Goal: Task Accomplishment & Management: Use online tool/utility

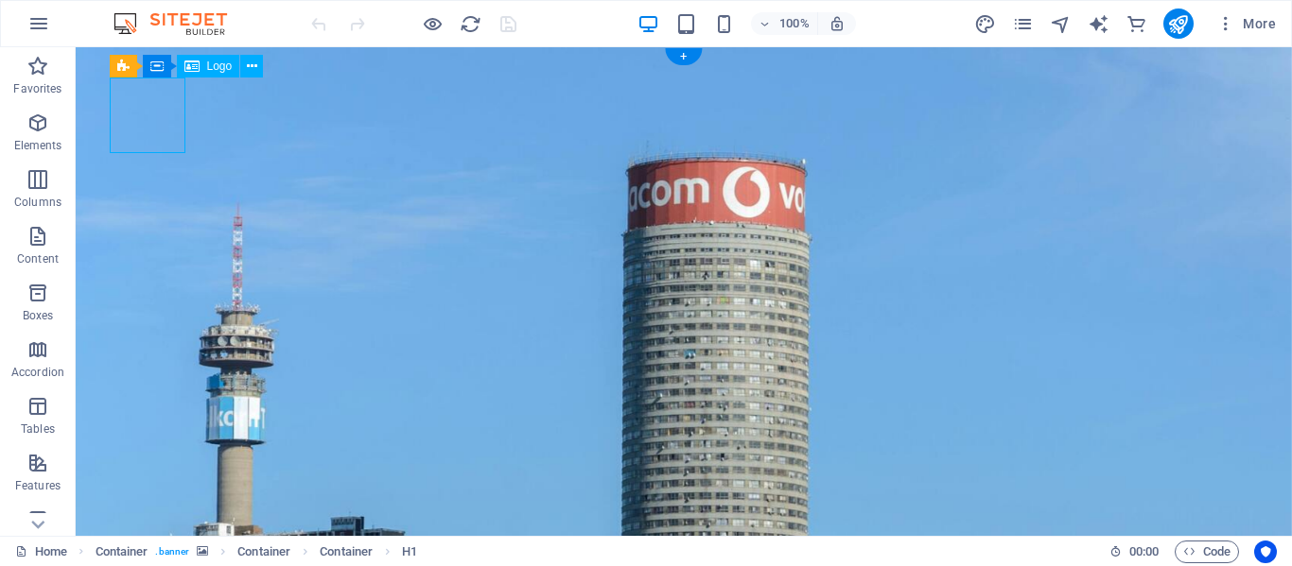
select select "px"
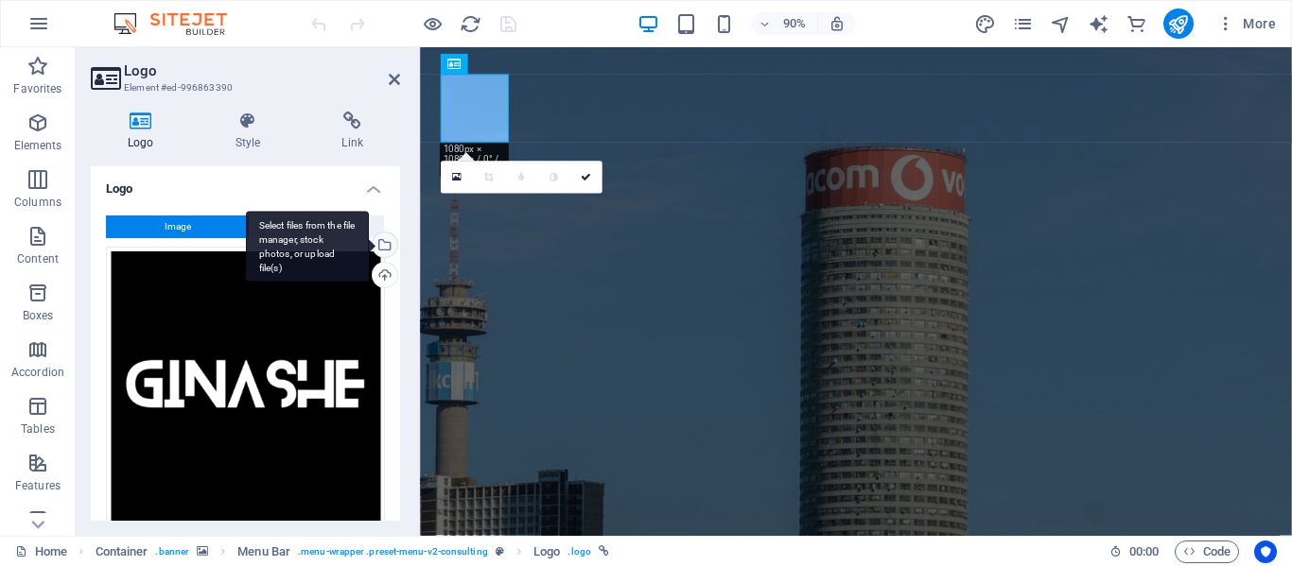
click at [379, 241] on div "Select files from the file manager, stock photos, or upload file(s)" at bounding box center [383, 247] width 28 height 28
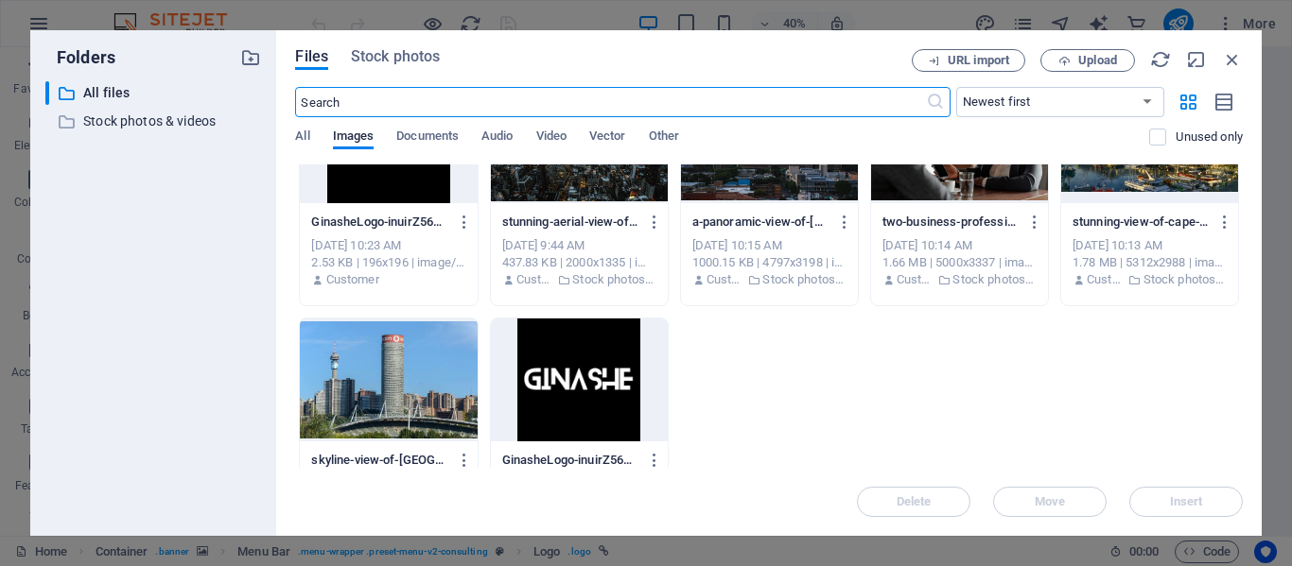
scroll to position [162, 0]
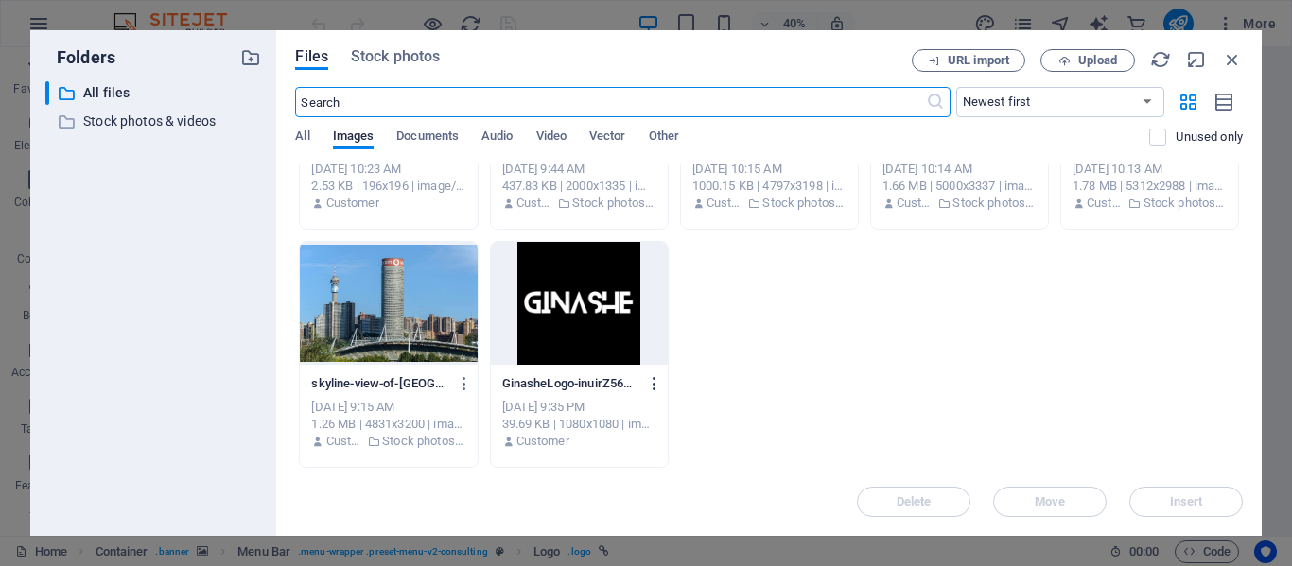
click at [651, 388] on icon "button" at bounding box center [655, 383] width 18 height 17
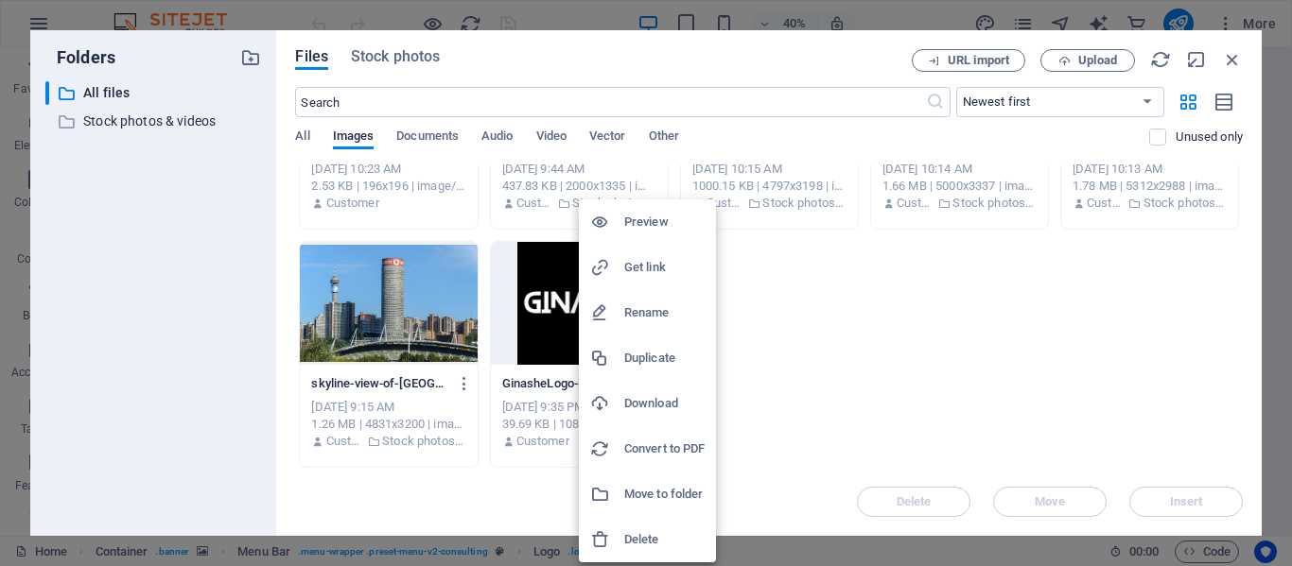
click at [648, 263] on h6 "Get link" at bounding box center [664, 267] width 80 height 23
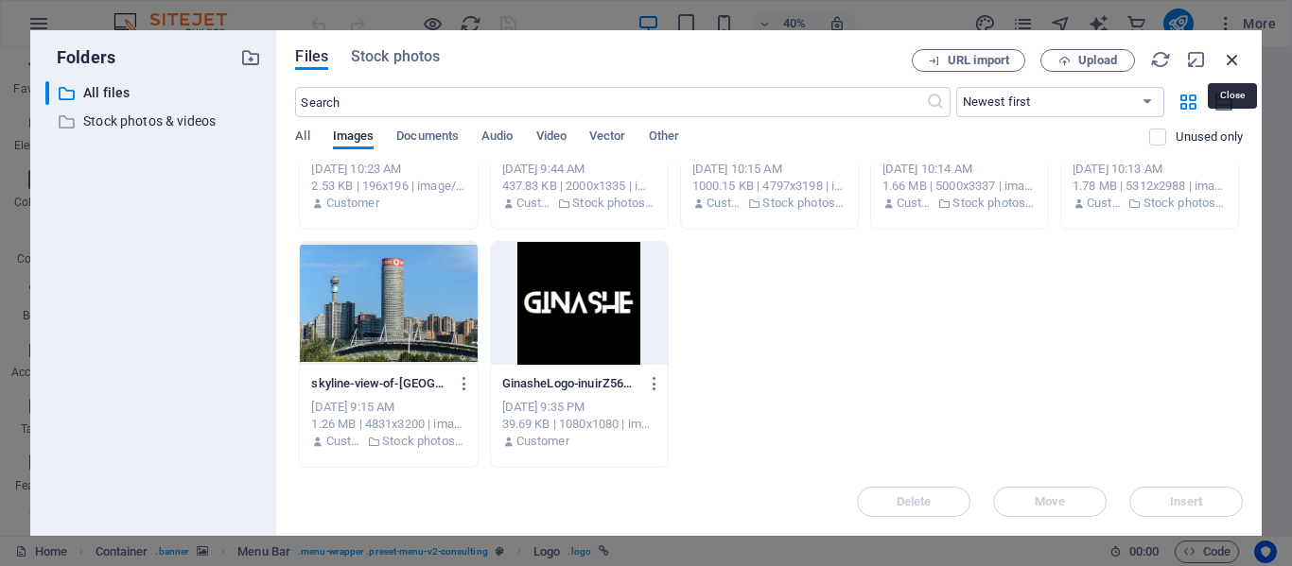
click at [1233, 50] on icon "button" at bounding box center [1232, 59] width 21 height 21
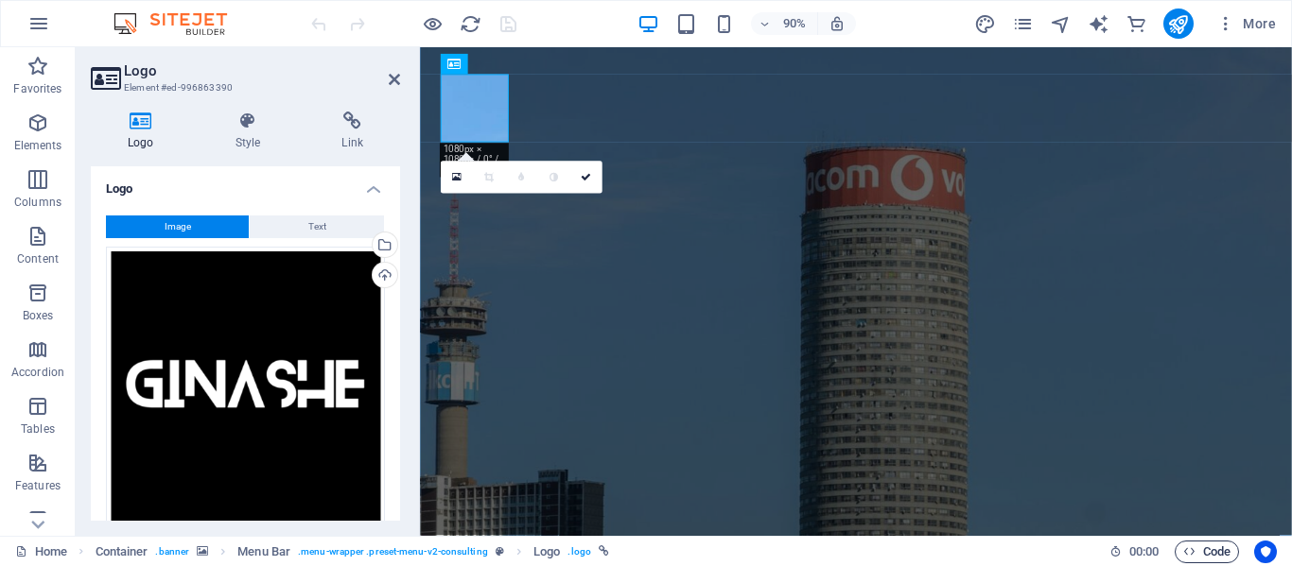
click at [1221, 551] on span "Code" at bounding box center [1206, 552] width 47 height 23
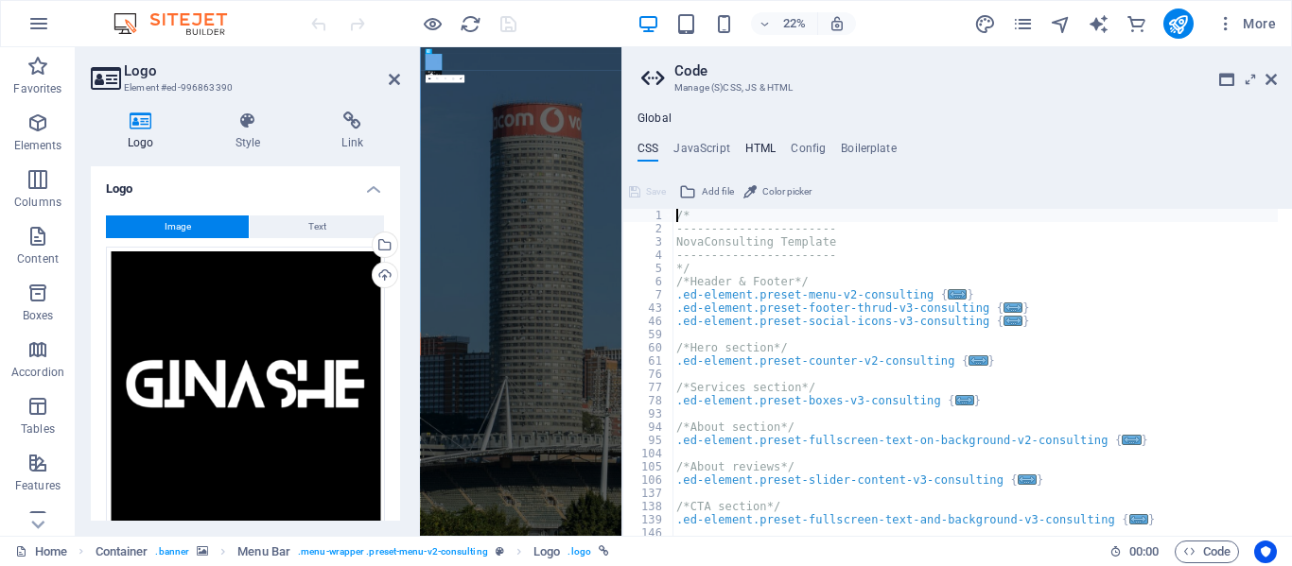
click at [768, 144] on h4 "HTML" at bounding box center [760, 152] width 31 height 21
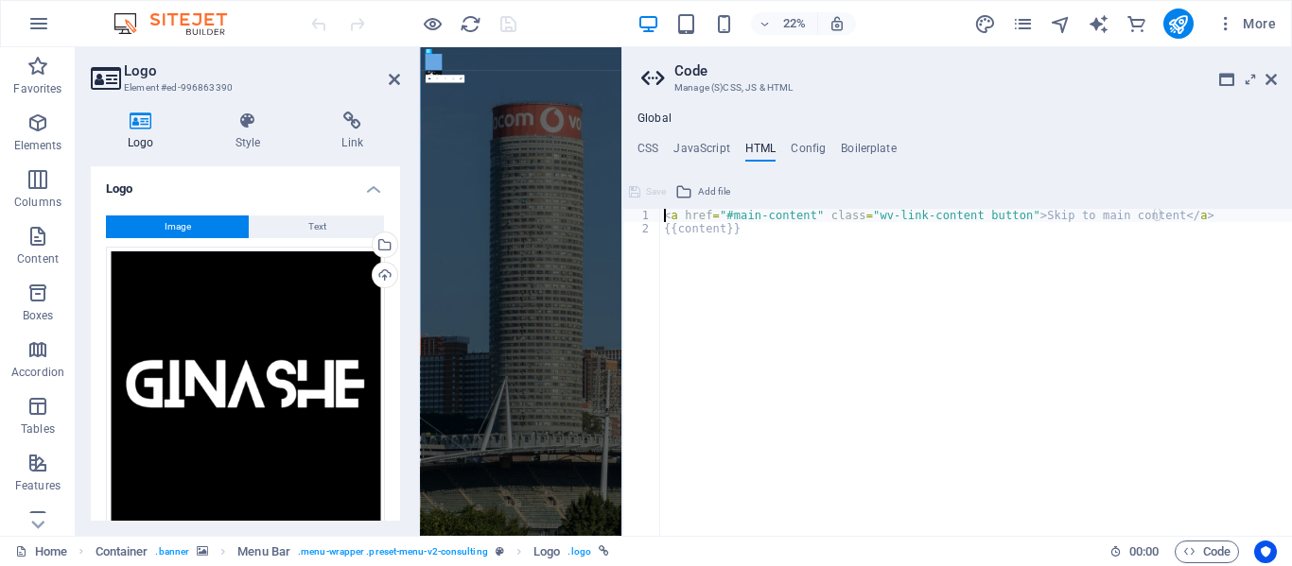
click at [749, 230] on div "< a href = "#main-content" class = "wv-link-content button" > Skip to main cont…" at bounding box center [976, 386] width 632 height 354
type textarea "{{content}}"
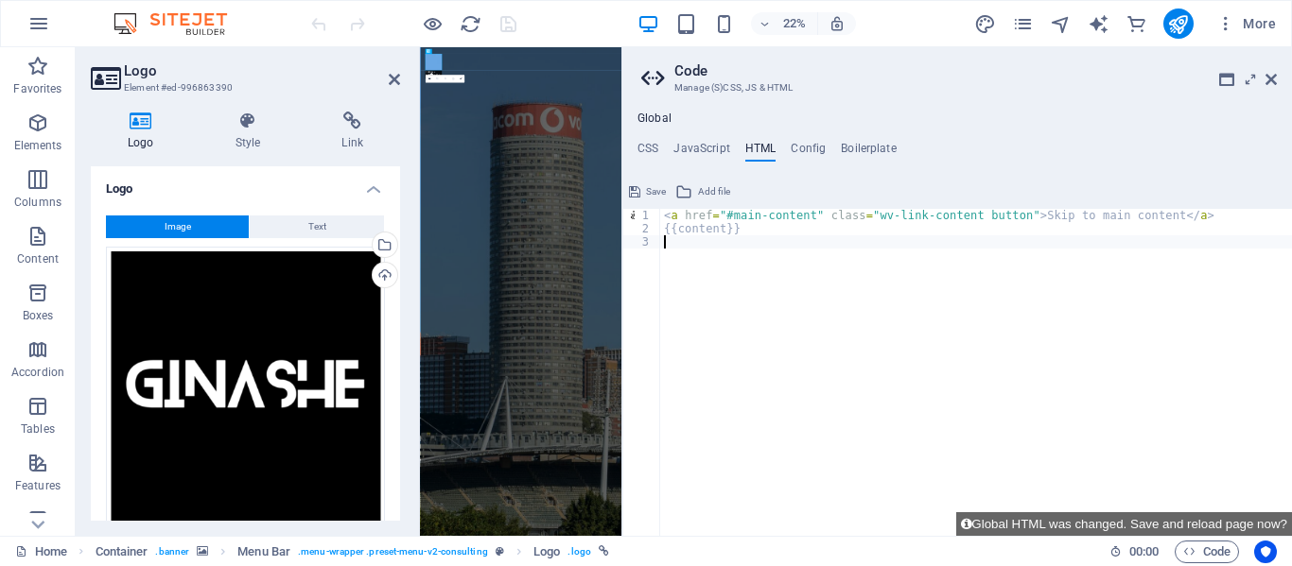
paste textarea "</script>"
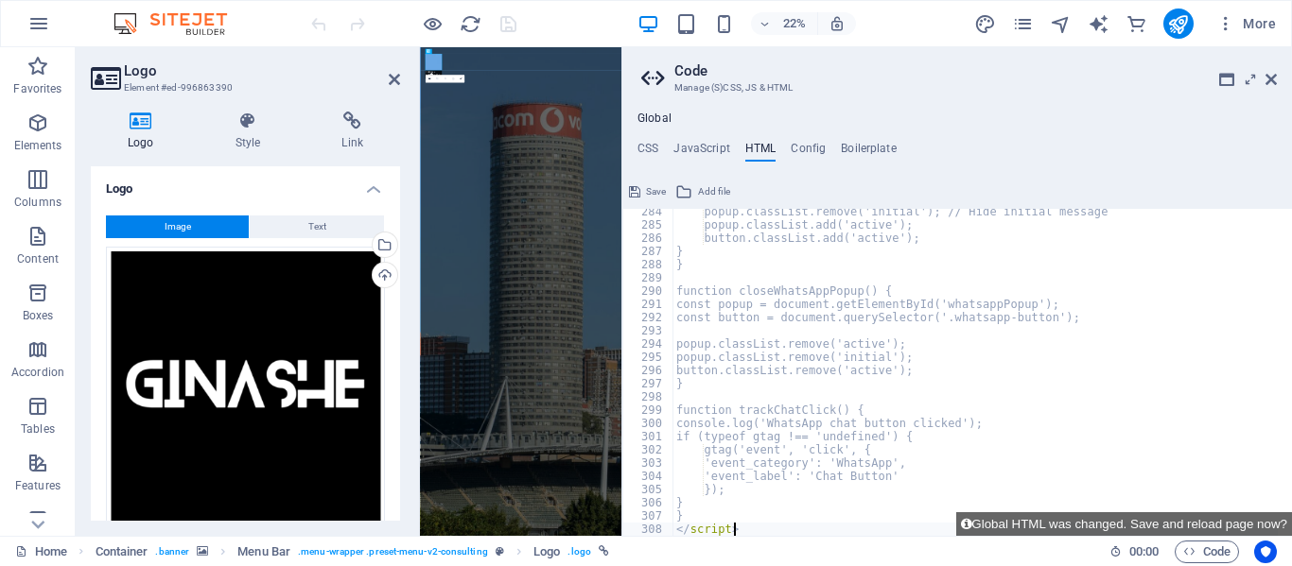
scroll to position [3750, 0]
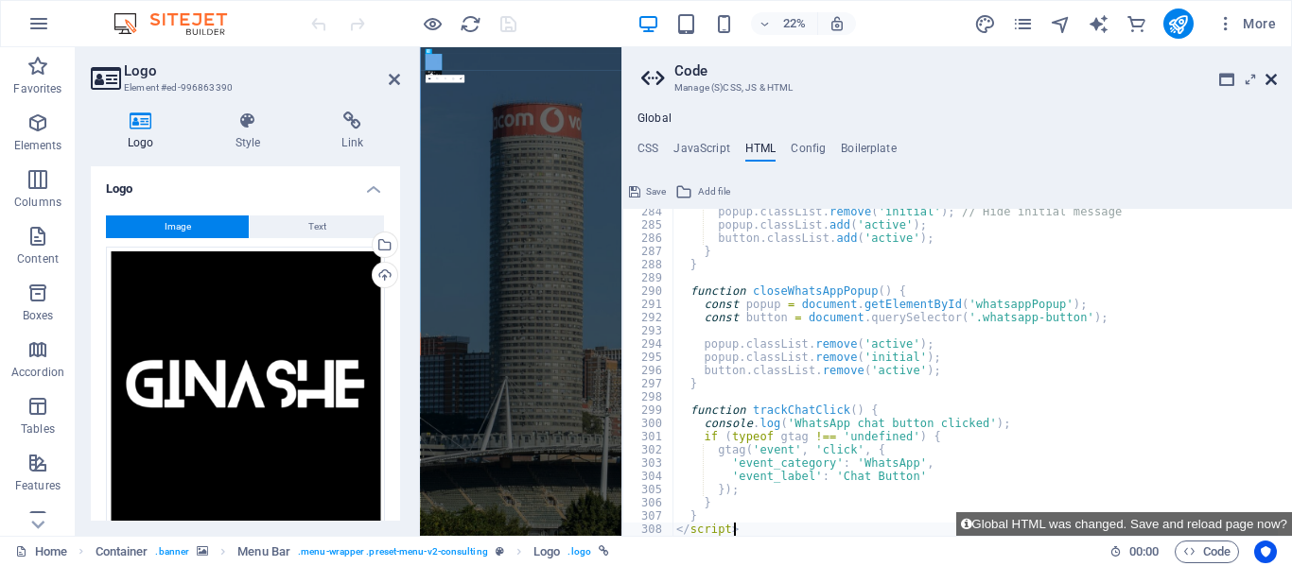
type textarea "</script>"
click at [1275, 74] on icon at bounding box center [1270, 79] width 11 height 15
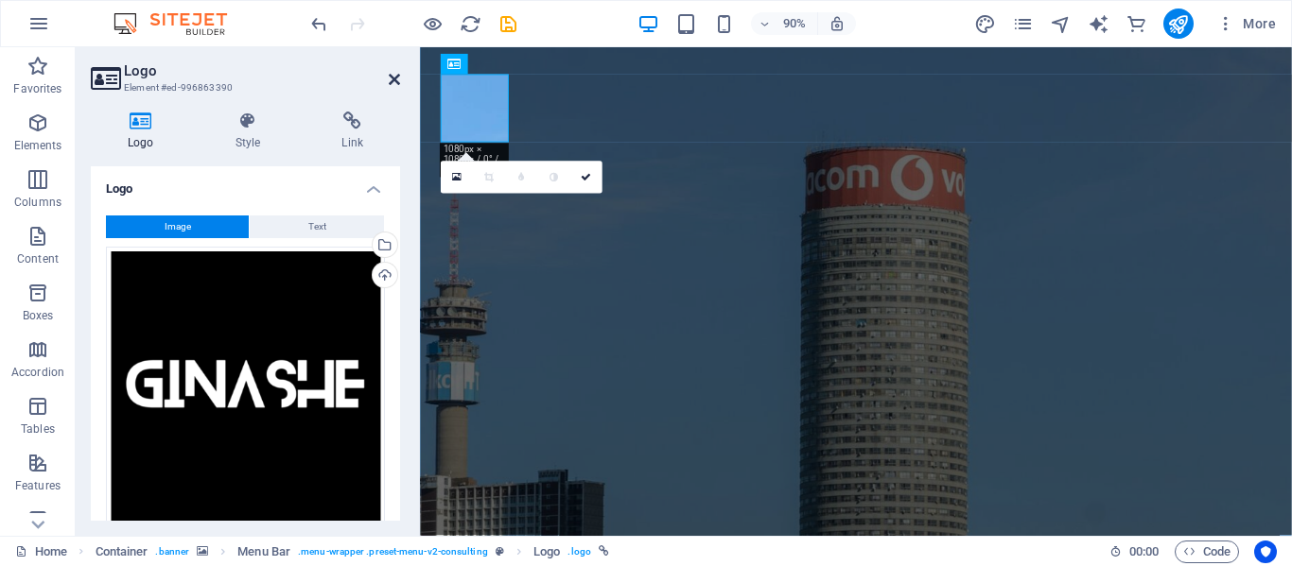
click at [397, 76] on icon at bounding box center [394, 79] width 11 height 15
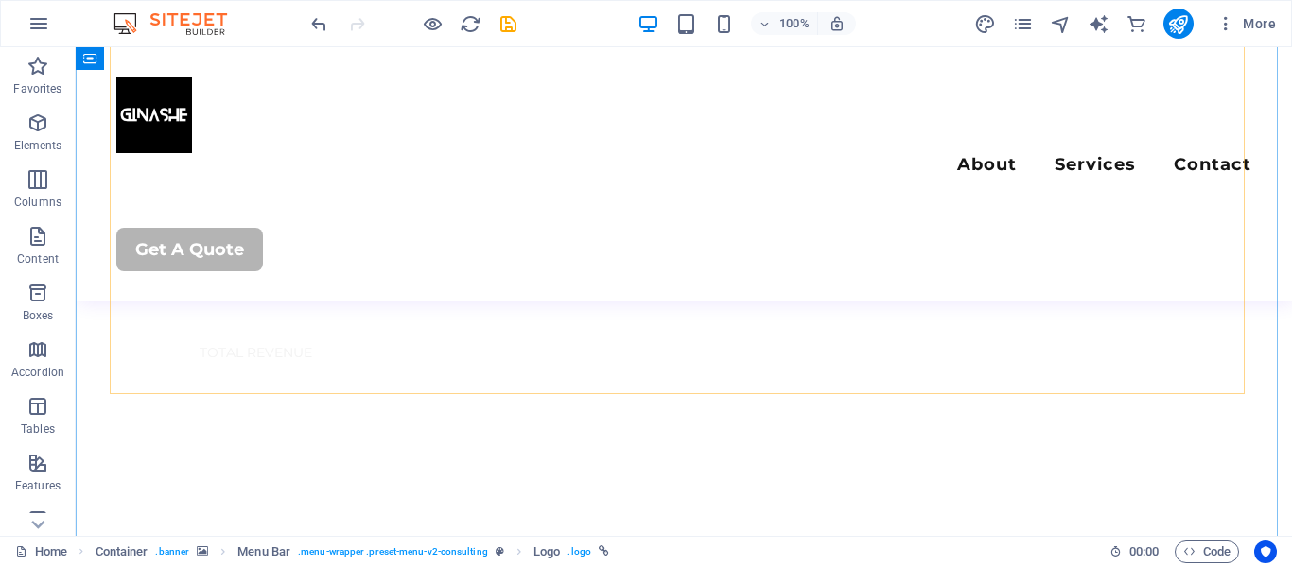
scroll to position [1891, 0]
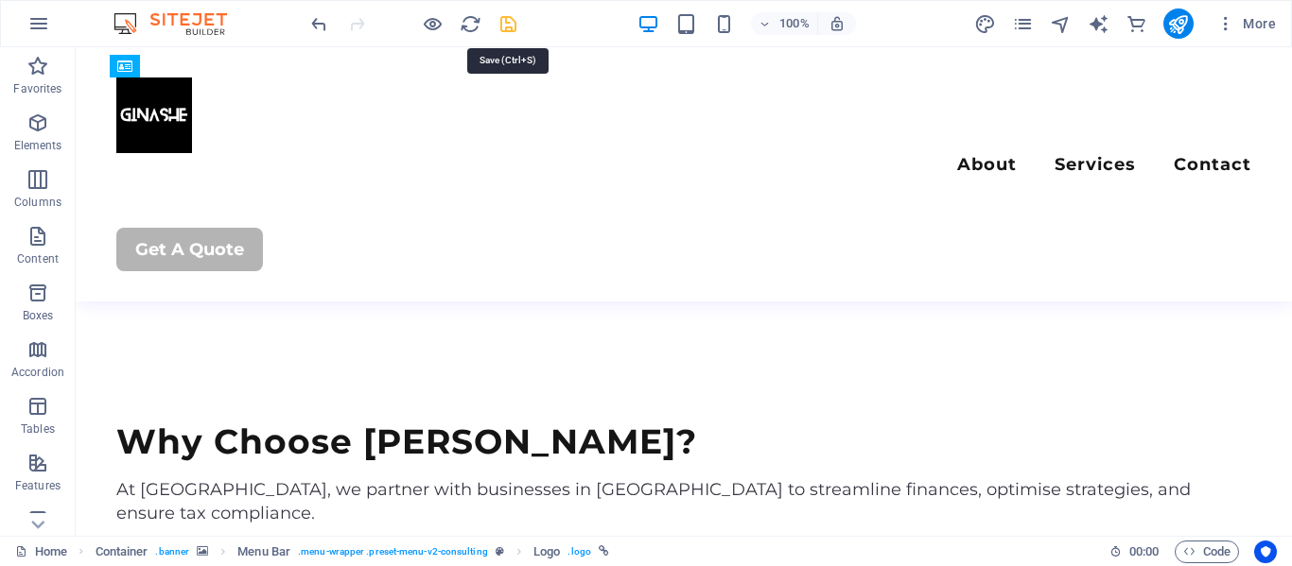
click at [508, 20] on icon "save" at bounding box center [508, 24] width 22 height 22
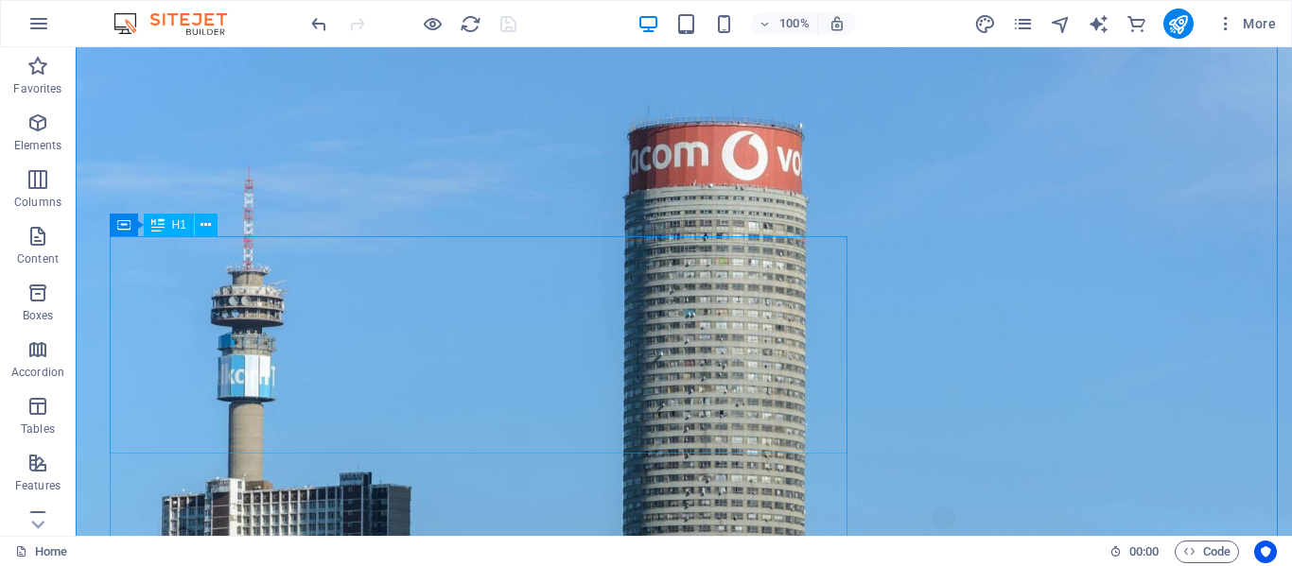
scroll to position [0, 0]
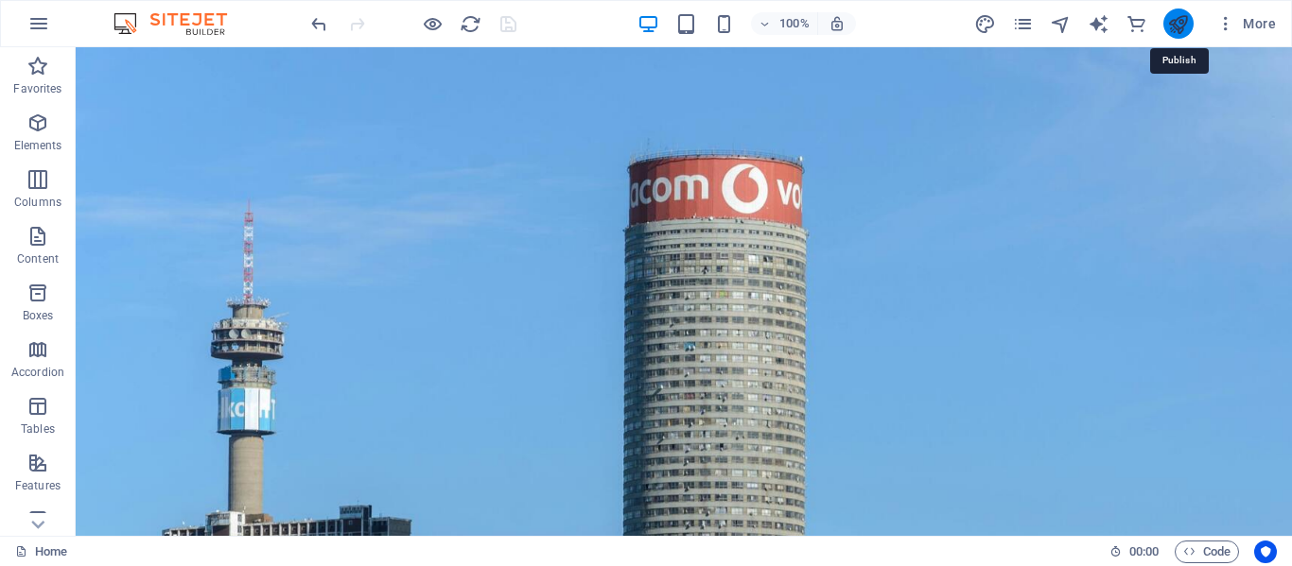
click at [1175, 17] on icon "publish" at bounding box center [1178, 24] width 22 height 22
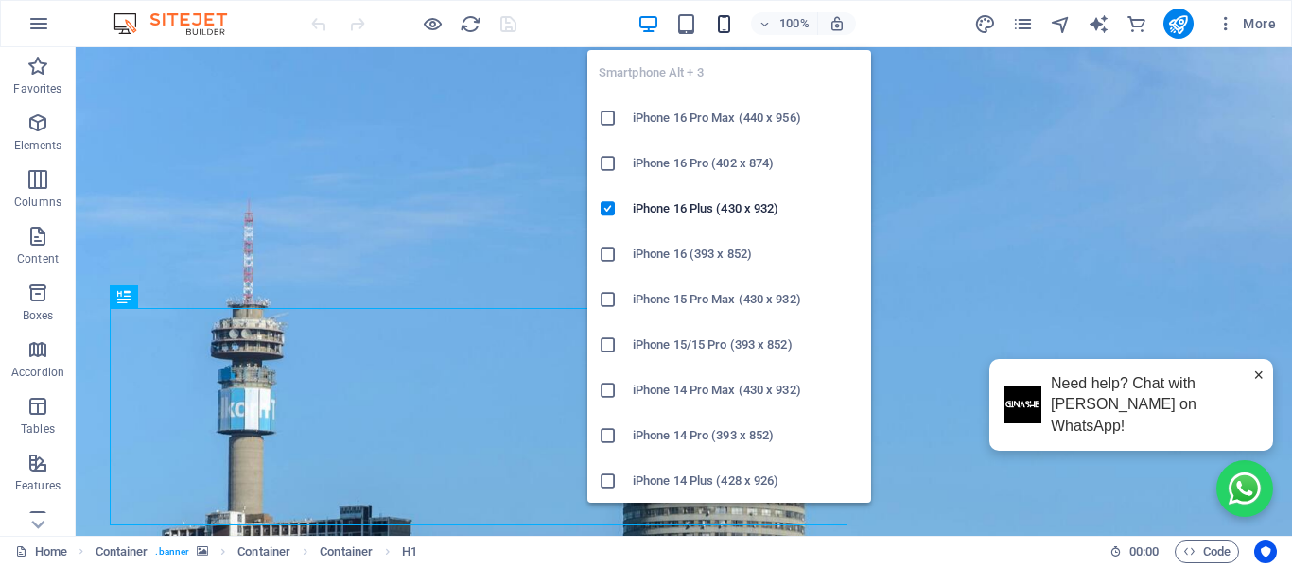
click at [721, 22] on icon "button" at bounding box center [724, 24] width 22 height 22
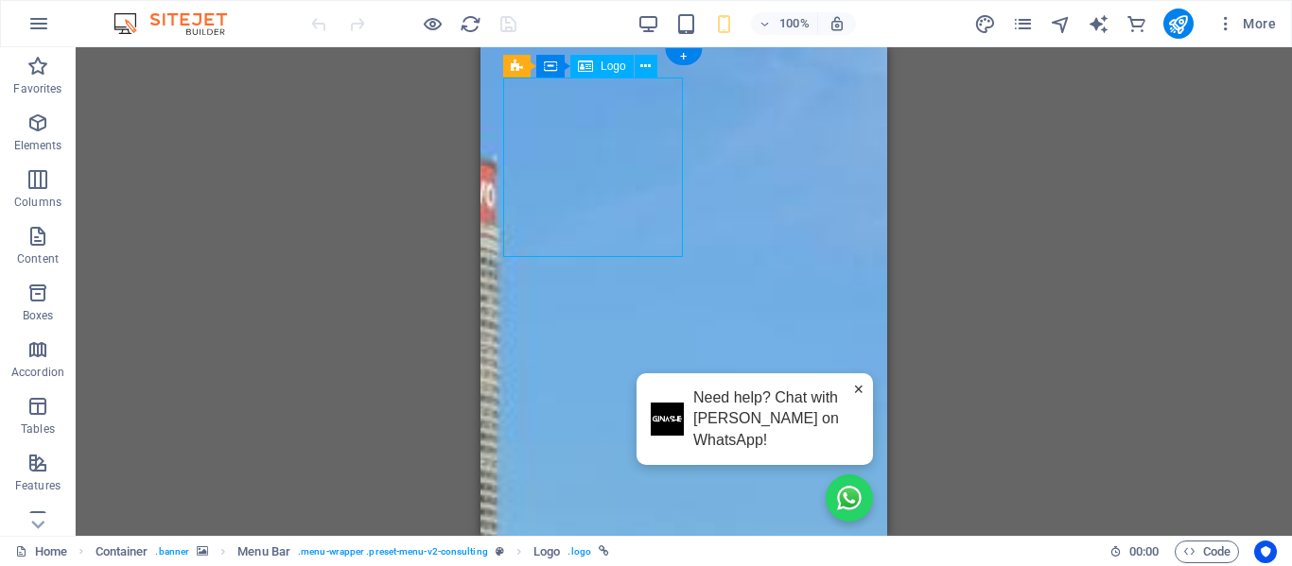
select select "px"
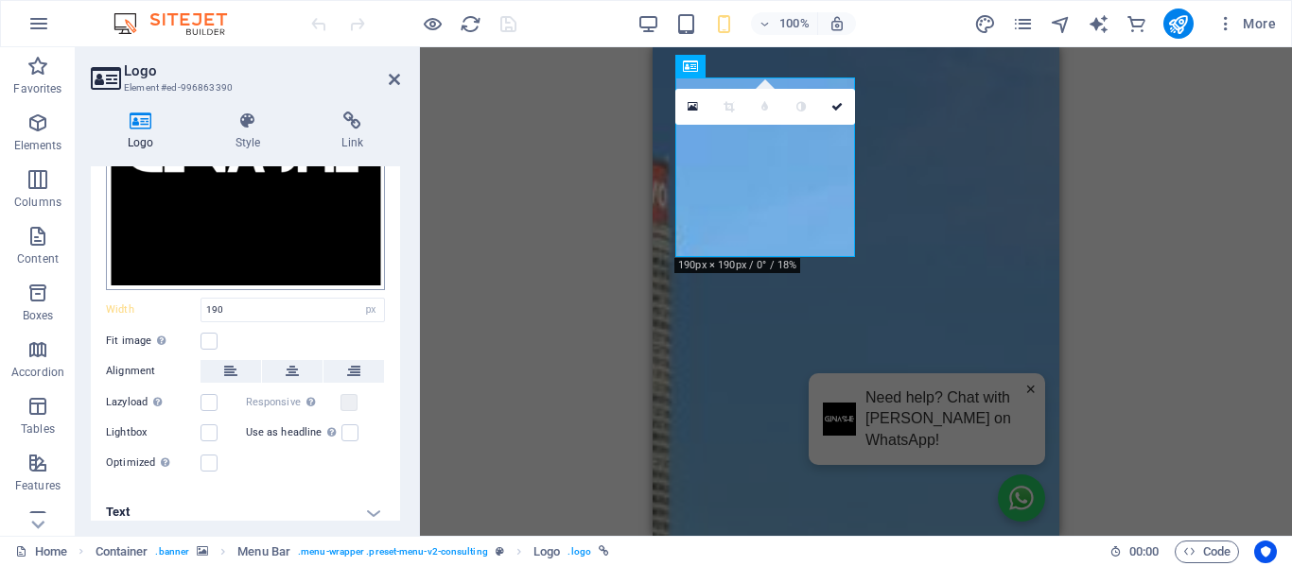
scroll to position [246, 0]
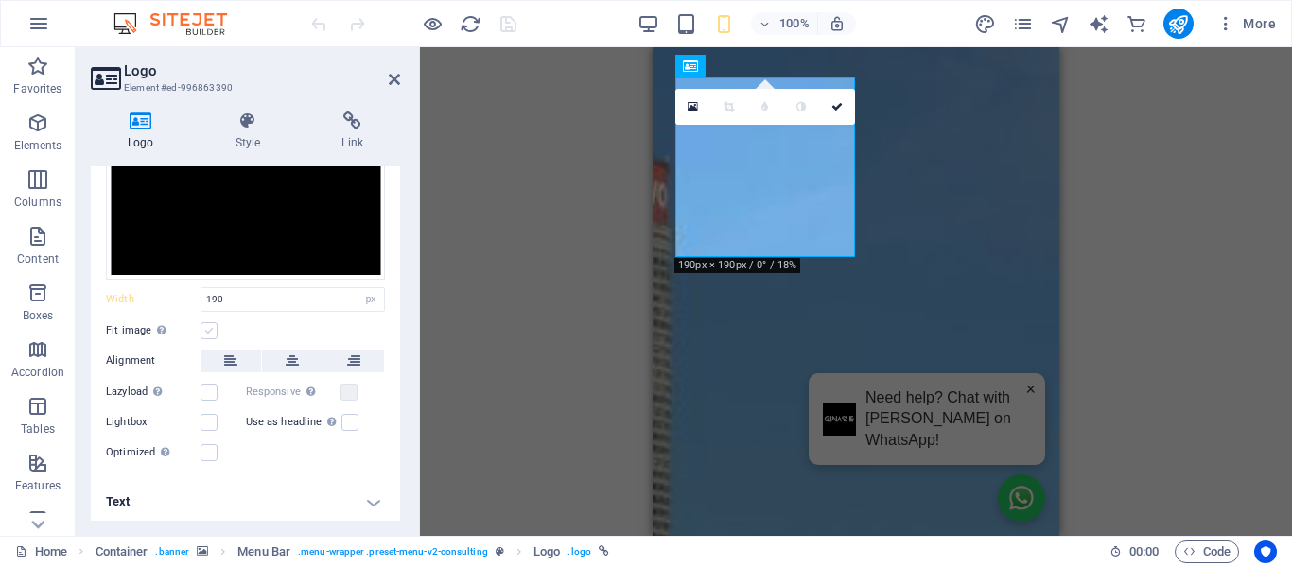
click at [212, 331] on label at bounding box center [208, 330] width 17 height 17
click at [0, 0] on input "Fit image Automatically fit image to a fixed width and height" at bounding box center [0, 0] width 0 height 0
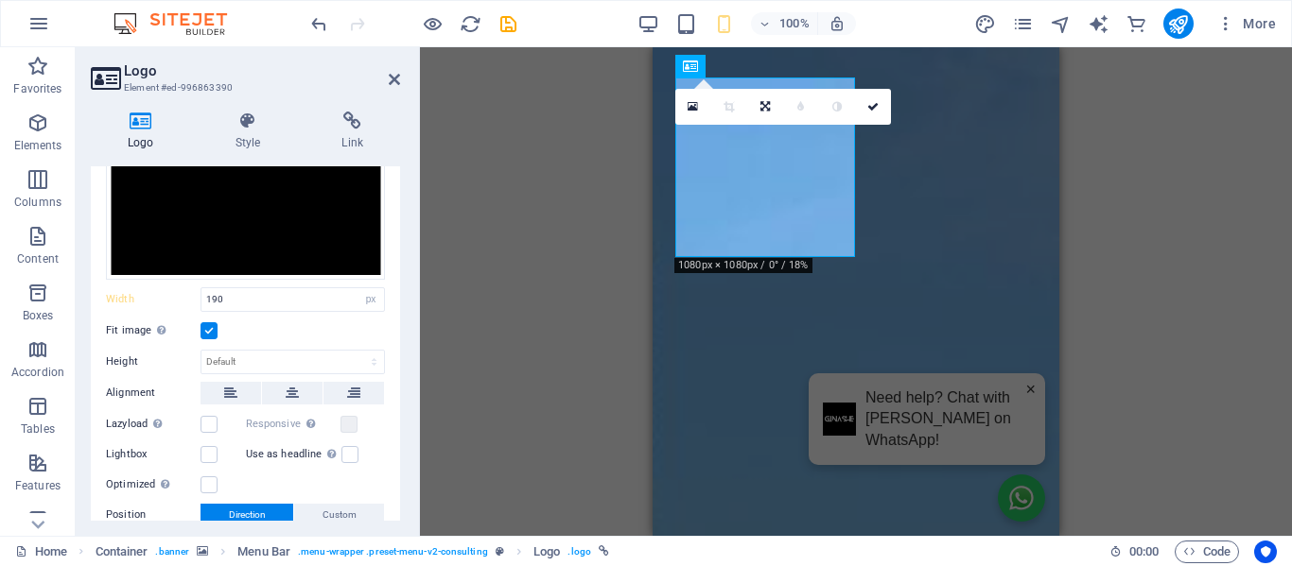
click at [212, 331] on label at bounding box center [208, 330] width 17 height 17
click at [0, 0] on input "Fit image Automatically fit image to a fixed width and height" at bounding box center [0, 0] width 0 height 0
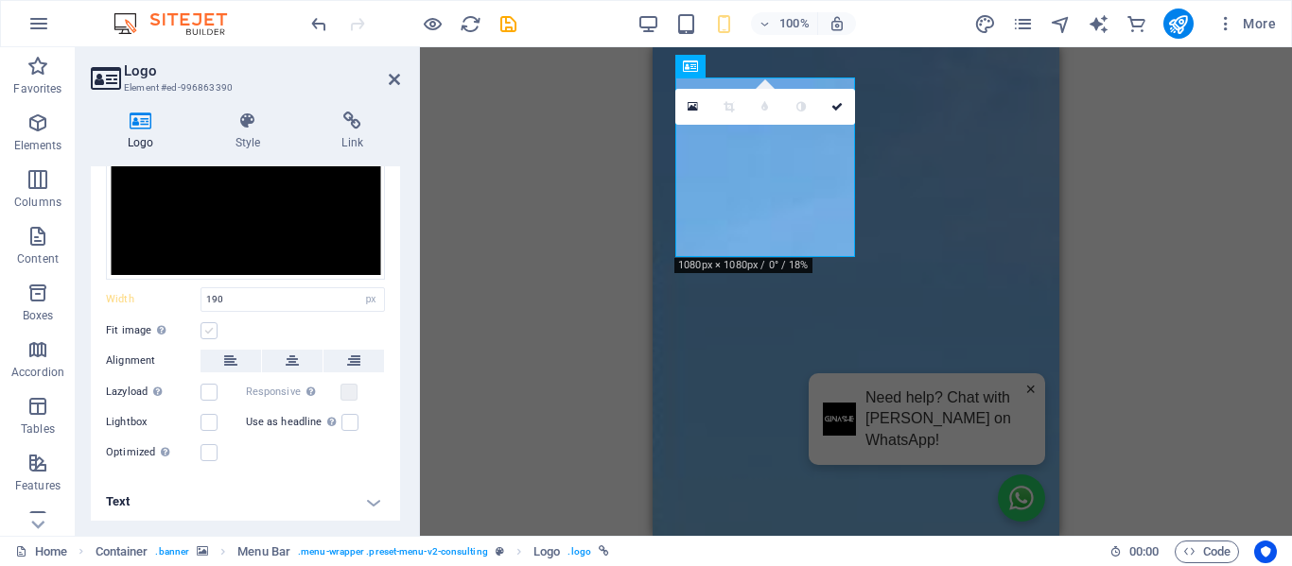
click at [212, 331] on label at bounding box center [208, 330] width 17 height 17
click at [0, 0] on input "Fit image Automatically fit image to a fixed width and height" at bounding box center [0, 0] width 0 height 0
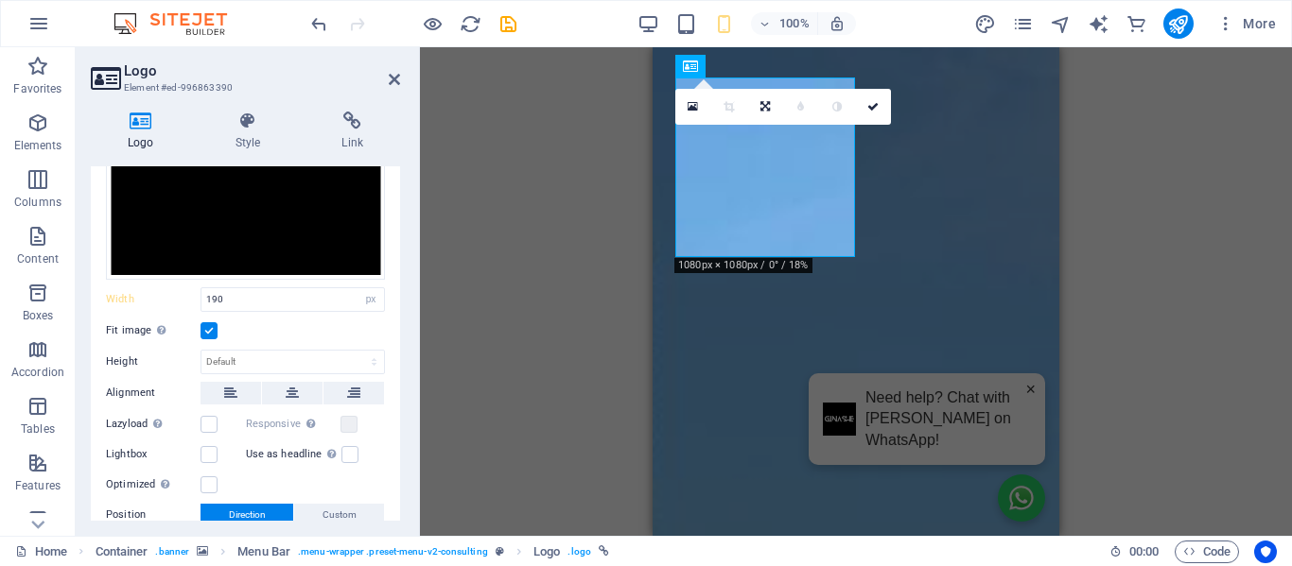
click at [212, 331] on label at bounding box center [208, 330] width 17 height 17
click at [0, 0] on input "Fit image Automatically fit image to a fixed width and height" at bounding box center [0, 0] width 0 height 0
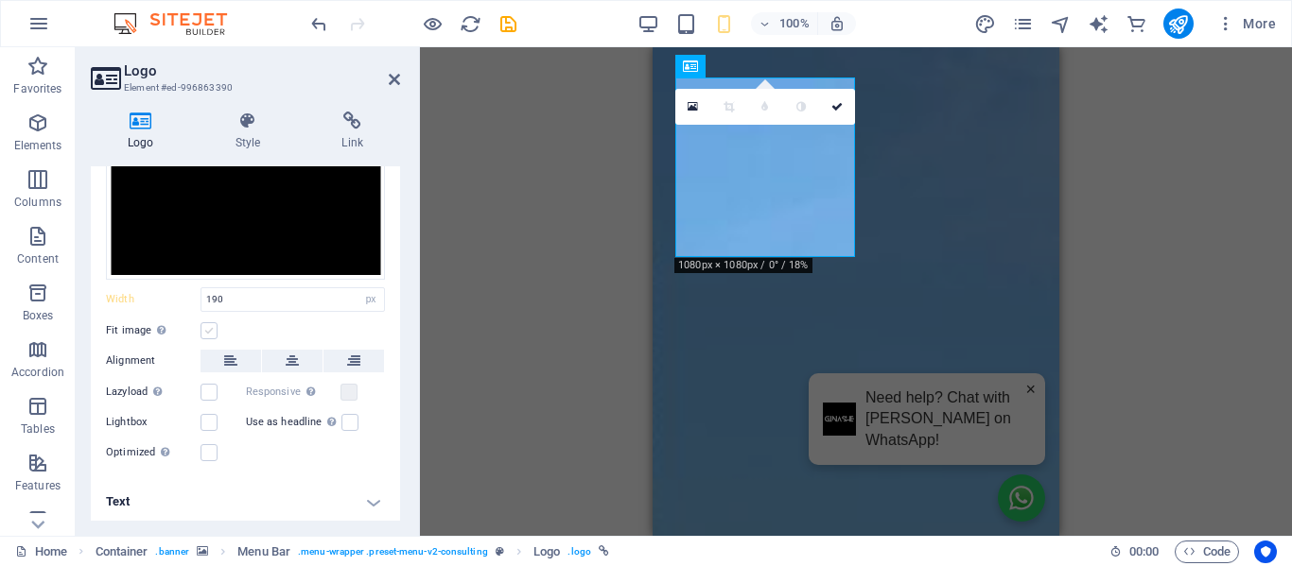
click at [212, 331] on label at bounding box center [208, 330] width 17 height 17
click at [0, 0] on input "Fit image Automatically fit image to a fixed width and height" at bounding box center [0, 0] width 0 height 0
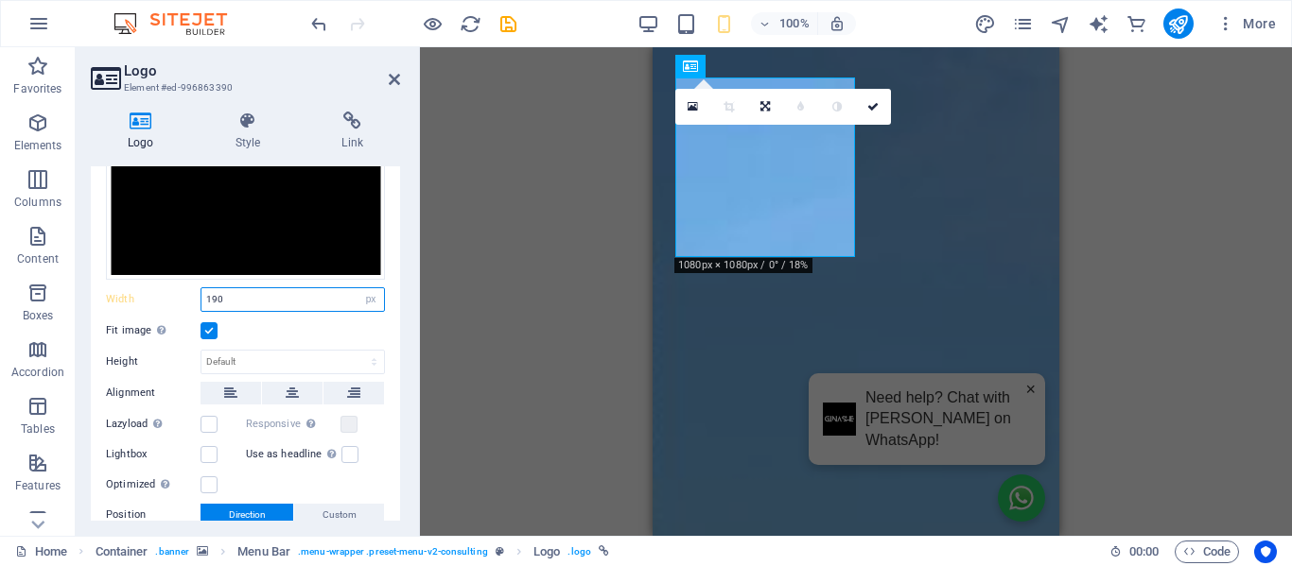
click at [214, 291] on input "190" at bounding box center [292, 299] width 182 height 23
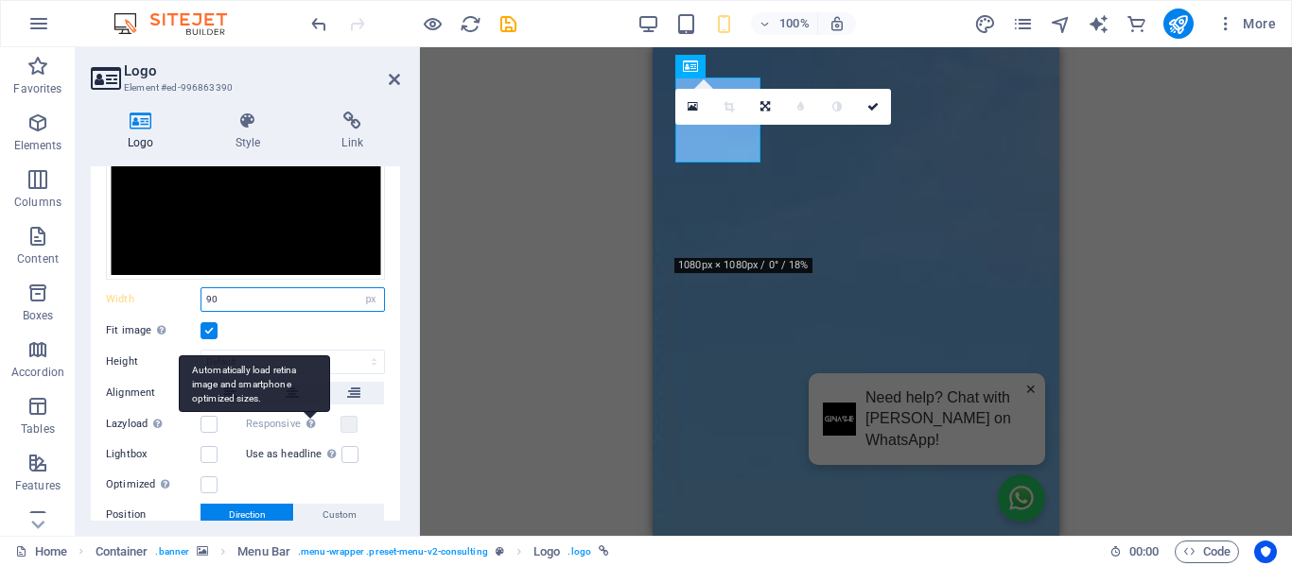
type input "9"
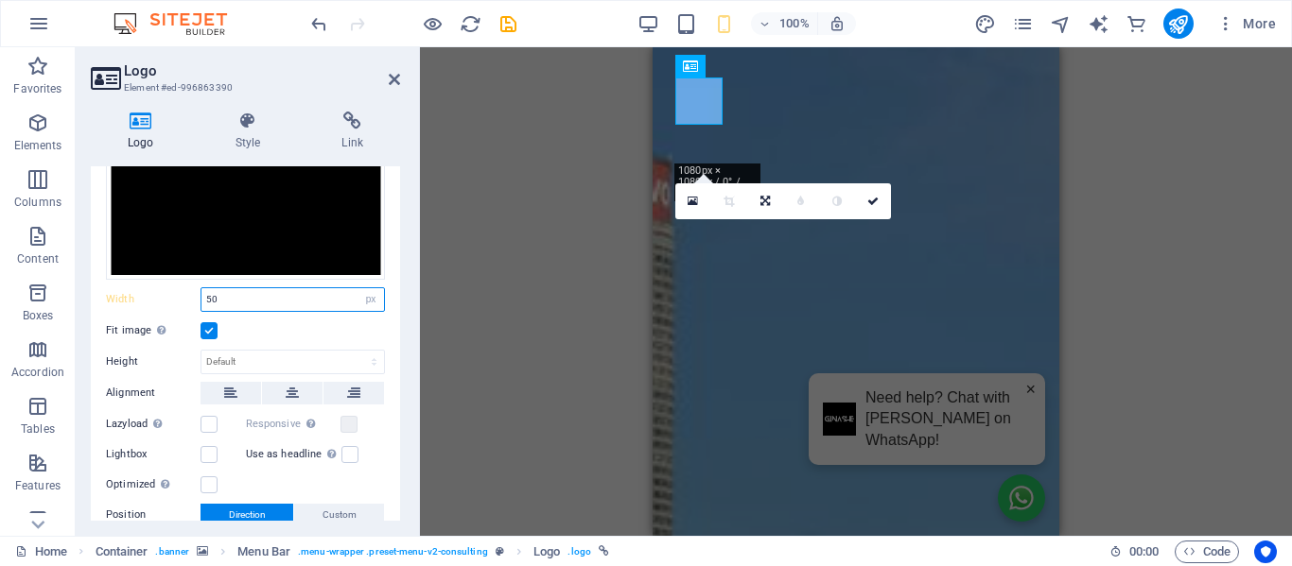
click at [212, 297] on input "50" at bounding box center [292, 299] width 182 height 23
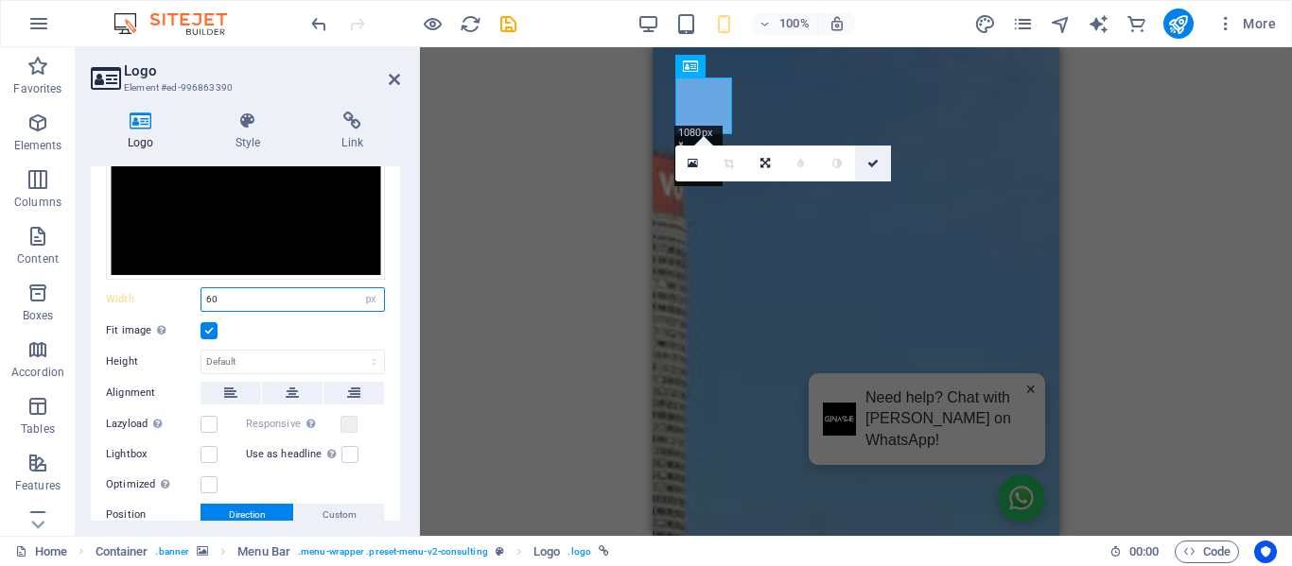
type input "60"
click at [877, 162] on icon at bounding box center [872, 163] width 11 height 11
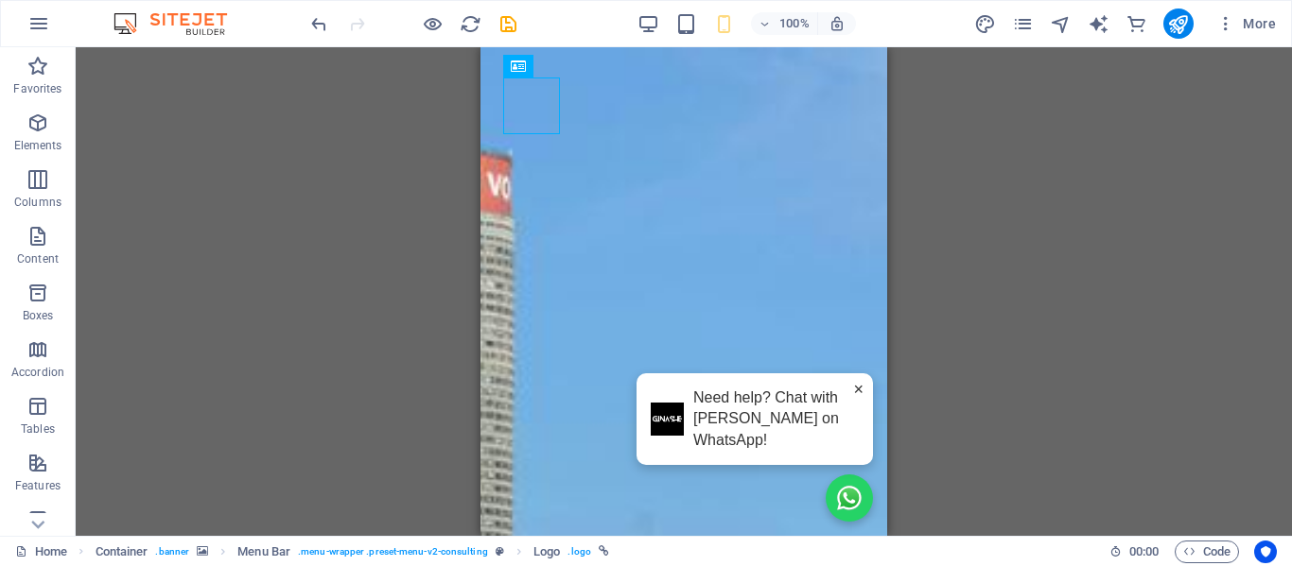
click at [967, 222] on div "Container H1 Container Container Container Container Menu Bar Menu Container Lo…" at bounding box center [684, 291] width 1216 height 489
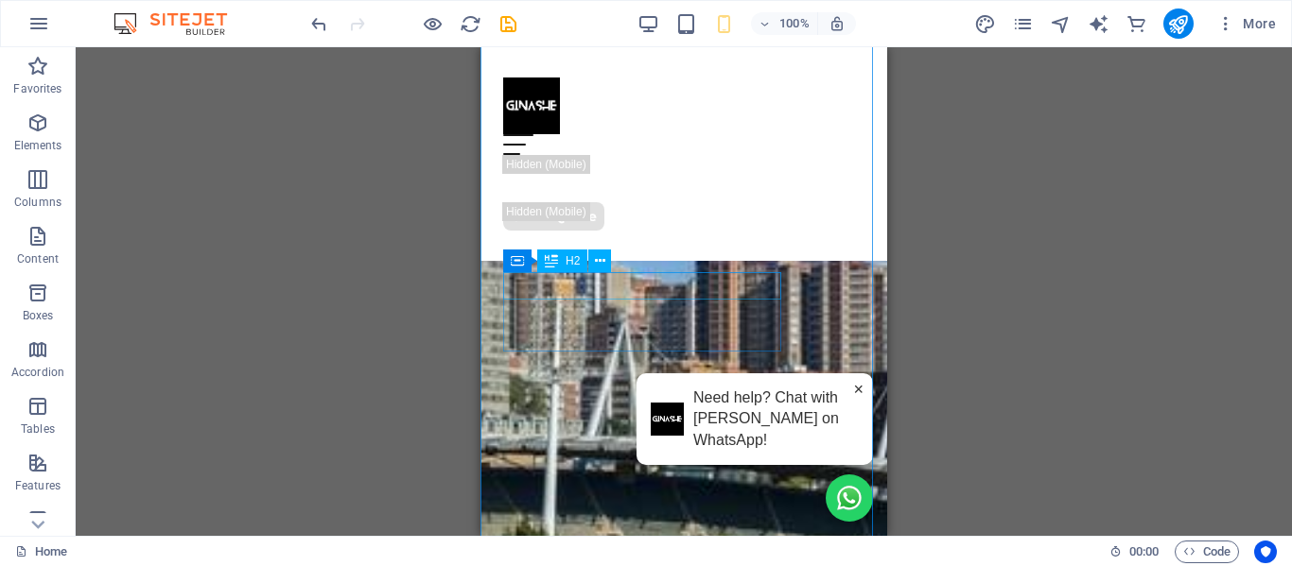
scroll to position [378, 0]
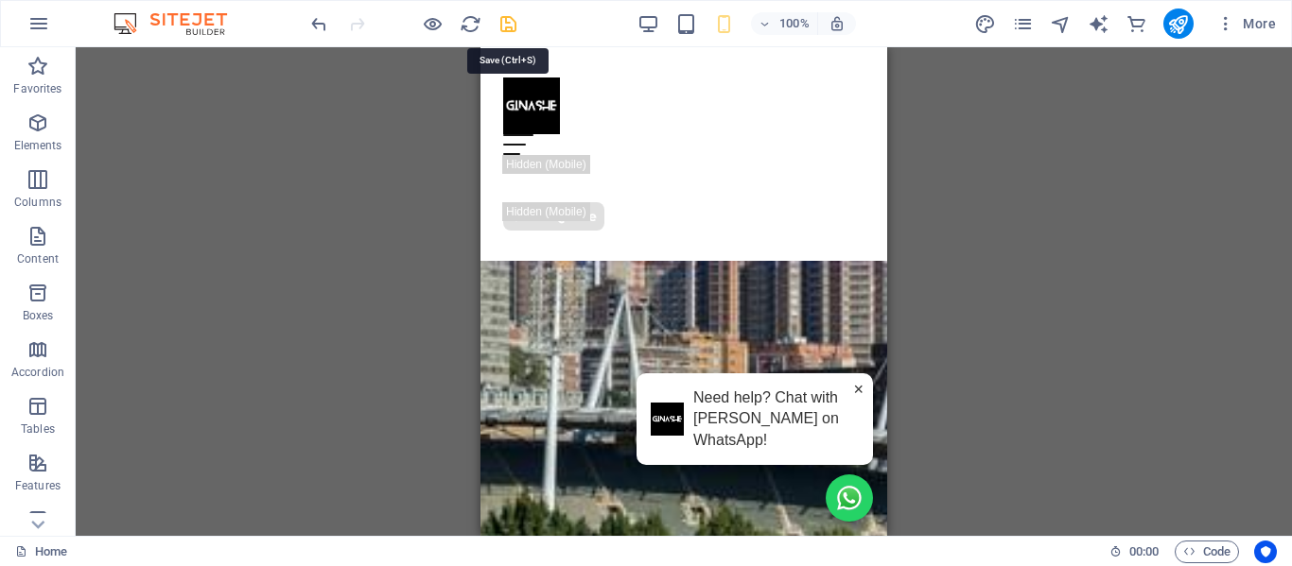
click at [507, 25] on icon "save" at bounding box center [508, 24] width 22 height 22
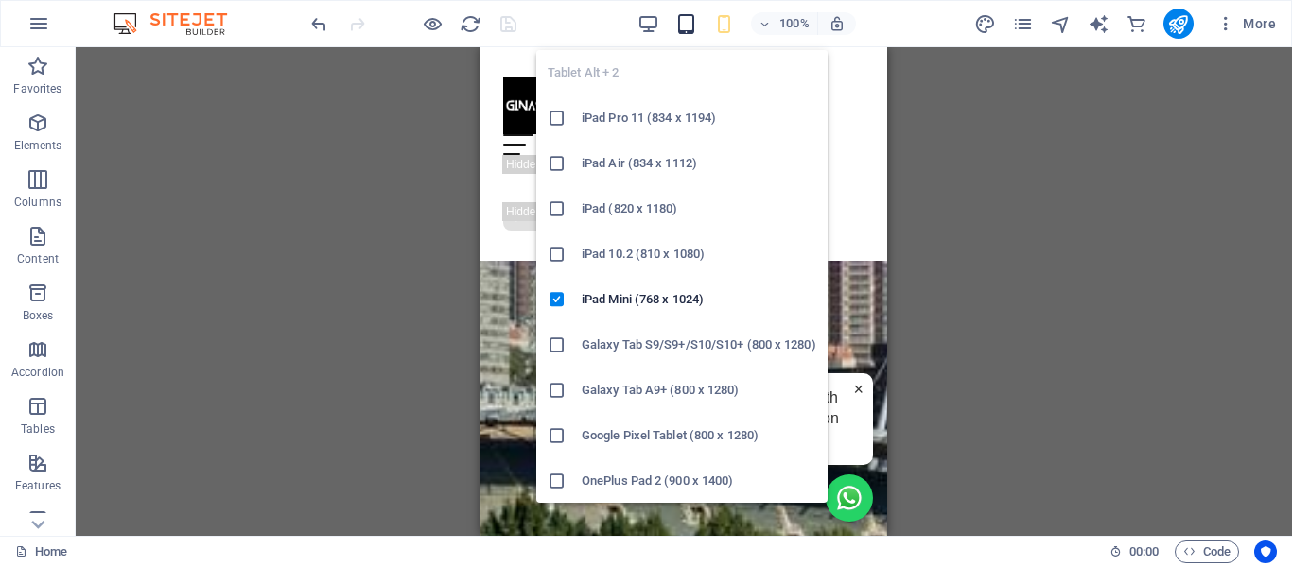
click at [686, 22] on icon "button" at bounding box center [686, 24] width 22 height 22
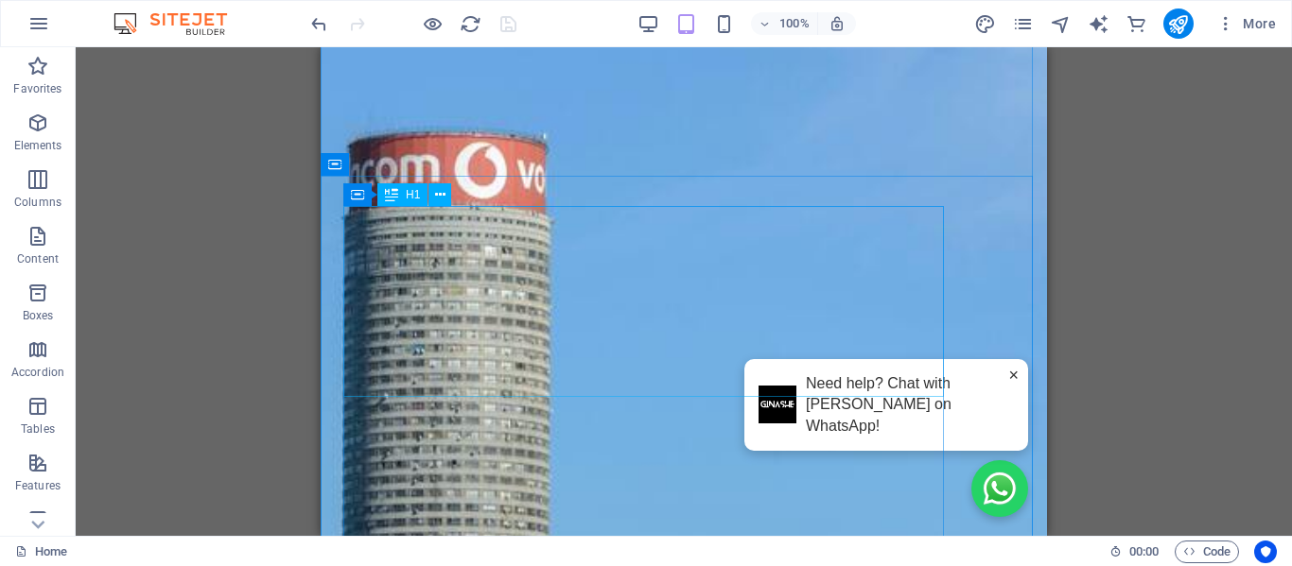
scroll to position [0, 0]
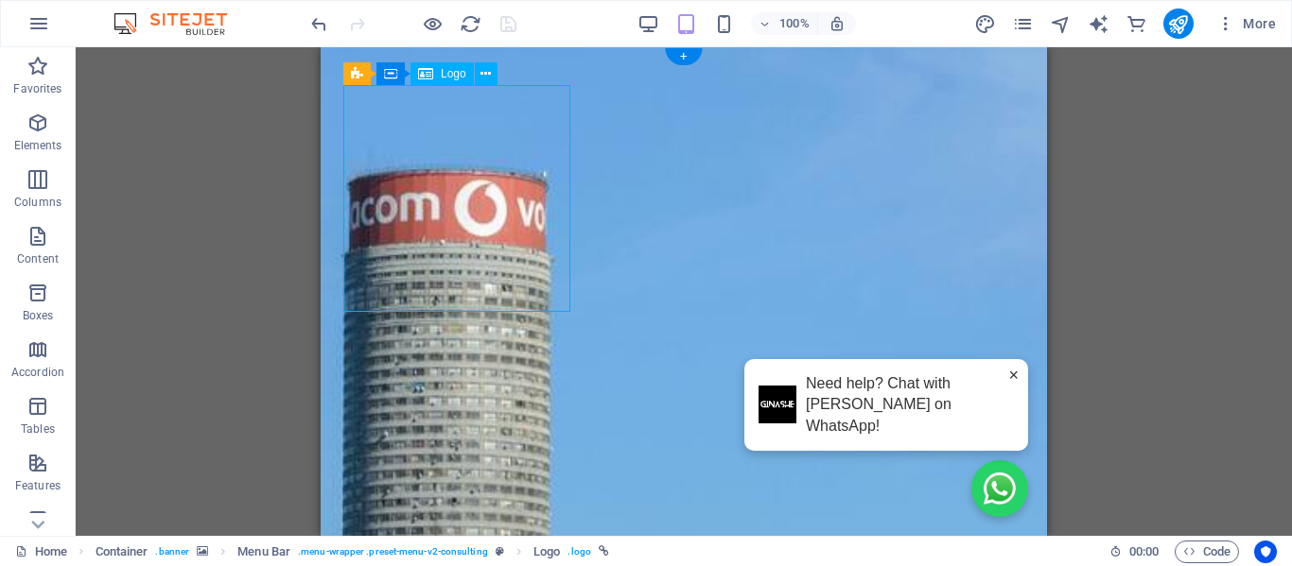
select select "px"
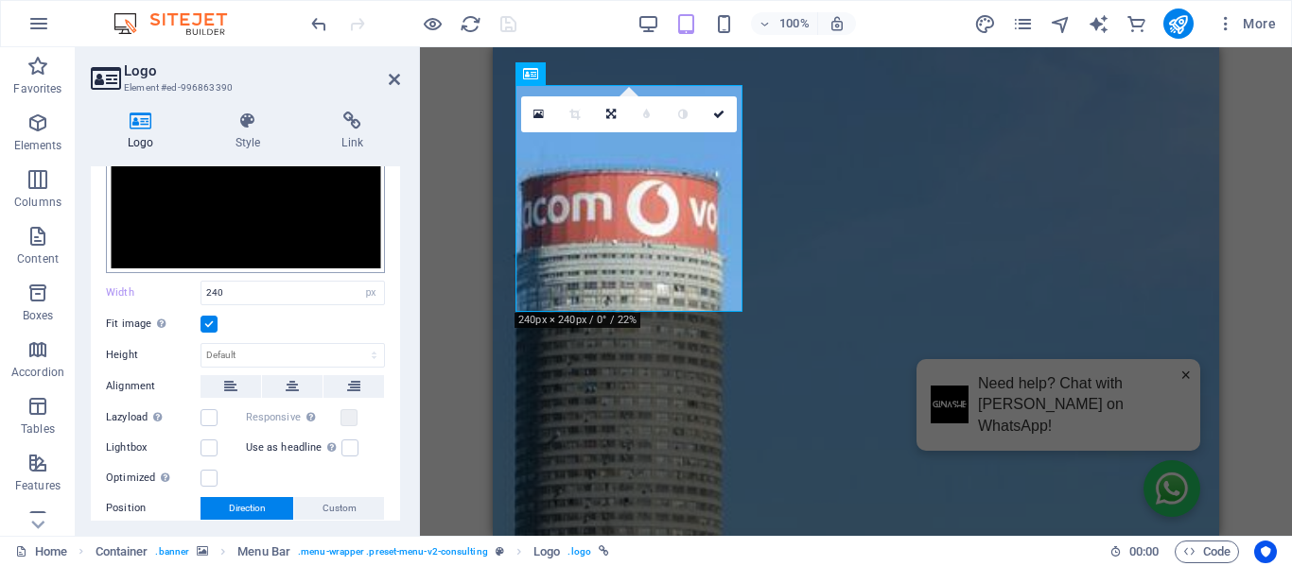
scroll to position [284, 0]
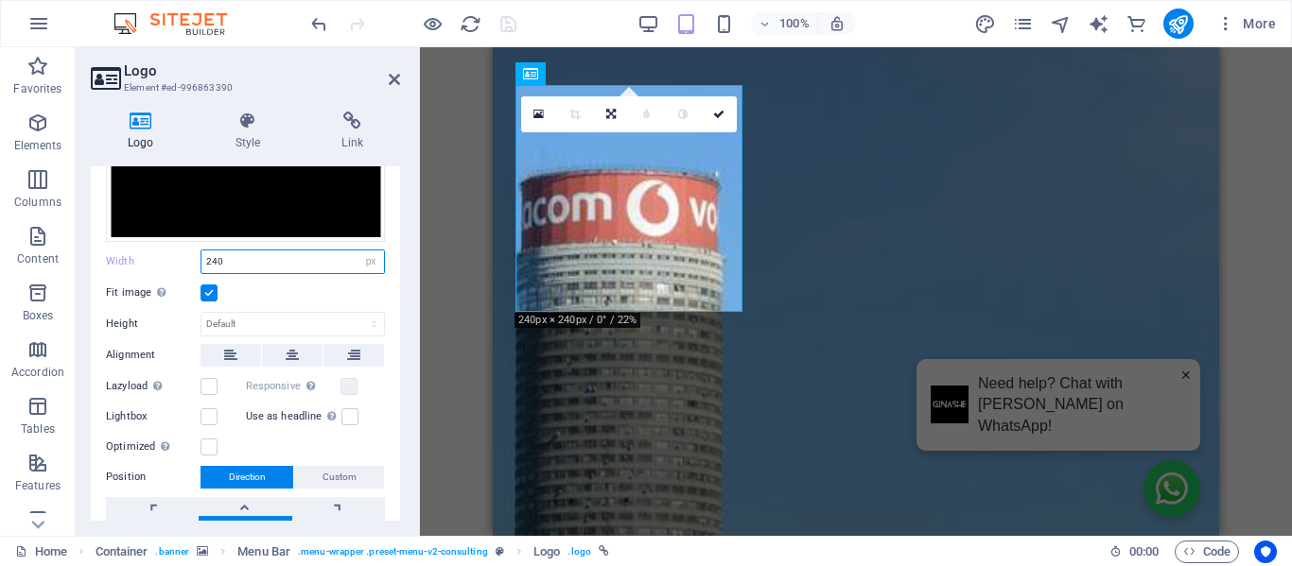
click at [217, 259] on input "240" at bounding box center [292, 262] width 182 height 23
type input "100"
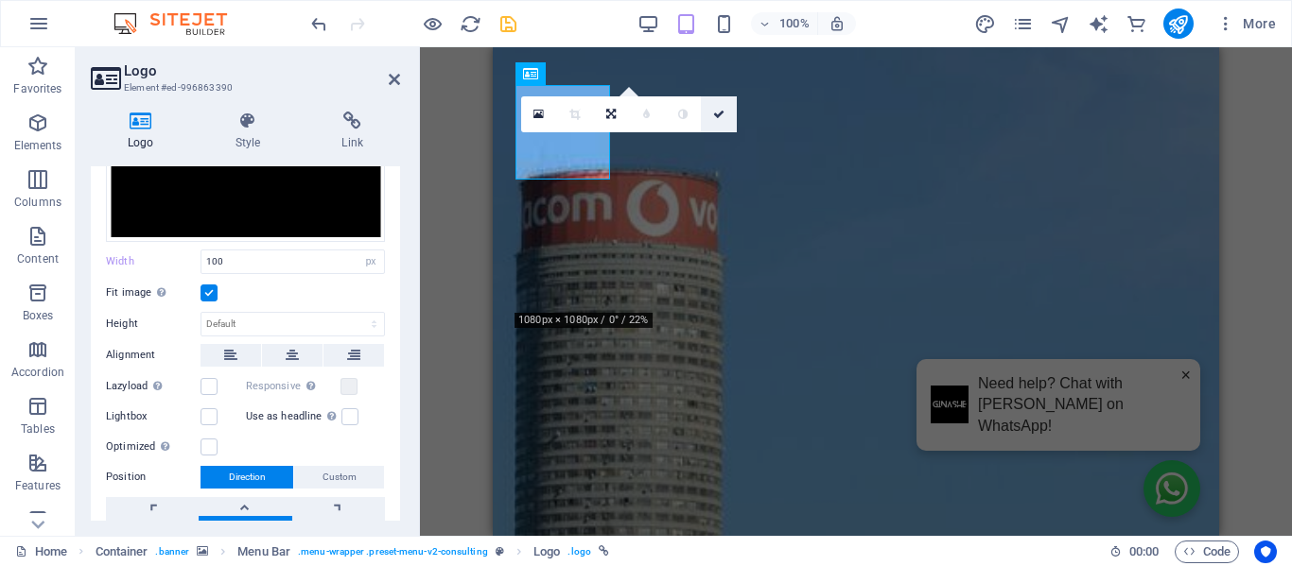
click at [723, 110] on icon at bounding box center [718, 114] width 11 height 11
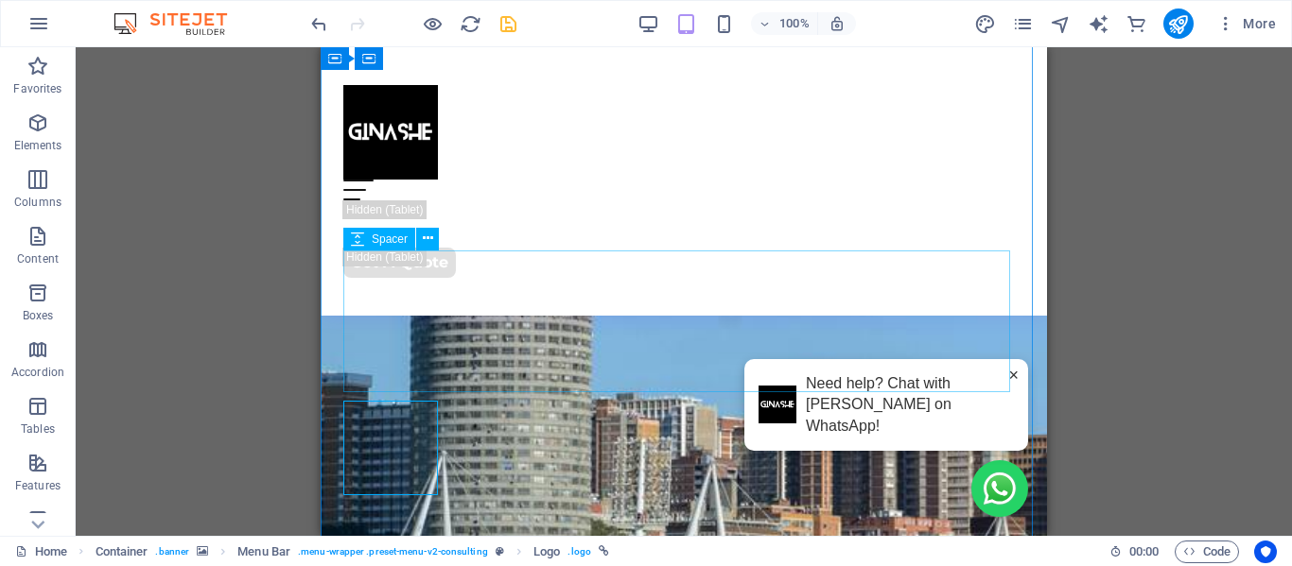
scroll to position [0, 0]
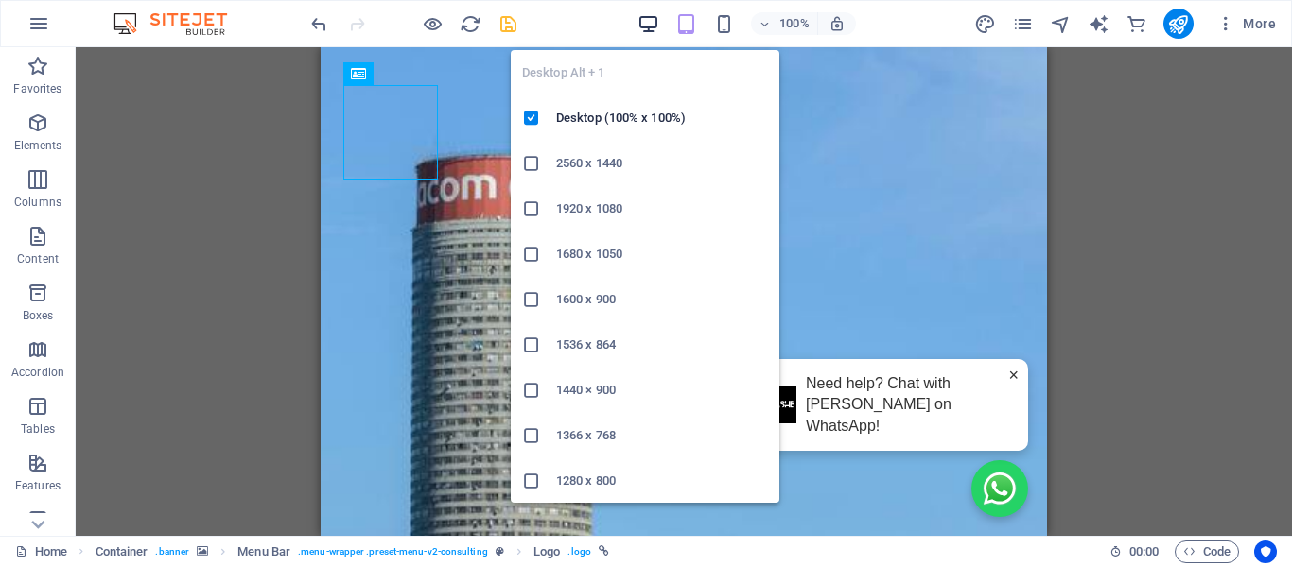
click at [647, 27] on icon "button" at bounding box center [648, 24] width 22 height 22
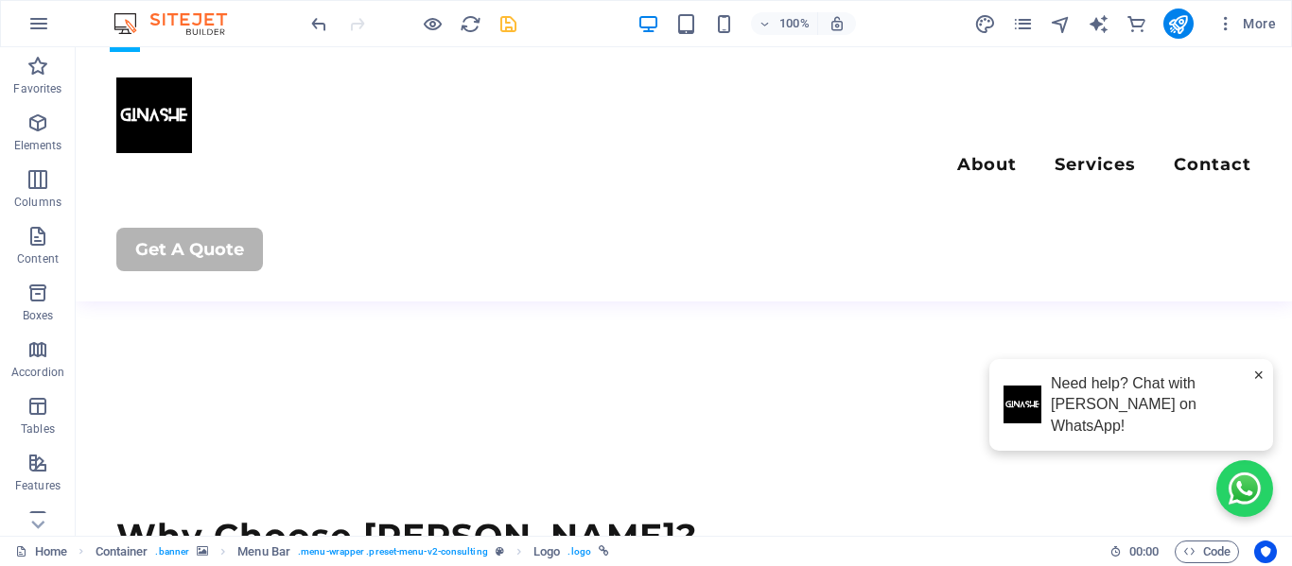
scroll to position [1986, 0]
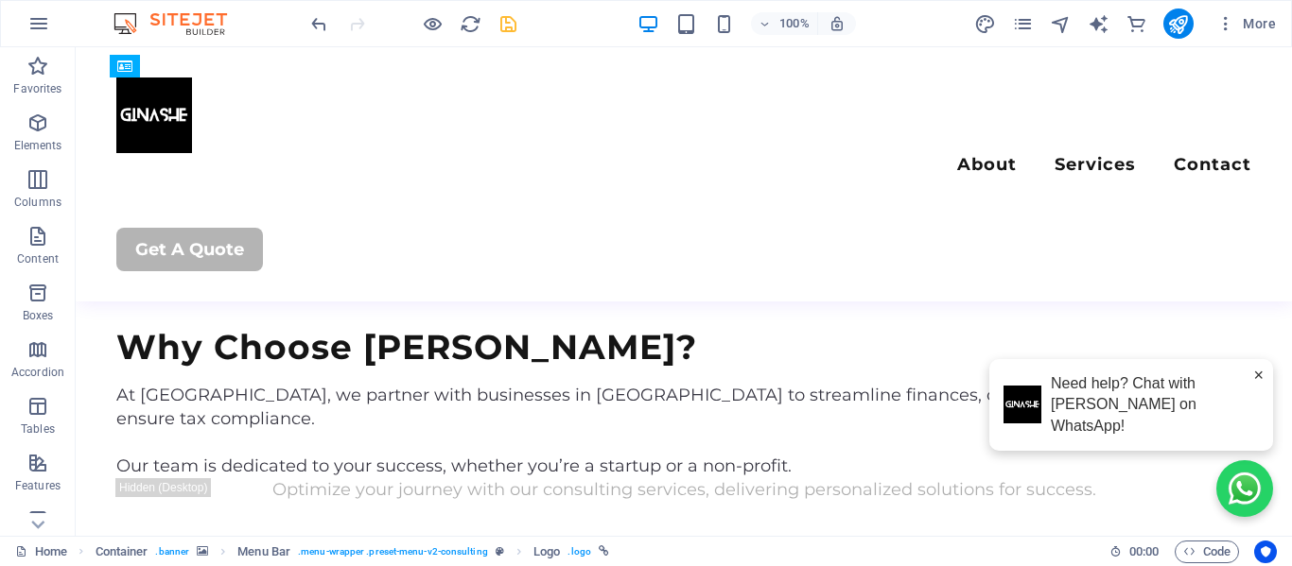
select select "px"
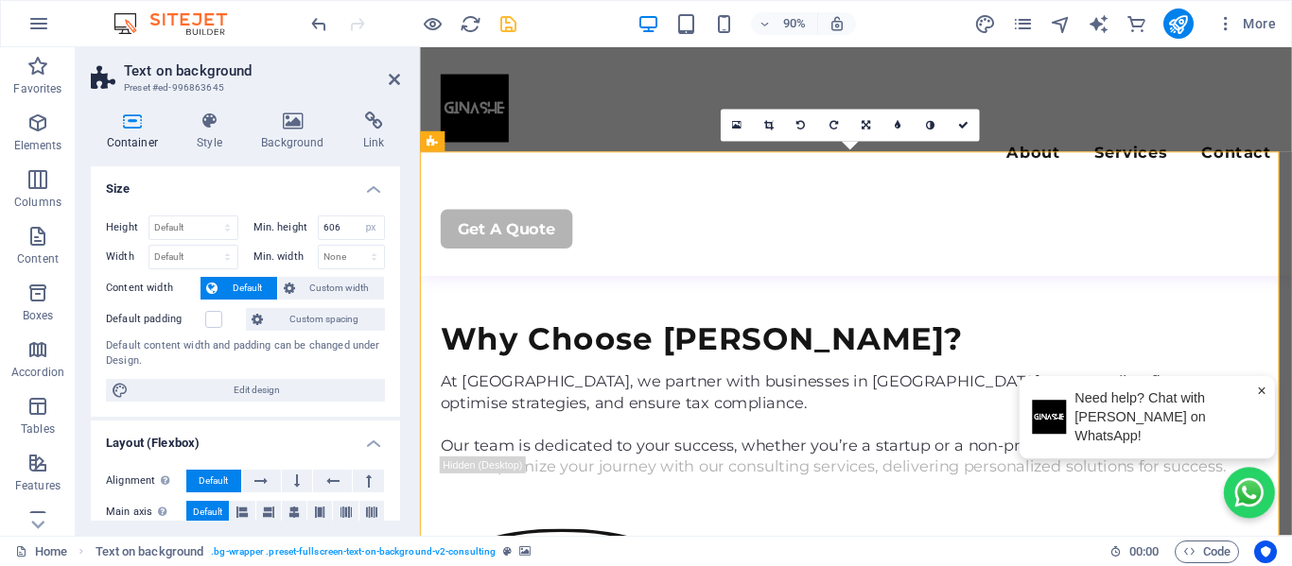
scroll to position [2009, 0]
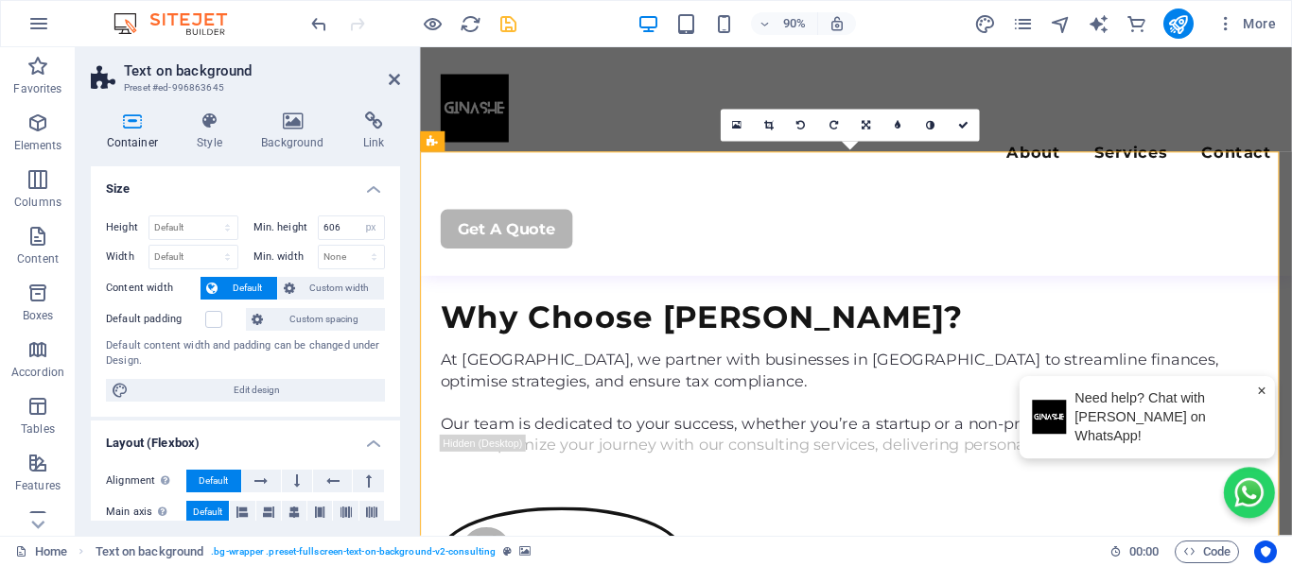
click at [290, 129] on icon at bounding box center [293, 121] width 95 height 19
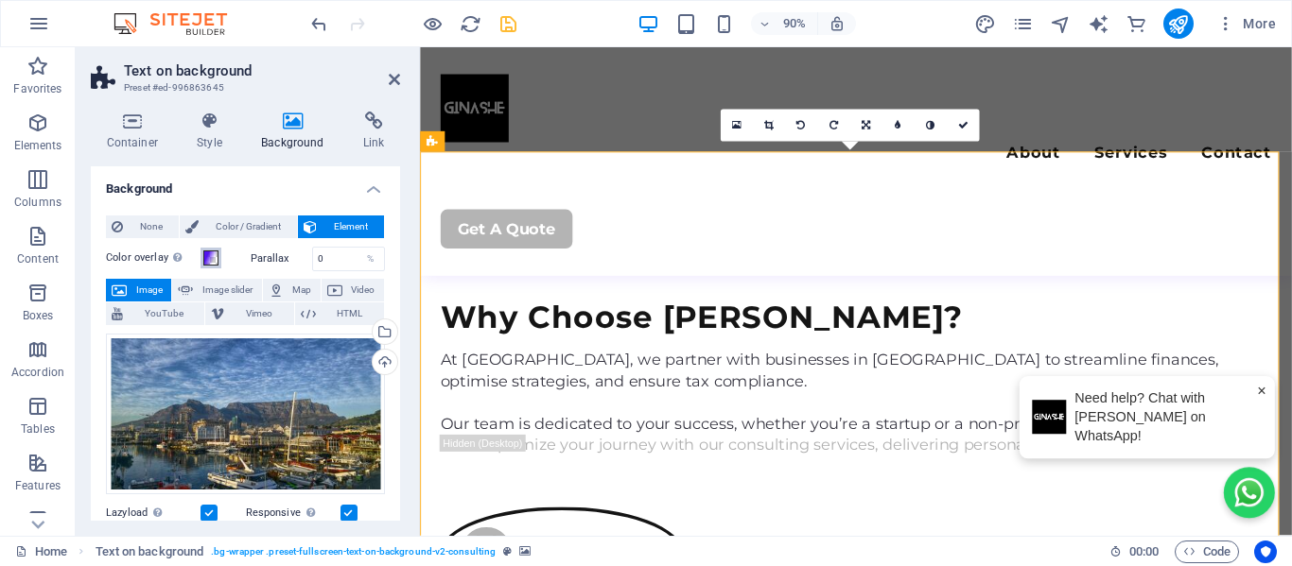
click at [208, 263] on span at bounding box center [210, 258] width 15 height 15
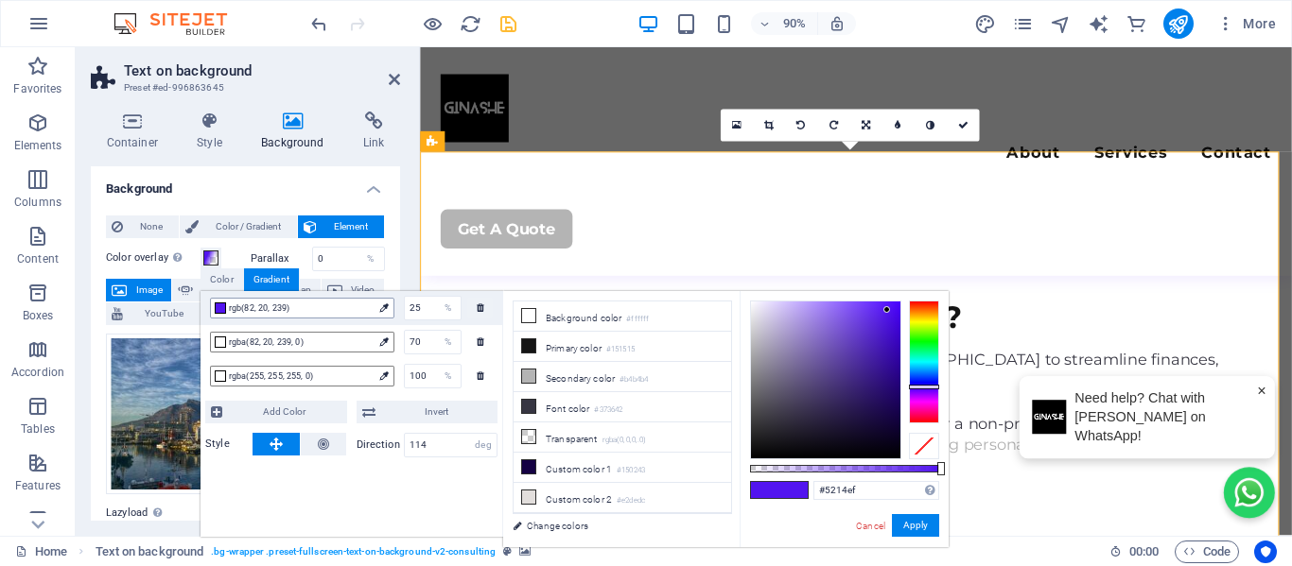
click at [218, 308] on div at bounding box center [220, 308] width 11 height 11
click at [763, 489] on span at bounding box center [765, 490] width 28 height 16
click at [222, 304] on div at bounding box center [220, 308] width 11 height 11
click at [534, 343] on icon at bounding box center [528, 345] width 13 height 13
type input "#151515"
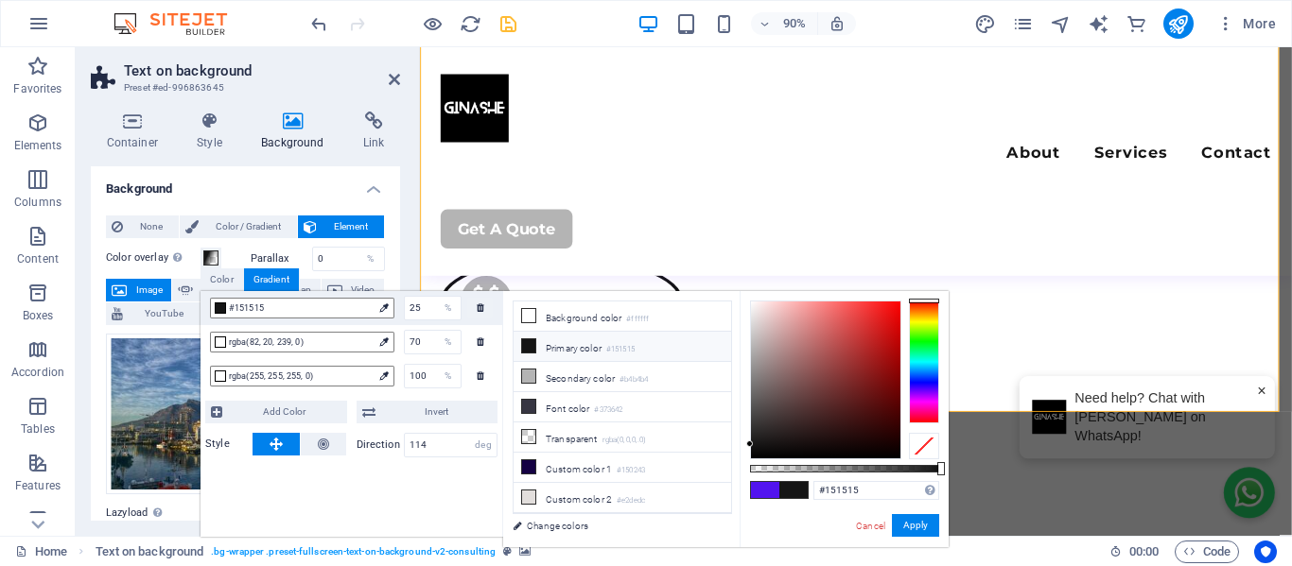
scroll to position [2293, 0]
click at [909, 531] on button "Apply" at bounding box center [915, 525] width 47 height 23
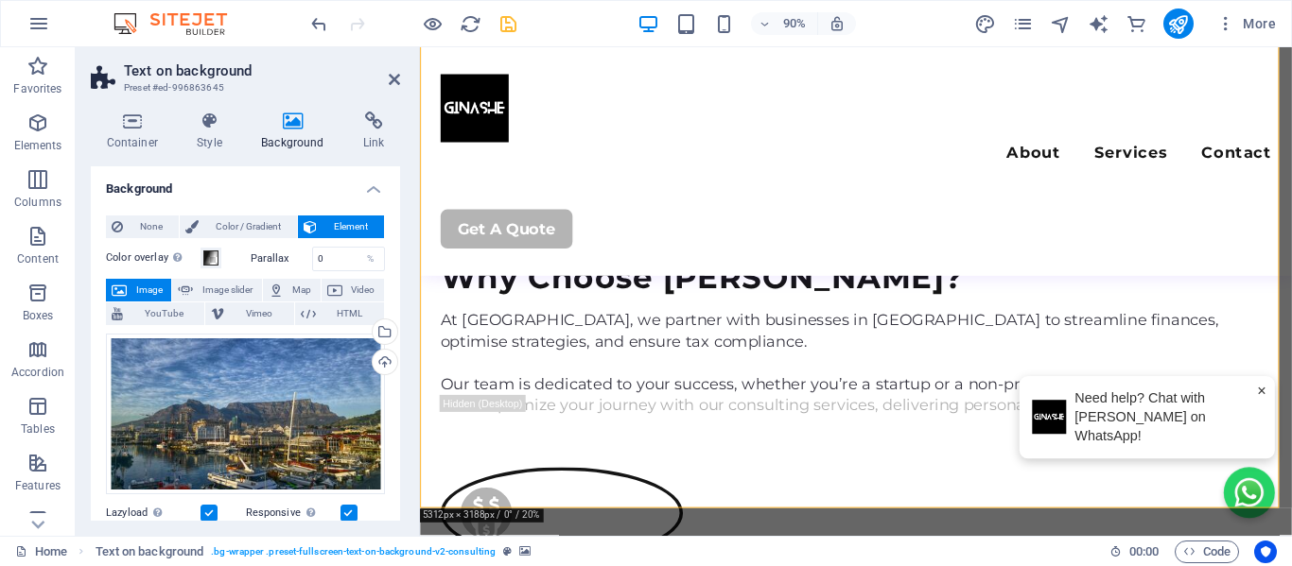
scroll to position [1915, 0]
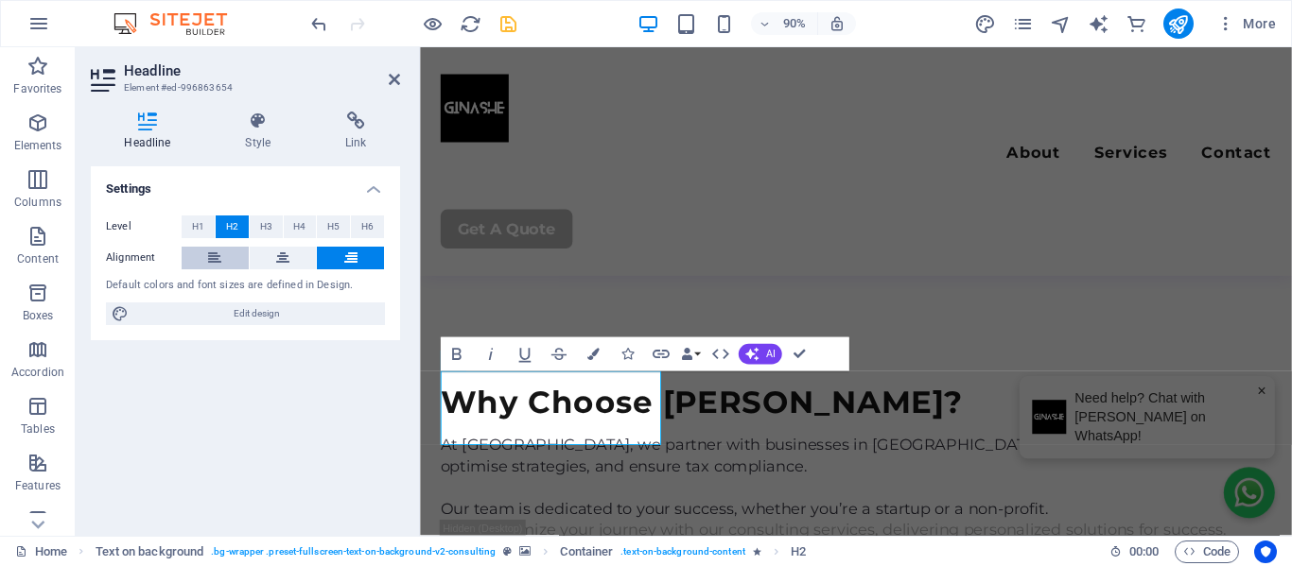
click at [216, 260] on icon at bounding box center [214, 258] width 13 height 23
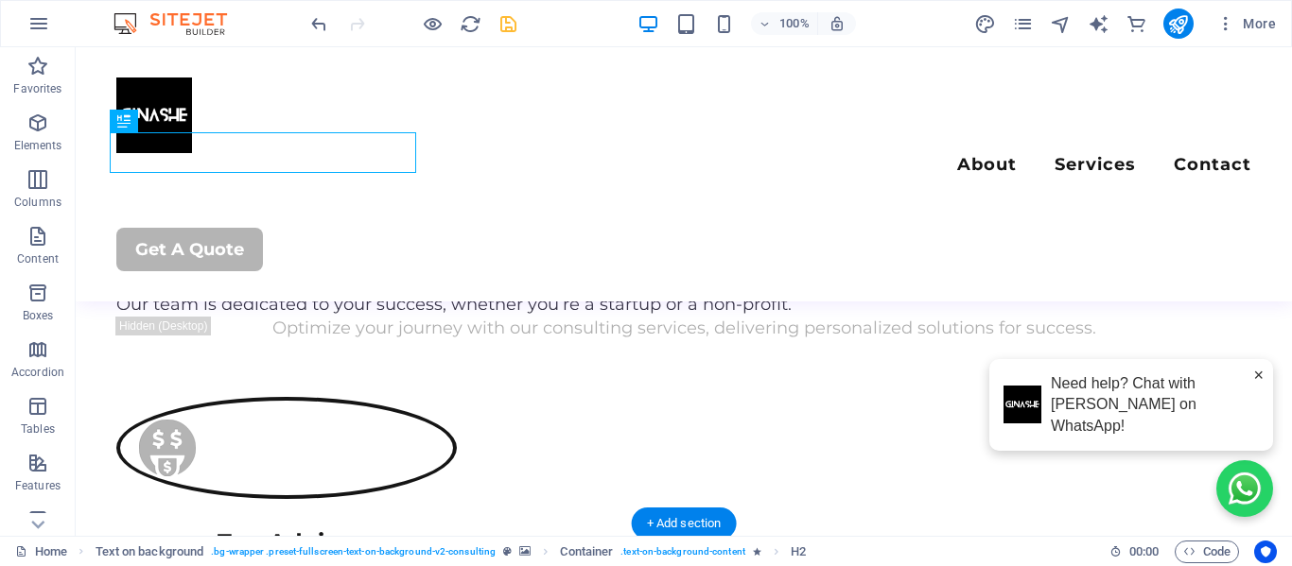
scroll to position [2053, 0]
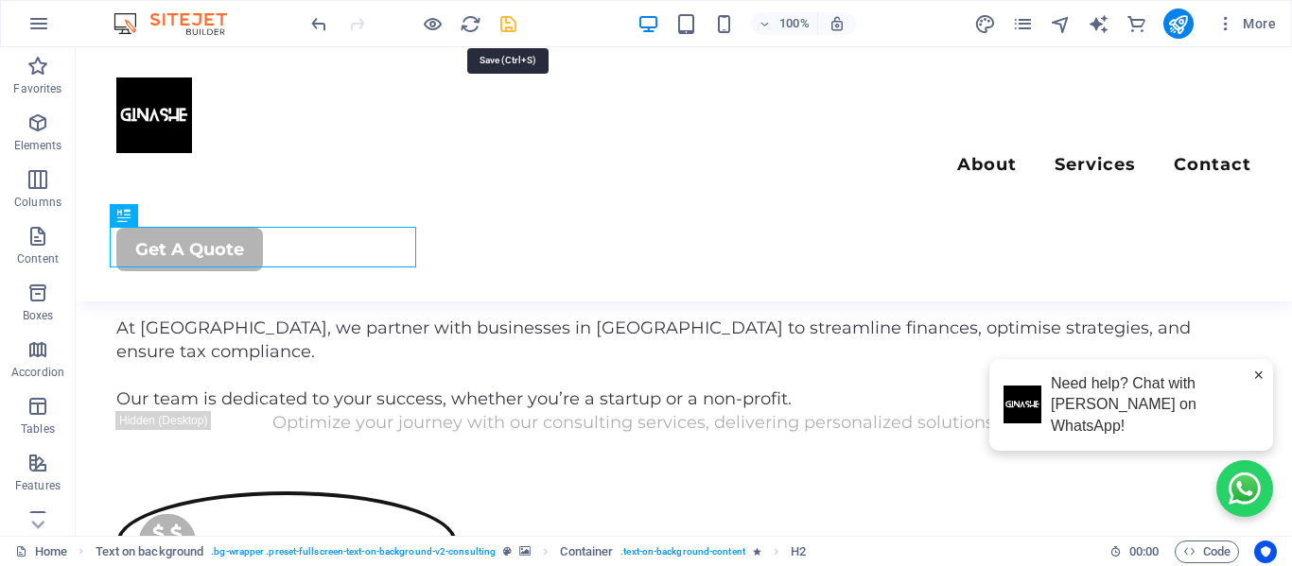
click at [513, 26] on icon "save" at bounding box center [508, 24] width 22 height 22
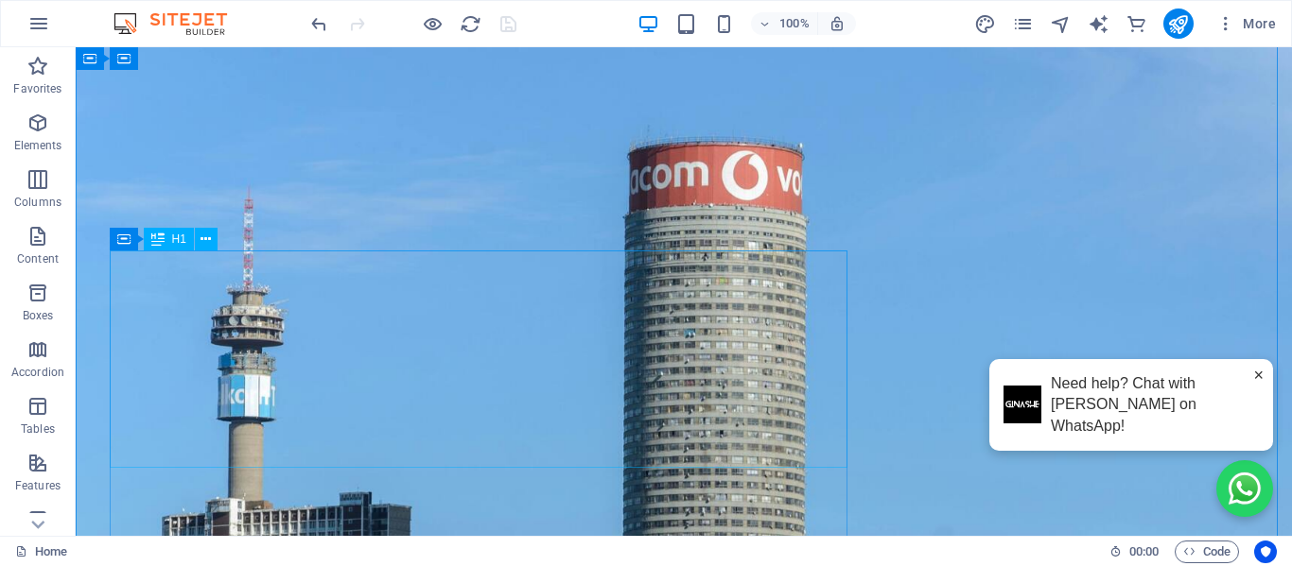
scroll to position [0, 0]
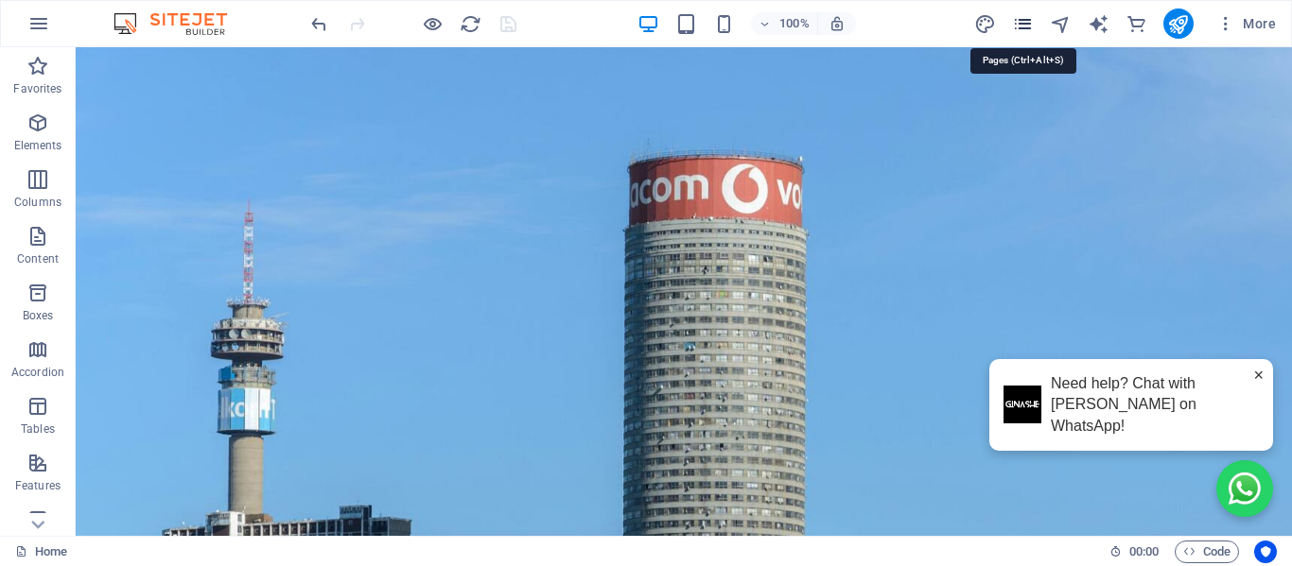
click at [1020, 25] on icon "pages" at bounding box center [1023, 24] width 22 height 22
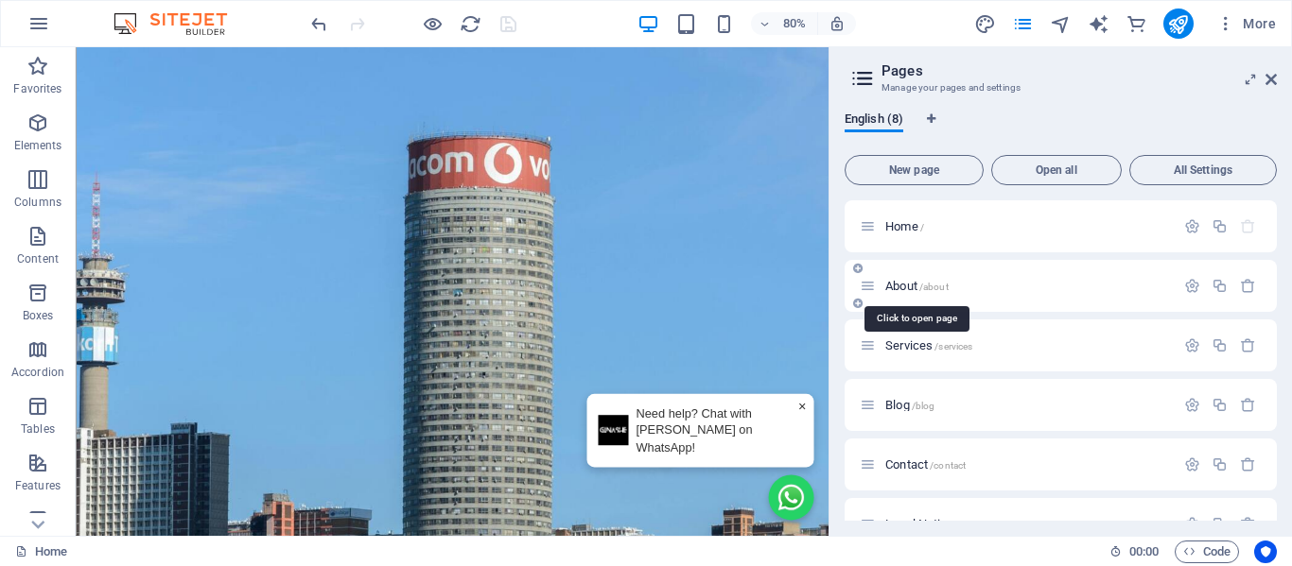
click at [913, 286] on span "About /about" at bounding box center [916, 286] width 63 height 14
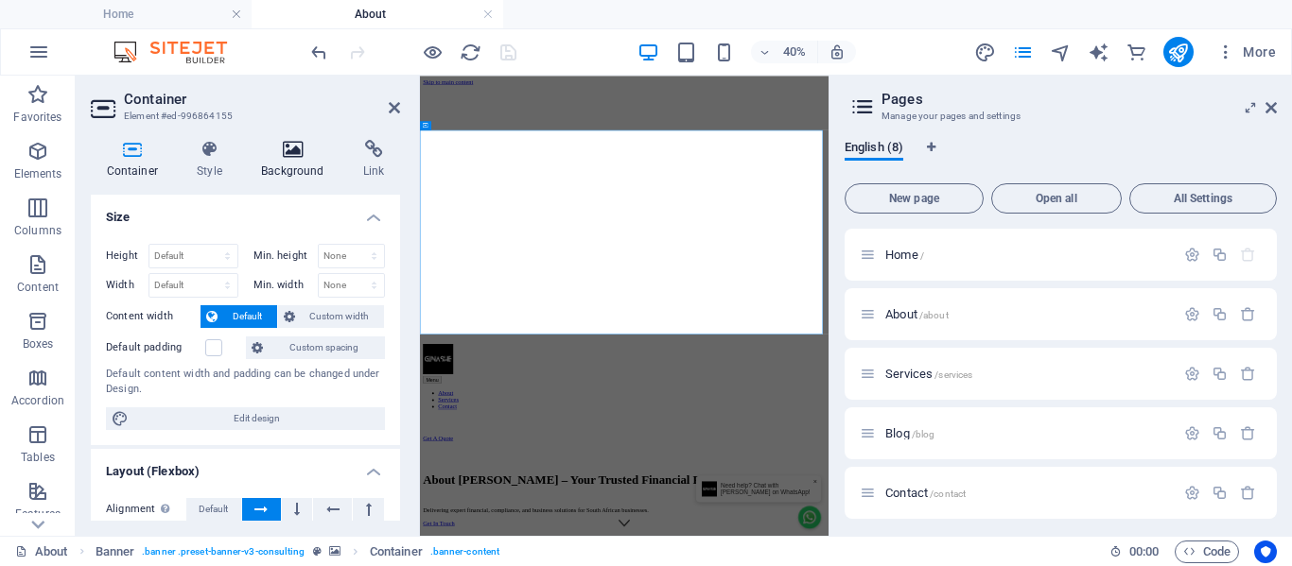
click at [274, 150] on icon at bounding box center [293, 149] width 95 height 19
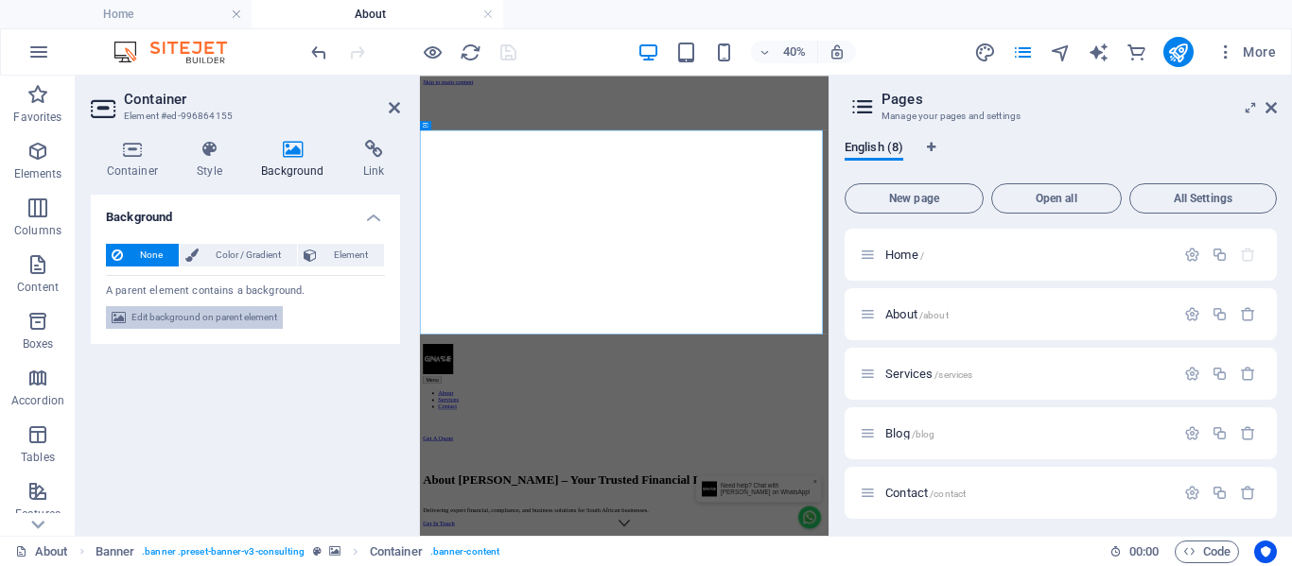
click at [200, 312] on span "Edit background on parent element" at bounding box center [204, 317] width 146 height 23
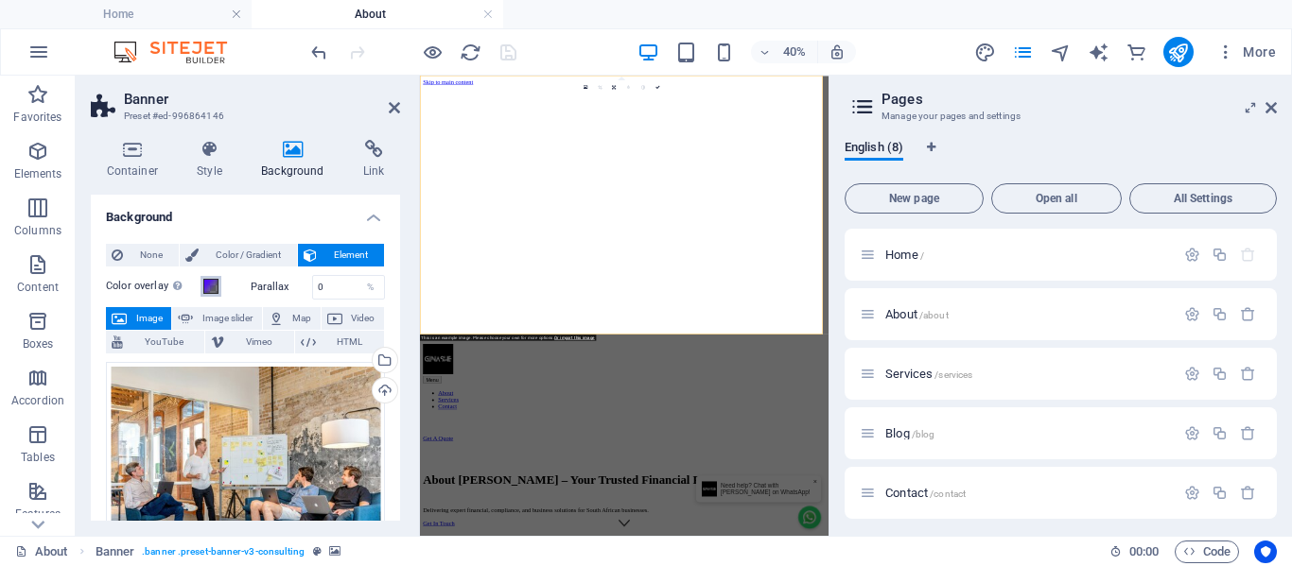
click at [219, 290] on button "Color overlay Places an overlay over the background to colorize it" at bounding box center [210, 286] width 21 height 21
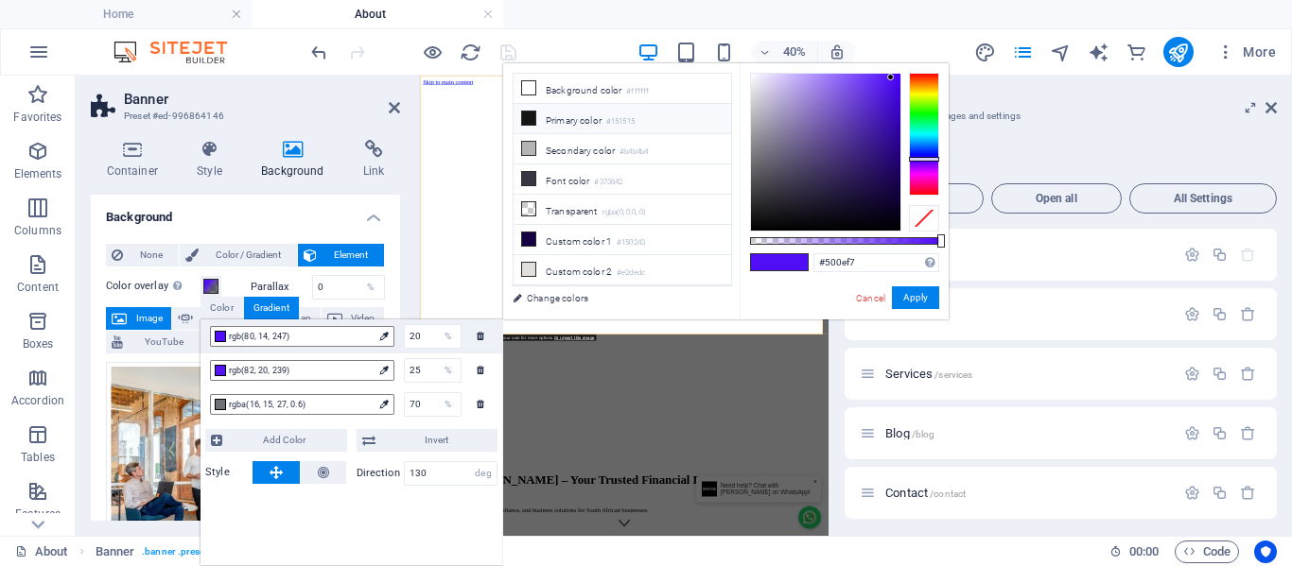
click at [558, 119] on li "Primary color #151515" at bounding box center [621, 119] width 217 height 30
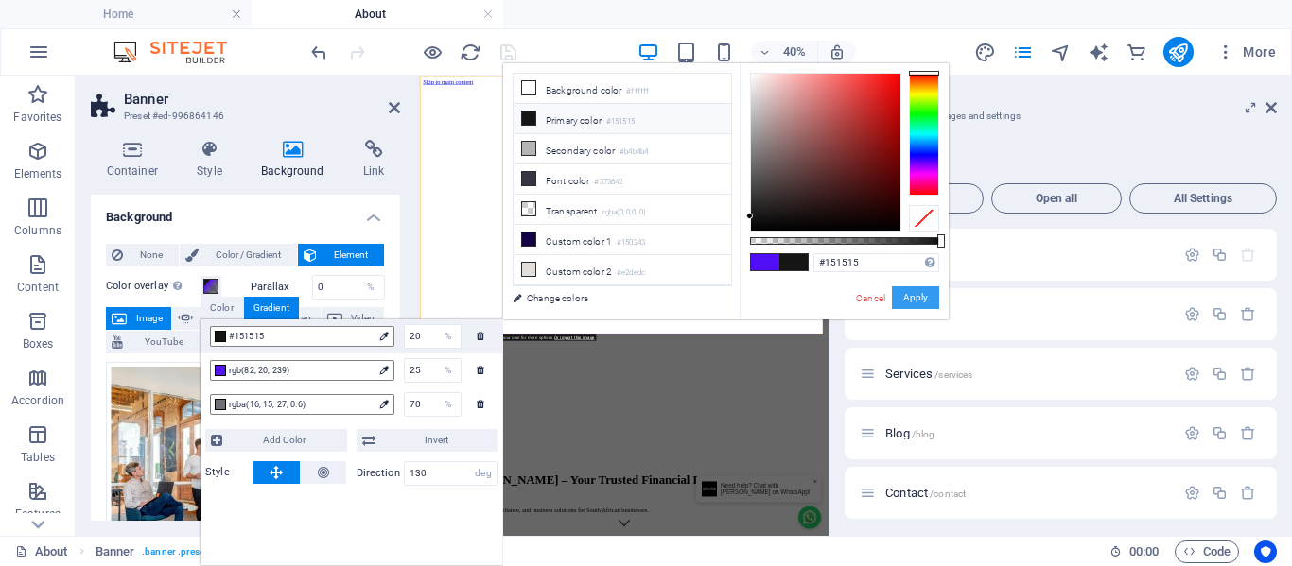
click at [913, 294] on button "Apply" at bounding box center [915, 297] width 47 height 23
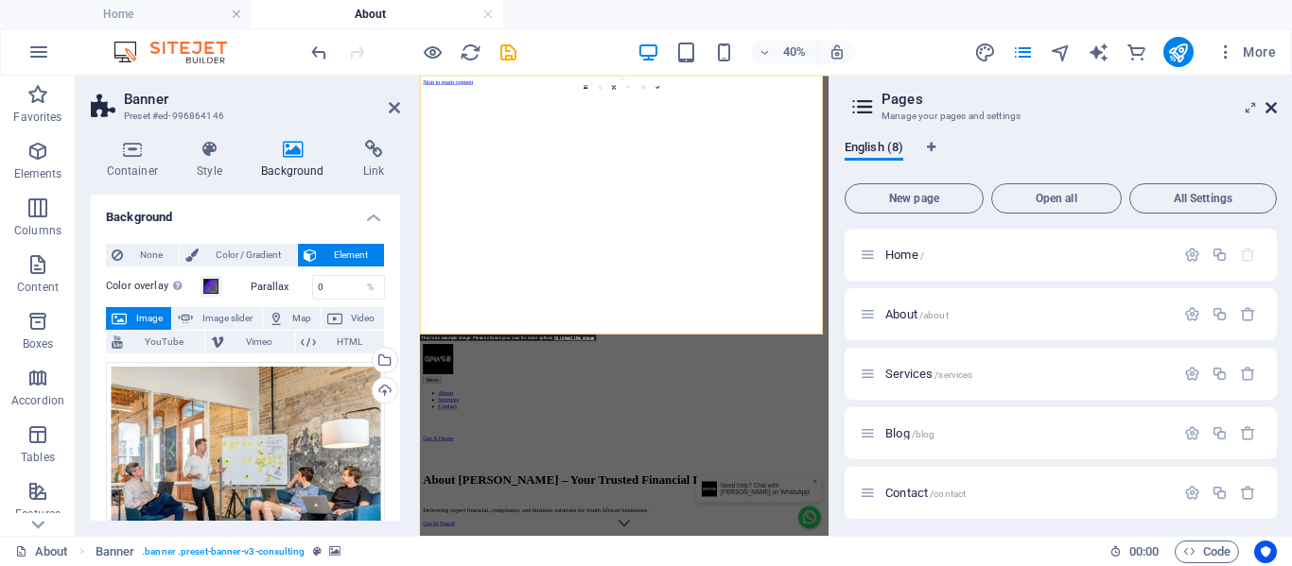
click at [1276, 106] on icon at bounding box center [1270, 107] width 11 height 15
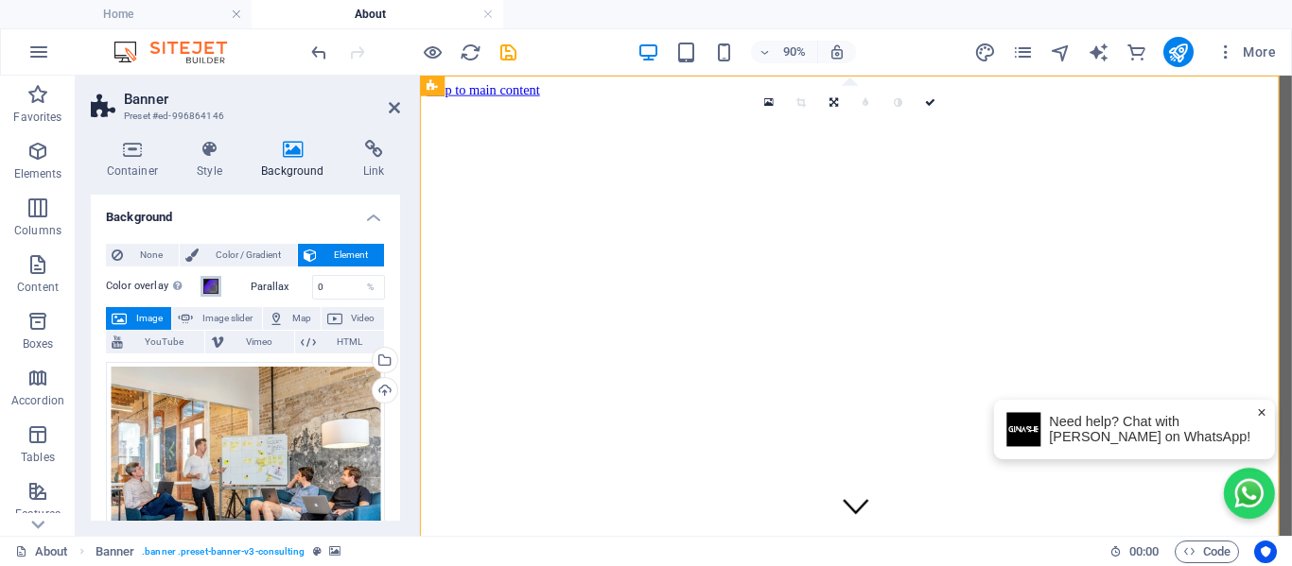
click at [211, 288] on span at bounding box center [210, 286] width 15 height 15
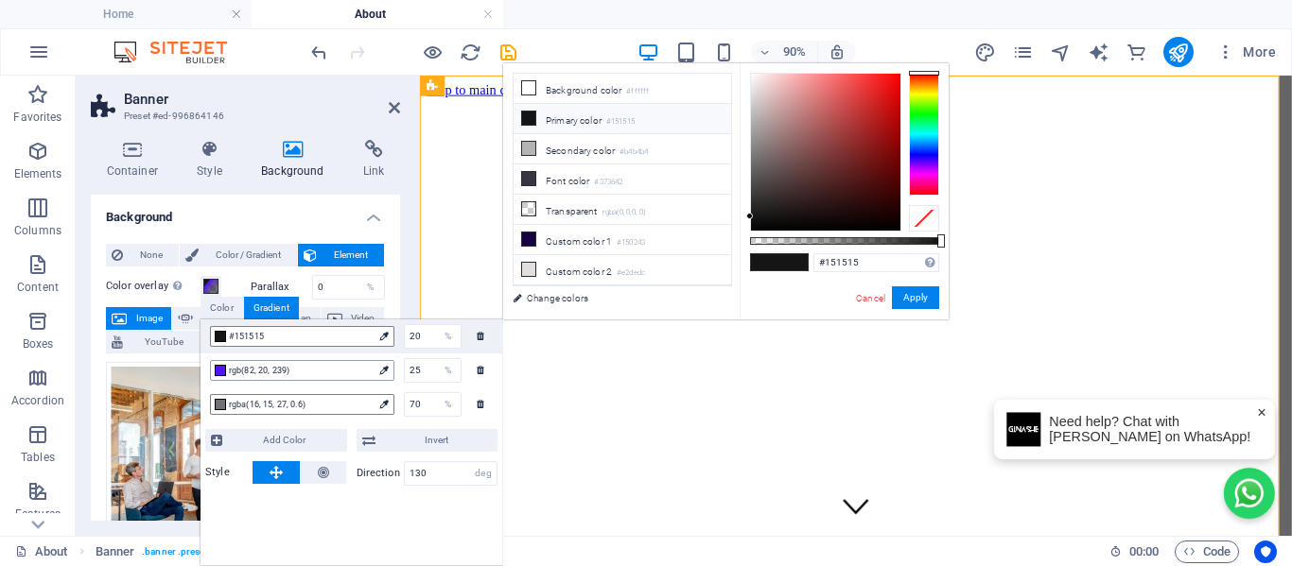
click at [221, 373] on div at bounding box center [220, 370] width 11 height 11
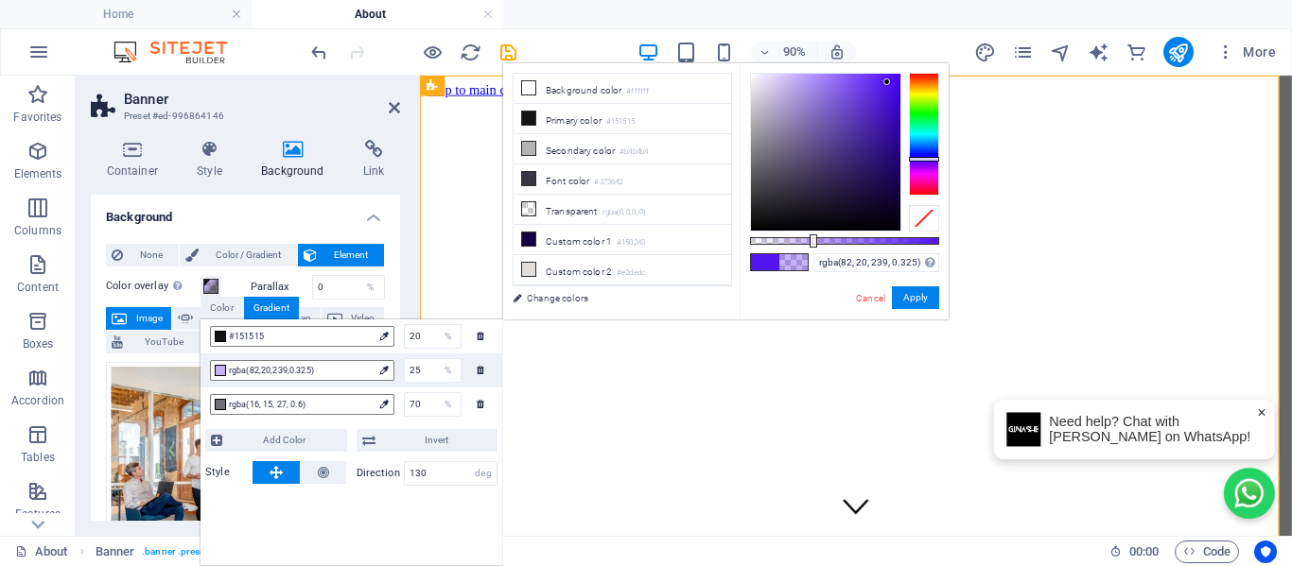
drag, startPoint x: 941, startPoint y: 240, endPoint x: 811, endPoint y: 246, distance: 129.7
click at [811, 246] on div at bounding box center [813, 240] width 8 height 13
drag, startPoint x: 929, startPoint y: 295, endPoint x: 564, endPoint y: 243, distance: 369.6
click at [929, 295] on button "Apply" at bounding box center [915, 297] width 47 height 23
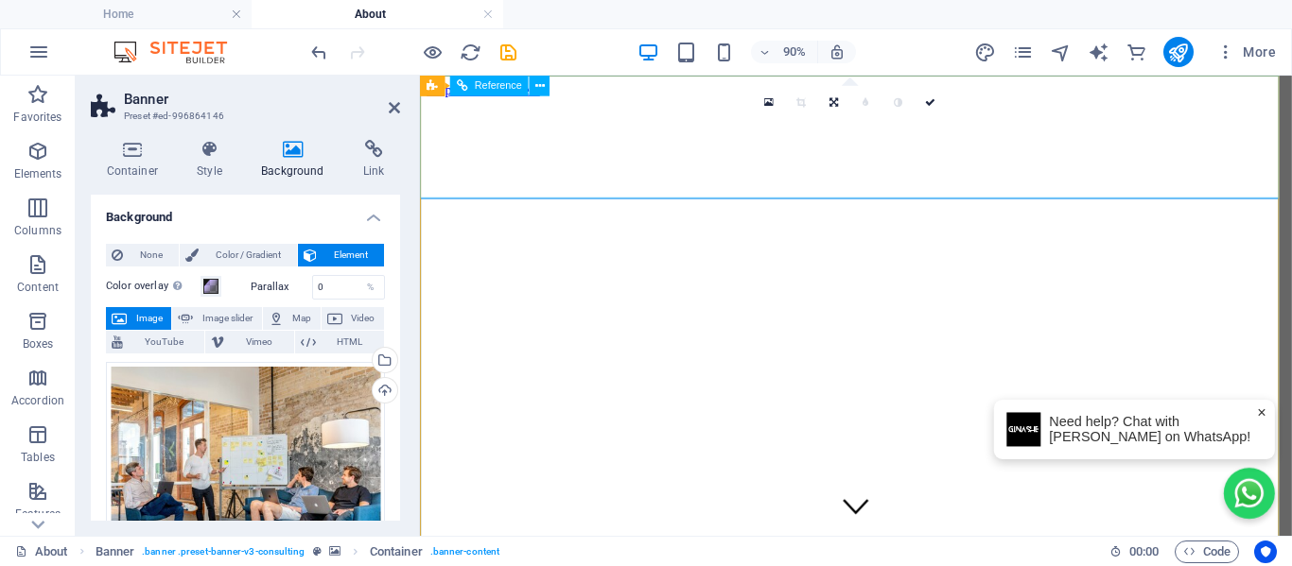
click at [215, 289] on span at bounding box center [210, 286] width 15 height 15
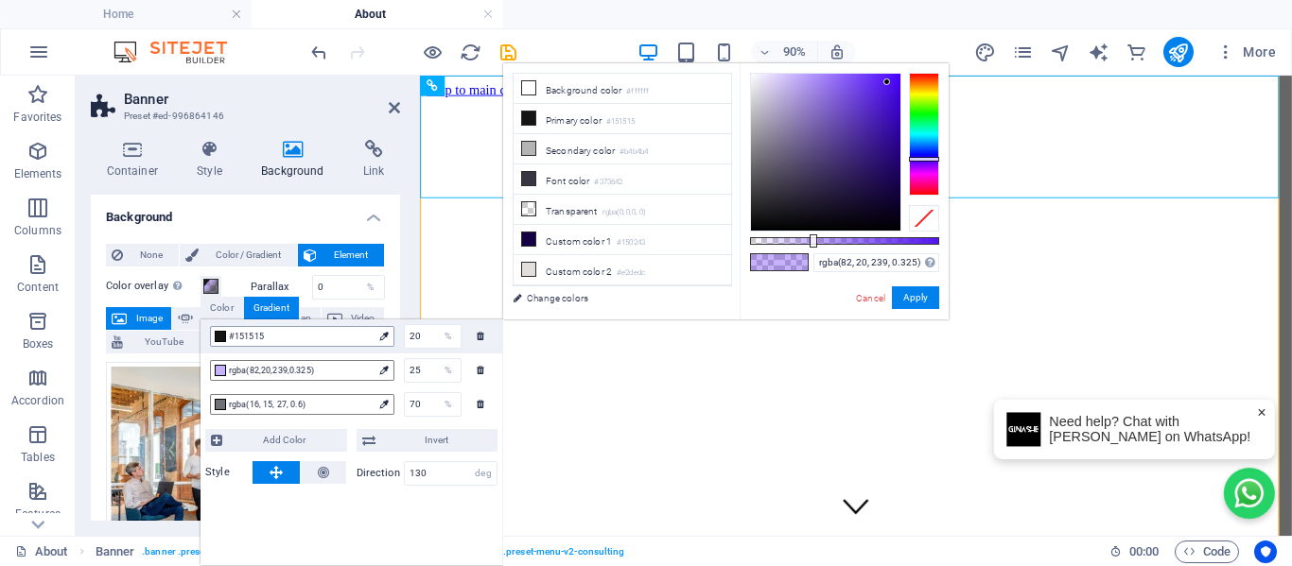
click at [250, 343] on span "#151515" at bounding box center [301, 336] width 144 height 17
click at [268, 335] on span "#151515" at bounding box center [301, 336] width 144 height 17
drag, startPoint x: 818, startPoint y: 247, endPoint x: 787, endPoint y: 245, distance: 31.3
click at [787, 245] on div "rgba(82, 20, 239, 0.325) Supported formats #0852ed rgb(8, 82, 237) rgba(8, 82, …" at bounding box center [843, 328] width 209 height 530
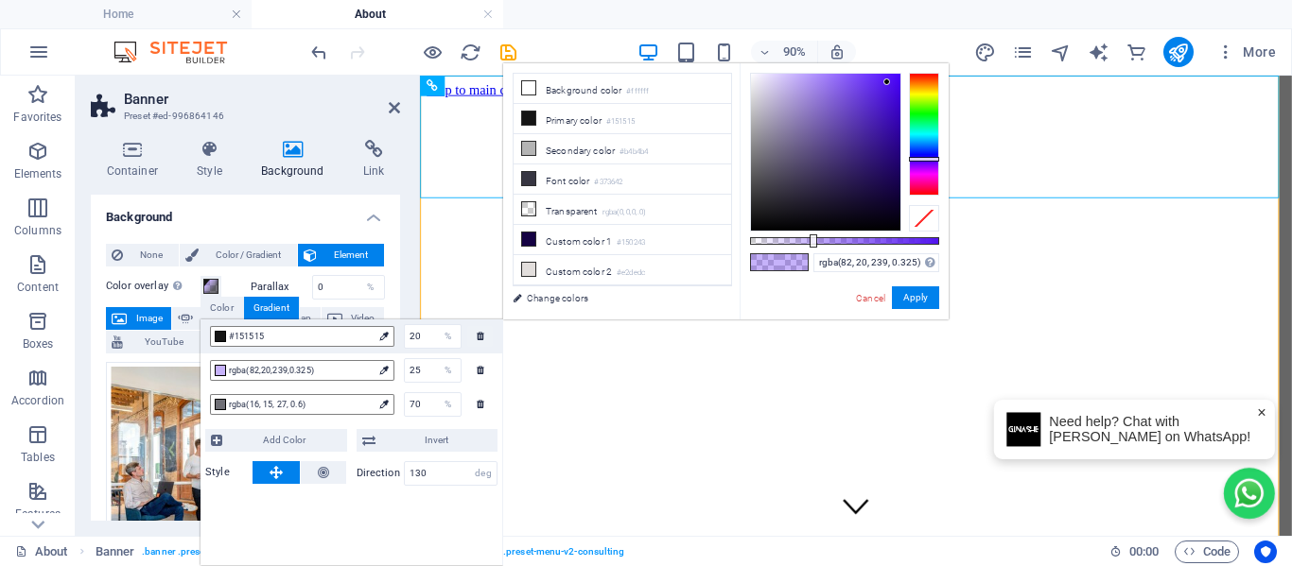
click at [787, 246] on div "rgba(82, 20, 239, 0.325) Supported formats #0852ed rgb(8, 82, 237) rgba(8, 82, …" at bounding box center [843, 328] width 209 height 530
click at [790, 241] on div at bounding box center [844, 241] width 189 height 8
drag, startPoint x: 793, startPoint y: 244, endPoint x: 864, endPoint y: 245, distance: 70.9
click at [864, 245] on div at bounding box center [866, 240] width 8 height 13
click at [532, 114] on icon at bounding box center [528, 118] width 13 height 13
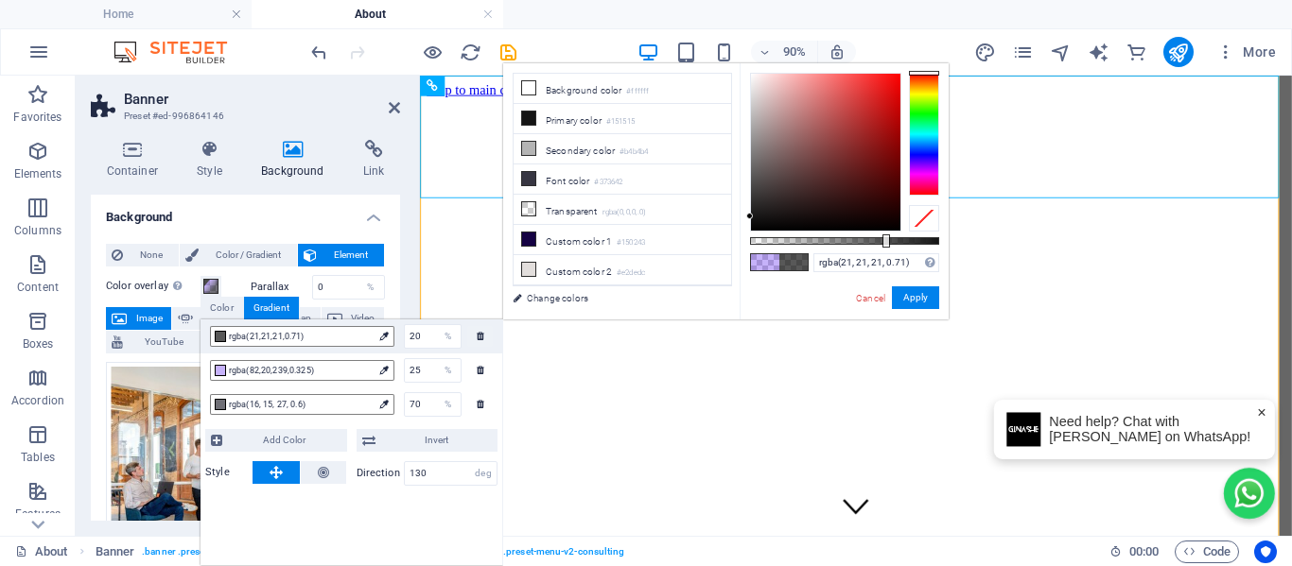
drag, startPoint x: 863, startPoint y: 238, endPoint x: 884, endPoint y: 243, distance: 21.3
click at [884, 243] on div at bounding box center [886, 240] width 8 height 13
click at [926, 299] on button "Apply" at bounding box center [915, 297] width 47 height 23
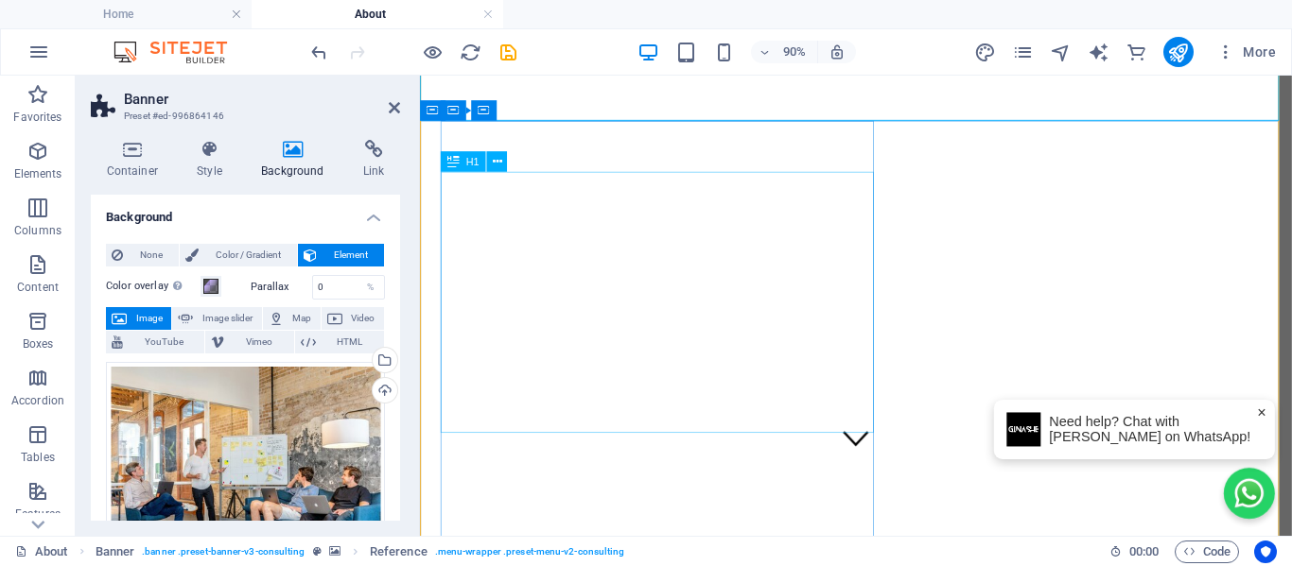
scroll to position [95, 0]
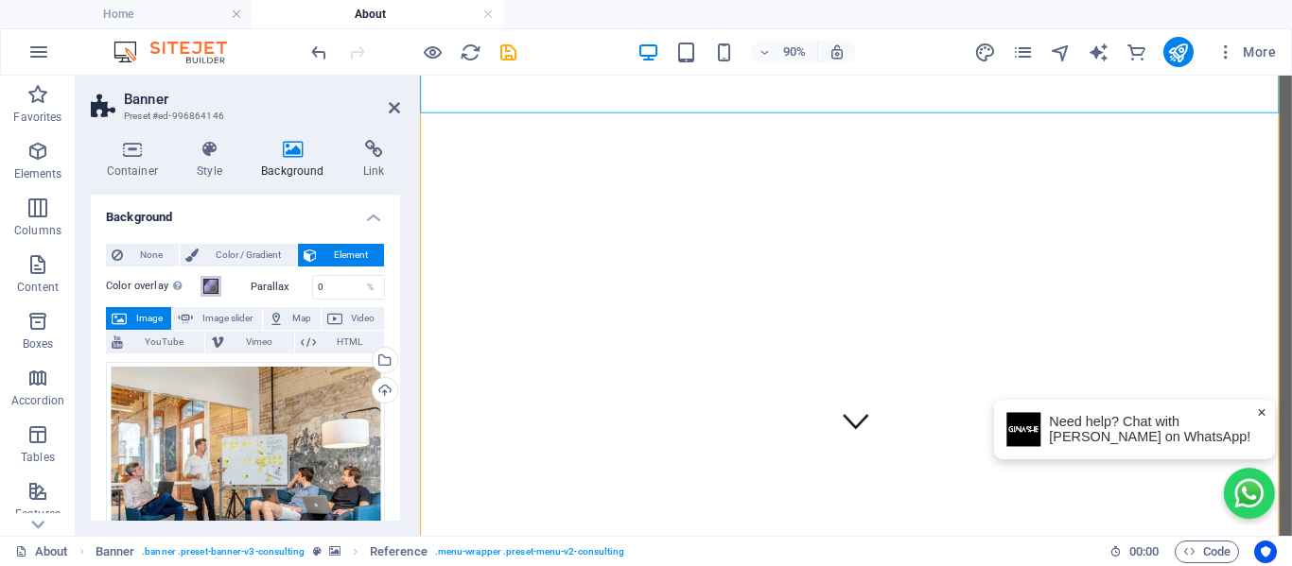
click at [213, 286] on span at bounding box center [210, 286] width 15 height 15
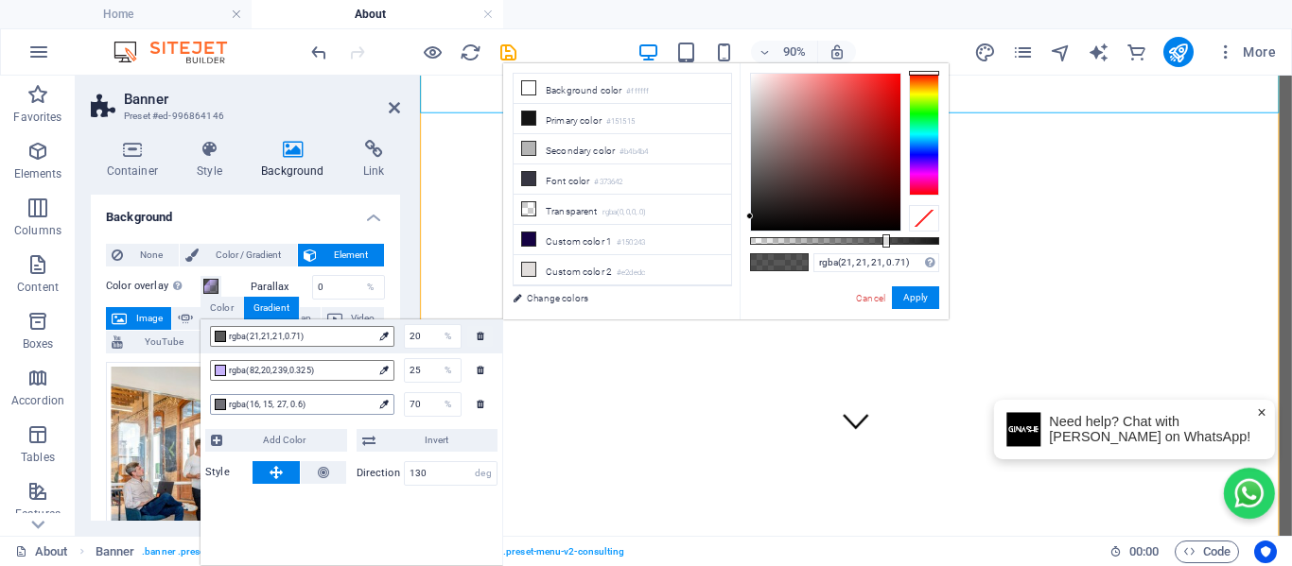
click at [282, 402] on span "rgba(16, 15, 27, 0.6)" at bounding box center [301, 404] width 144 height 17
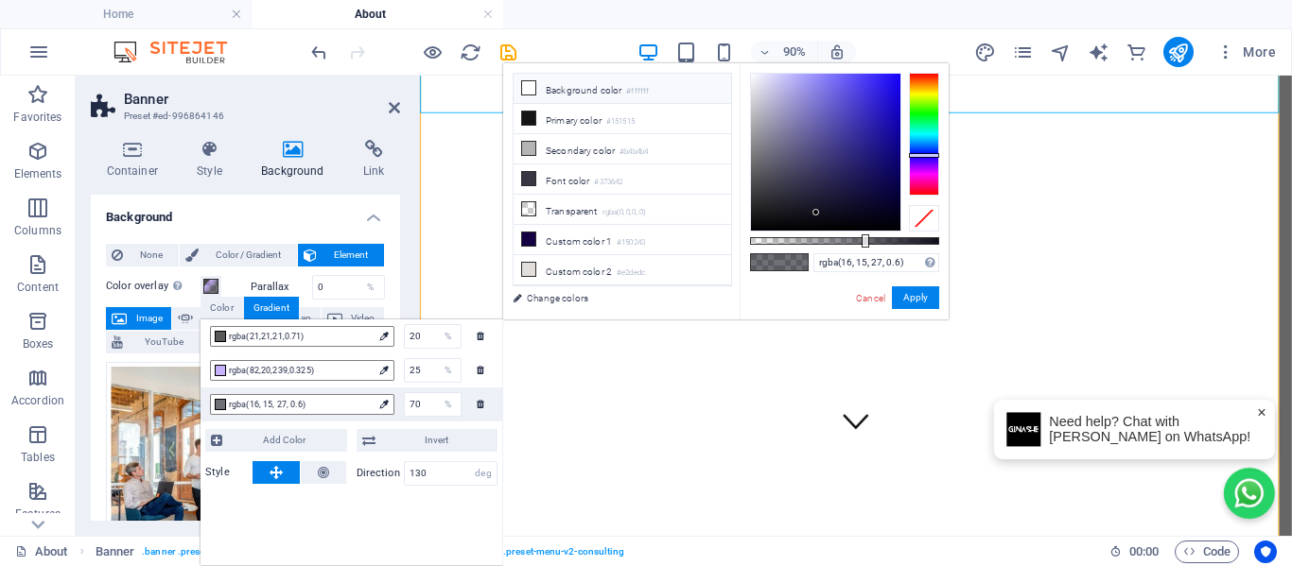
click at [527, 87] on icon at bounding box center [528, 87] width 13 height 13
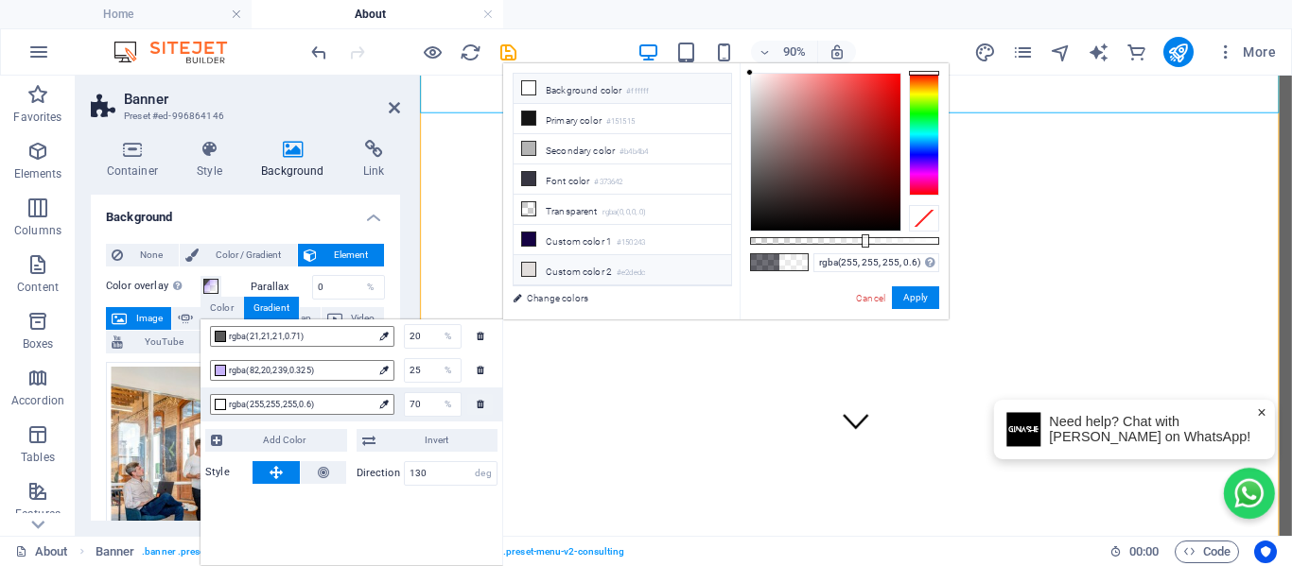
click at [532, 266] on icon at bounding box center [528, 269] width 13 height 13
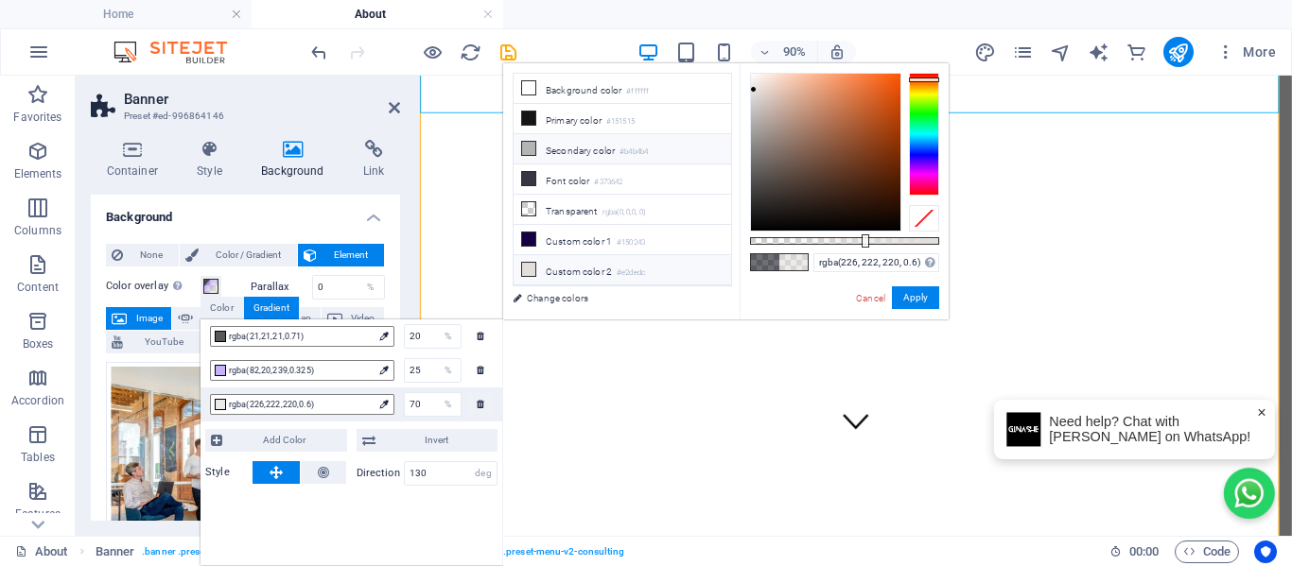
click at [532, 148] on icon at bounding box center [528, 148] width 13 height 13
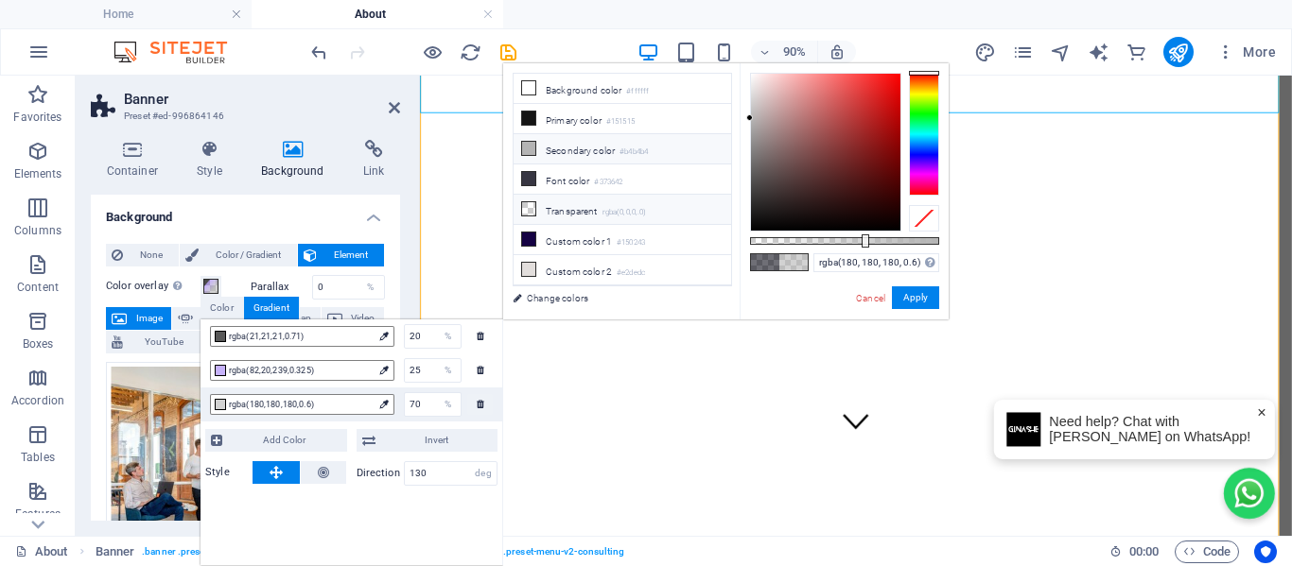
click at [529, 204] on icon at bounding box center [528, 208] width 13 height 13
drag, startPoint x: 909, startPoint y: 295, endPoint x: 542, endPoint y: 242, distance: 370.7
click at [909, 295] on button "Apply" at bounding box center [915, 297] width 47 height 23
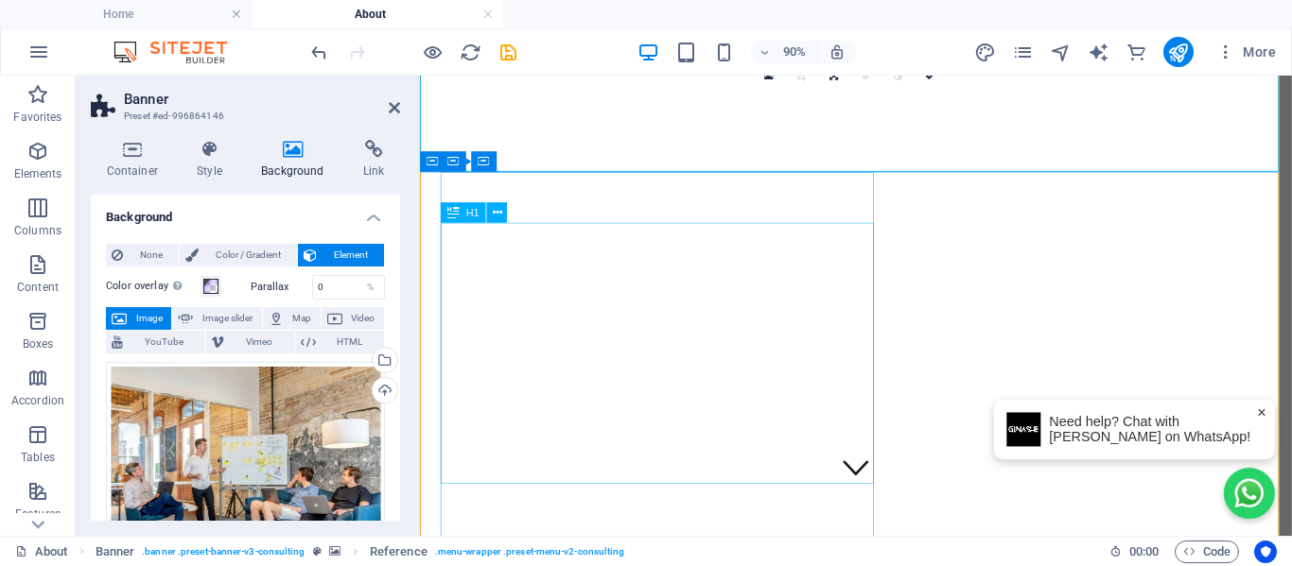
scroll to position [0, 0]
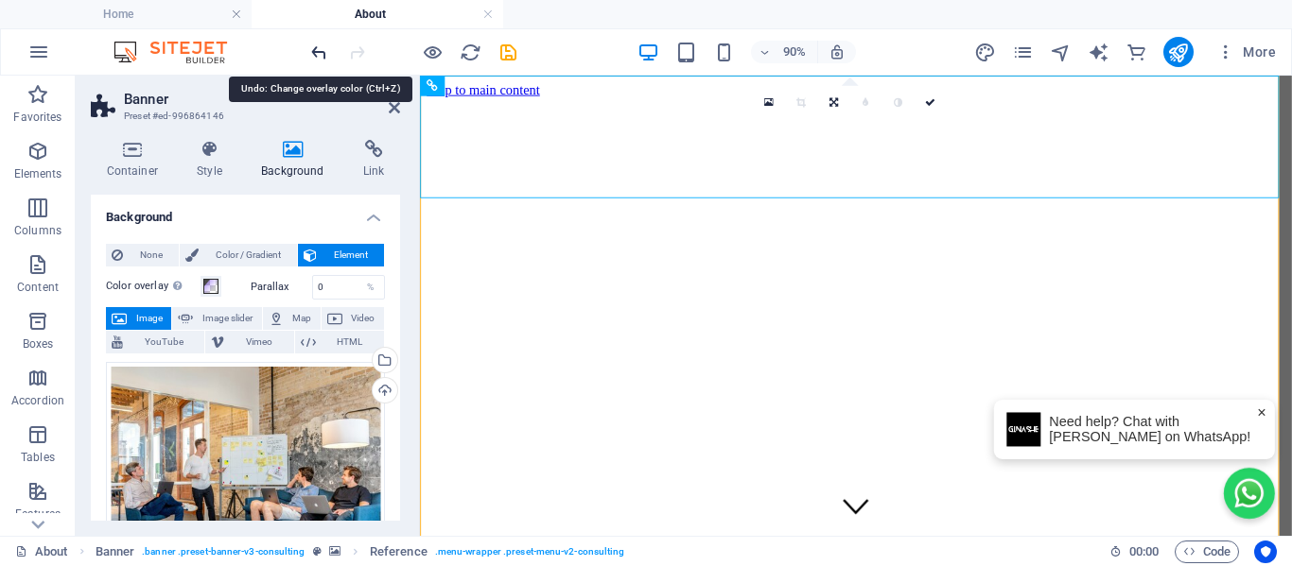
click at [320, 50] on icon "undo" at bounding box center [319, 53] width 22 height 22
click at [319, 50] on icon "undo" at bounding box center [319, 53] width 22 height 22
click at [318, 50] on icon "undo" at bounding box center [319, 53] width 22 height 22
click at [214, 293] on span at bounding box center [210, 286] width 15 height 15
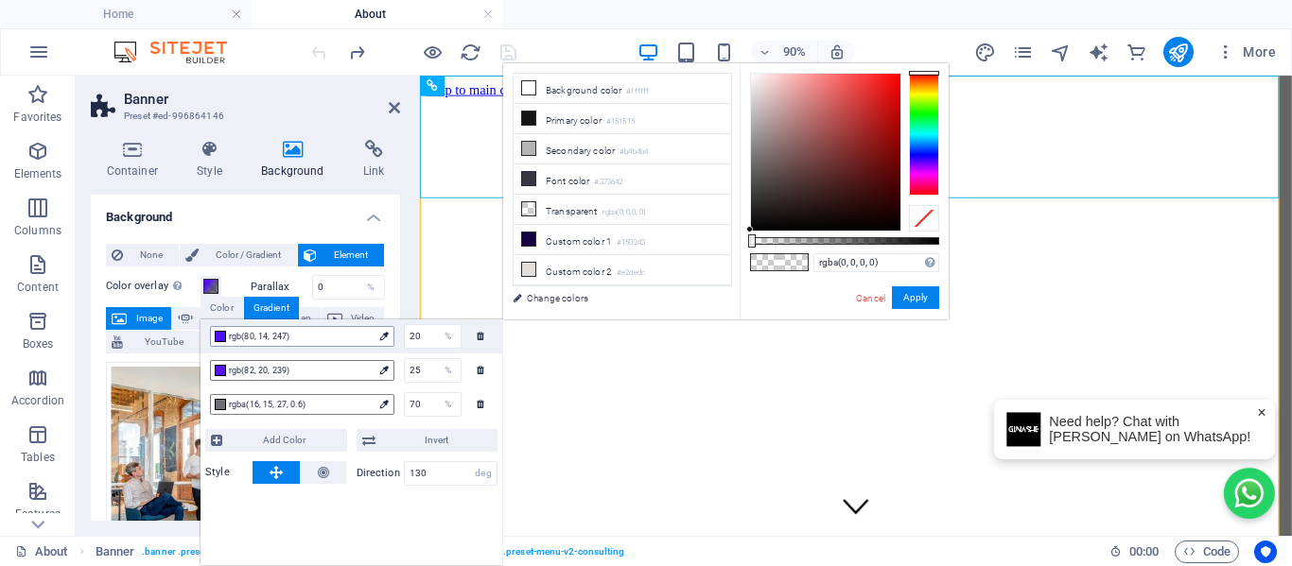
click at [281, 345] on div "rgb(80, 14, 247)" at bounding box center [302, 336] width 184 height 21
click at [399, 110] on icon at bounding box center [394, 107] width 11 height 15
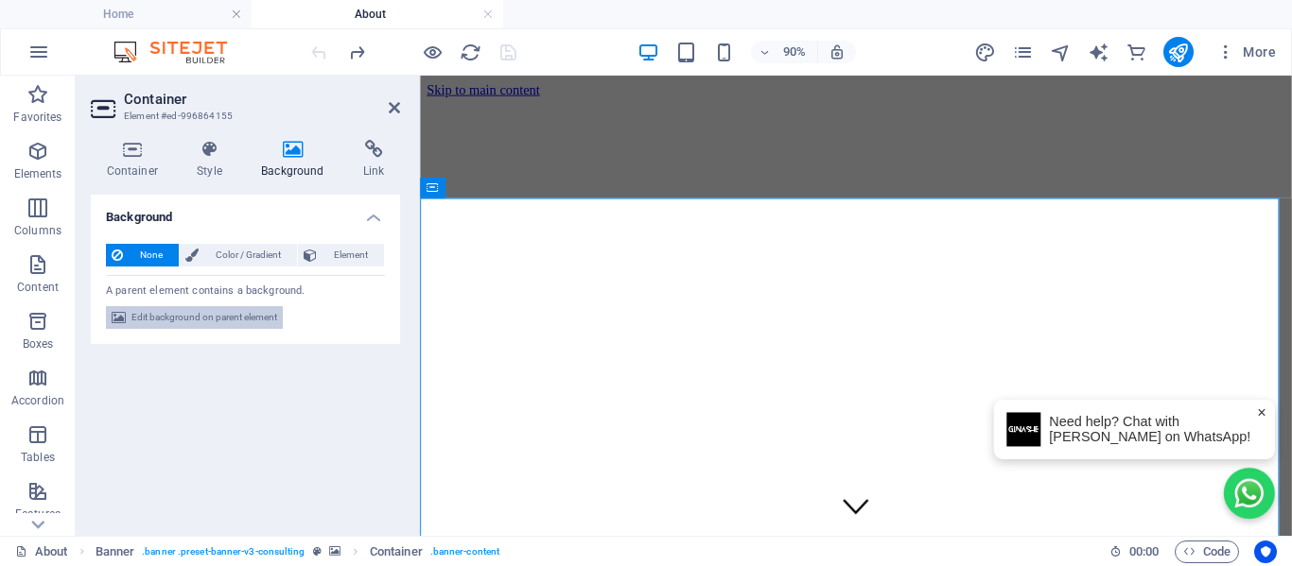
click at [167, 315] on span "Edit background on parent element" at bounding box center [204, 317] width 146 height 23
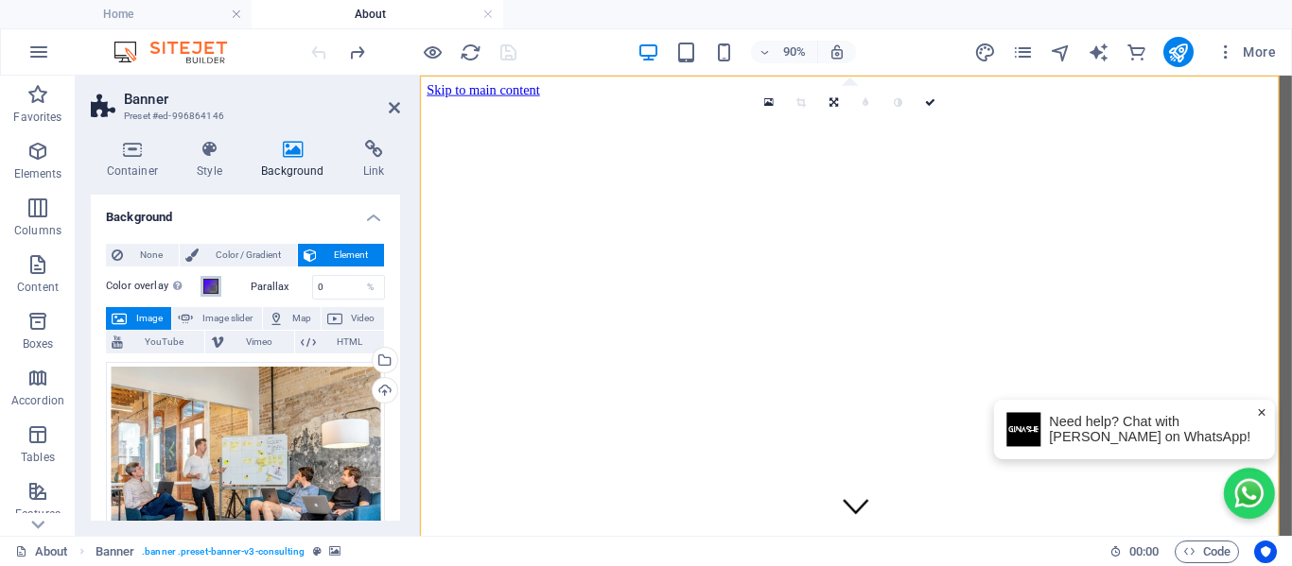
click at [214, 283] on span at bounding box center [210, 286] width 15 height 15
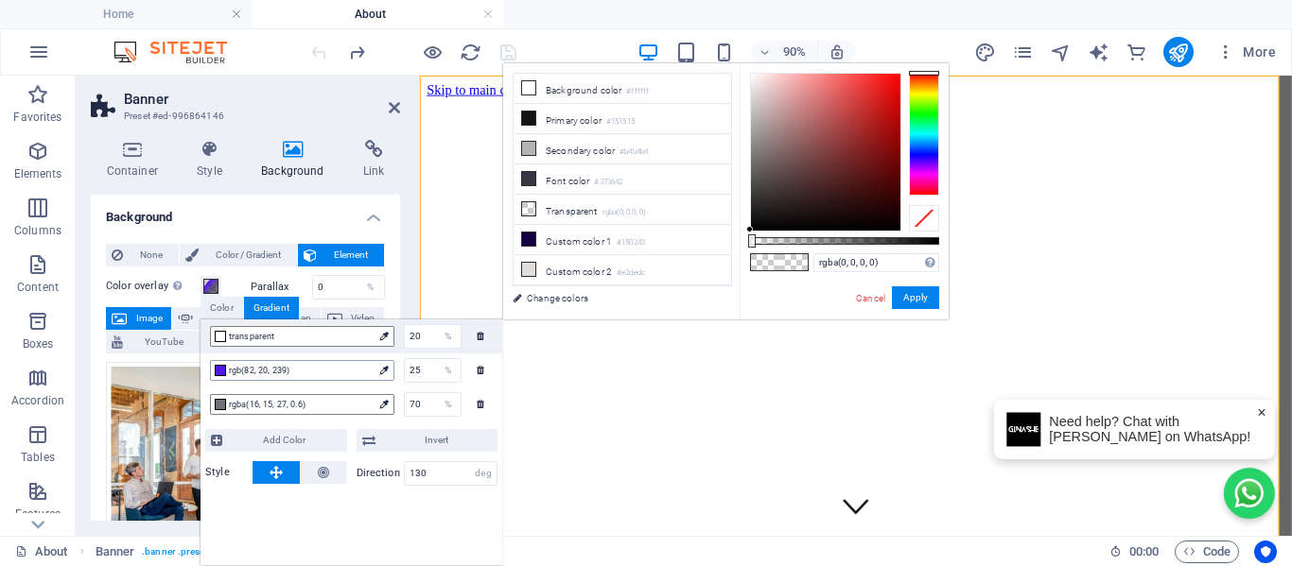
click at [251, 373] on span "rgb(82, 20, 239)" at bounding box center [301, 370] width 144 height 17
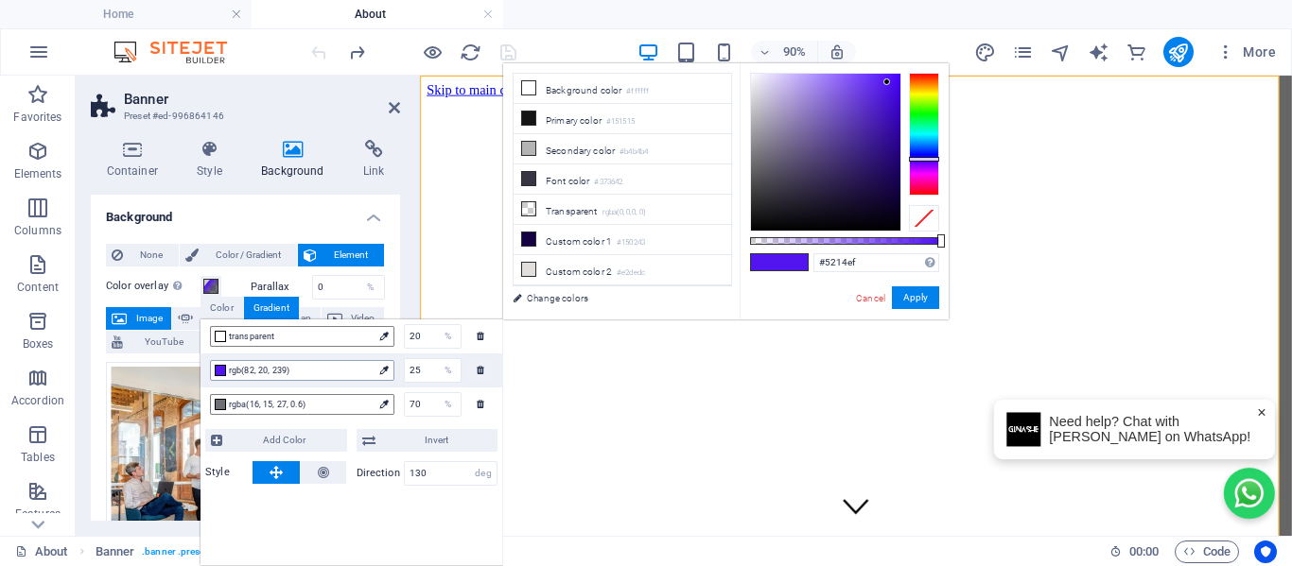
click at [373, 372] on div "rgb(82, 20, 239)" at bounding box center [302, 370] width 184 height 21
click at [382, 370] on icon at bounding box center [383, 370] width 9 height 9
click at [552, 116] on li "Primary color #151515" at bounding box center [621, 119] width 217 height 30
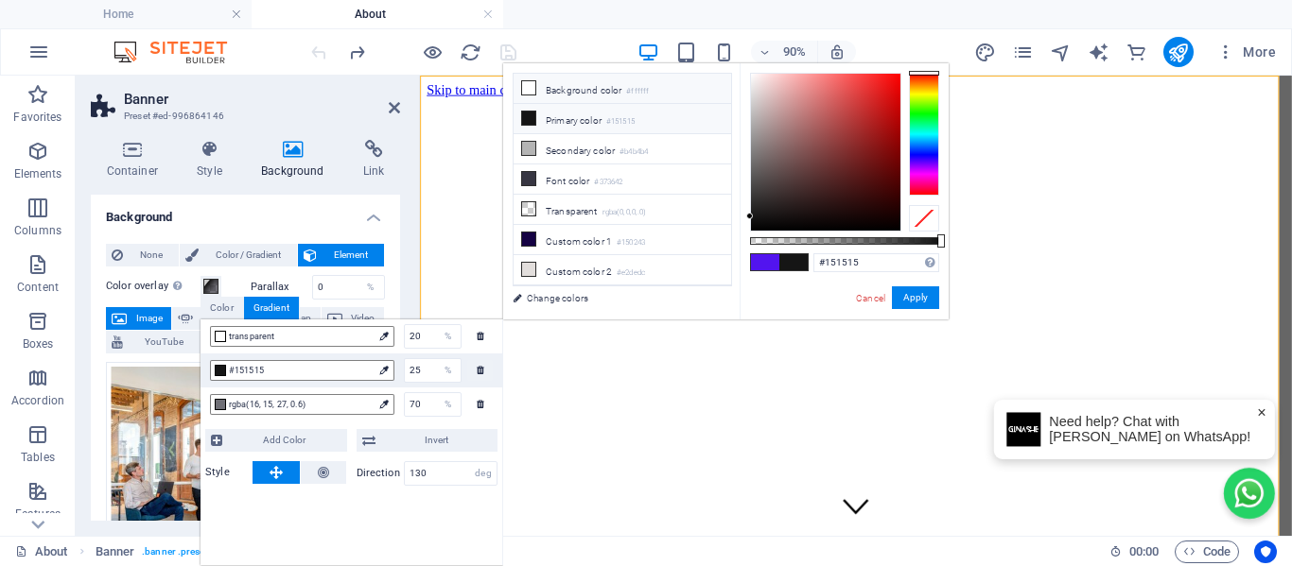
click at [556, 93] on li "Background color #ffffff" at bounding box center [621, 89] width 217 height 30
click at [561, 210] on li "Transparent rgba(0,0,0,.0)" at bounding box center [621, 210] width 217 height 30
click at [561, 268] on li "Custom color 2 #e2dedc" at bounding box center [621, 270] width 217 height 30
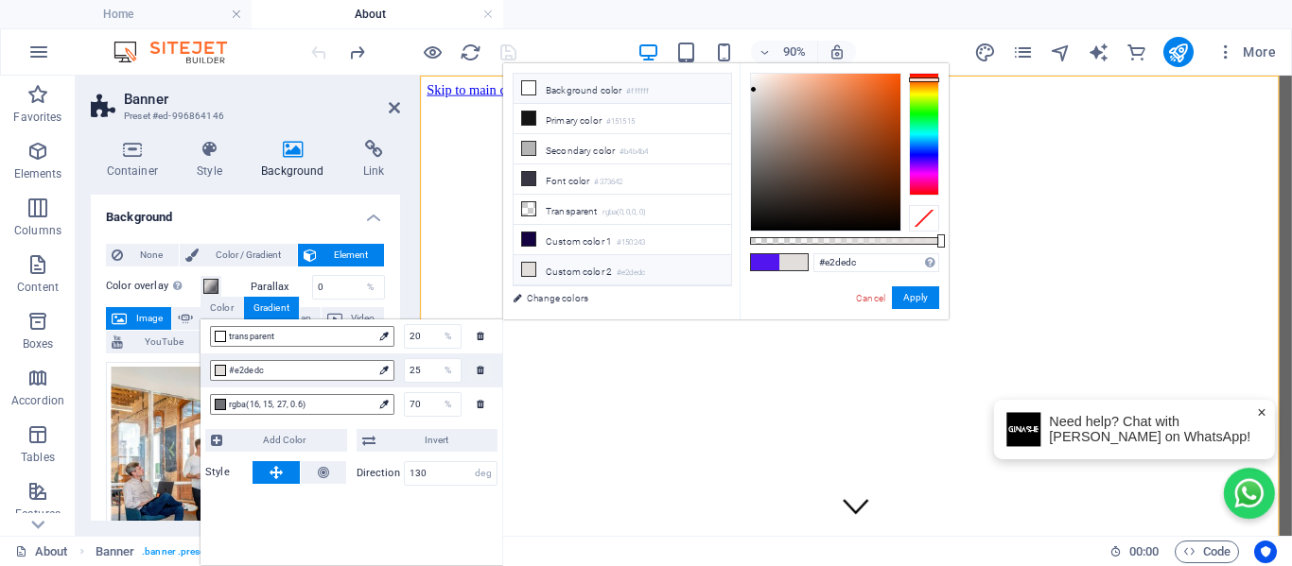
click at [557, 82] on li "Background color #ffffff" at bounding box center [621, 89] width 217 height 30
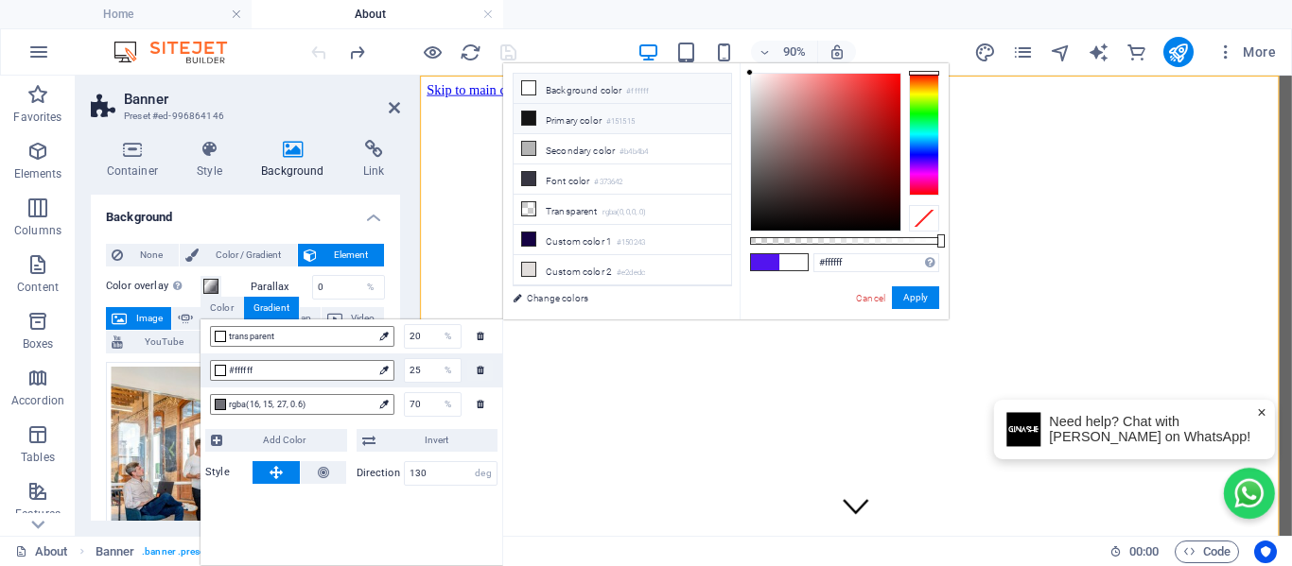
click at [558, 112] on li "Primary color #151515" at bounding box center [621, 119] width 217 height 30
click at [556, 147] on li "Secondary color #b4b4b4" at bounding box center [621, 149] width 217 height 30
click at [556, 170] on li "Font color #373642" at bounding box center [621, 180] width 217 height 30
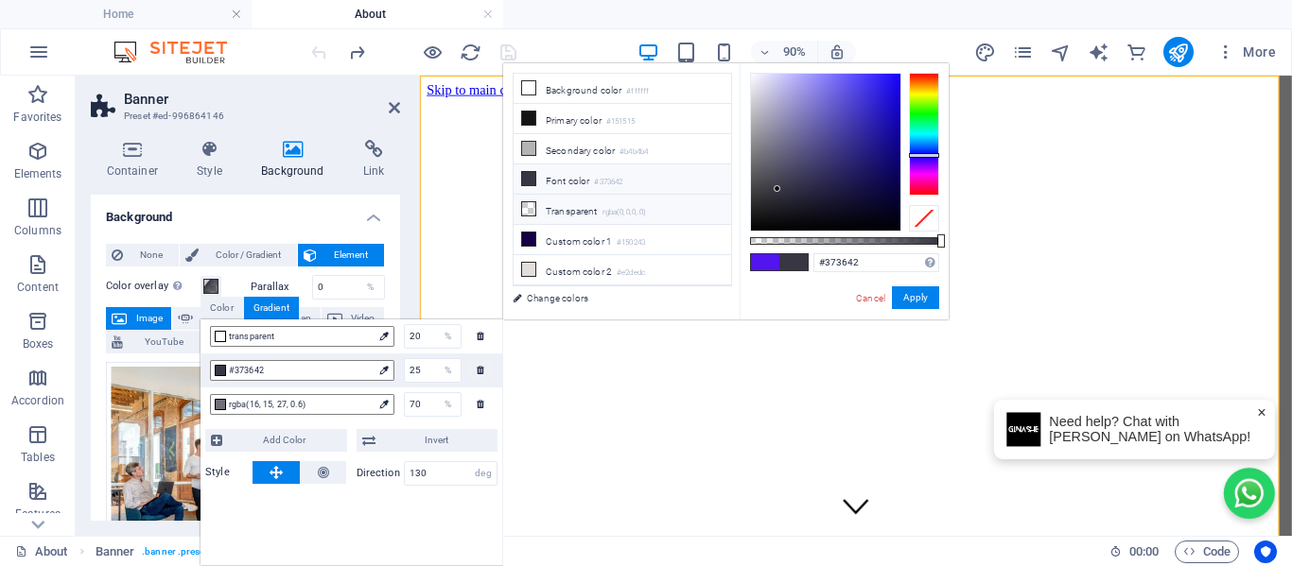
click at [557, 212] on li "Transparent rgba(0,0,0,.0)" at bounding box center [621, 210] width 217 height 30
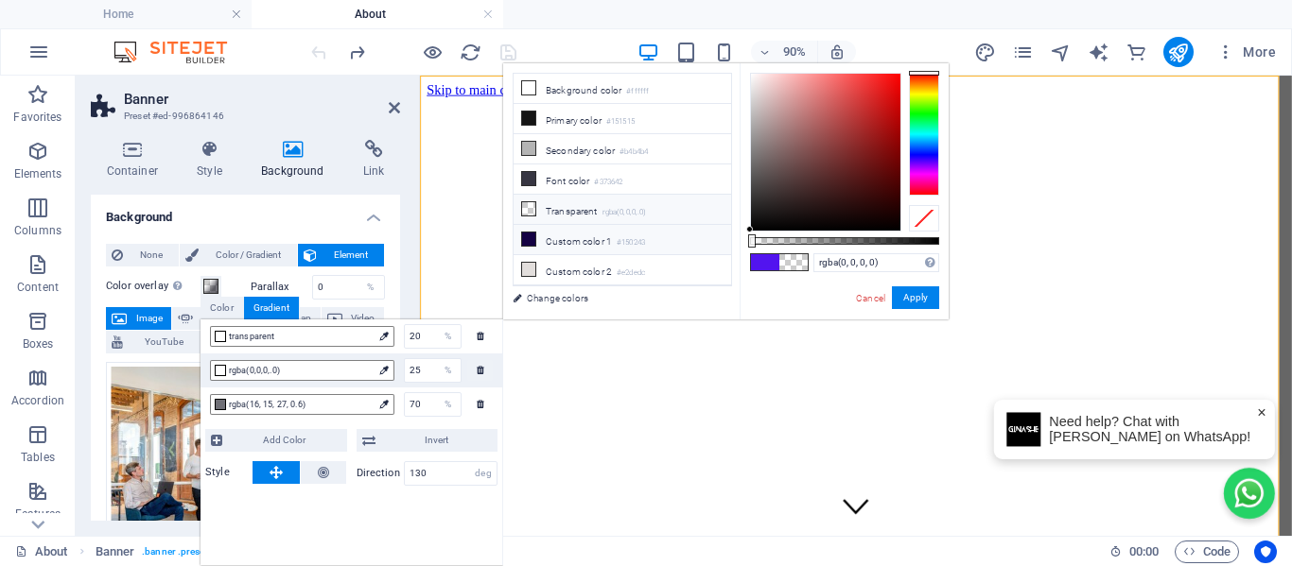
click at [571, 237] on li "Custom color 1 #150243" at bounding box center [621, 240] width 217 height 30
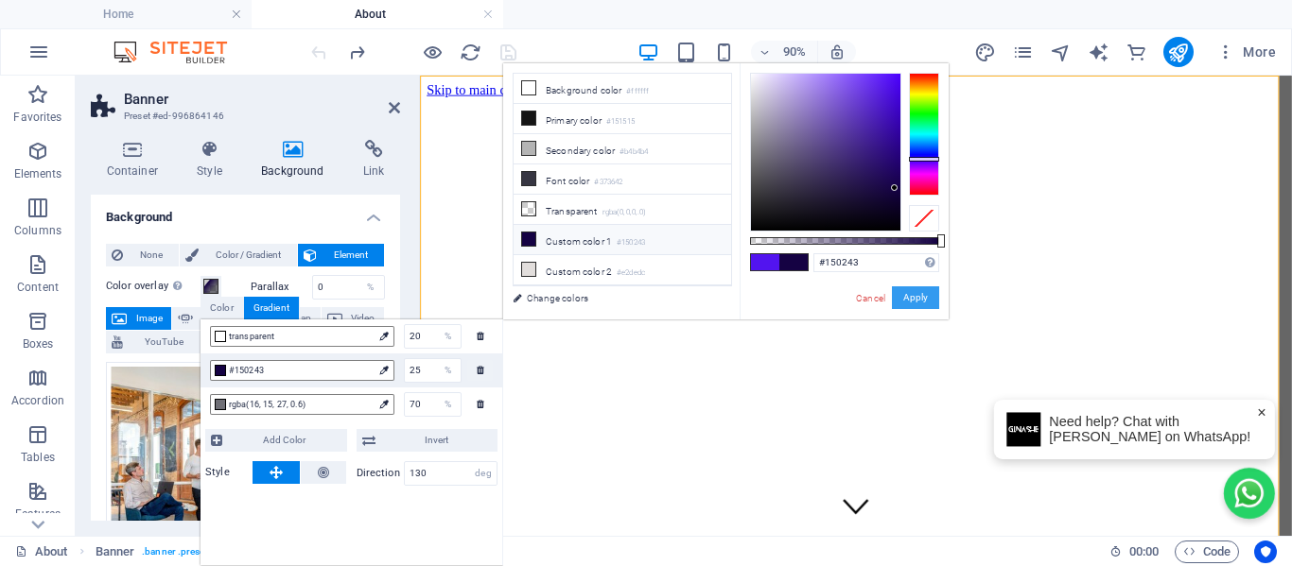
drag, startPoint x: 920, startPoint y: 295, endPoint x: 551, endPoint y: 241, distance: 372.7
click at [920, 295] on button "Apply" at bounding box center [915, 297] width 47 height 23
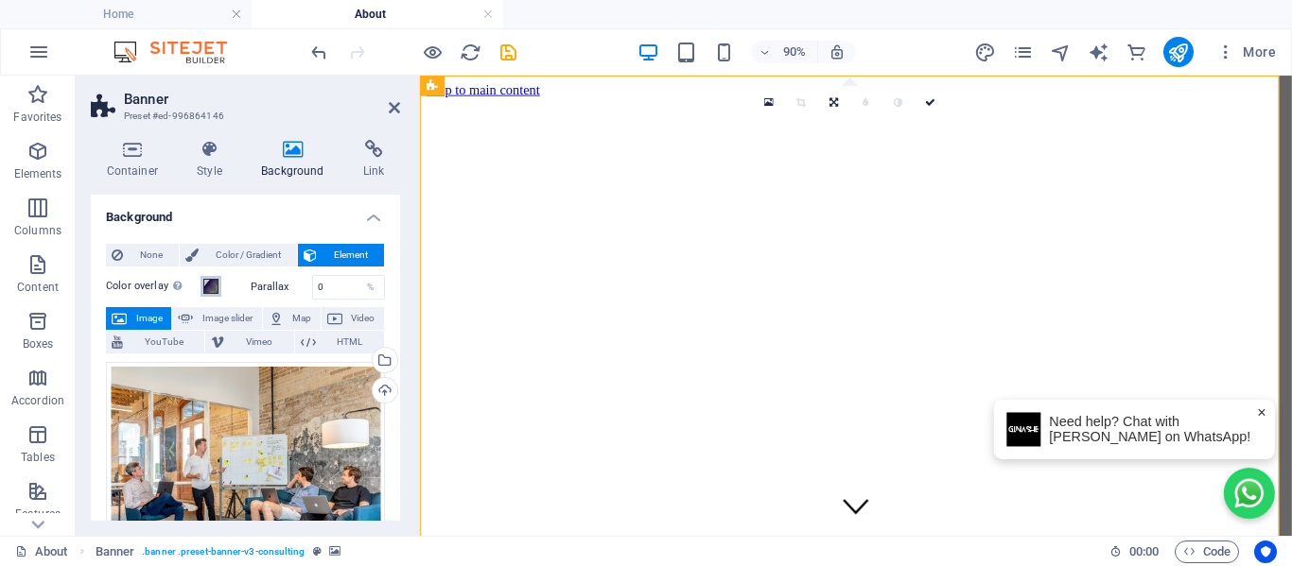
click at [210, 291] on span at bounding box center [210, 286] width 15 height 15
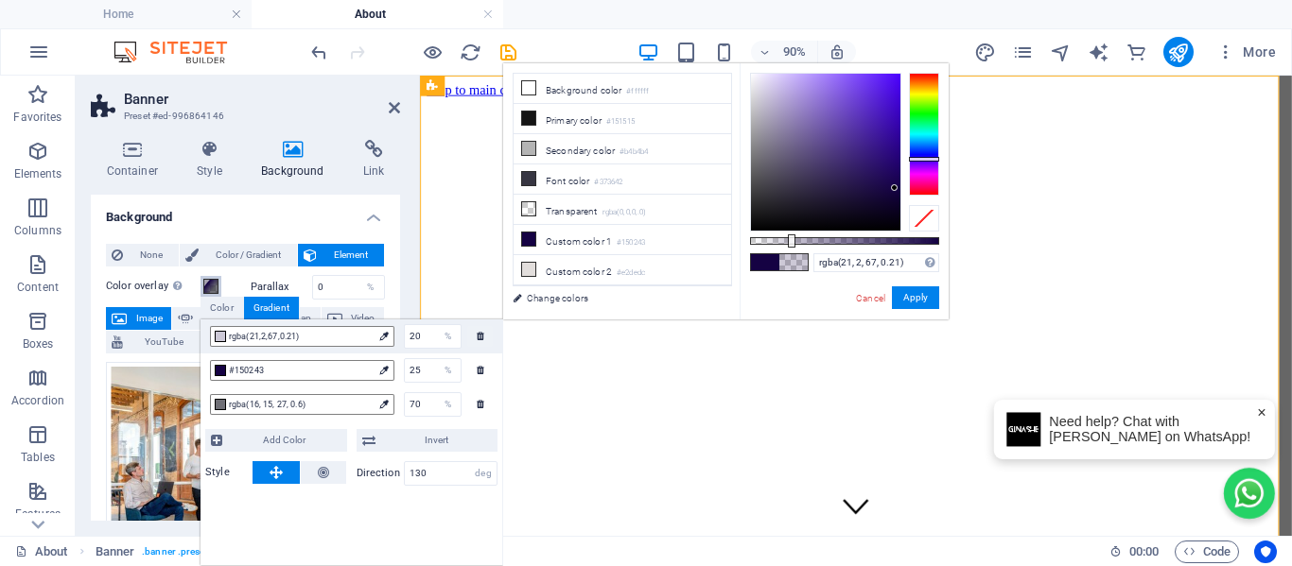
drag, startPoint x: 935, startPoint y: 242, endPoint x: 790, endPoint y: 259, distance: 146.6
click at [790, 259] on div "rgba(21, 2, 67, 0.21) Supported formats #0852ed rgb(8, 82, 237) rgba(8, 82, 237…" at bounding box center [843, 328] width 209 height 530
click at [931, 300] on button "Apply" at bounding box center [915, 297] width 47 height 23
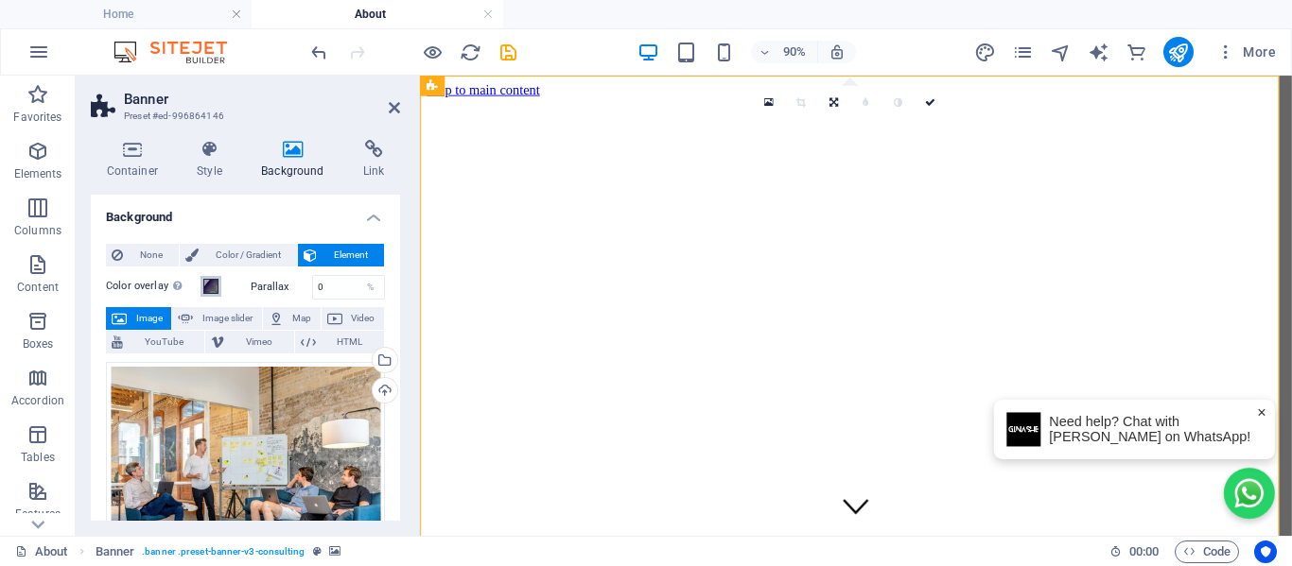
click at [201, 286] on button "Color overlay Places an overlay over the background to colorize it" at bounding box center [210, 286] width 21 height 21
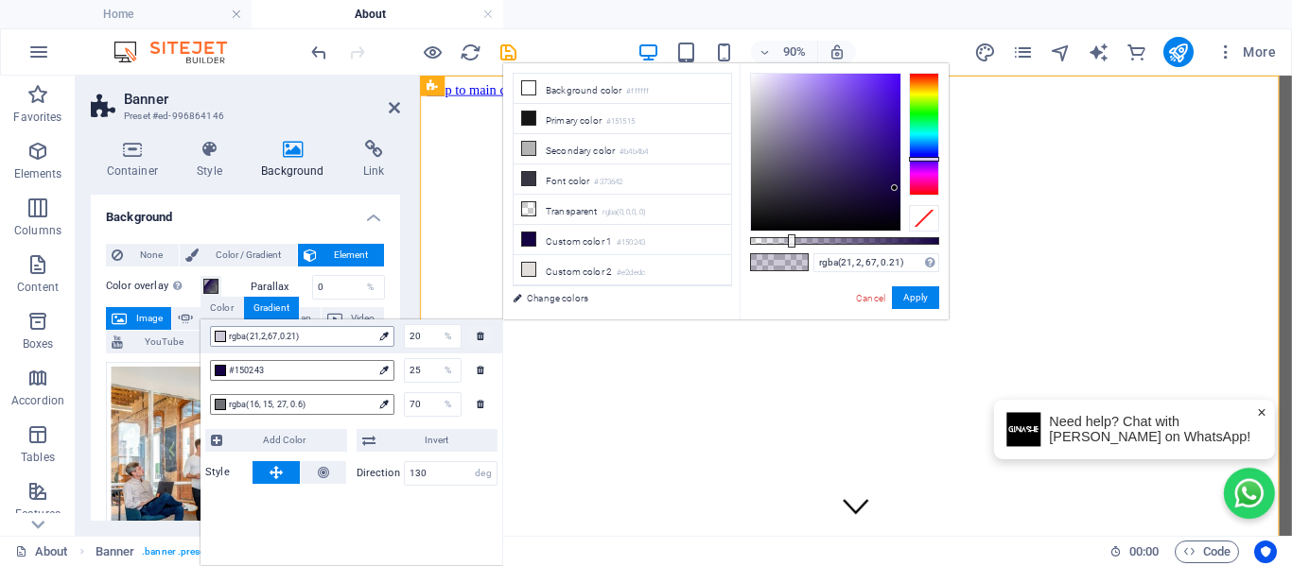
click at [279, 343] on span "rgba(21,2,67,0.21)" at bounding box center [301, 336] width 144 height 17
click at [528, 179] on icon at bounding box center [528, 178] width 13 height 13
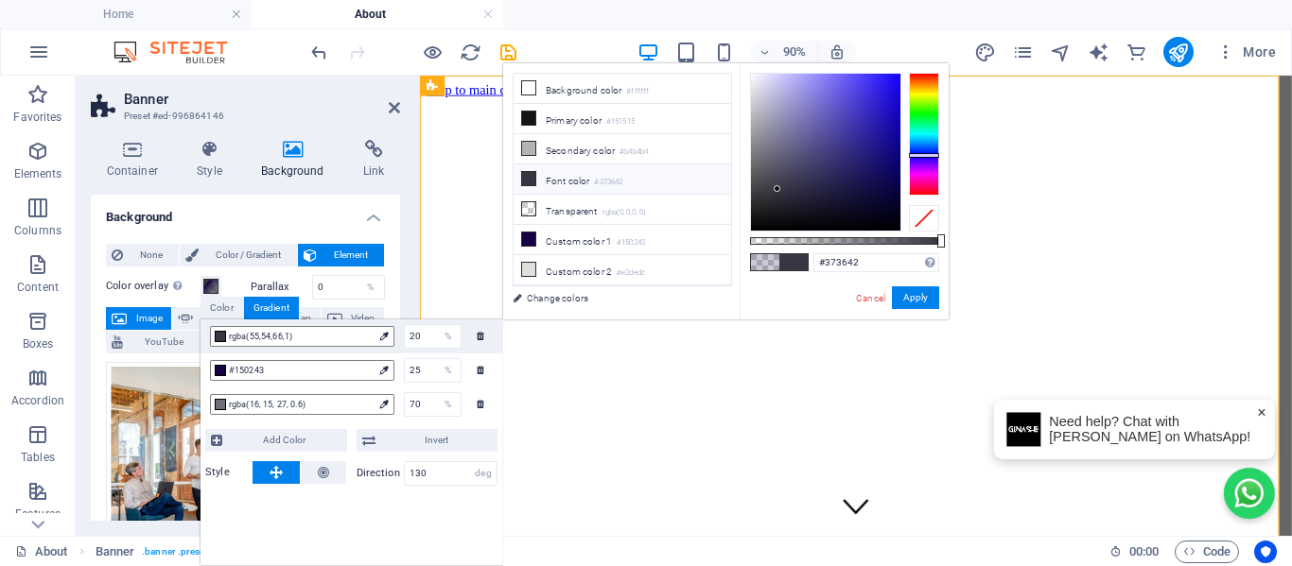
drag, startPoint x: 790, startPoint y: 244, endPoint x: 598, endPoint y: 195, distance: 198.1
click at [957, 252] on body "[PERSON_NAME] Home About Favorites Elements Columns Content Boxes Accordion Tab…" at bounding box center [646, 283] width 1292 height 566
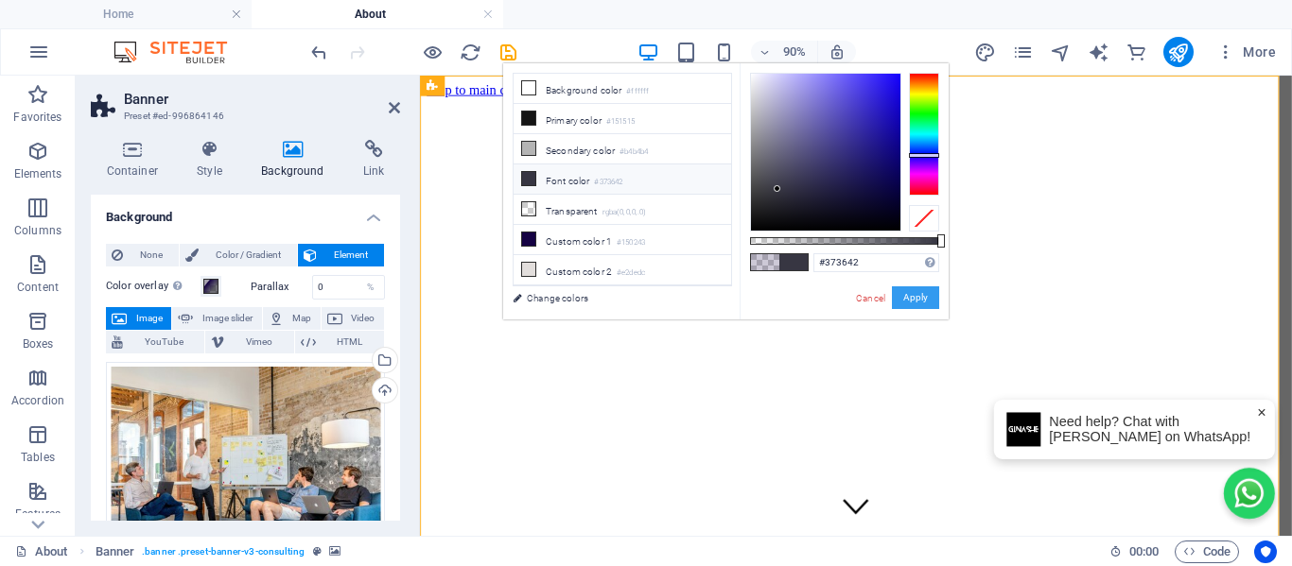
click at [929, 298] on button "Apply" at bounding box center [915, 297] width 47 height 23
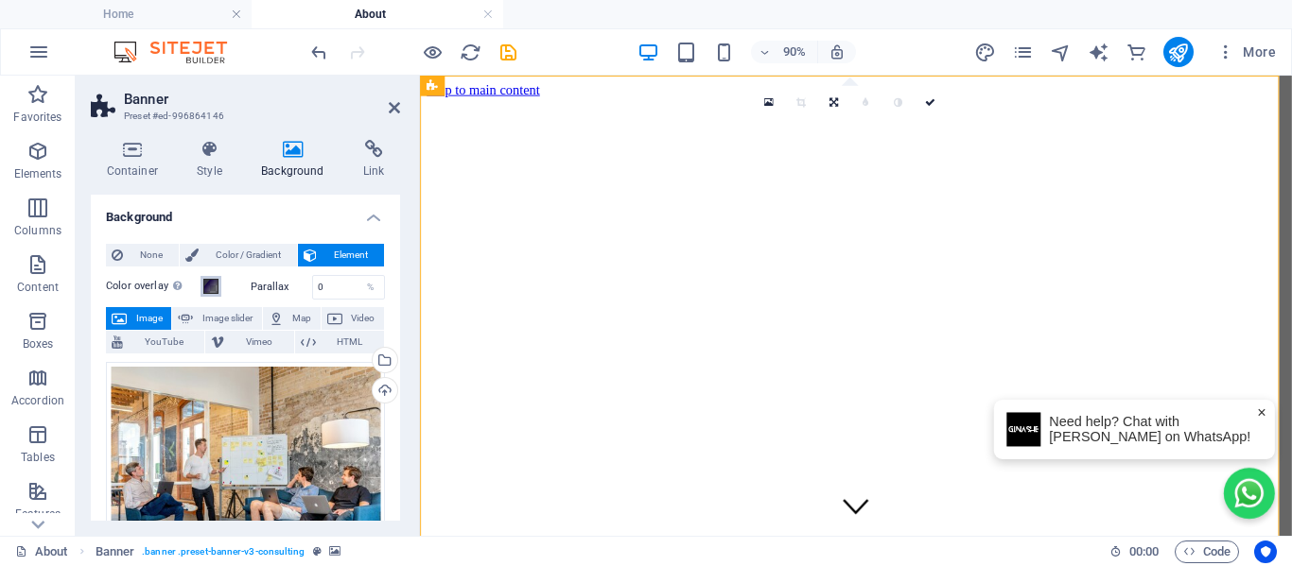
click at [205, 292] on span at bounding box center [210, 286] width 15 height 15
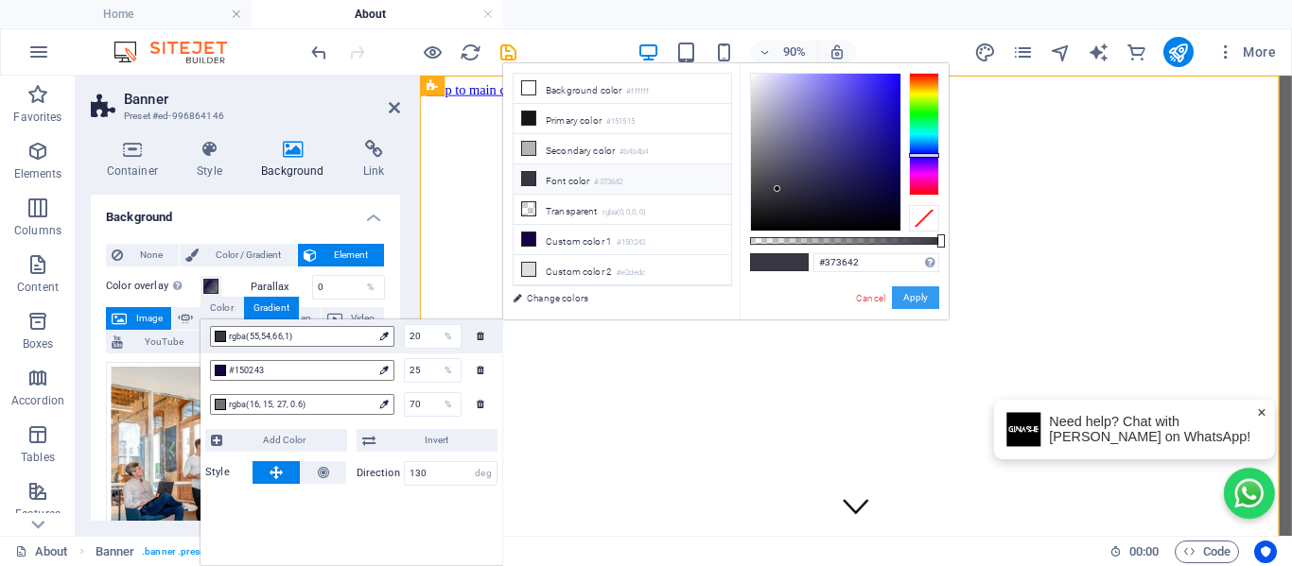
click at [911, 298] on button "Apply" at bounding box center [915, 297] width 47 height 23
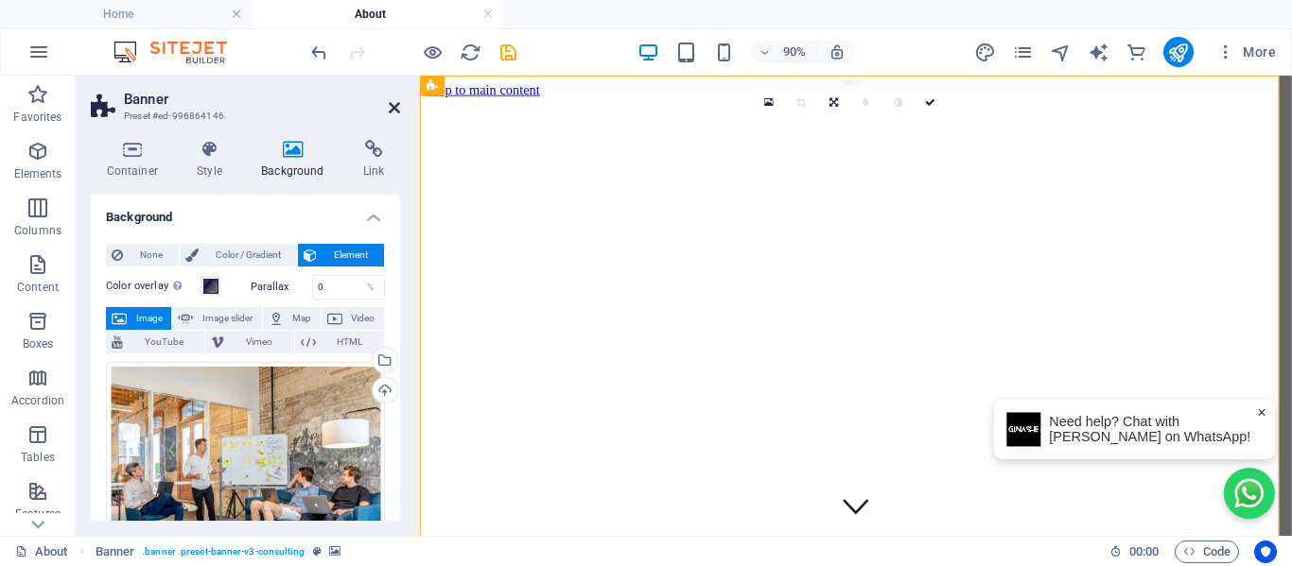
click at [394, 110] on icon at bounding box center [394, 107] width 11 height 15
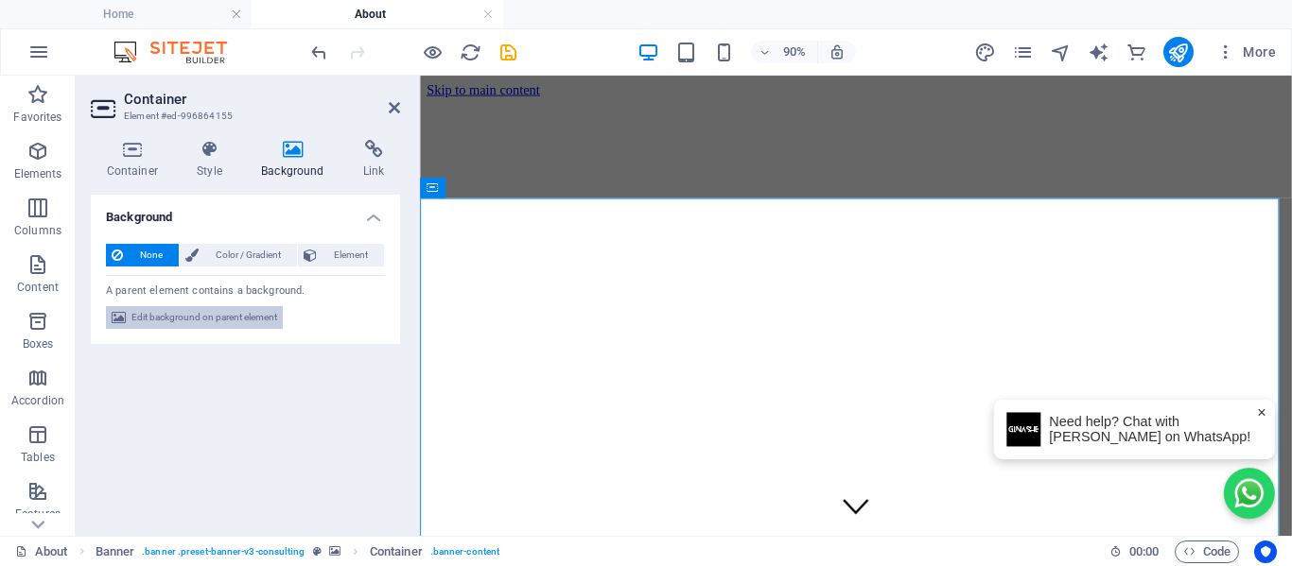
click at [221, 322] on span "Edit background on parent element" at bounding box center [204, 317] width 146 height 23
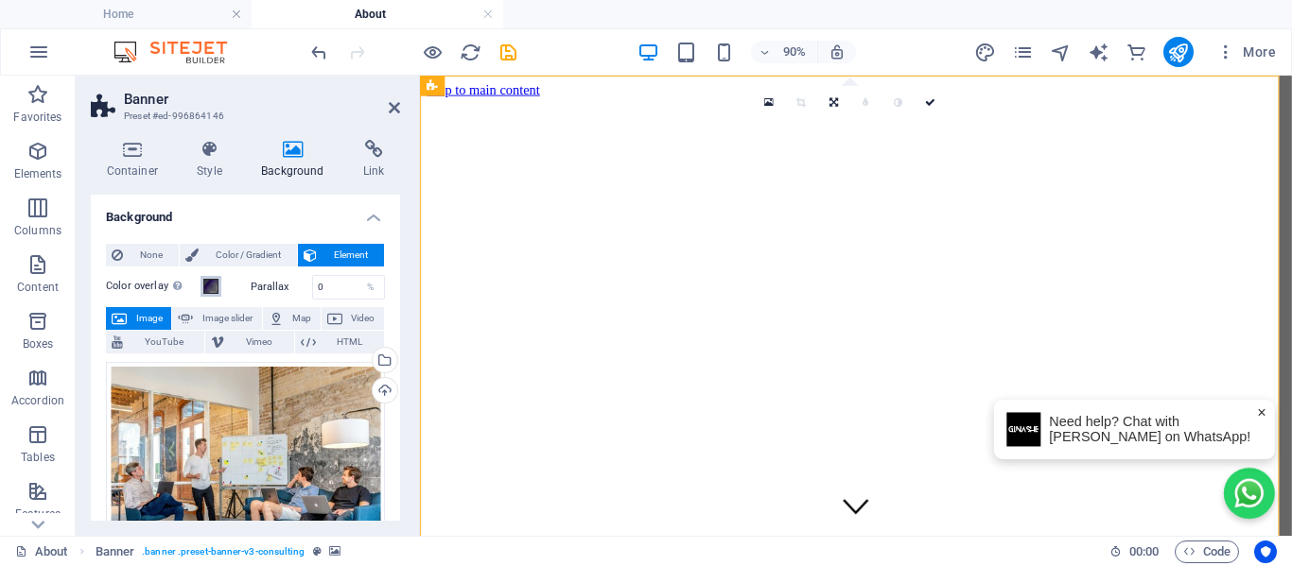
click at [216, 284] on span at bounding box center [210, 286] width 15 height 15
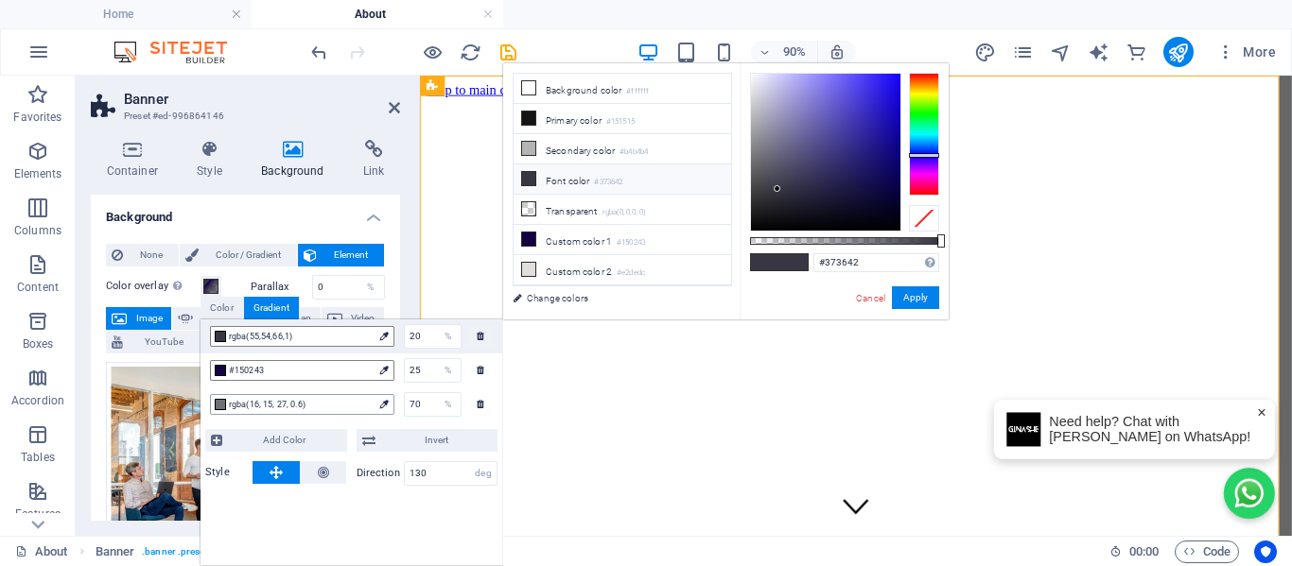
click at [260, 407] on span "rgba(16, 15, 27, 0.6)" at bounding box center [301, 404] width 144 height 17
drag, startPoint x: 862, startPoint y: 240, endPoint x: 720, endPoint y: 265, distance: 144.9
click at [720, 265] on div "less Background color #ffffff Primary color #151515 Secondary color #b4b4b4 Fon…" at bounding box center [725, 191] width 445 height 256
click at [906, 292] on button "Apply" at bounding box center [915, 297] width 47 height 23
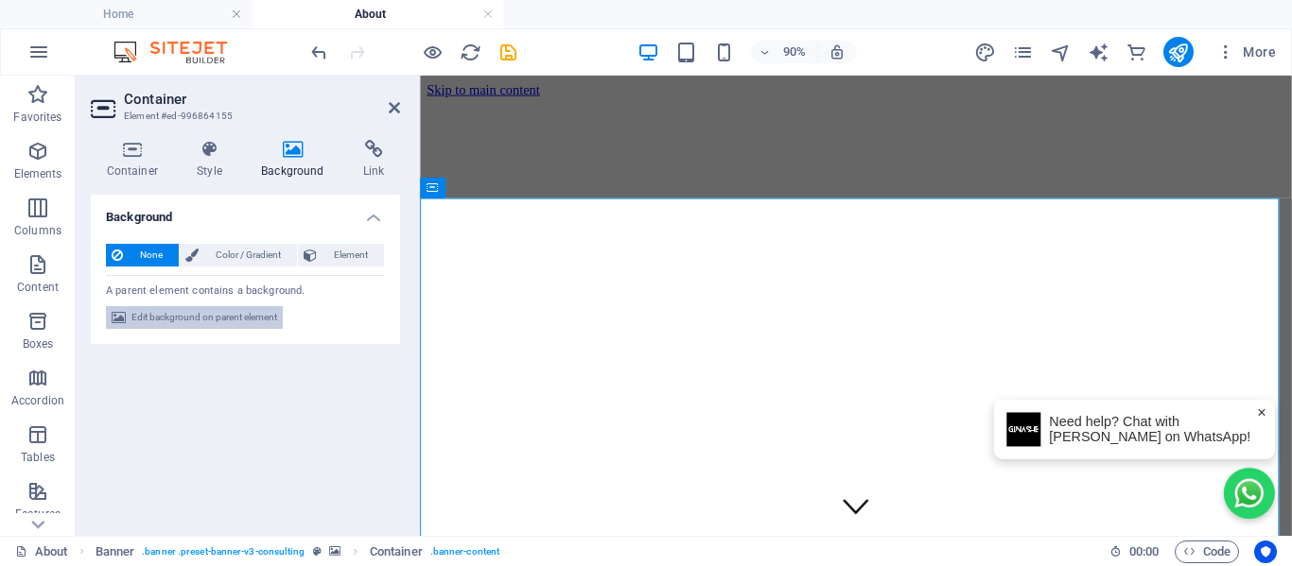
click at [217, 315] on span "Edit background on parent element" at bounding box center [204, 317] width 146 height 23
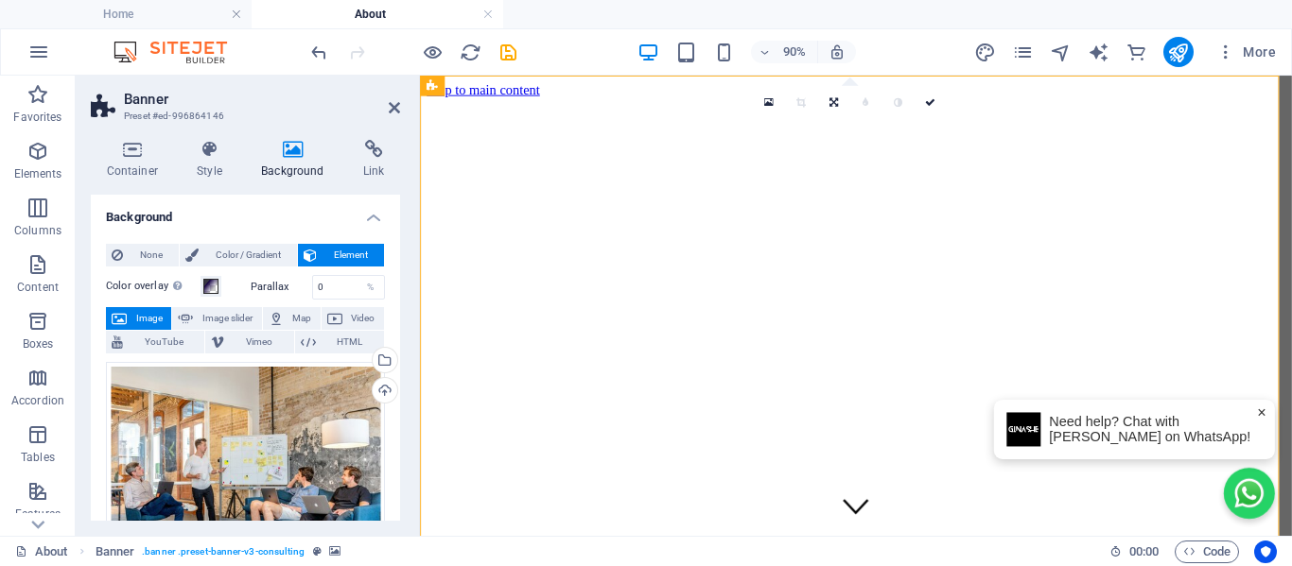
click at [229, 293] on div "Color overlay Places an overlay over the background to colorize it" at bounding box center [173, 286] width 135 height 23
click at [217, 292] on span at bounding box center [210, 286] width 15 height 15
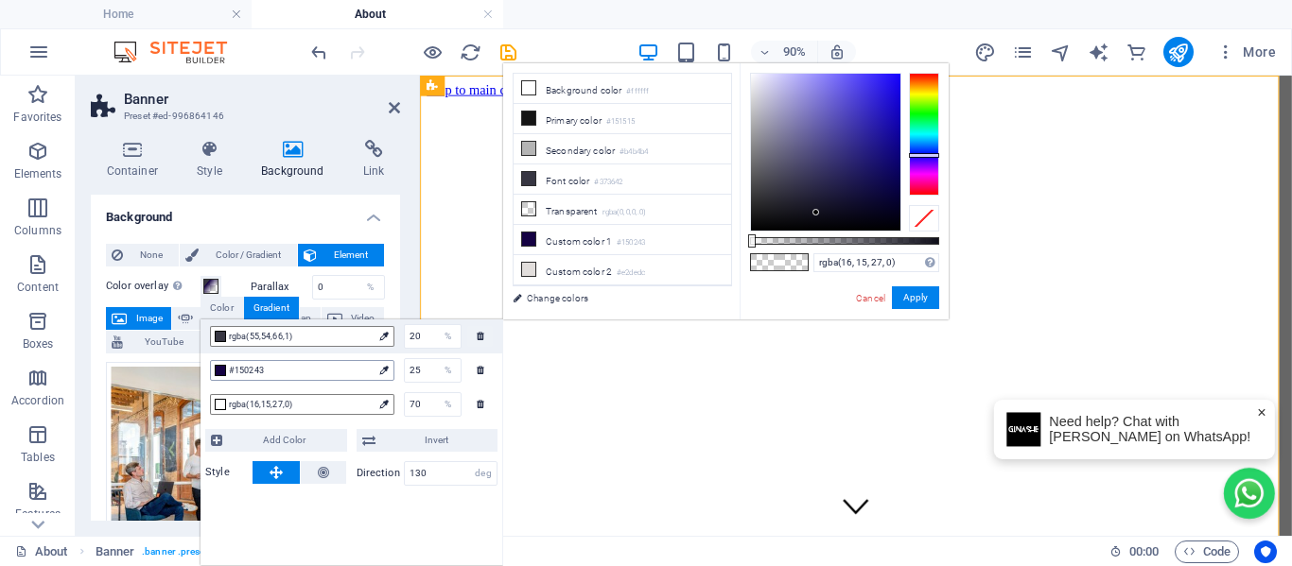
click at [283, 364] on span "#150243" at bounding box center [301, 370] width 144 height 17
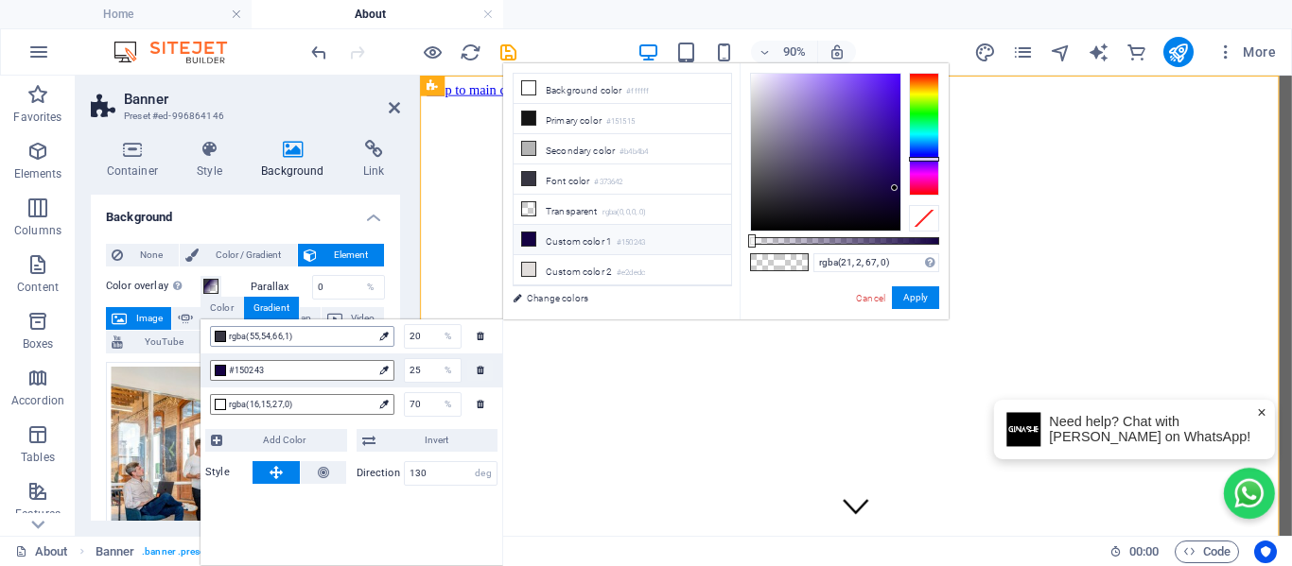
click at [285, 338] on span "rgba(55,54,66,1)" at bounding box center [301, 336] width 144 height 17
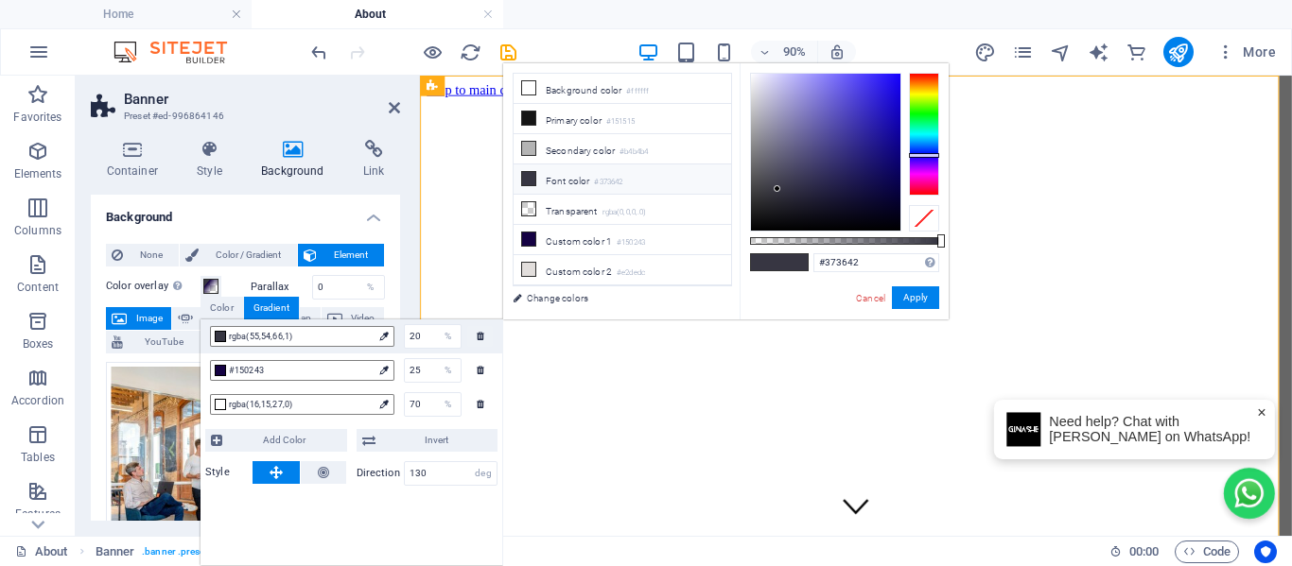
drag, startPoint x: 941, startPoint y: 243, endPoint x: 588, endPoint y: 200, distance: 355.4
click at [949, 255] on body "[PERSON_NAME] Home About Favorites Elements Columns Content Boxes Accordion Tab…" at bounding box center [646, 283] width 1292 height 566
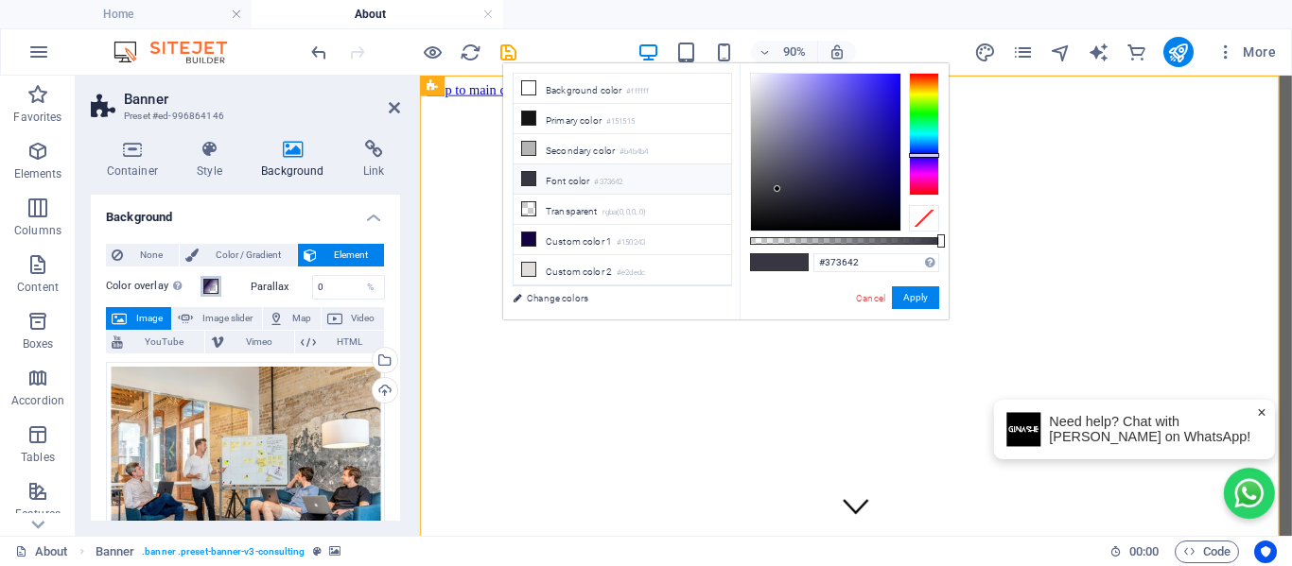
click at [206, 286] on span at bounding box center [210, 286] width 15 height 15
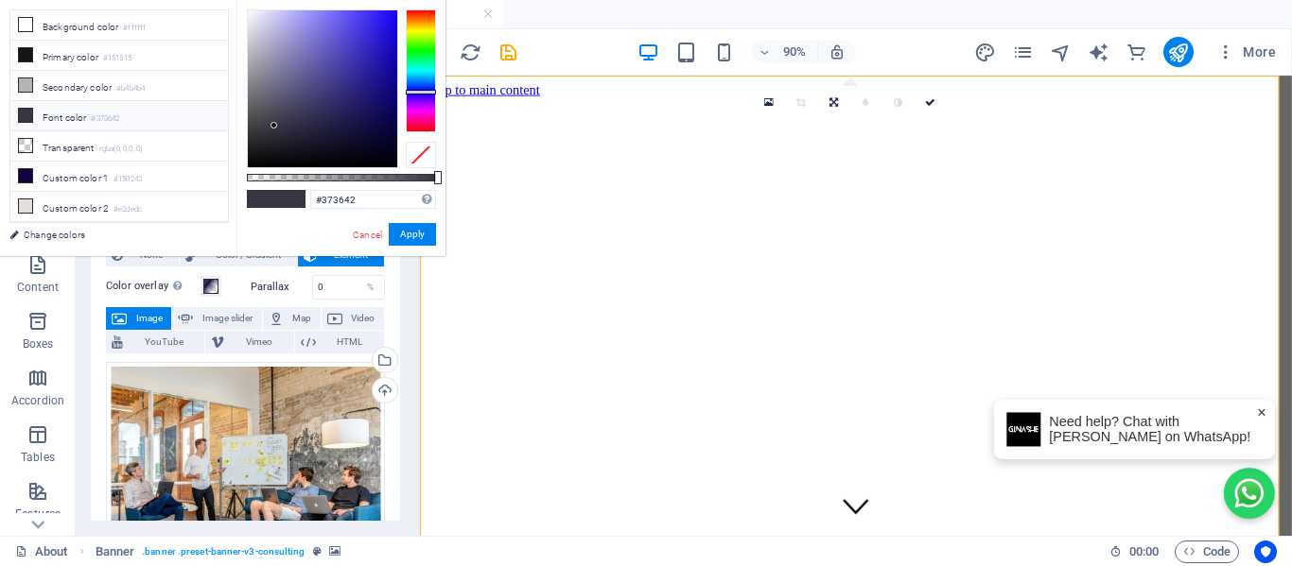
click at [224, 285] on div "Color overlay Places an overlay over the background to colorize it" at bounding box center [173, 286] width 135 height 23
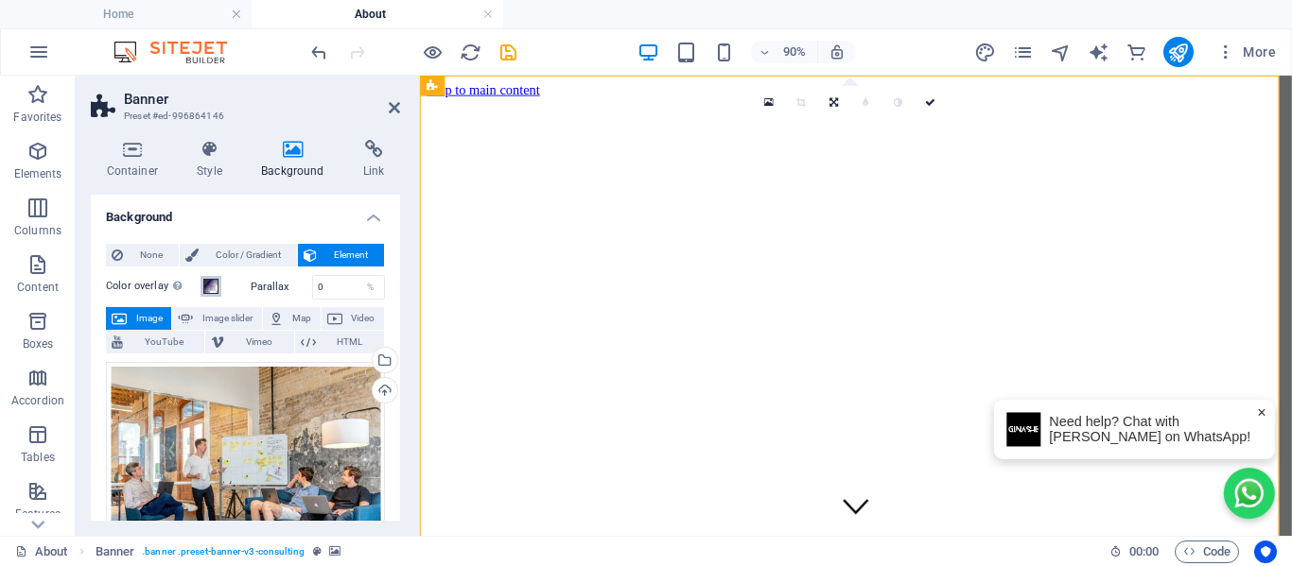
click at [219, 286] on button "Color overlay Places an overlay over the background to colorize it" at bounding box center [210, 286] width 21 height 21
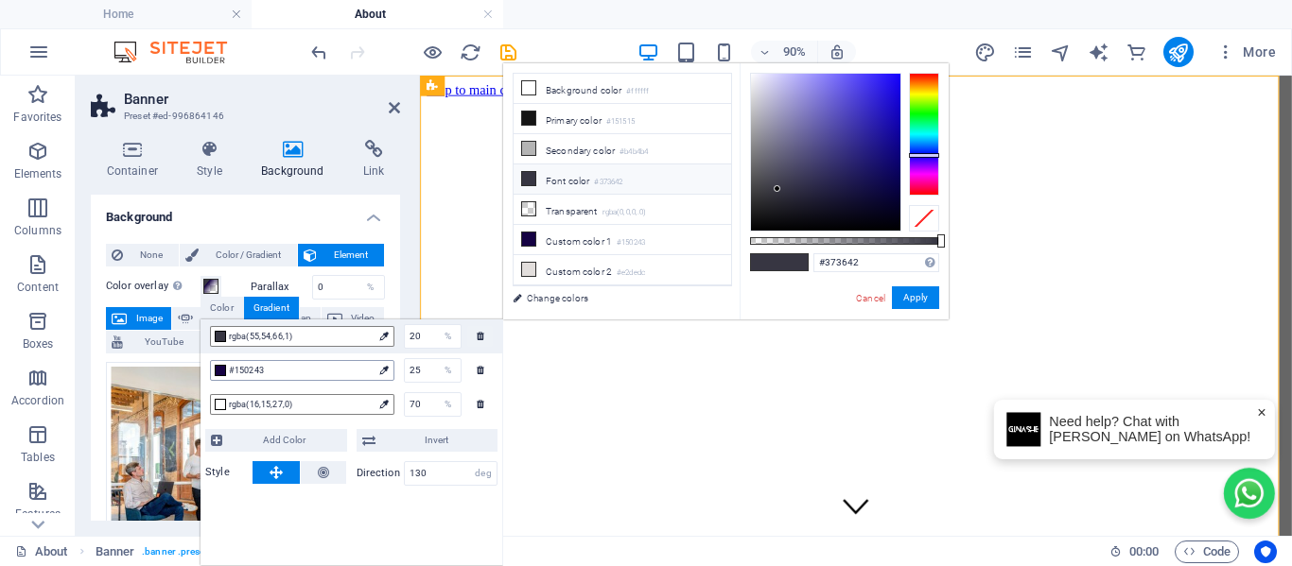
click at [270, 370] on span "#150243" at bounding box center [301, 370] width 144 height 17
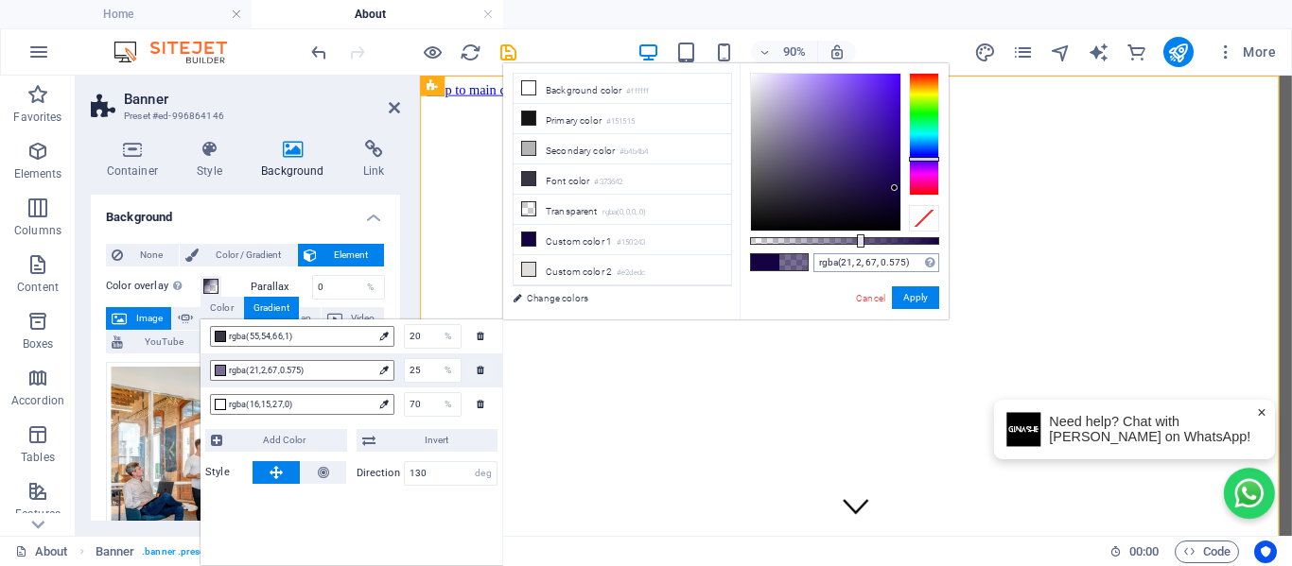
drag, startPoint x: 943, startPoint y: 241, endPoint x: 859, endPoint y: 262, distance: 86.7
click at [859, 262] on div "rgba(21, 2, 67, 0.575) Supported formats #0852ed rgb(8, 82, 237) rgba(8, 82, 23…" at bounding box center [843, 328] width 209 height 530
click at [918, 300] on button "Apply" at bounding box center [915, 297] width 47 height 23
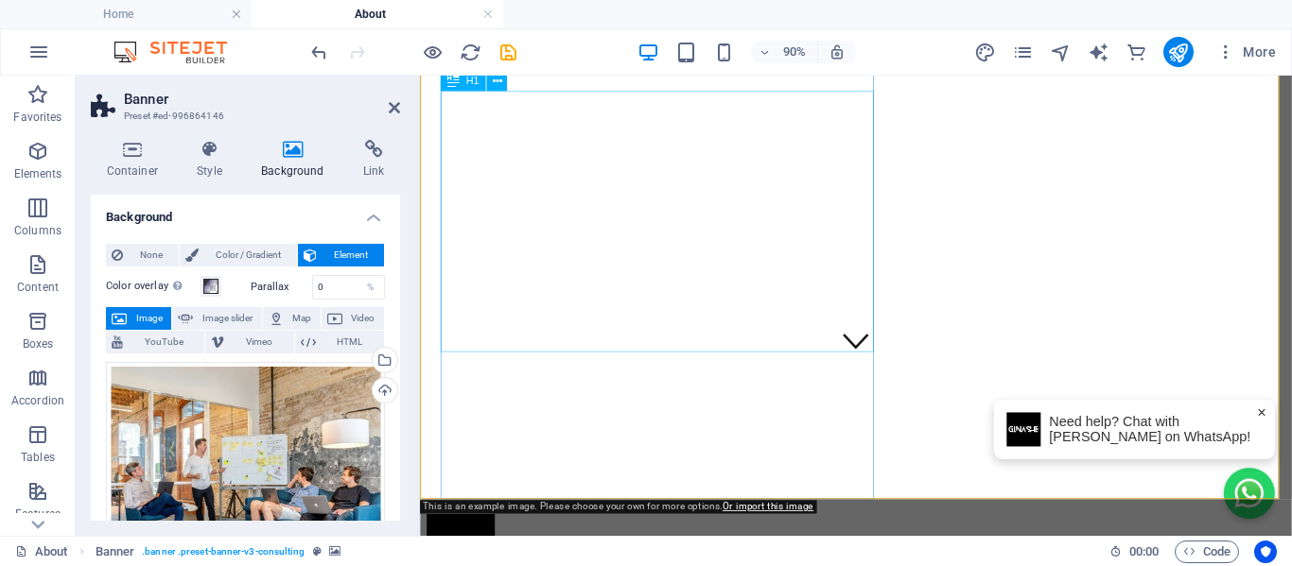
scroll to position [189, 0]
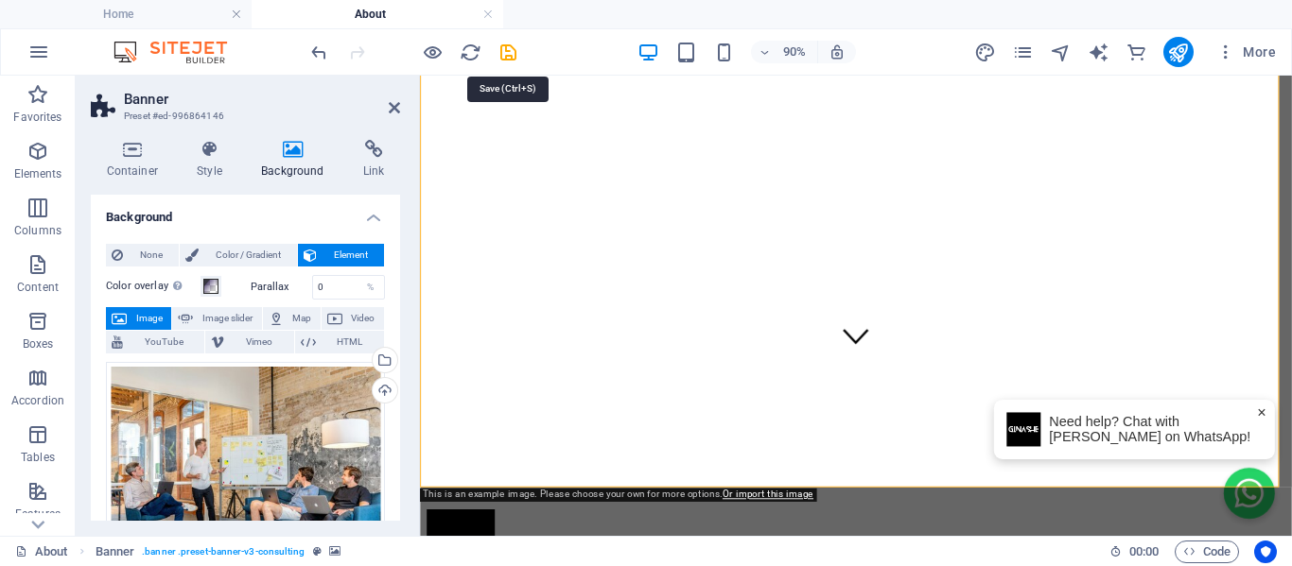
click at [503, 54] on icon "save" at bounding box center [508, 53] width 22 height 22
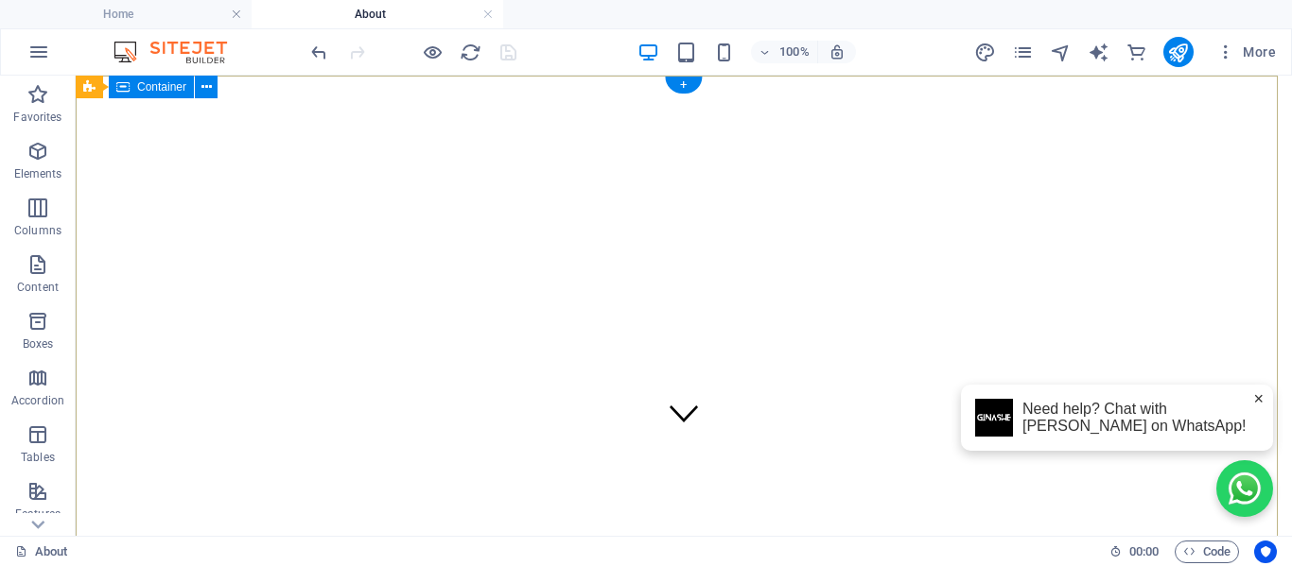
scroll to position [0, 0]
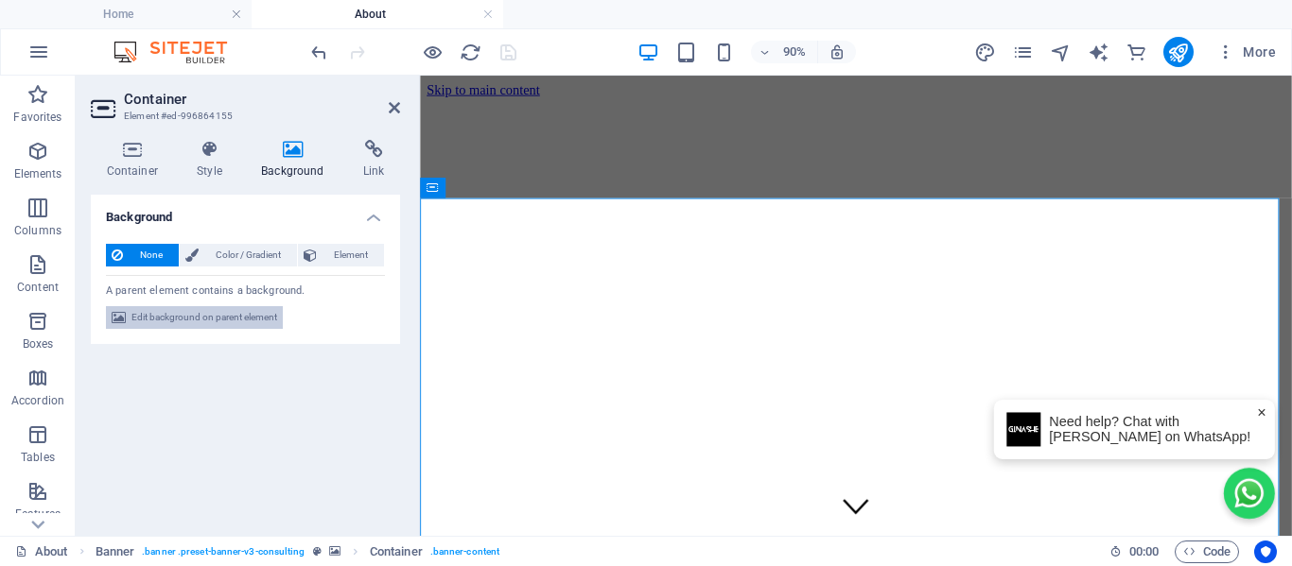
click at [182, 321] on span "Edit background on parent element" at bounding box center [204, 317] width 146 height 23
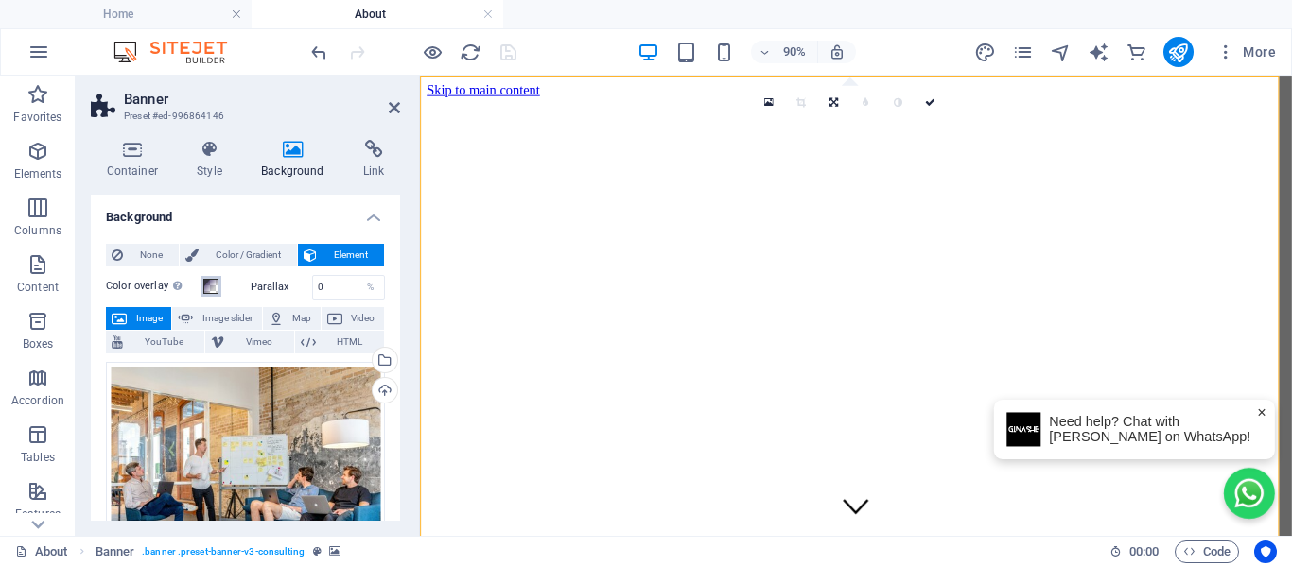
click at [203, 284] on span at bounding box center [210, 286] width 15 height 15
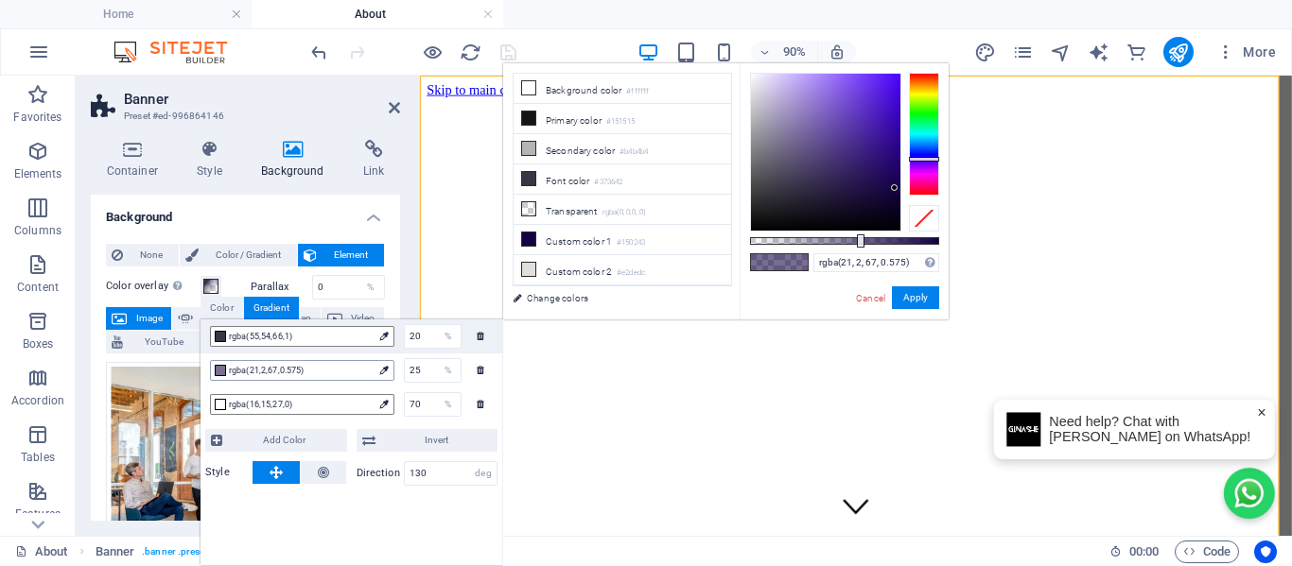
click at [275, 373] on span "rgba(21,2,67,0.575)" at bounding box center [301, 370] width 144 height 17
click at [270, 339] on span "rgba(55,54,66,1)" at bounding box center [301, 336] width 144 height 17
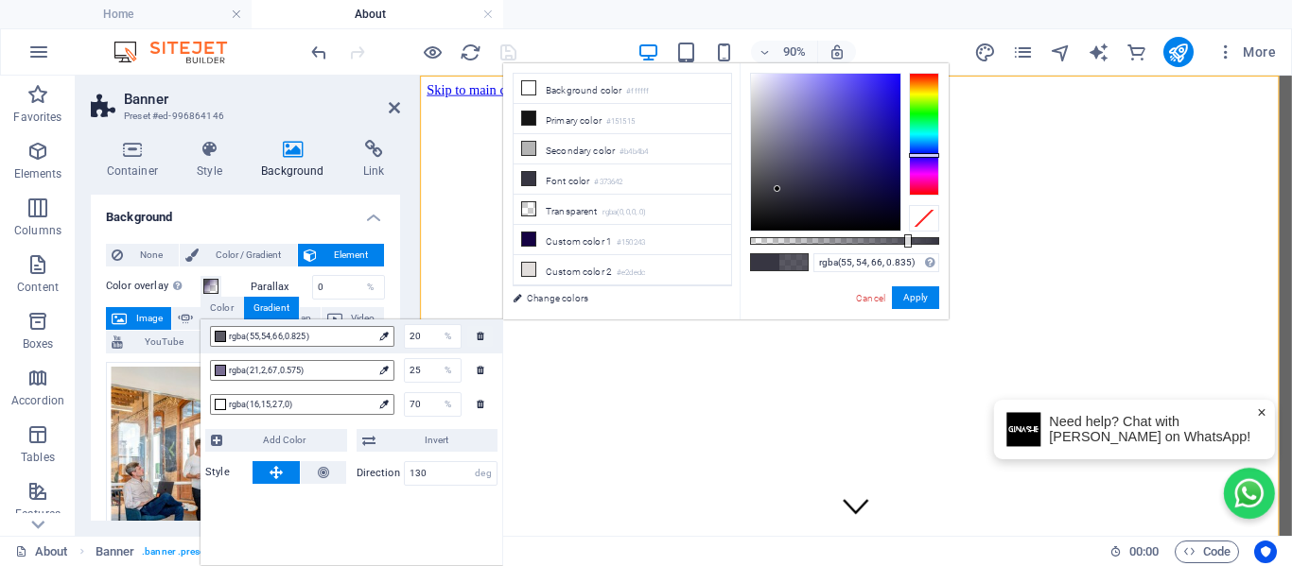
type input "rgba(55, 54, 66, 0.84)"
drag, startPoint x: 943, startPoint y: 236, endPoint x: 909, endPoint y: 252, distance: 37.2
click at [909, 252] on div "rgba(55, 54, 66, 0.84) Supported formats #0852ed rgb(8, 82, 237) rgba(8, 82, 23…" at bounding box center [843, 328] width 209 height 530
drag, startPoint x: 912, startPoint y: 297, endPoint x: 546, endPoint y: 245, distance: 370.5
click at [912, 297] on button "Apply" at bounding box center [915, 297] width 47 height 23
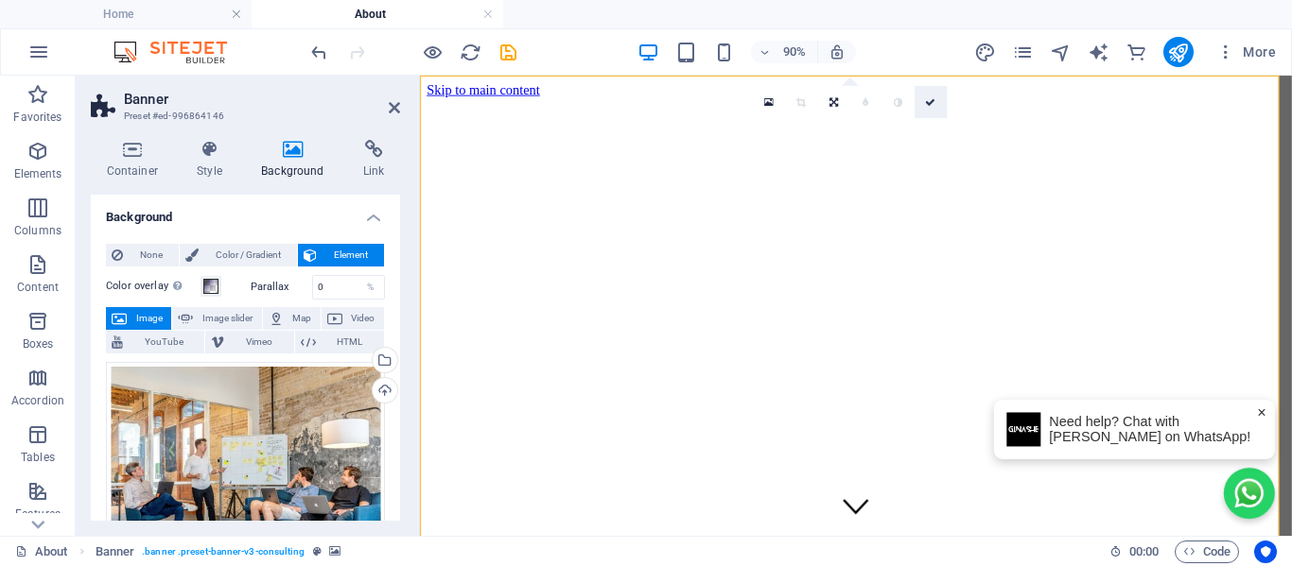
click at [924, 103] on link at bounding box center [929, 102] width 32 height 32
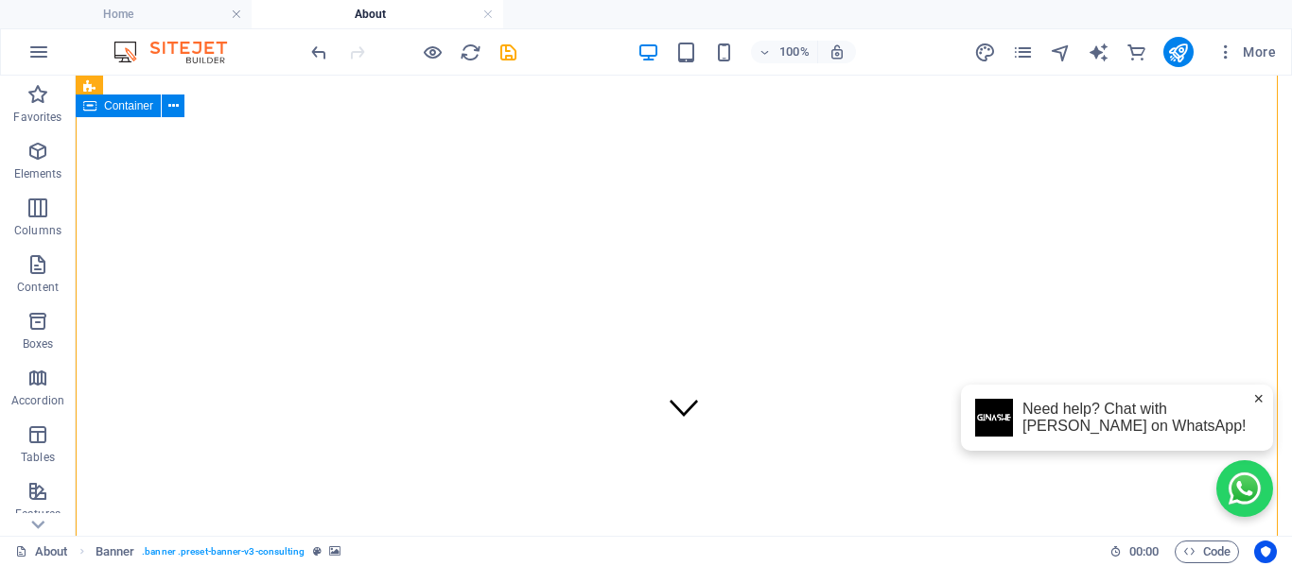
scroll to position [95, 0]
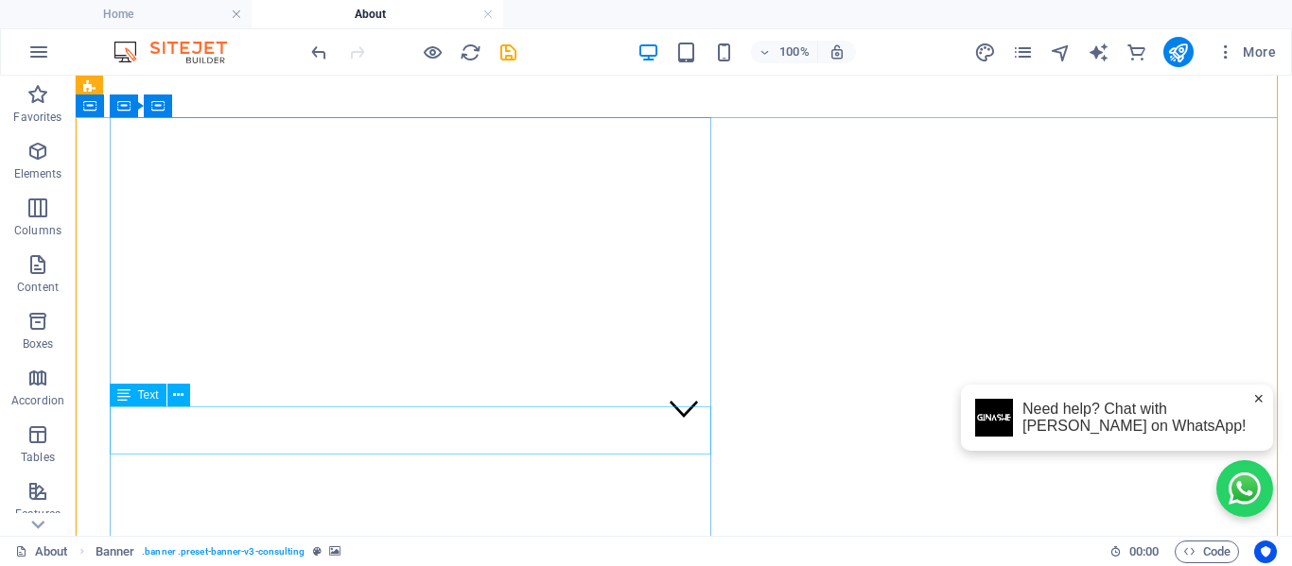
click at [132, 398] on div "Text" at bounding box center [138, 395] width 57 height 23
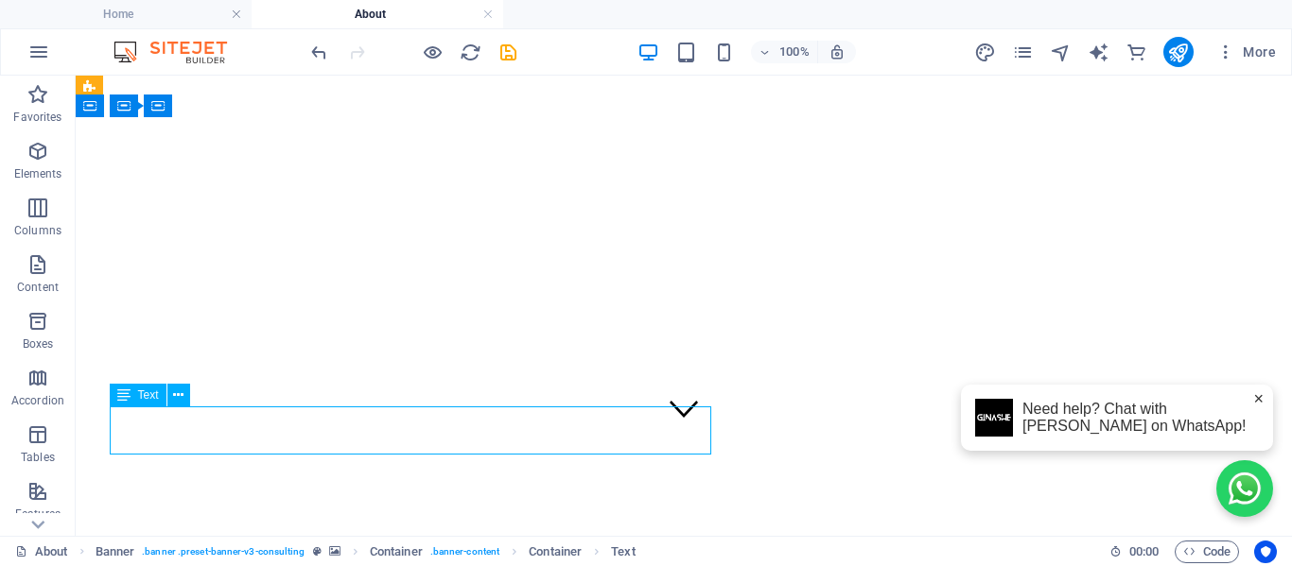
click at [133, 398] on div "Text" at bounding box center [138, 395] width 57 height 23
click at [133, 398] on div "Drag here to replace the existing content. Press “Ctrl” if you want to create a…" at bounding box center [684, 306] width 1216 height 460
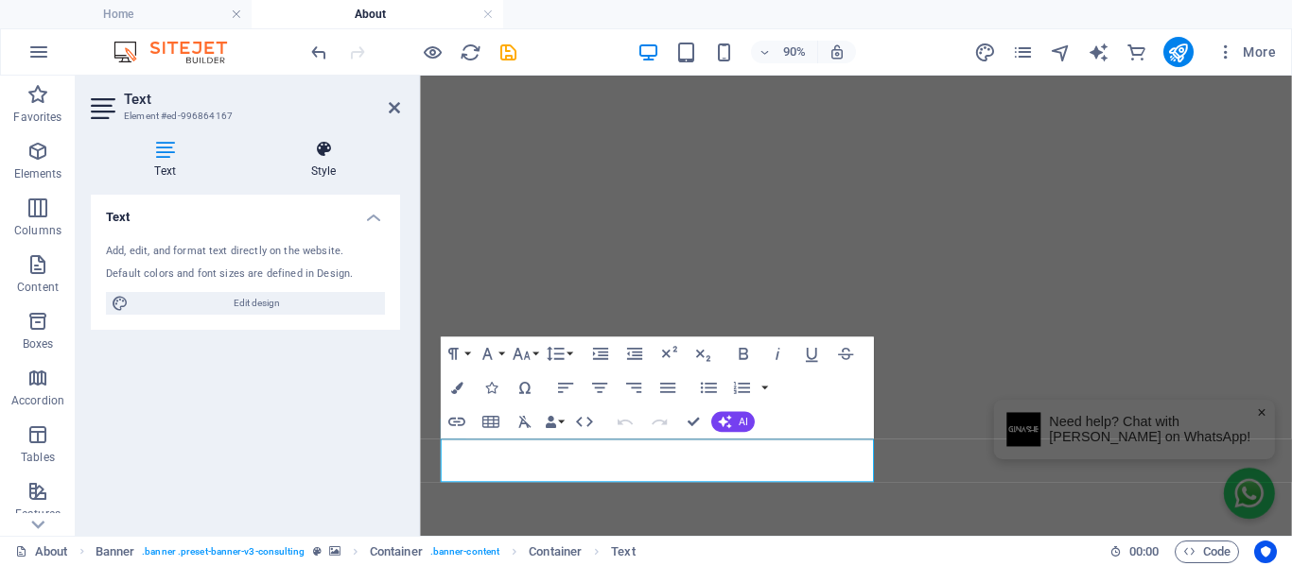
click at [337, 153] on icon at bounding box center [323, 149] width 153 height 19
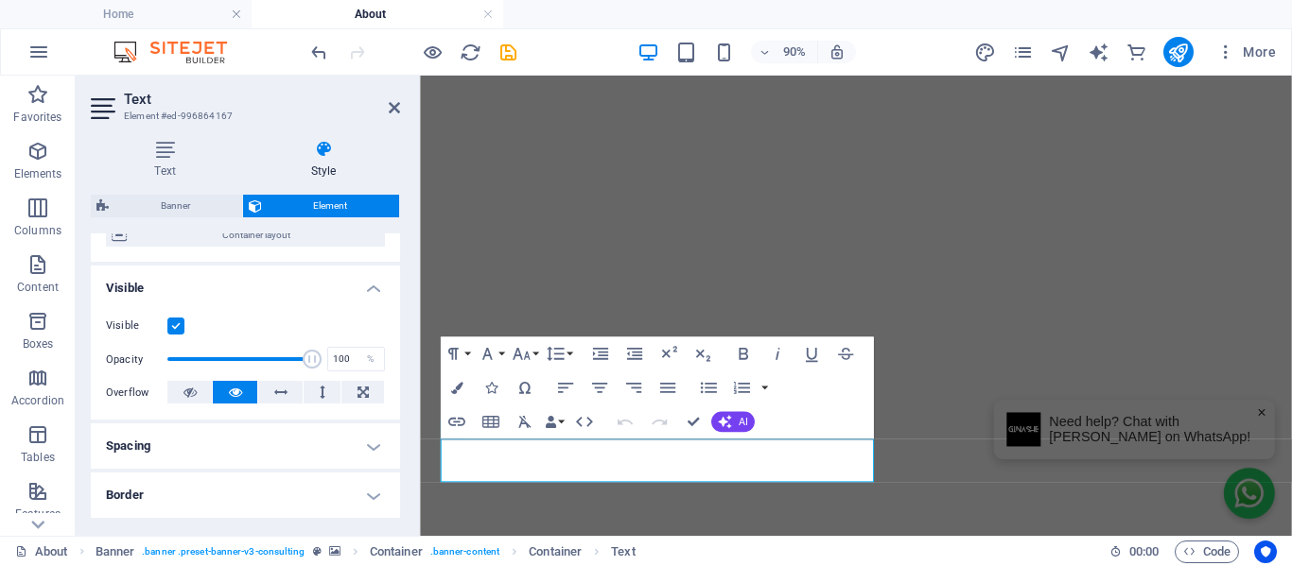
scroll to position [189, 0]
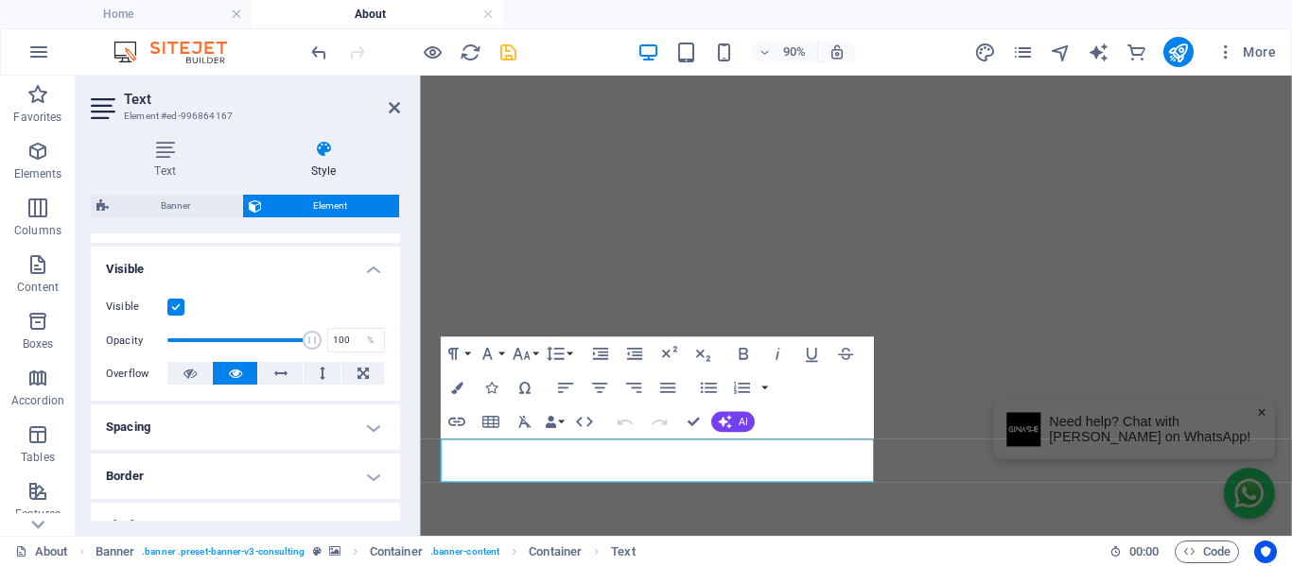
click at [511, 47] on icon "save" at bounding box center [508, 53] width 22 height 22
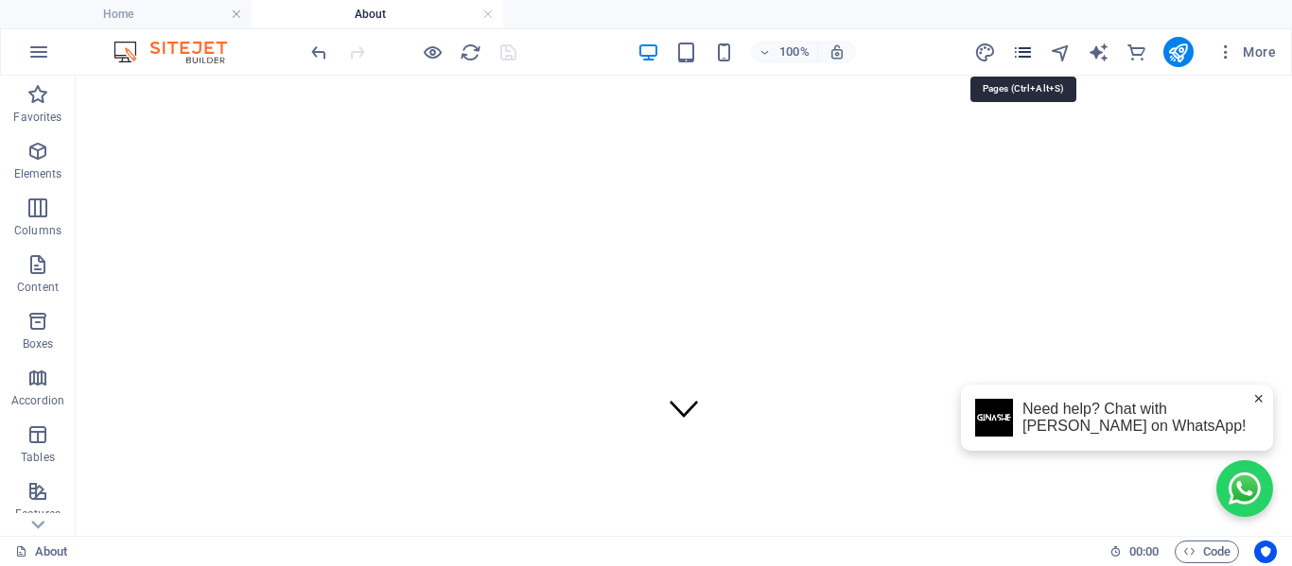
click at [1024, 49] on icon "pages" at bounding box center [1023, 53] width 22 height 22
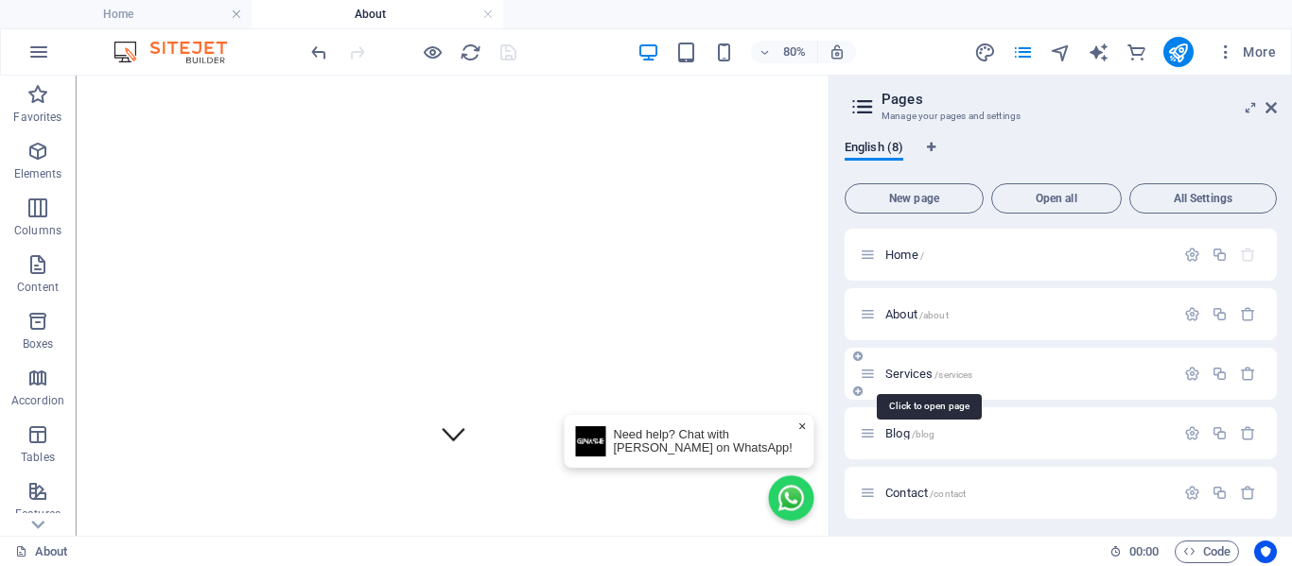
click at [926, 374] on span "Services /services" at bounding box center [928, 374] width 87 height 14
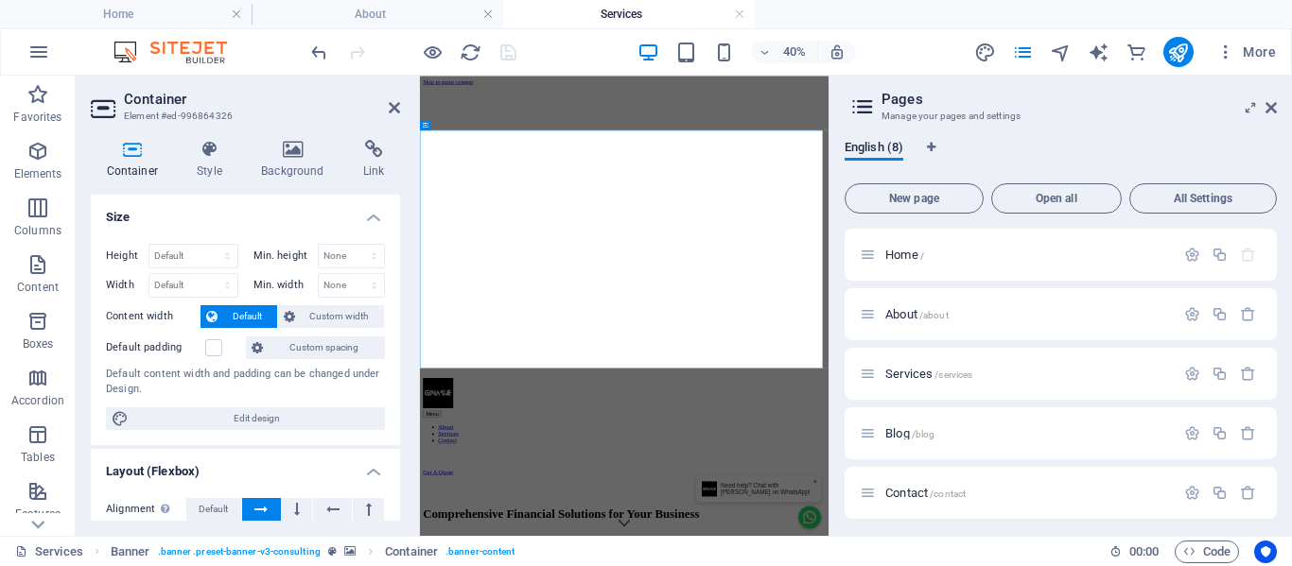
scroll to position [0, 0]
click at [281, 164] on h4 "Background" at bounding box center [297, 160] width 102 height 40
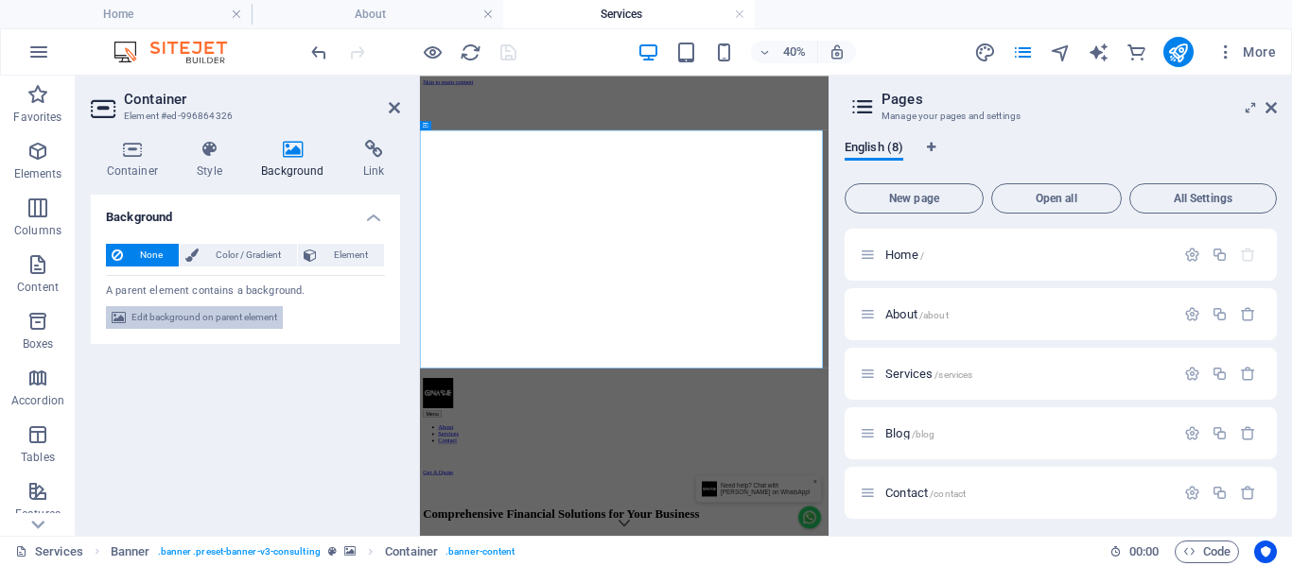
click at [198, 323] on span "Edit background on parent element" at bounding box center [204, 317] width 146 height 23
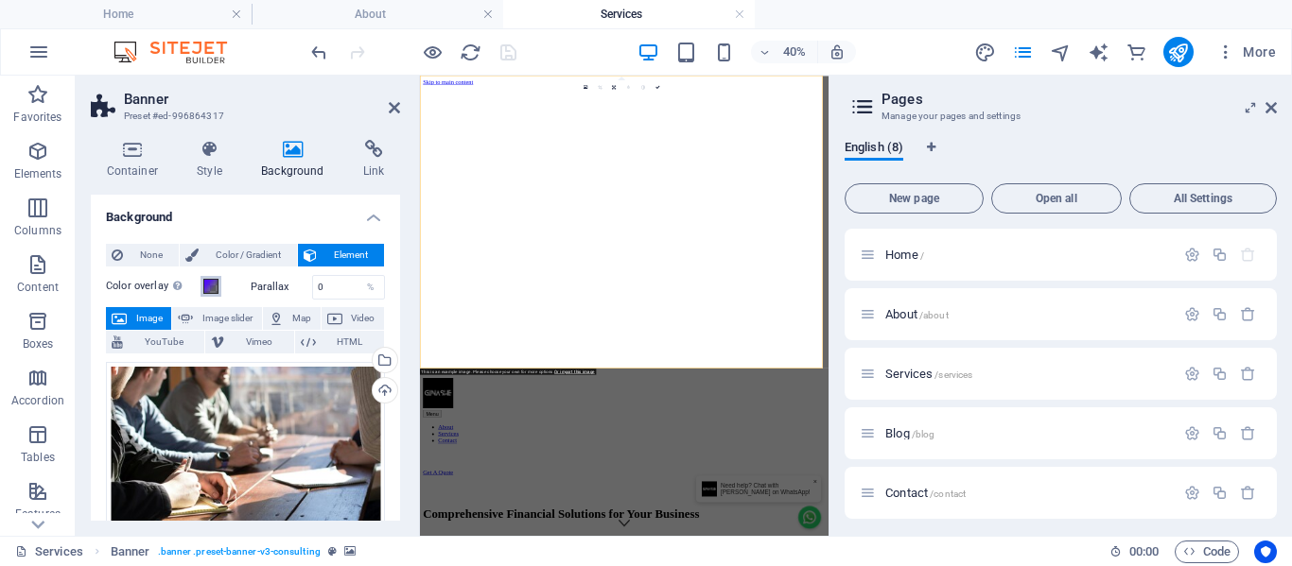
click at [206, 286] on span at bounding box center [210, 286] width 15 height 15
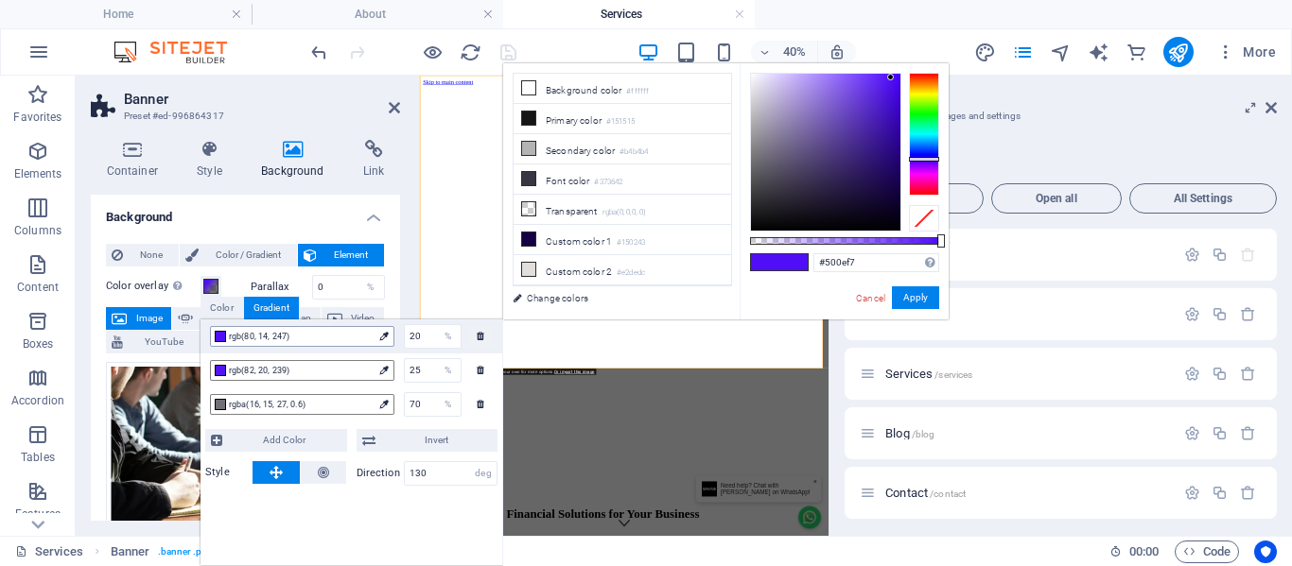
click at [241, 340] on span "rgb(80, 14, 247)" at bounding box center [301, 336] width 144 height 17
click at [553, 145] on li "Secondary color #b4b4b4" at bounding box center [621, 149] width 217 height 30
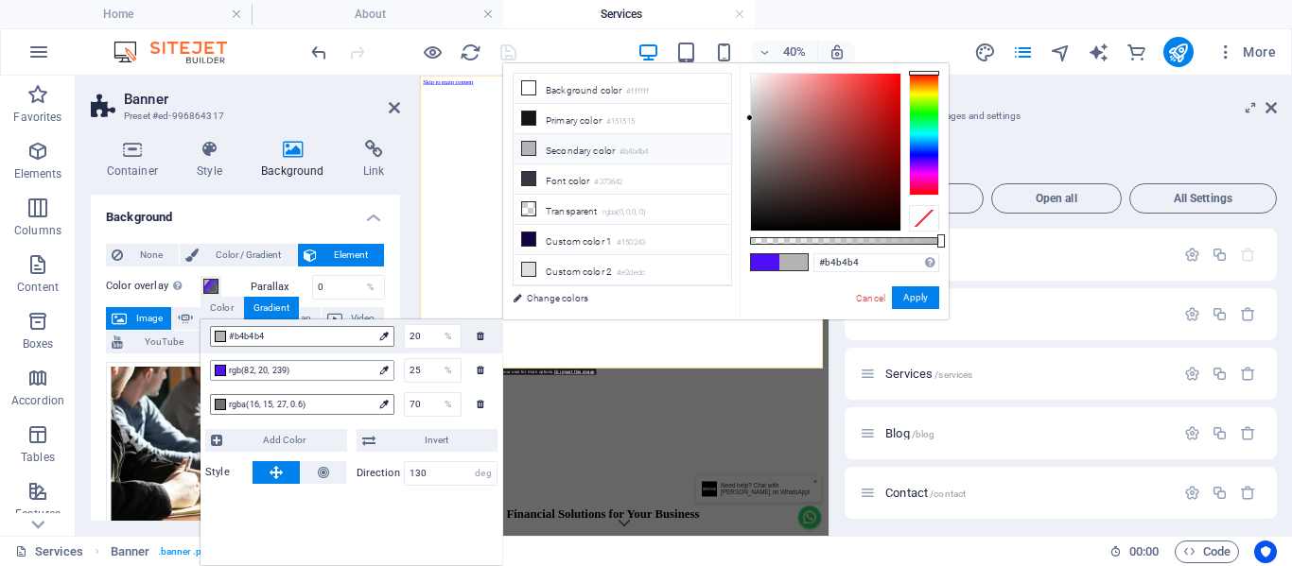
click at [261, 368] on span "rgb(82, 20, 239)" at bounding box center [301, 370] width 144 height 17
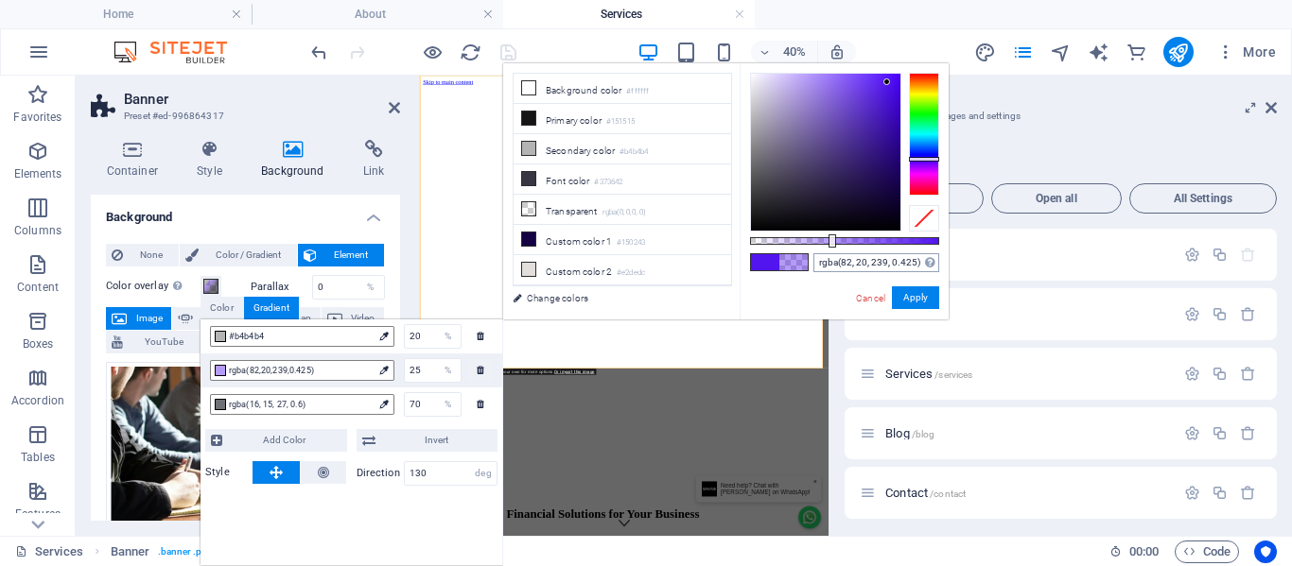
drag, startPoint x: 940, startPoint y: 242, endPoint x: 830, endPoint y: 259, distance: 111.0
click at [830, 259] on div "rgba(82, 20, 239, 0.425) Supported formats #0852ed rgb(8, 82, 237) rgba(8, 82, …" at bounding box center [843, 328] width 209 height 530
click at [268, 336] on span "#b4b4b4" at bounding box center [301, 336] width 144 height 17
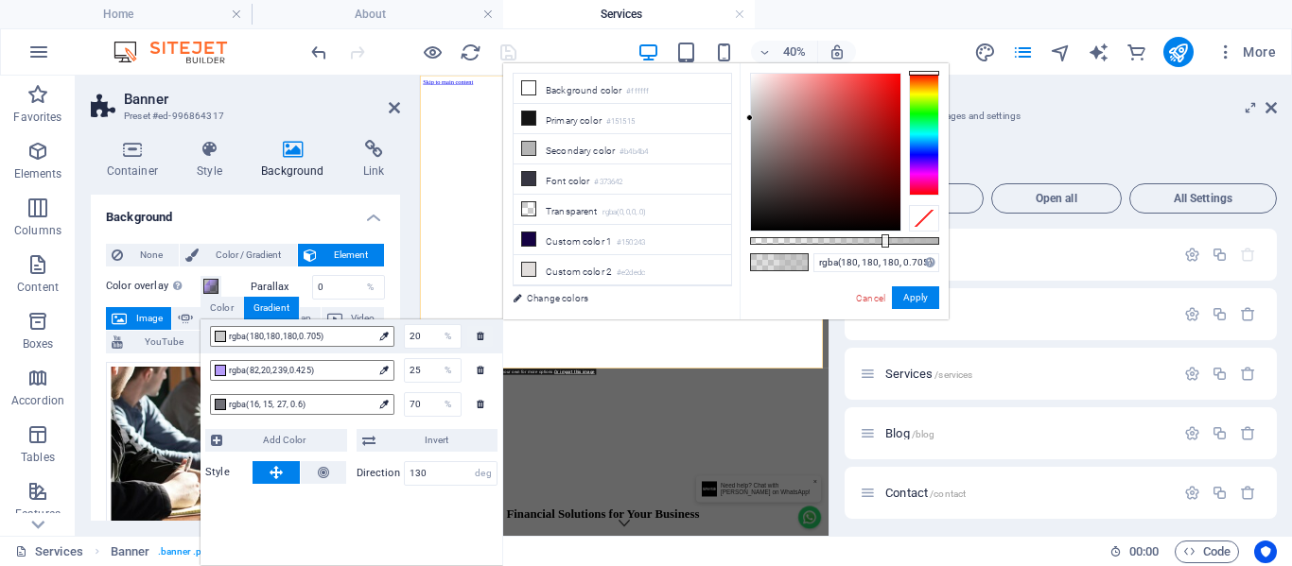
drag, startPoint x: 831, startPoint y: 240, endPoint x: 883, endPoint y: 251, distance: 53.0
click at [883, 251] on div "rgba(180, 180, 180, 0.705) Supported formats #0852ed rgb(8, 82, 237) rgba(8, 82…" at bounding box center [843, 328] width 209 height 530
click at [286, 403] on span "rgba(16, 15, 27, 0.6)" at bounding box center [301, 404] width 144 height 17
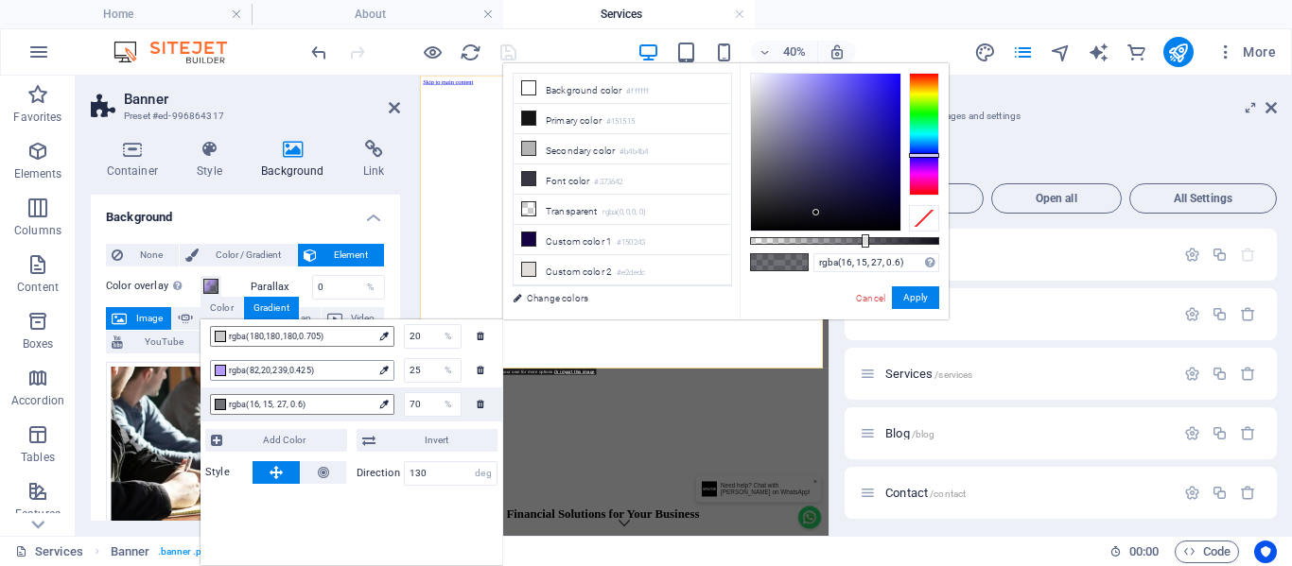
click at [252, 375] on span "rgba(82,20,239,0.425)" at bounding box center [301, 370] width 144 height 17
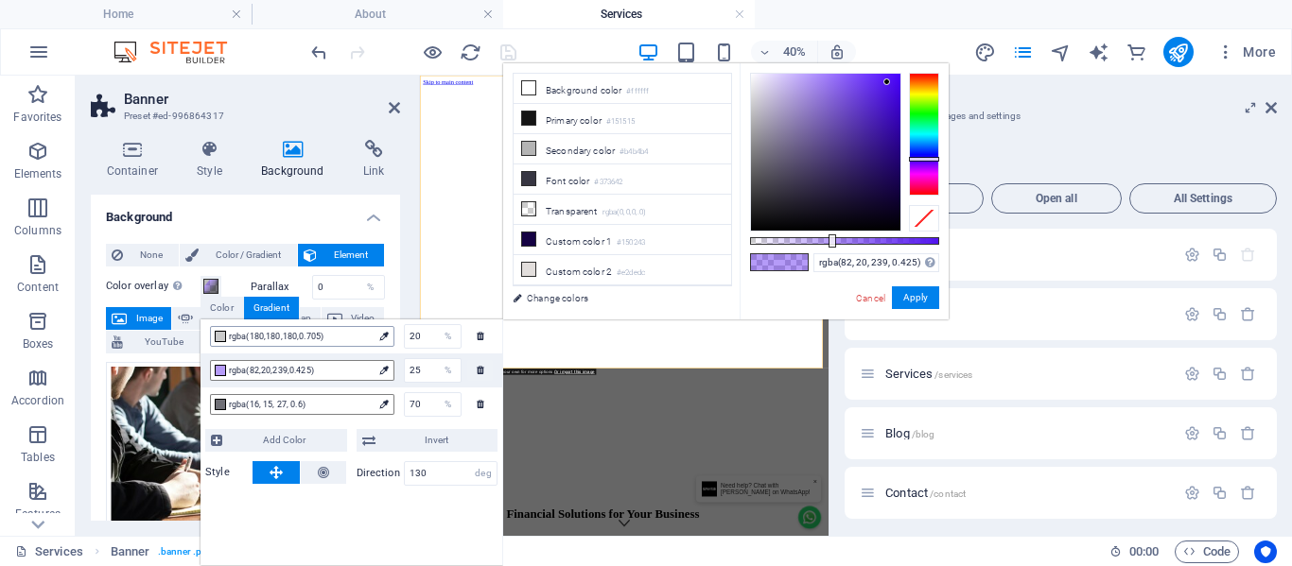
click at [268, 337] on span "rgba(180,180,180,0.705)" at bounding box center [301, 336] width 144 height 17
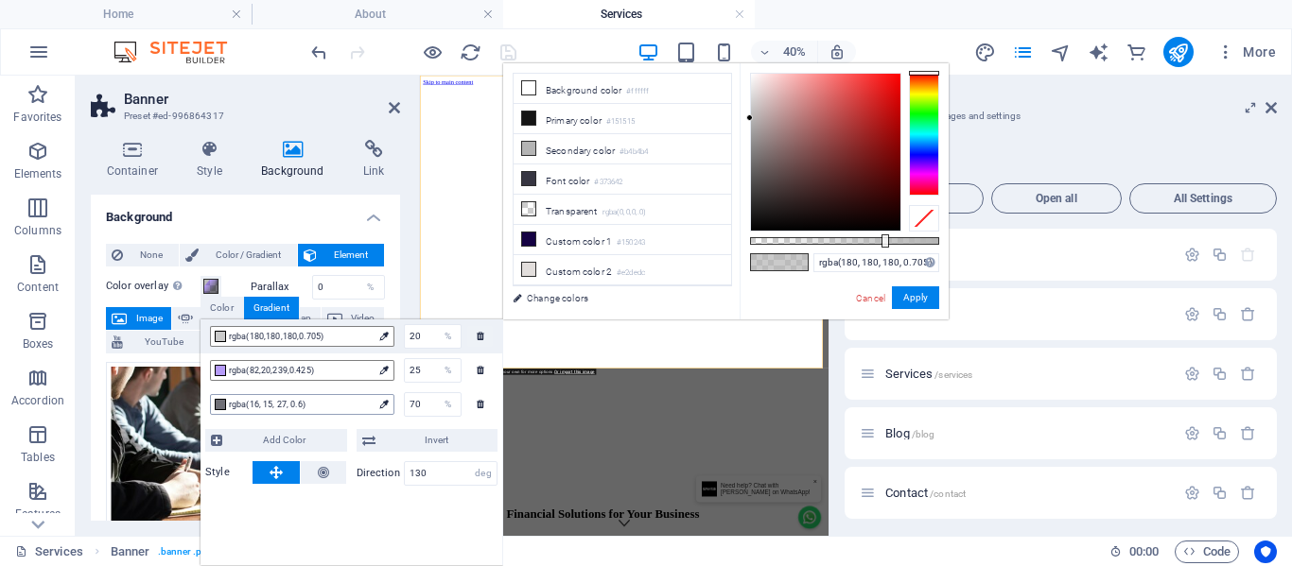
click at [248, 403] on span "rgba(16, 15, 27, 0.6)" at bounding box center [301, 404] width 144 height 17
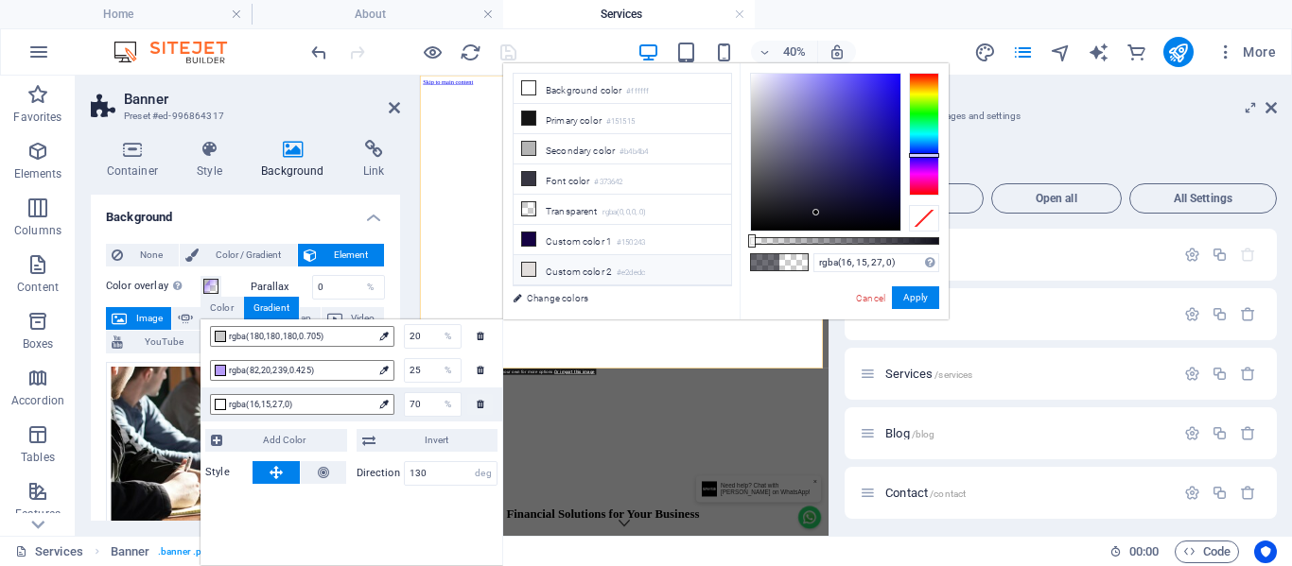
drag, startPoint x: 862, startPoint y: 242, endPoint x: 700, endPoint y: 251, distance: 162.9
click at [700, 251] on div "less Background color #ffffff Primary color #151515 Secondary color #b4b4b4 Fon…" at bounding box center [725, 191] width 445 height 256
click at [907, 293] on button "Apply" at bounding box center [915, 297] width 47 height 23
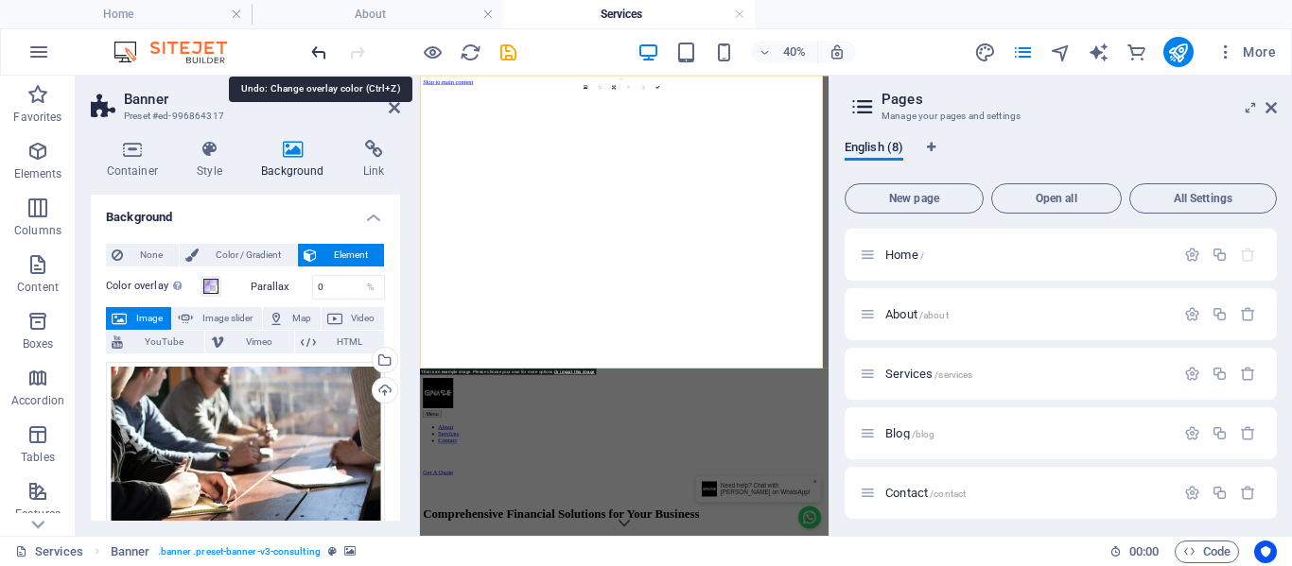
click at [318, 55] on icon "undo" at bounding box center [319, 53] width 22 height 22
click at [211, 286] on span at bounding box center [210, 286] width 15 height 15
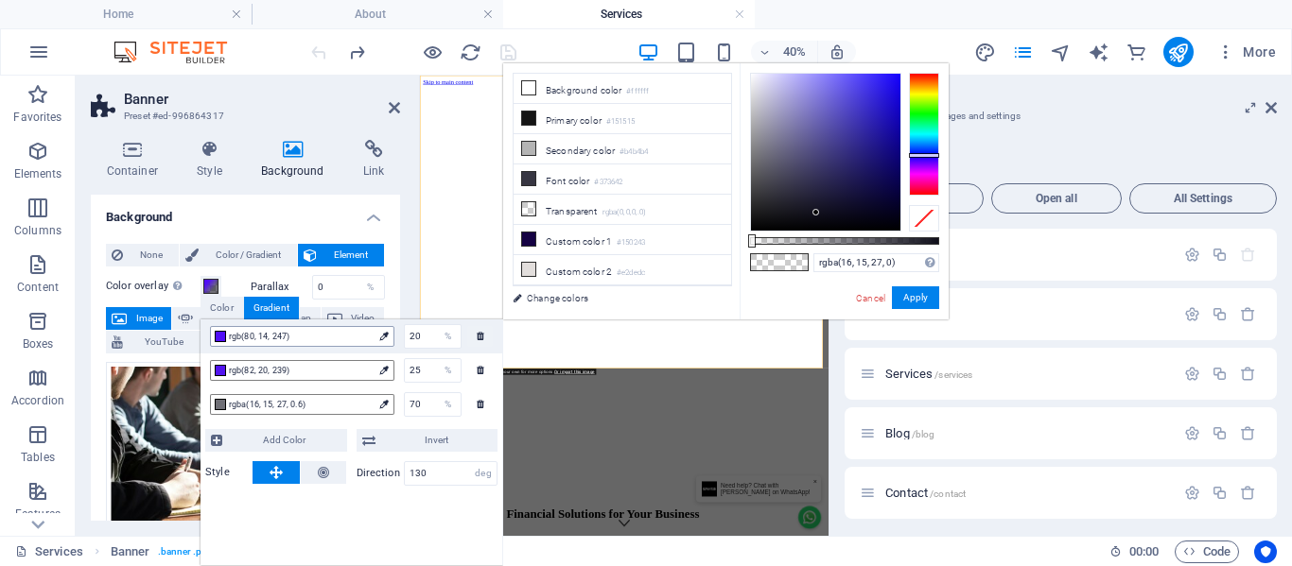
click at [258, 341] on span "rgb(80, 14, 247)" at bounding box center [301, 336] width 144 height 17
click at [531, 120] on icon at bounding box center [528, 118] width 13 height 13
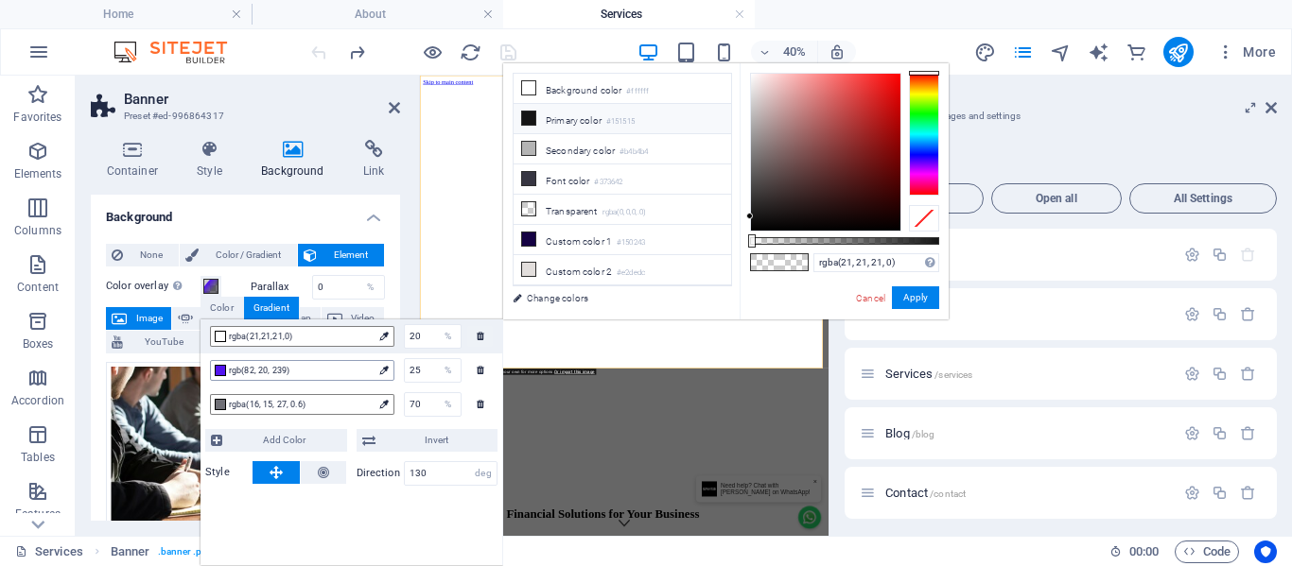
click at [286, 369] on span "rgb(82, 20, 239)" at bounding box center [301, 370] width 144 height 17
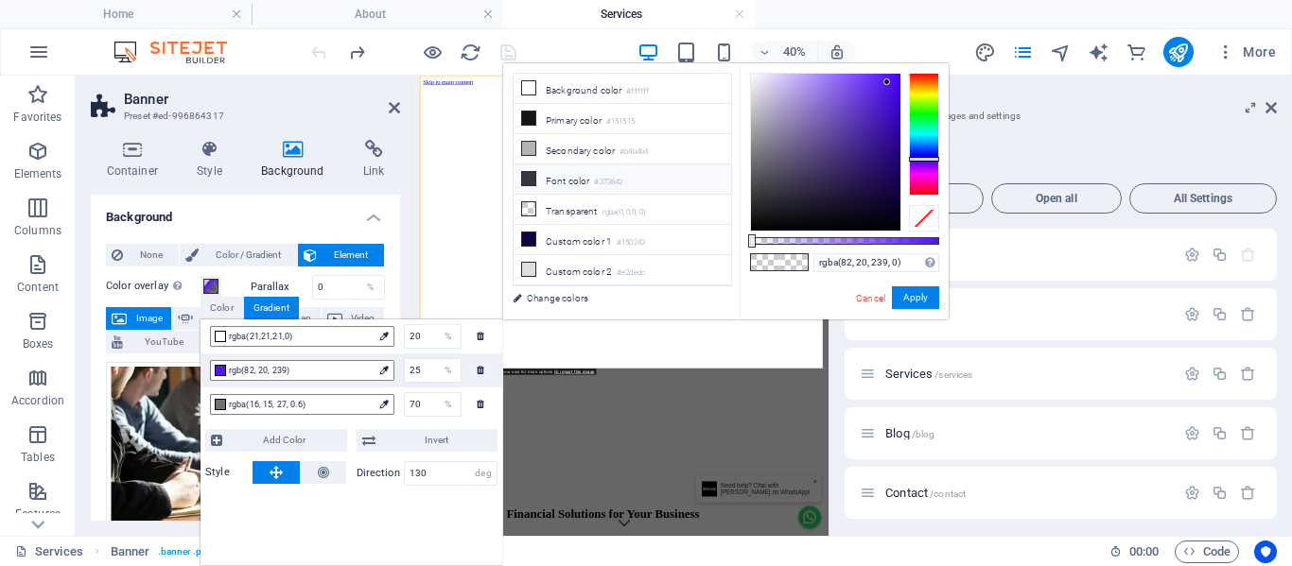
click at [529, 175] on icon at bounding box center [528, 178] width 13 height 13
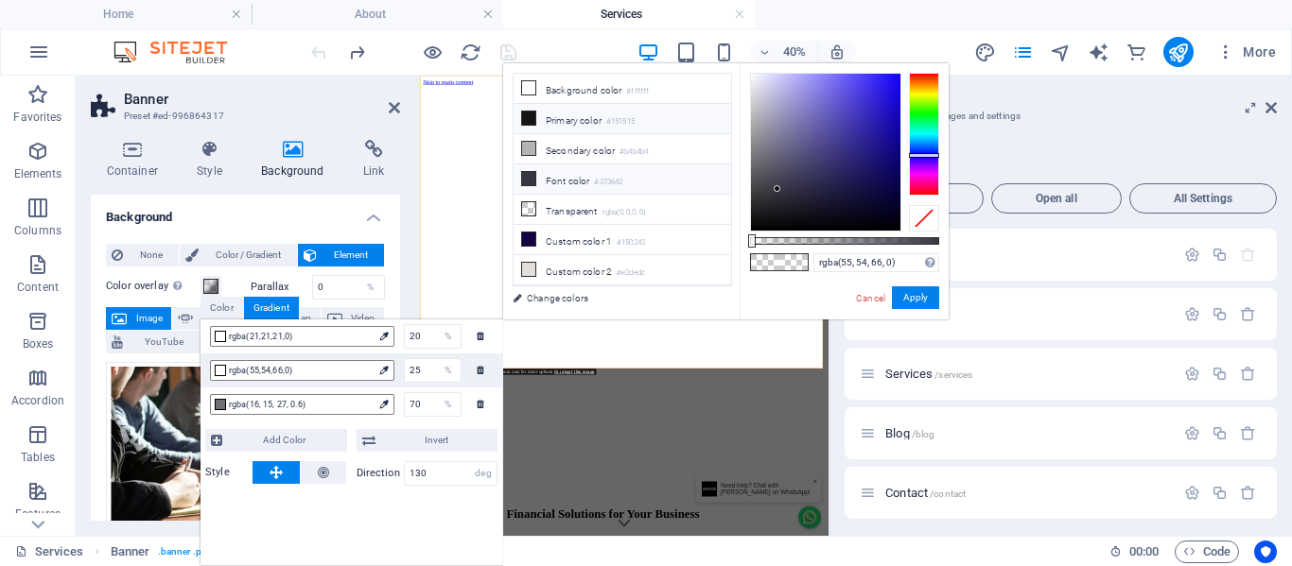
click at [530, 113] on icon at bounding box center [528, 118] width 13 height 13
type input "rgba(21, 21, 21, 0)"
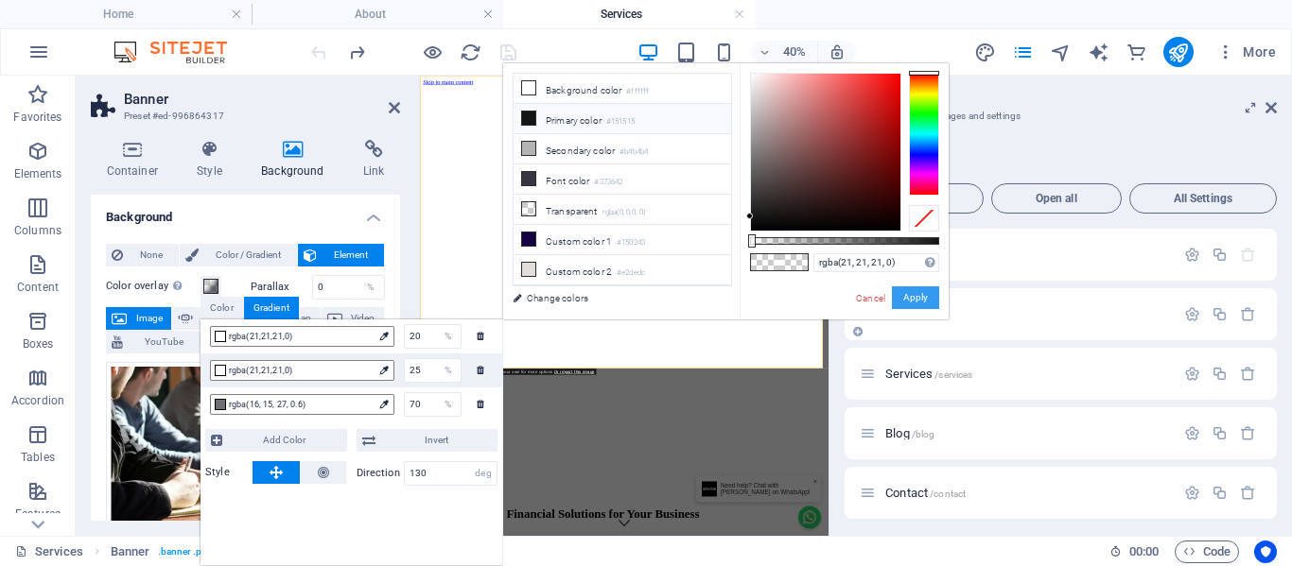
click at [904, 298] on button "Apply" at bounding box center [915, 297] width 47 height 23
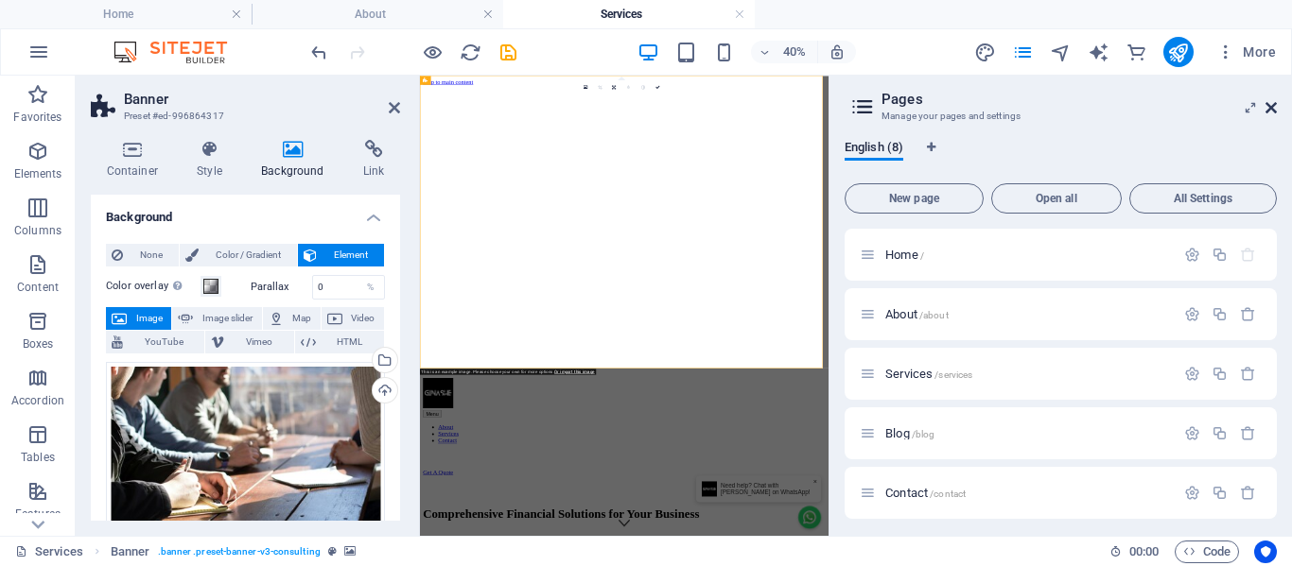
click at [1276, 107] on icon at bounding box center [1270, 107] width 11 height 15
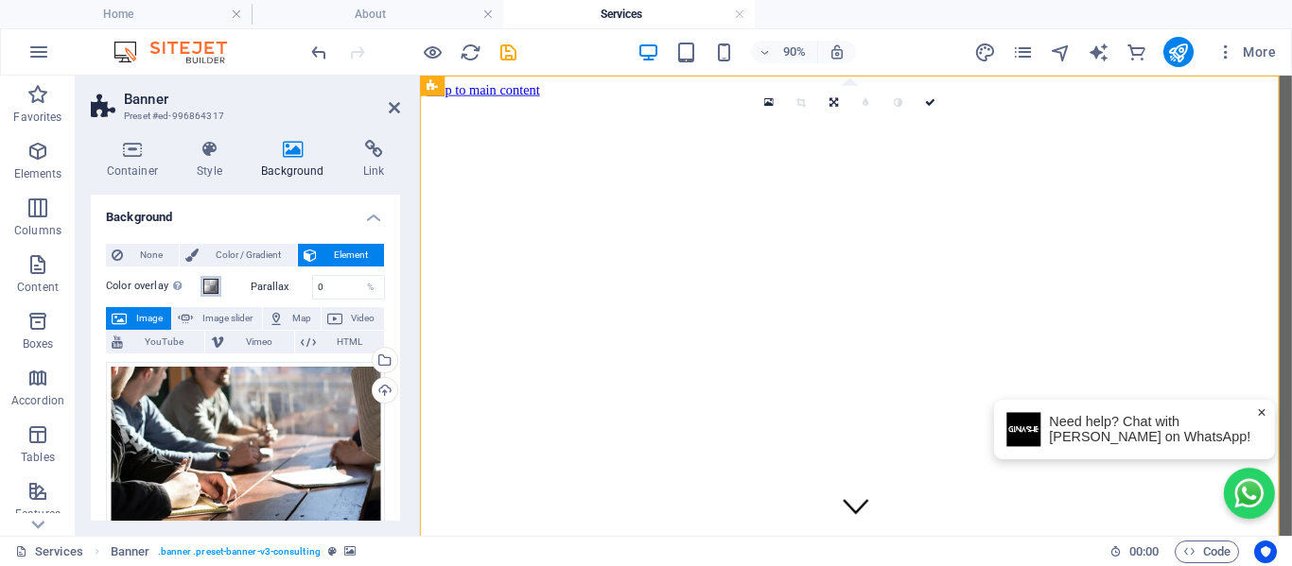
click at [217, 285] on span at bounding box center [210, 286] width 15 height 15
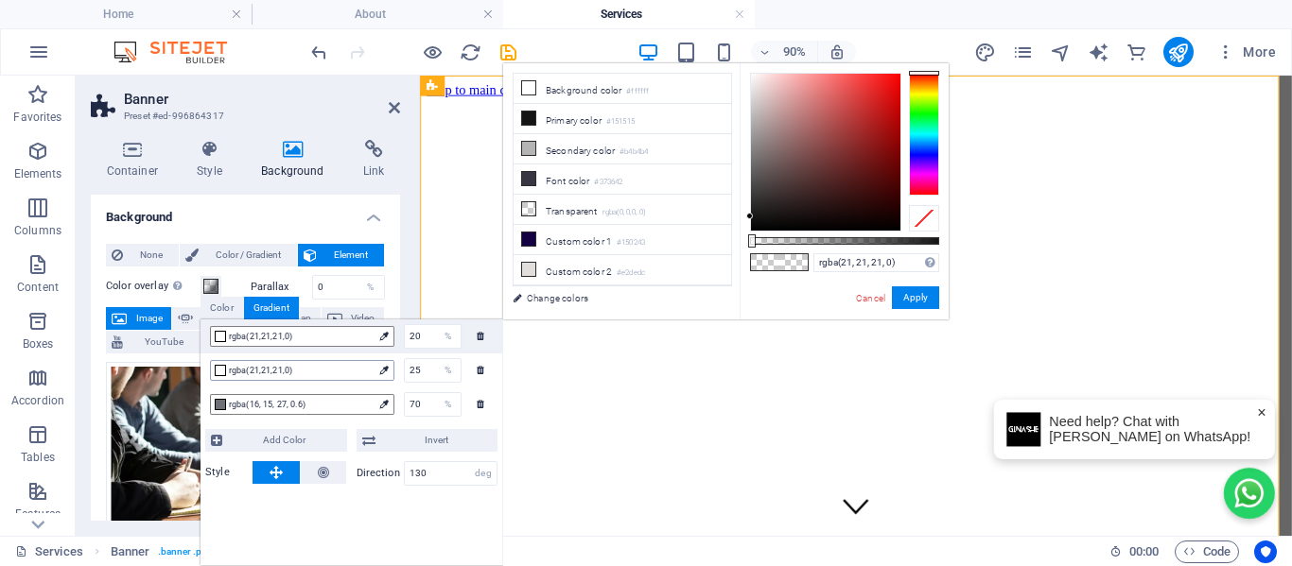
click at [256, 370] on span "rgba(21,21,21,0)" at bounding box center [301, 370] width 144 height 17
click at [269, 335] on span "rgba(21,21,21,0)" at bounding box center [301, 336] width 144 height 17
click at [262, 396] on span "rgba(16, 15, 27, 0.6)" at bounding box center [301, 404] width 144 height 17
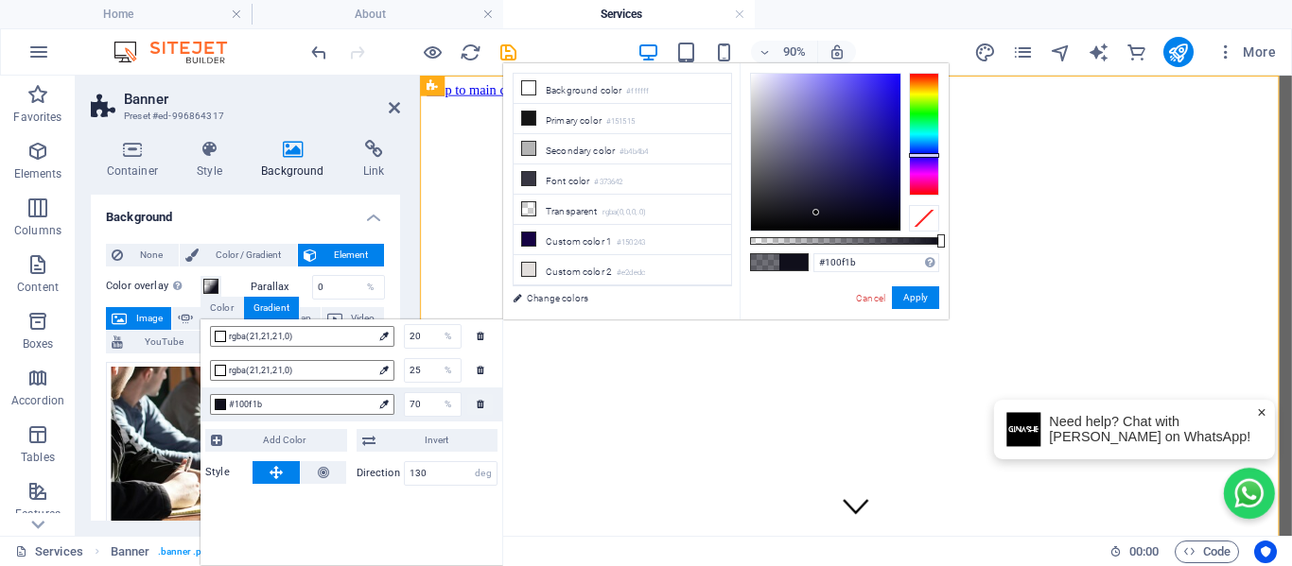
drag, startPoint x: 865, startPoint y: 245, endPoint x: 963, endPoint y: 252, distance: 98.6
click at [963, 252] on body "Ginashe Home About Services Favorites Elements Columns Content Boxes Accordion …" at bounding box center [646, 283] width 1292 height 566
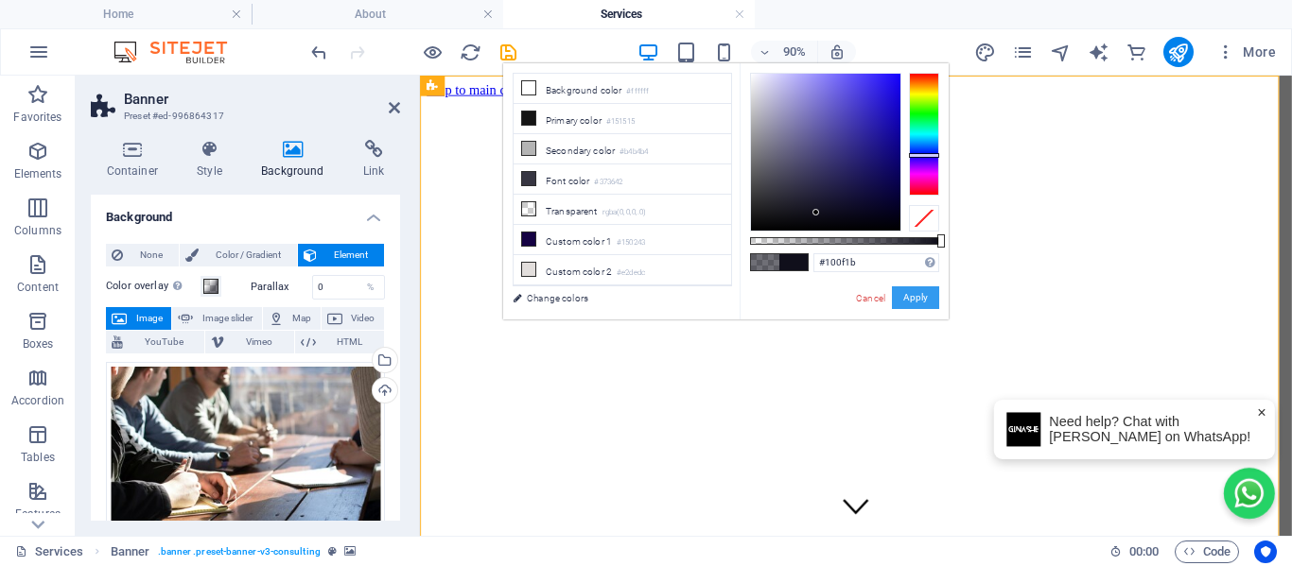
click at [920, 295] on button "Apply" at bounding box center [915, 297] width 47 height 23
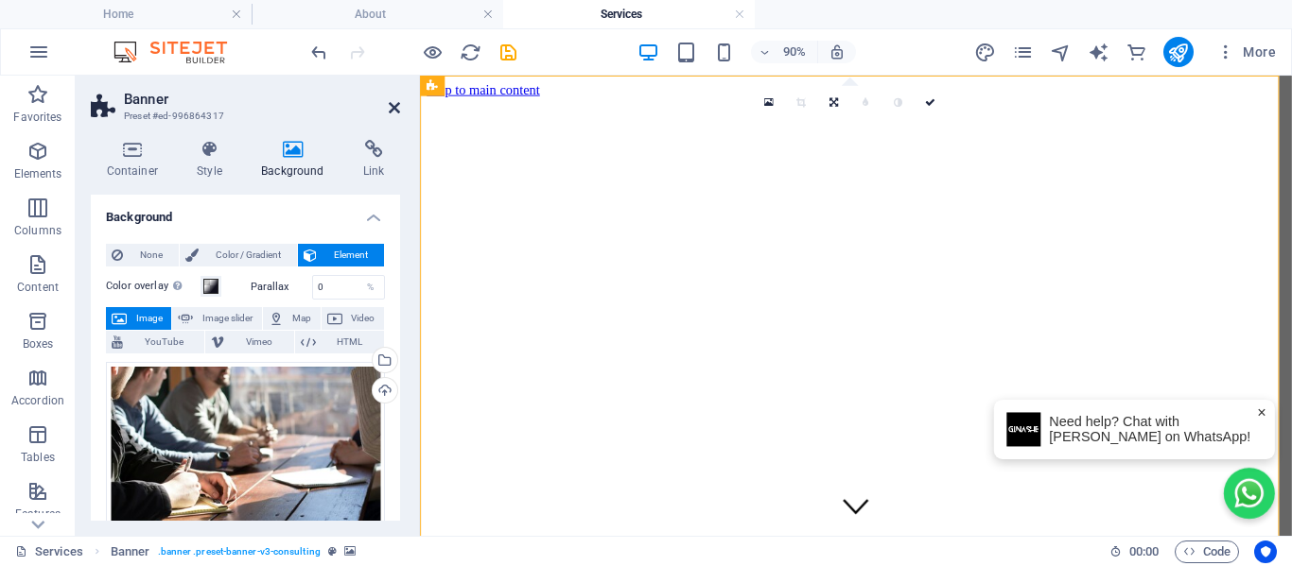
click at [396, 113] on icon at bounding box center [394, 107] width 11 height 15
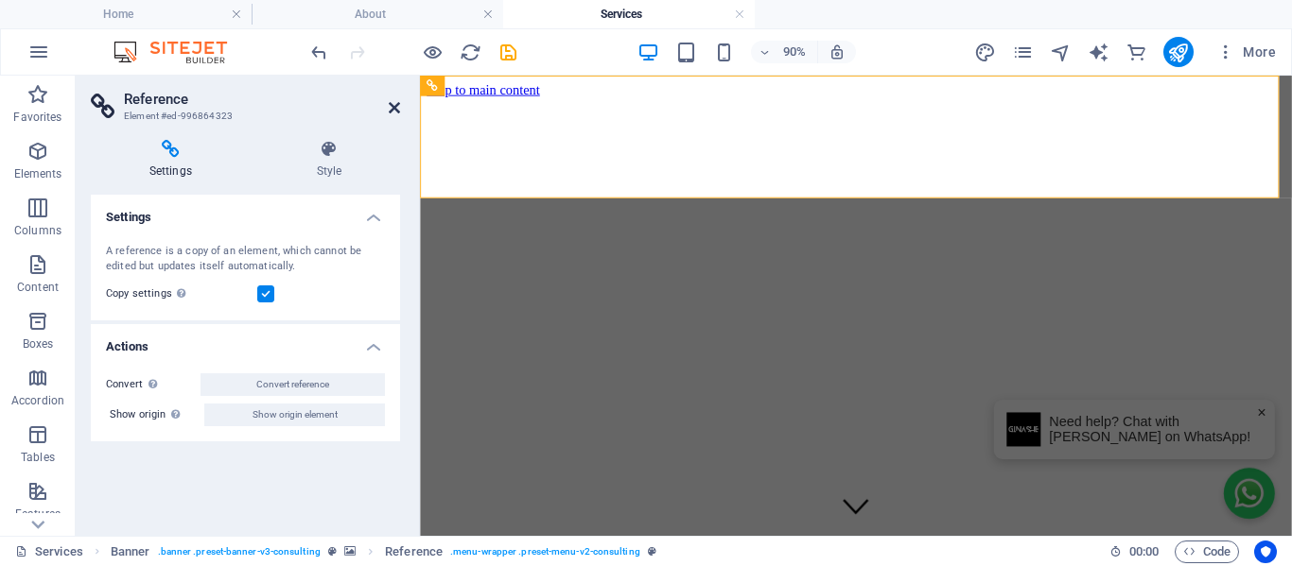
click at [392, 110] on icon at bounding box center [394, 107] width 11 height 15
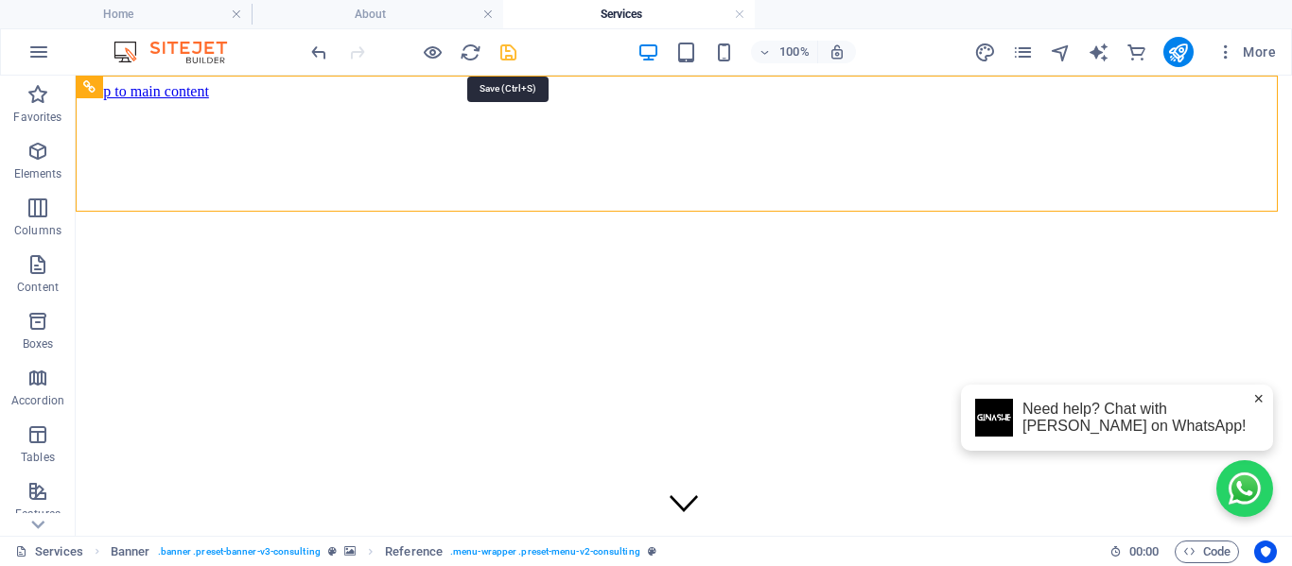
click at [507, 55] on icon "save" at bounding box center [508, 53] width 22 height 22
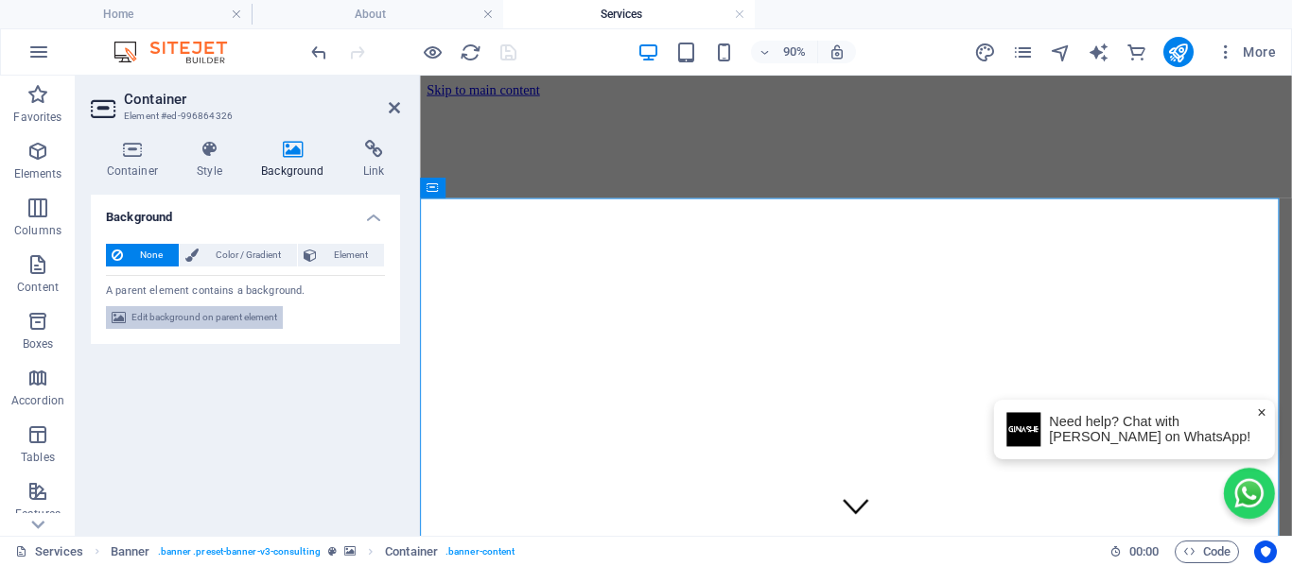
click at [183, 321] on span "Edit background on parent element" at bounding box center [204, 317] width 146 height 23
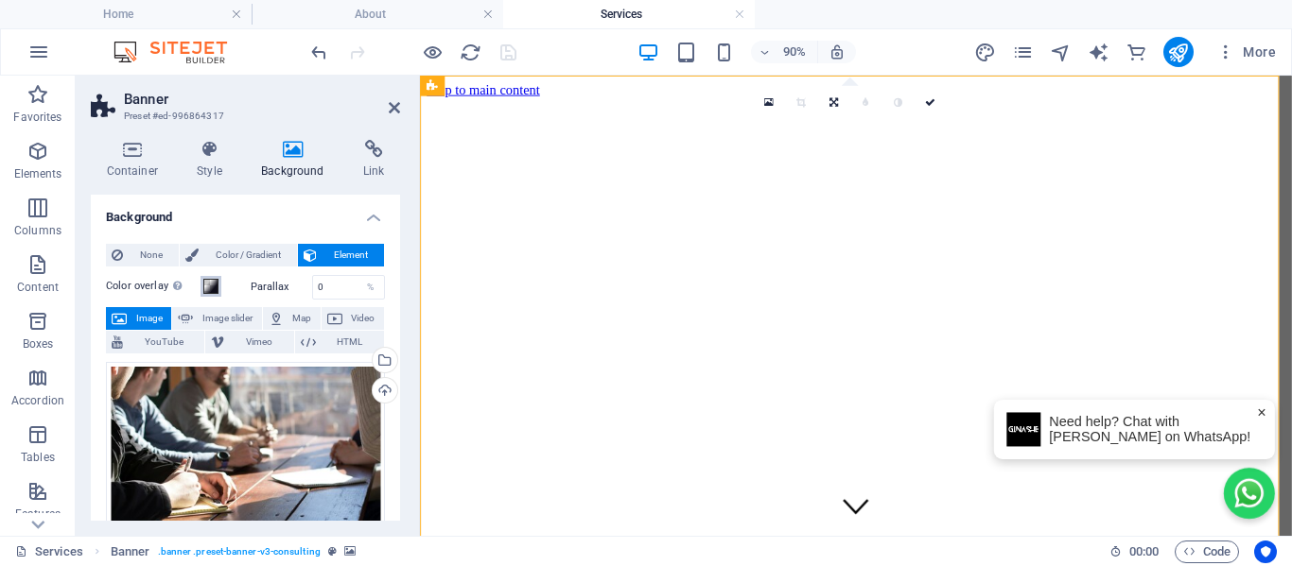
click at [214, 290] on span at bounding box center [210, 286] width 15 height 15
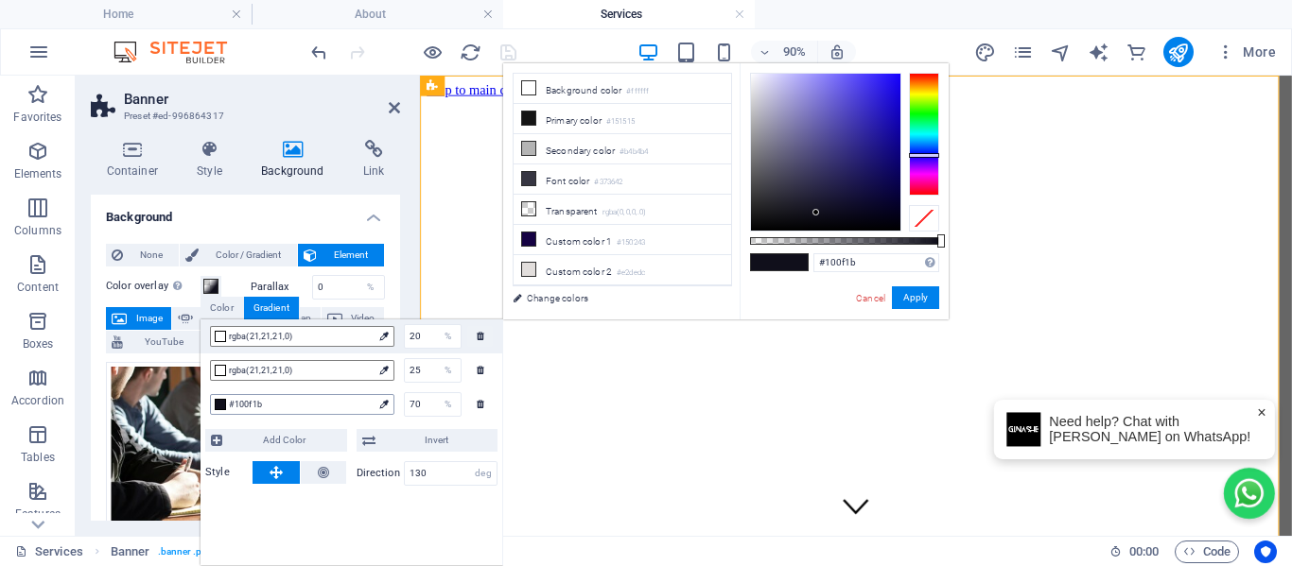
click at [260, 404] on span "#100f1b" at bounding box center [301, 404] width 144 height 17
click at [528, 153] on span at bounding box center [528, 148] width 15 height 15
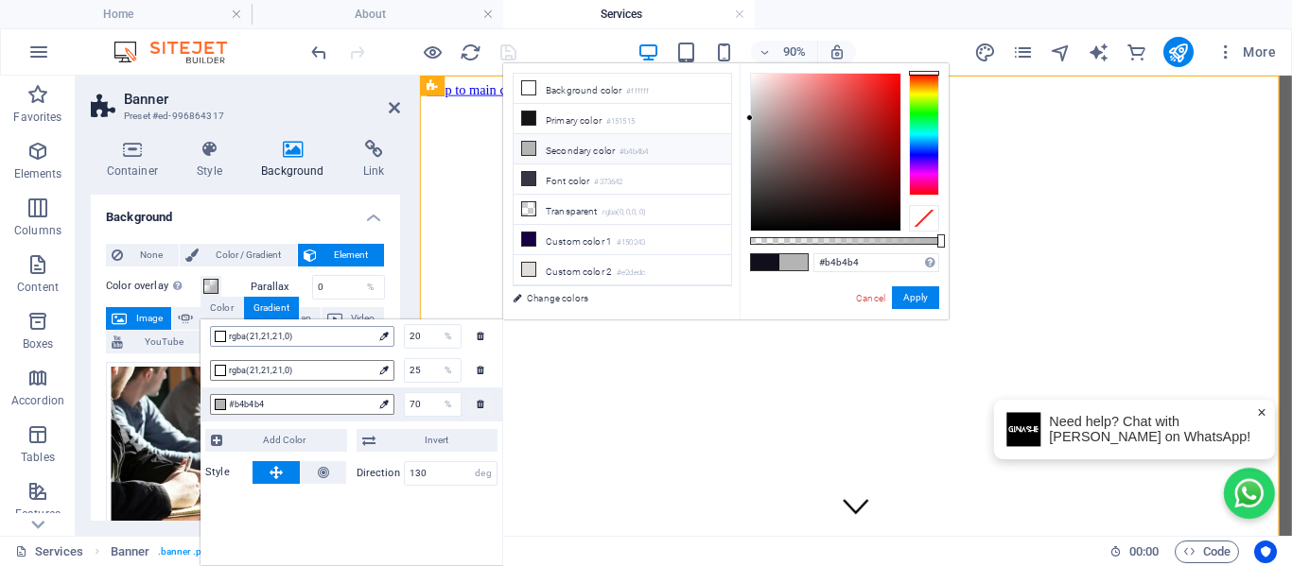
click at [293, 338] on span "rgba(21,21,21,0)" at bounding box center [301, 336] width 144 height 17
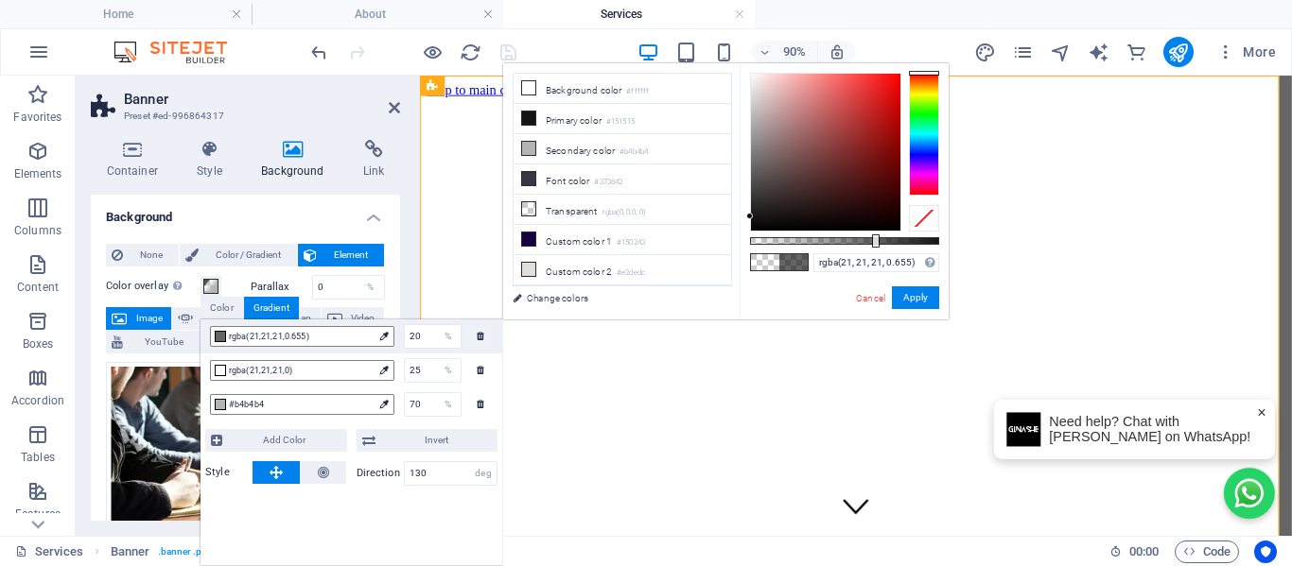
drag, startPoint x: 753, startPoint y: 238, endPoint x: 874, endPoint y: 252, distance: 121.7
click at [874, 252] on div "rgba(21, 21, 21, 0.655) Supported formats #0852ed rgb(8, 82, 237) rgba(8, 82, 2…" at bounding box center [843, 328] width 209 height 530
click at [911, 307] on button "Apply" at bounding box center [915, 297] width 47 height 23
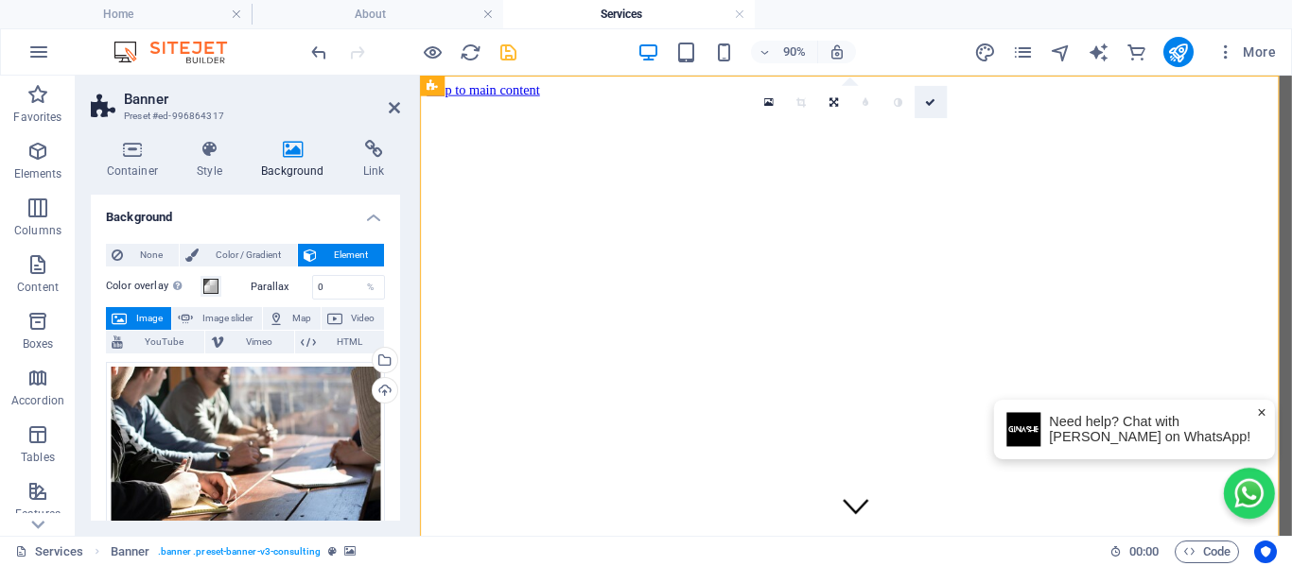
click at [934, 107] on icon at bounding box center [930, 102] width 10 height 10
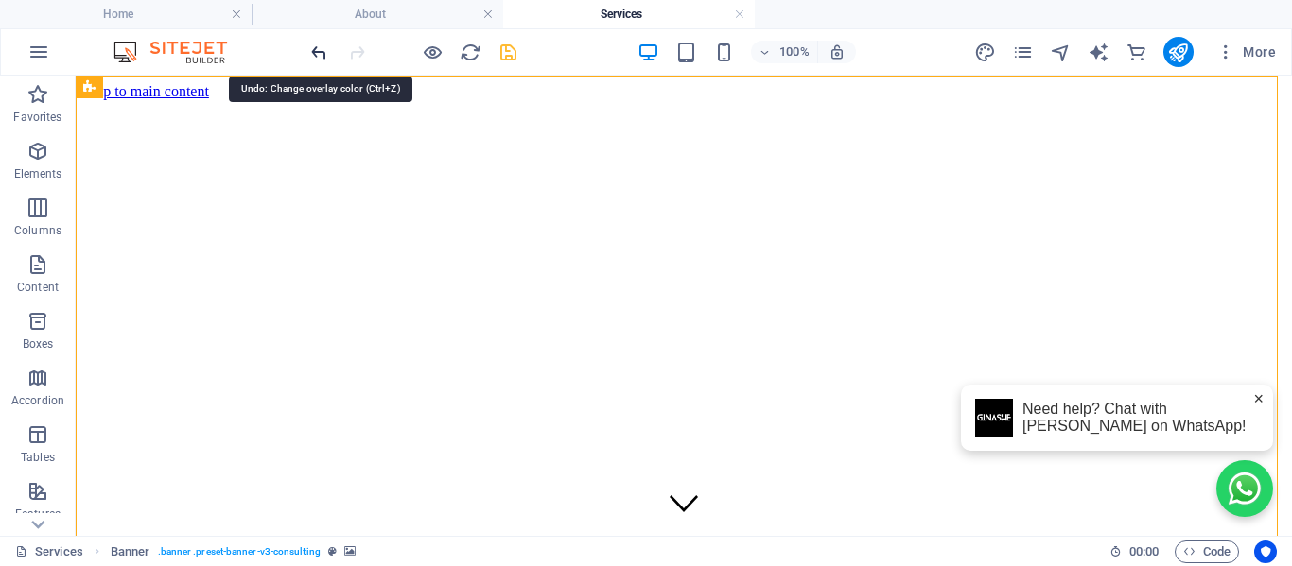
click at [323, 56] on icon "undo" at bounding box center [319, 53] width 22 height 22
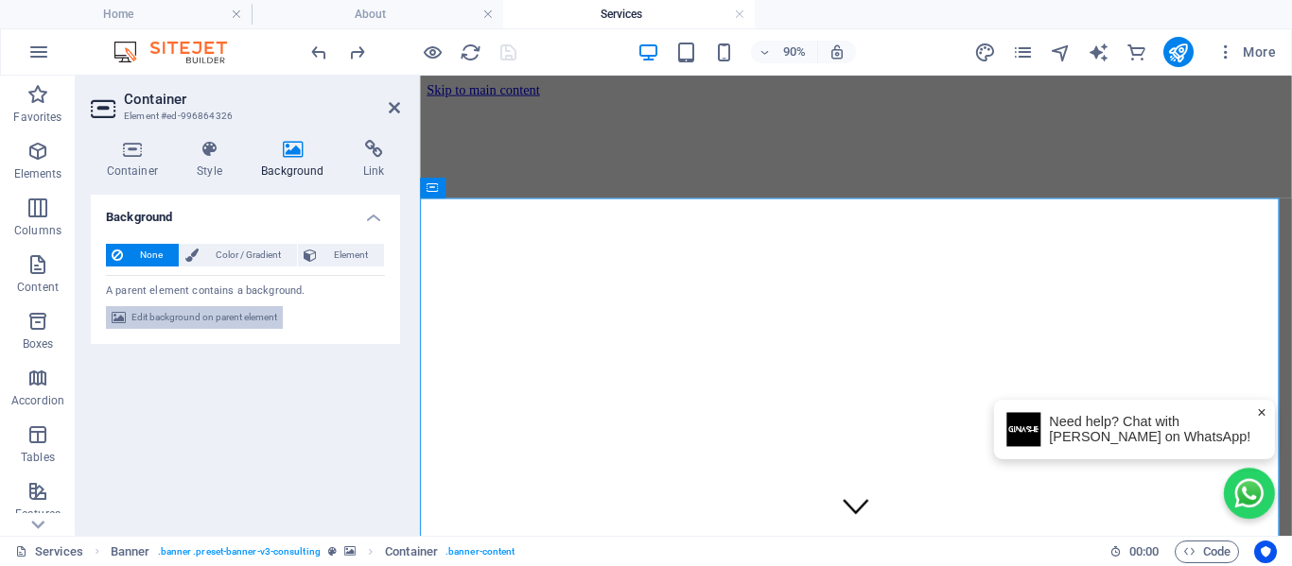
click at [228, 321] on span "Edit background on parent element" at bounding box center [204, 317] width 146 height 23
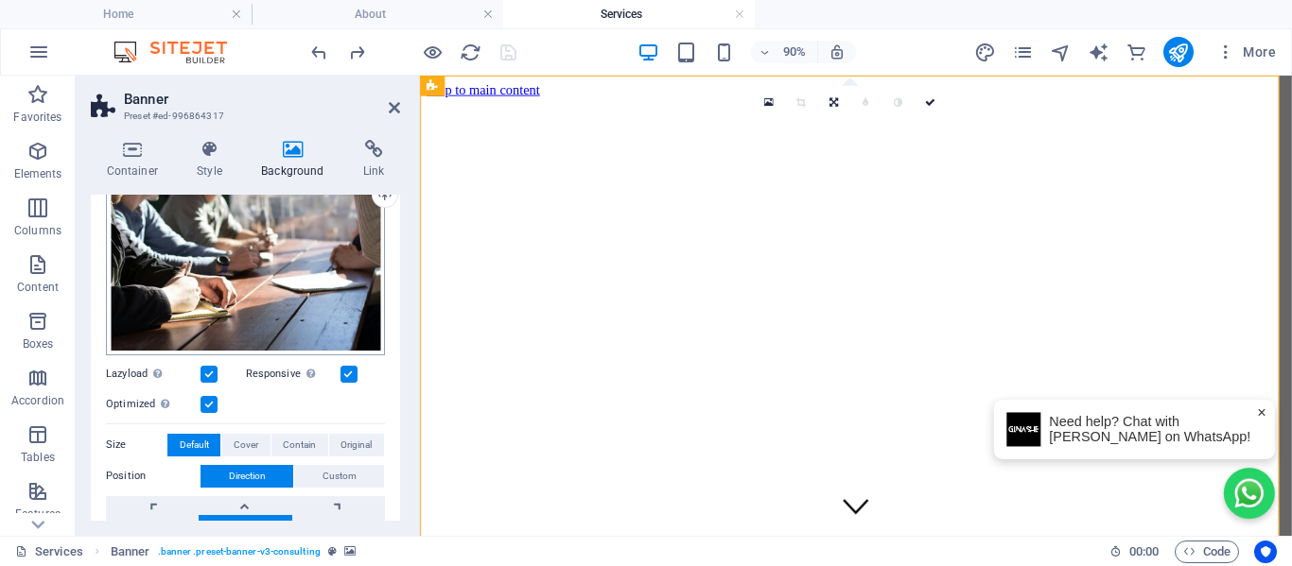
scroll to position [217, 0]
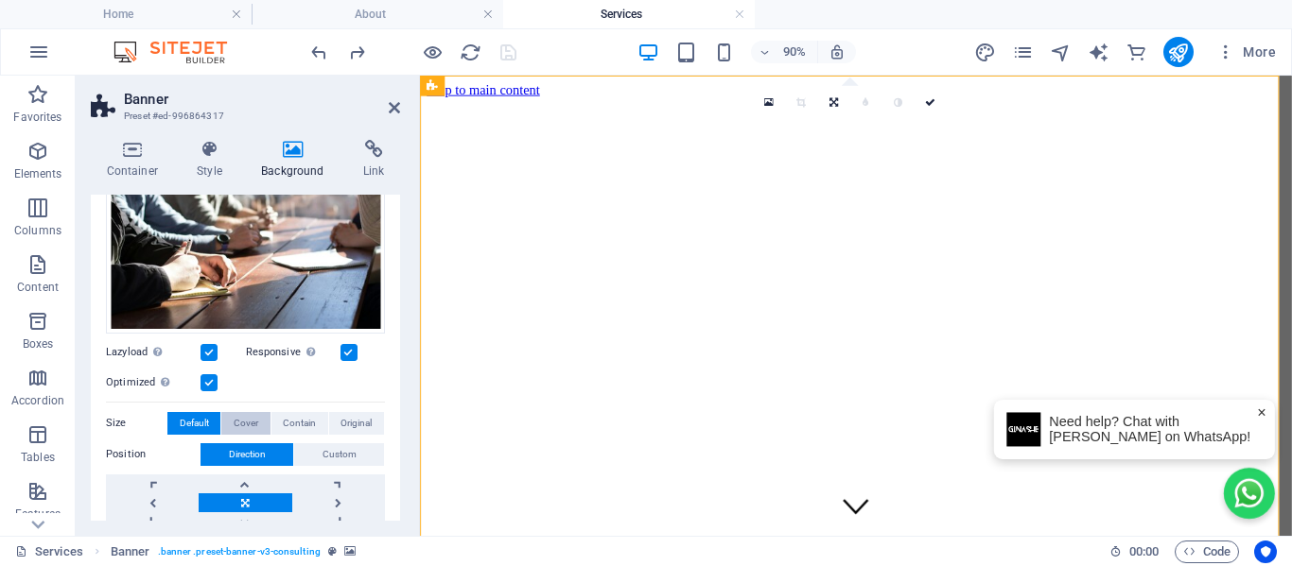
click at [247, 422] on span "Cover" at bounding box center [246, 423] width 25 height 23
click at [284, 419] on span "Contain" at bounding box center [299, 423] width 33 height 23
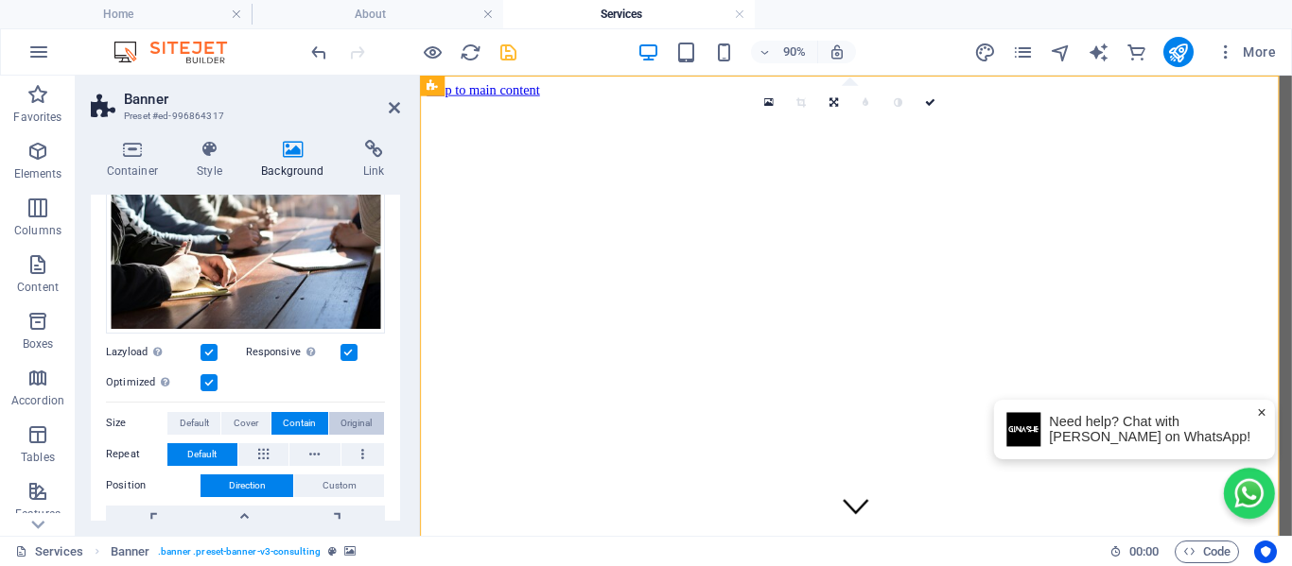
click at [371, 419] on button "Original" at bounding box center [356, 423] width 55 height 23
click at [201, 422] on span "Default" at bounding box center [194, 423] width 29 height 23
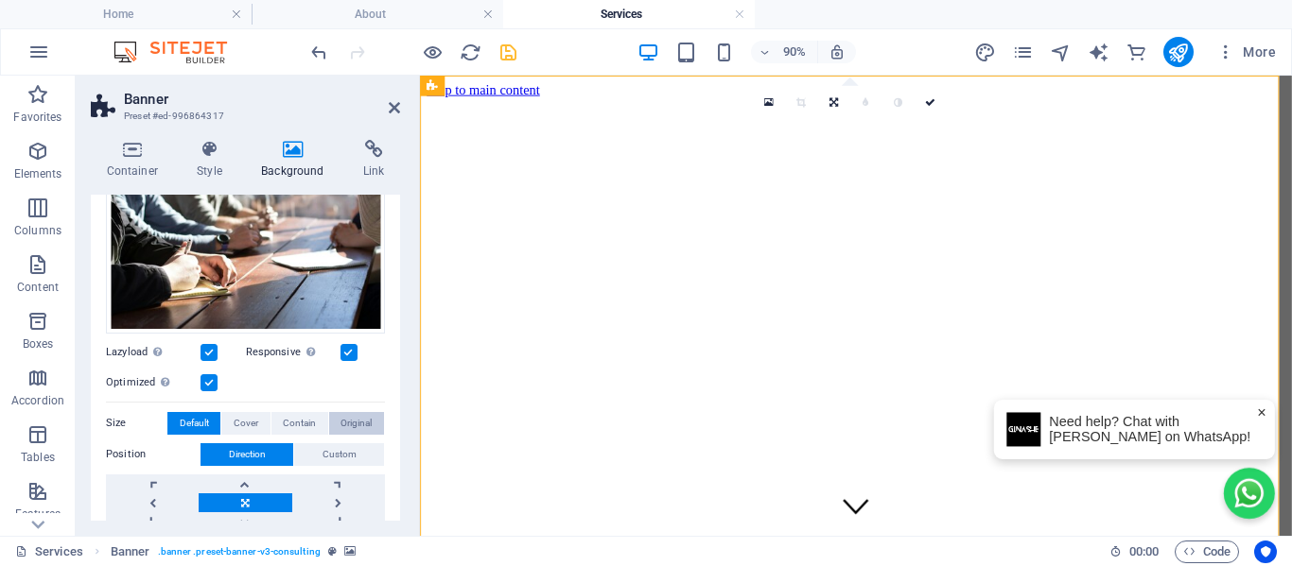
click at [345, 418] on span "Original" at bounding box center [355, 423] width 31 height 23
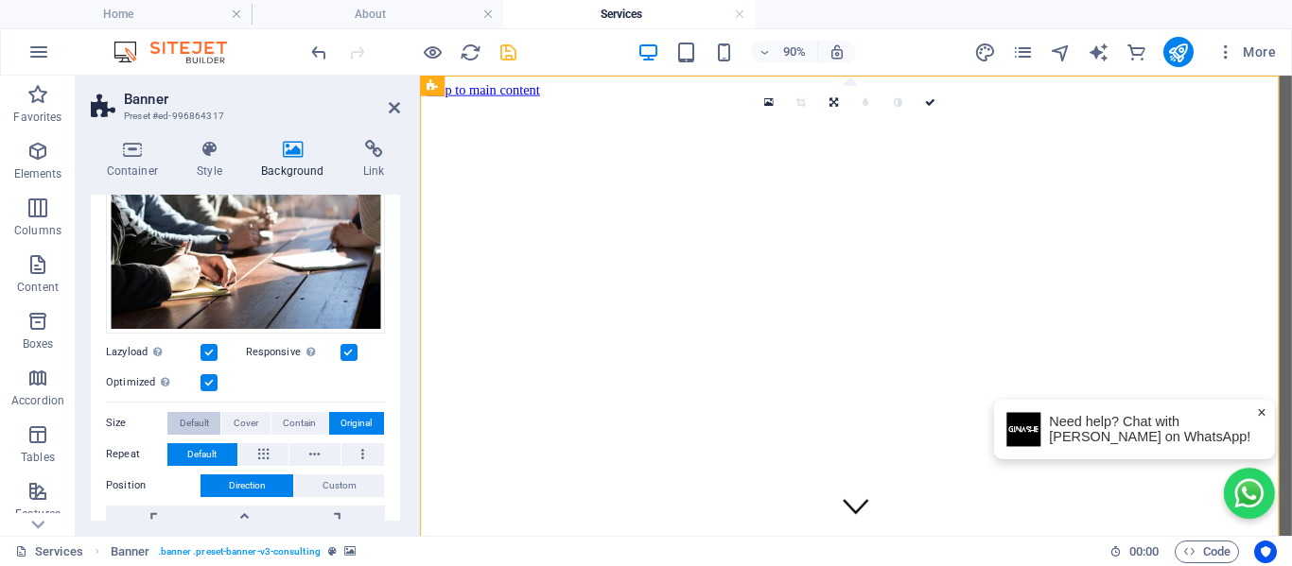
click at [190, 423] on span "Default" at bounding box center [194, 423] width 29 height 23
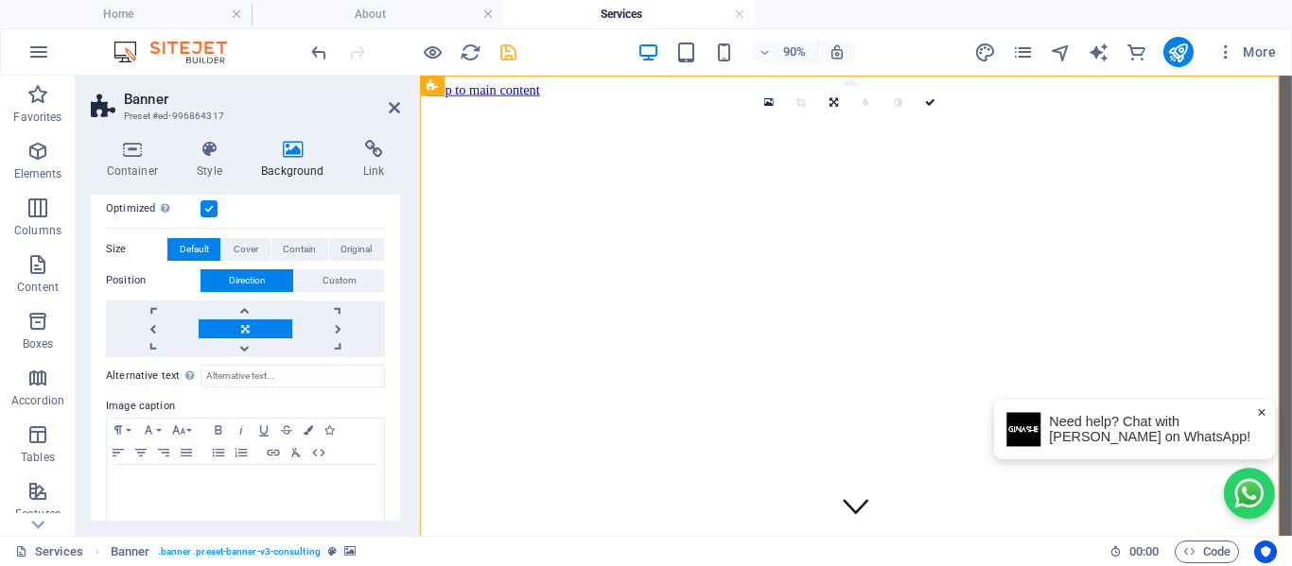
scroll to position [407, 0]
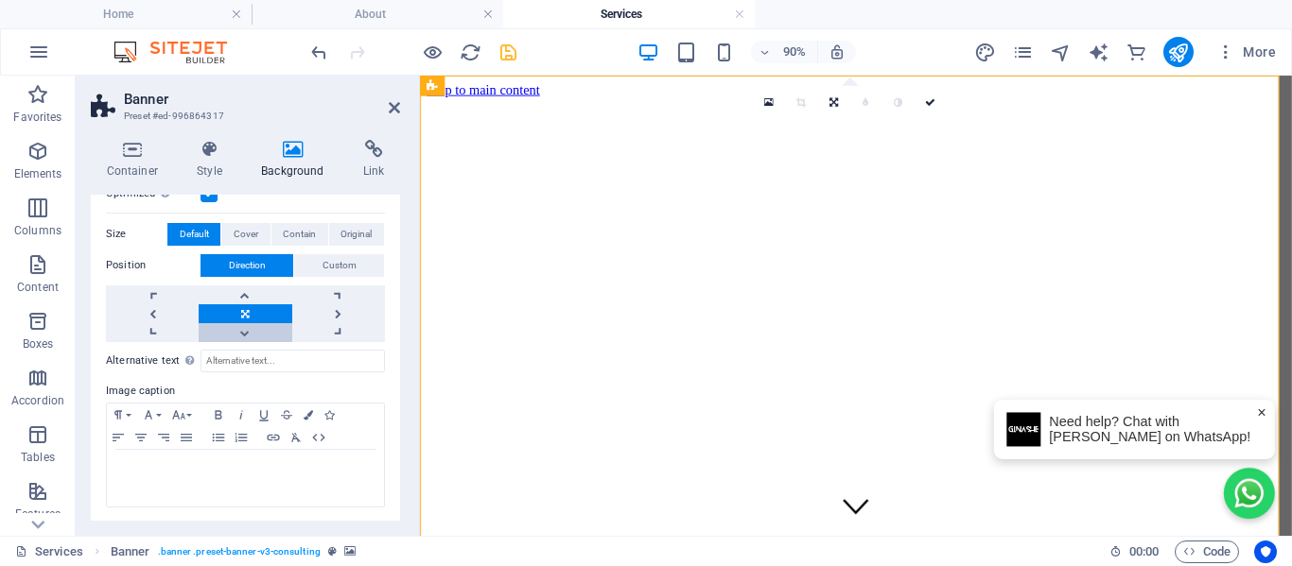
click at [236, 331] on link at bounding box center [245, 332] width 93 height 19
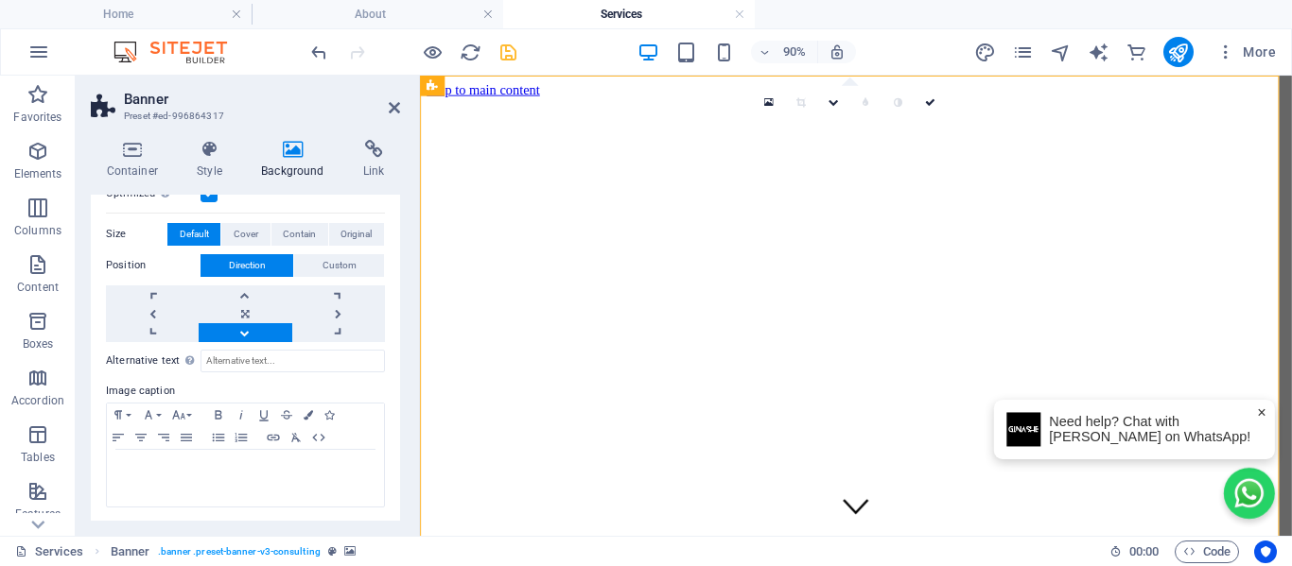
click at [236, 331] on link at bounding box center [245, 332] width 93 height 19
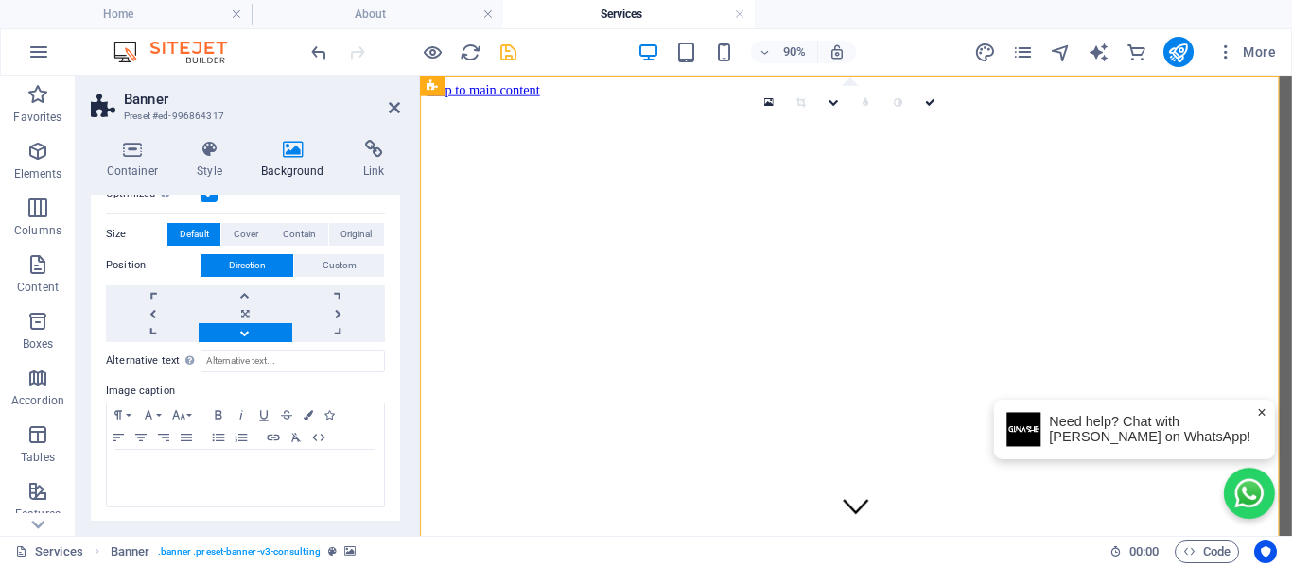
click at [236, 331] on link at bounding box center [245, 332] width 93 height 19
click at [313, 50] on icon "undo" at bounding box center [319, 53] width 22 height 22
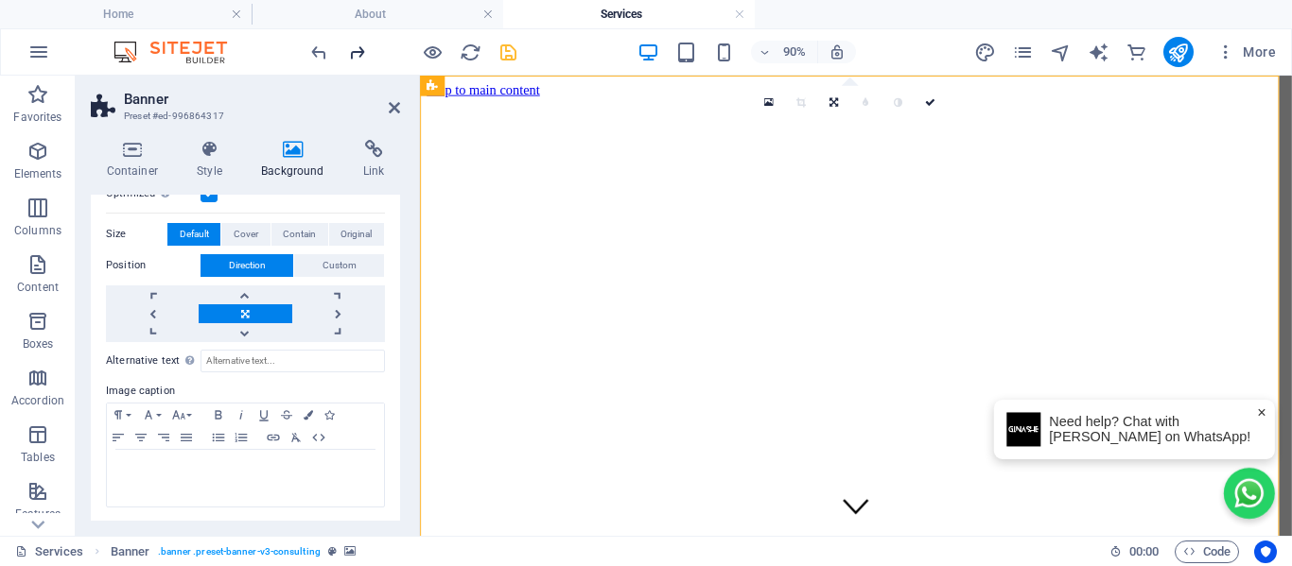
click at [362, 46] on icon "redo" at bounding box center [357, 53] width 22 height 22
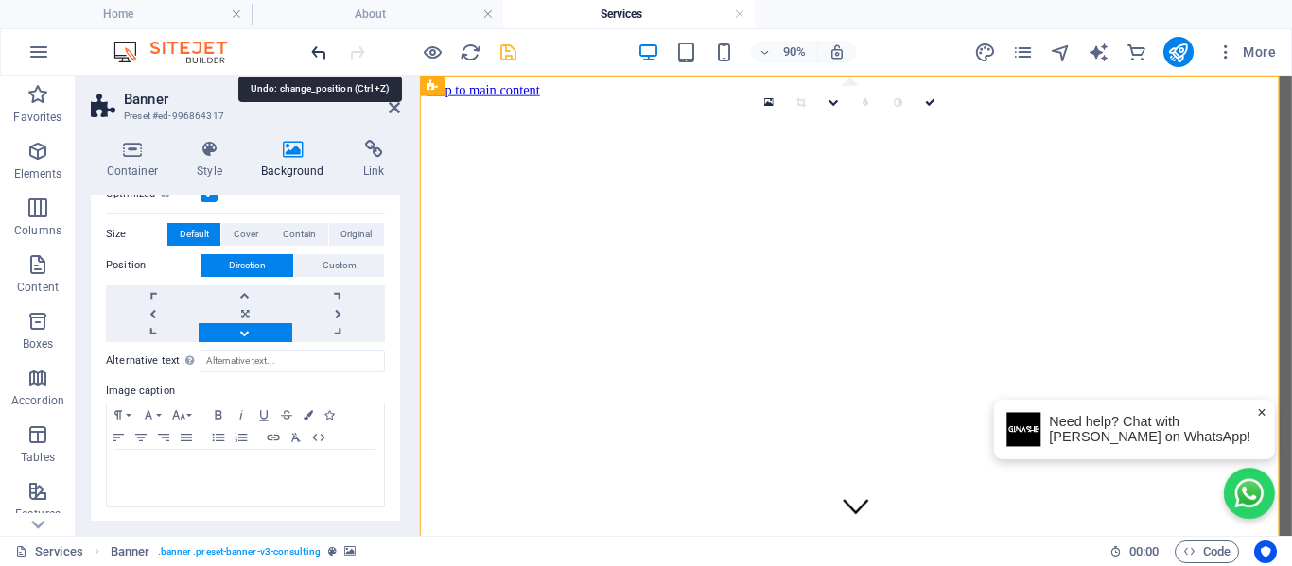
click at [319, 53] on icon "undo" at bounding box center [319, 53] width 22 height 22
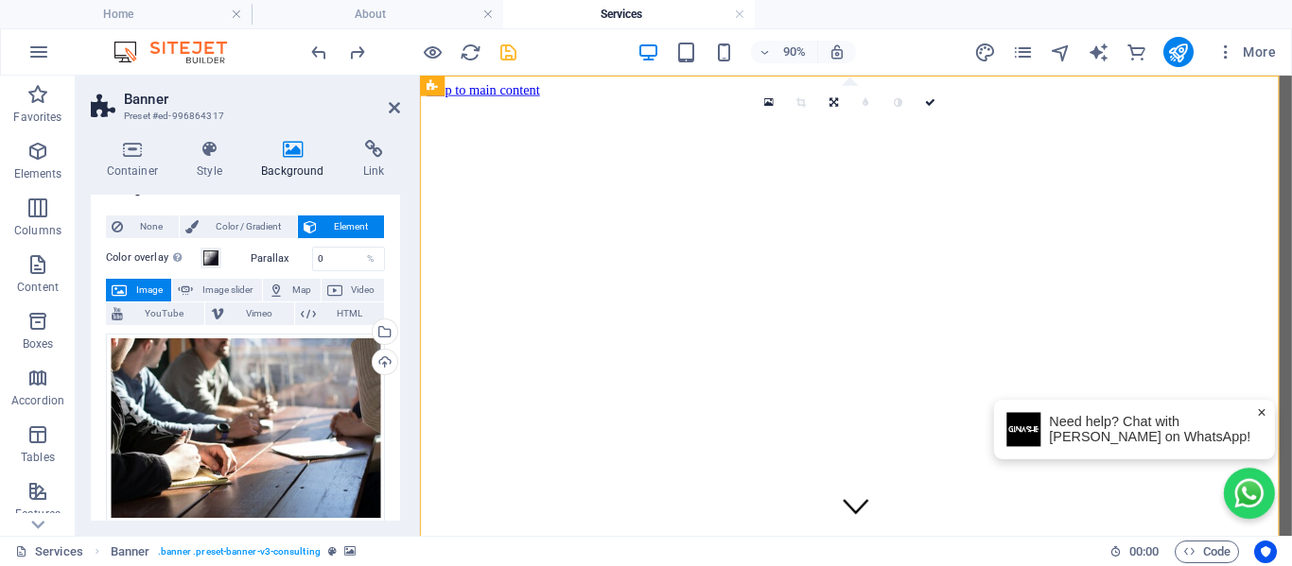
scroll to position [0, 0]
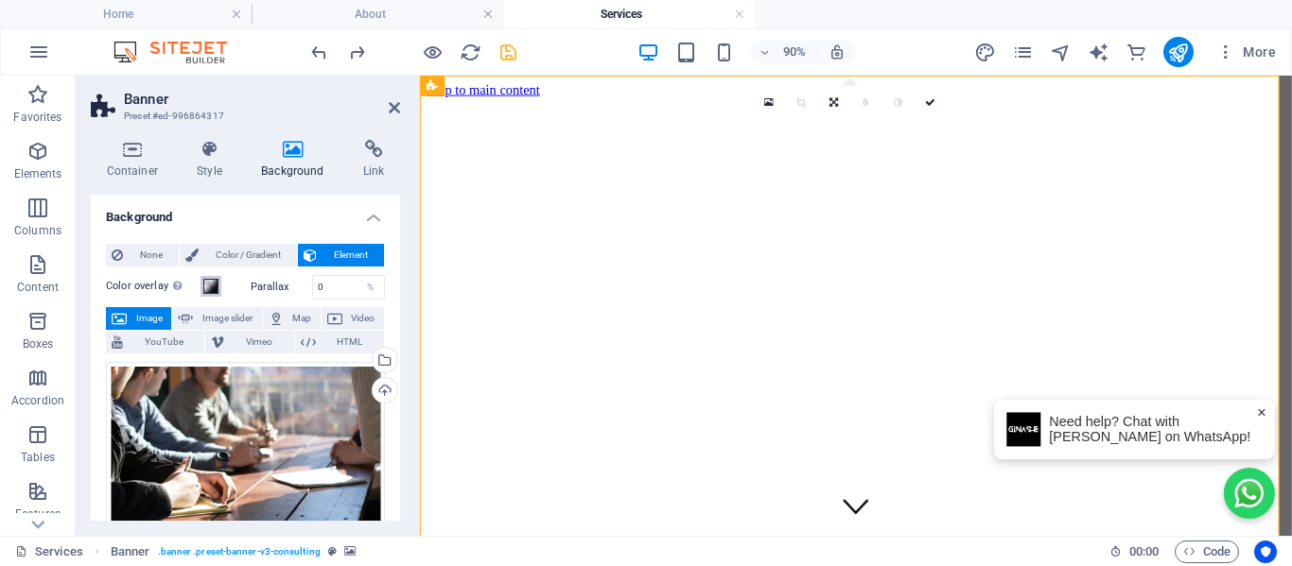
click at [218, 286] on button "Color overlay Places an overlay over the background to colorize it" at bounding box center [210, 286] width 21 height 21
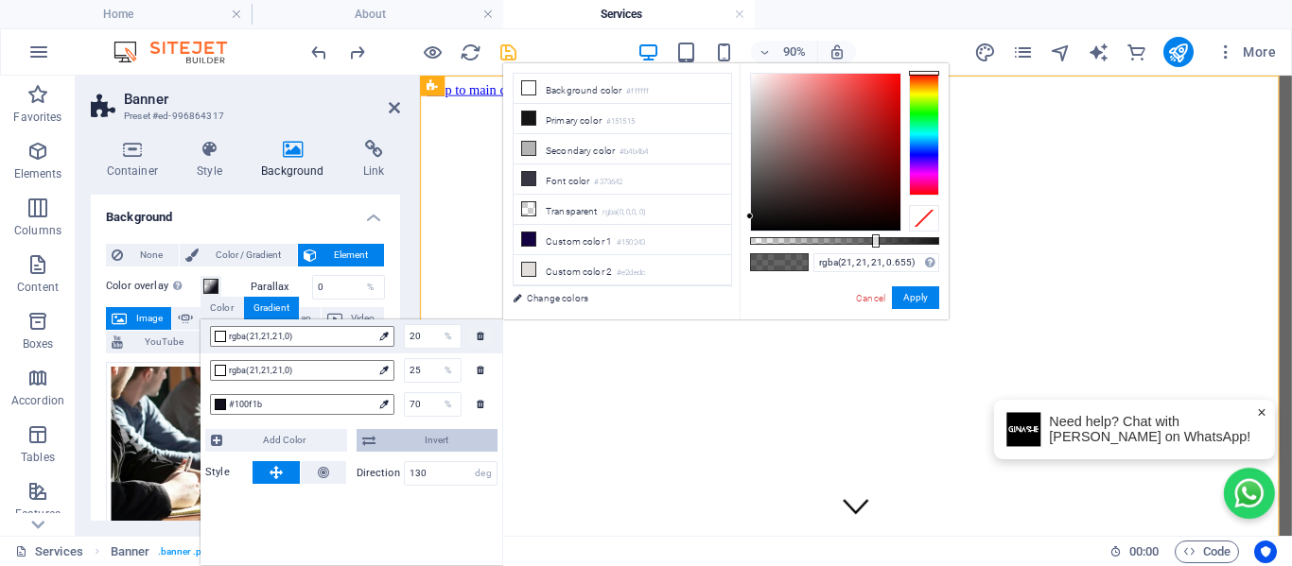
click at [413, 443] on span "Invert" at bounding box center [437, 440] width 112 height 23
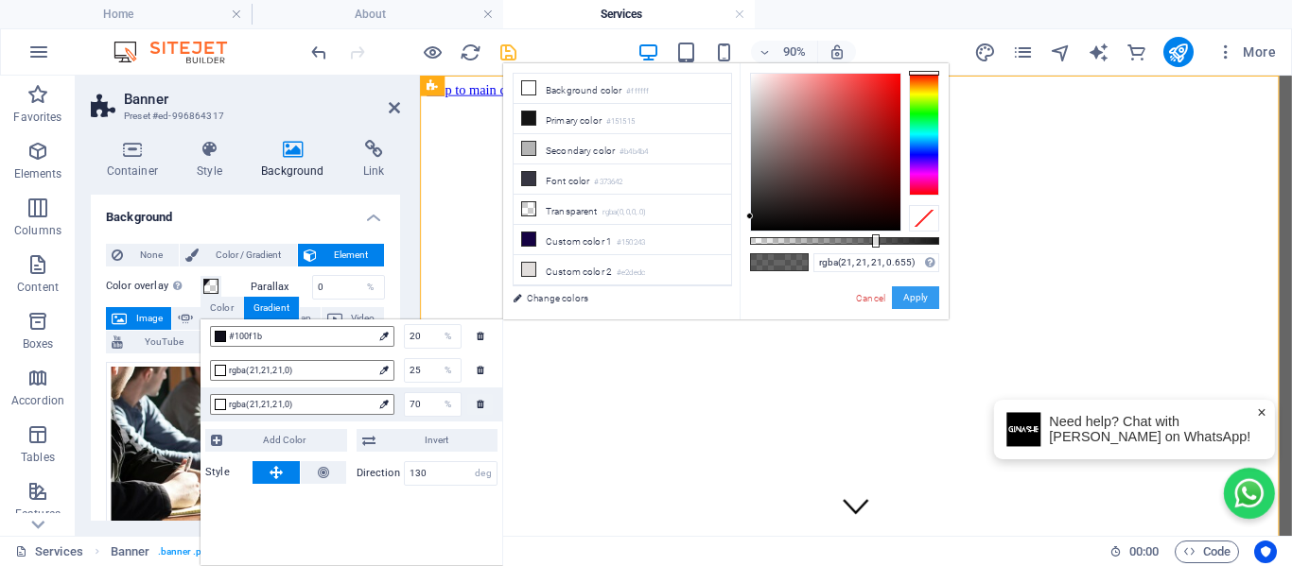
click at [911, 296] on button "Apply" at bounding box center [915, 297] width 47 height 23
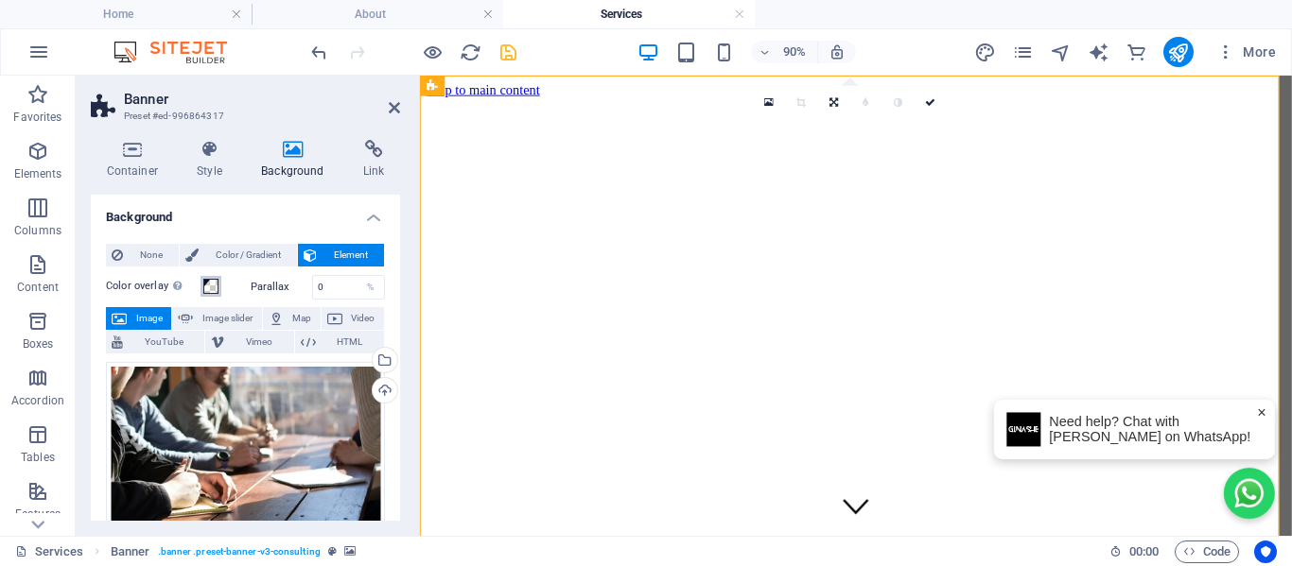
click at [211, 286] on span at bounding box center [210, 286] width 15 height 15
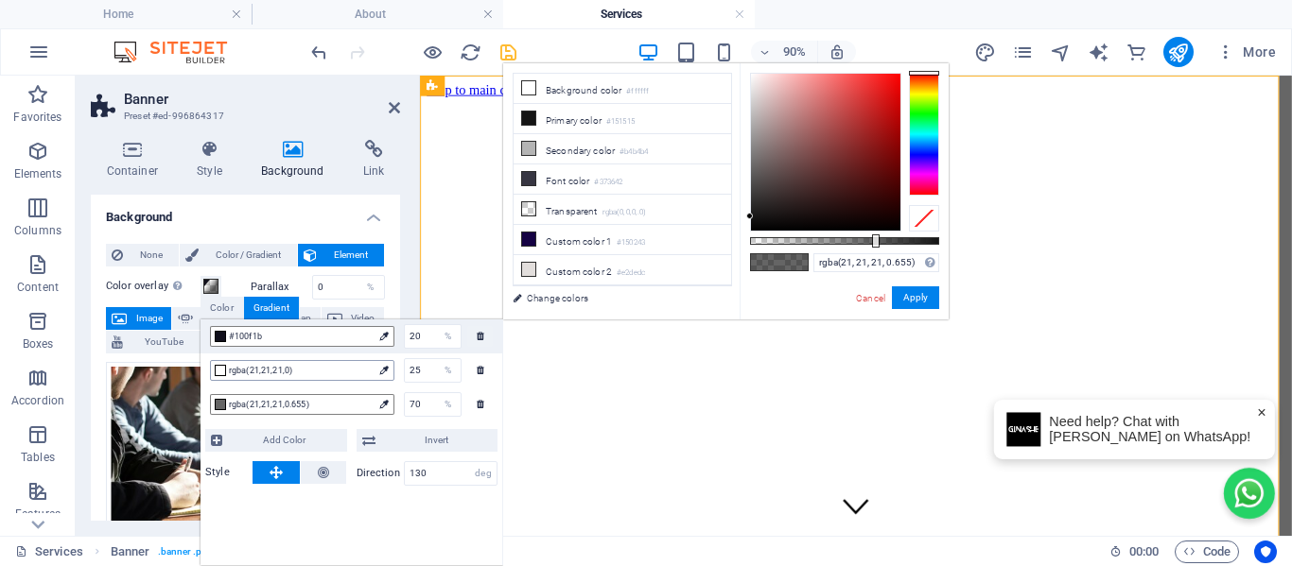
click at [257, 371] on span "rgba(21,21,21,0)" at bounding box center [301, 370] width 144 height 17
drag, startPoint x: 751, startPoint y: 241, endPoint x: 814, endPoint y: 263, distance: 67.0
click at [814, 263] on div "rgba(21, 21, 21, 0.34) Supported formats #0852ed rgb(8, 82, 237) rgba(8, 82, 23…" at bounding box center [843, 328] width 209 height 530
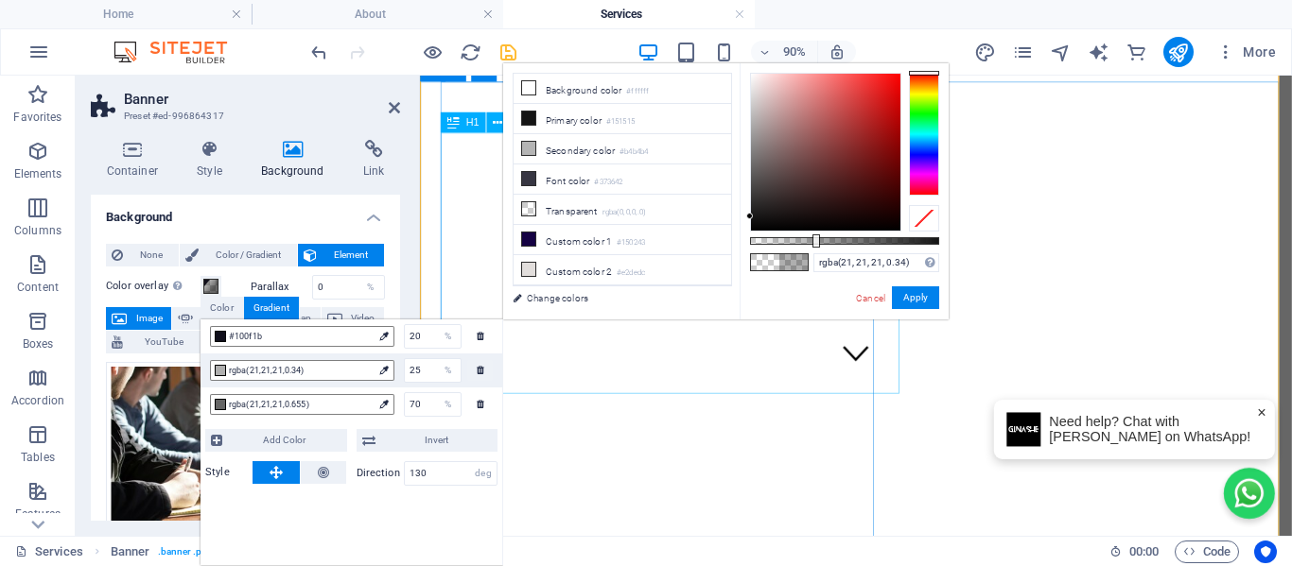
scroll to position [189, 0]
drag, startPoint x: 816, startPoint y: 244, endPoint x: 828, endPoint y: 241, distance: 12.6
click at [828, 241] on div at bounding box center [828, 240] width 8 height 13
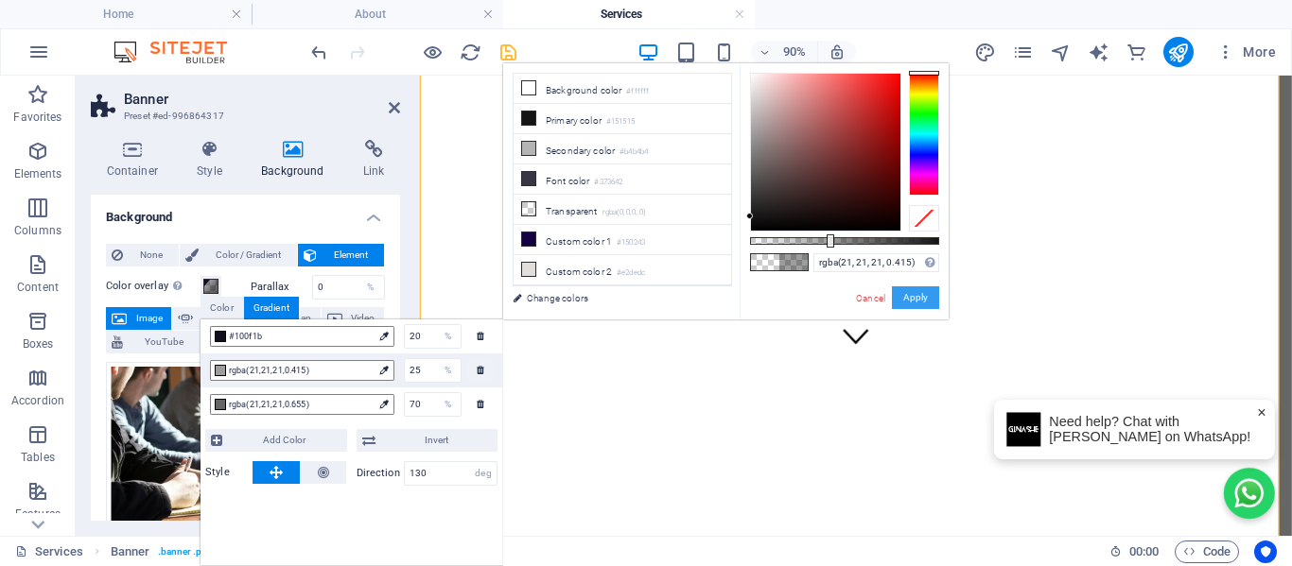
click at [929, 291] on button "Apply" at bounding box center [915, 297] width 47 height 23
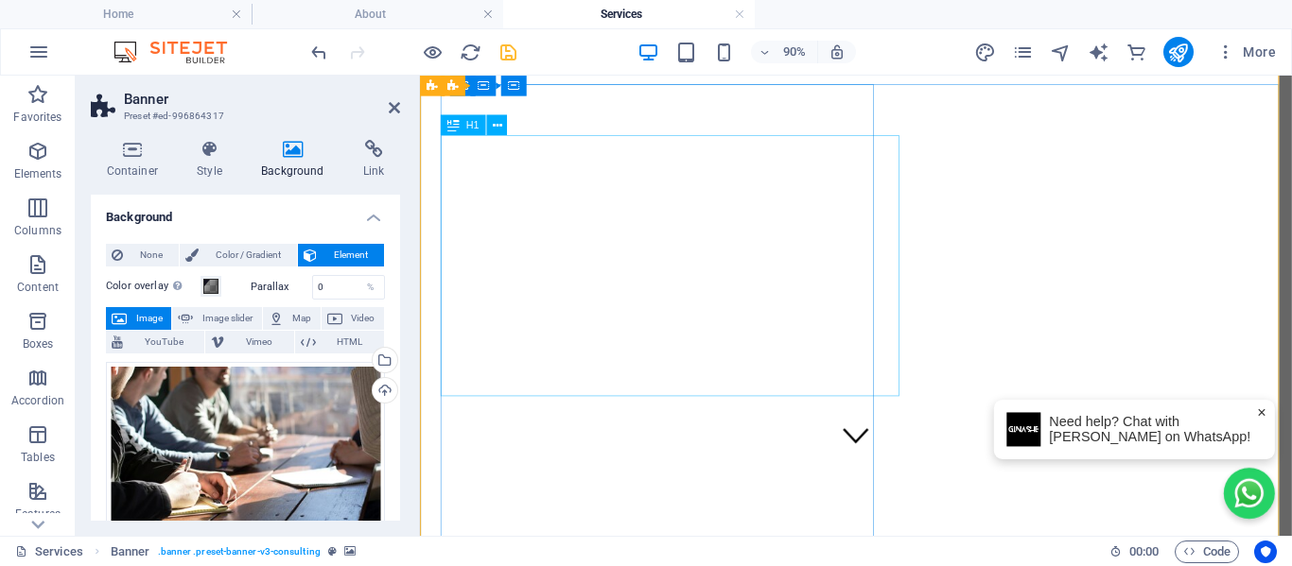
scroll to position [0, 0]
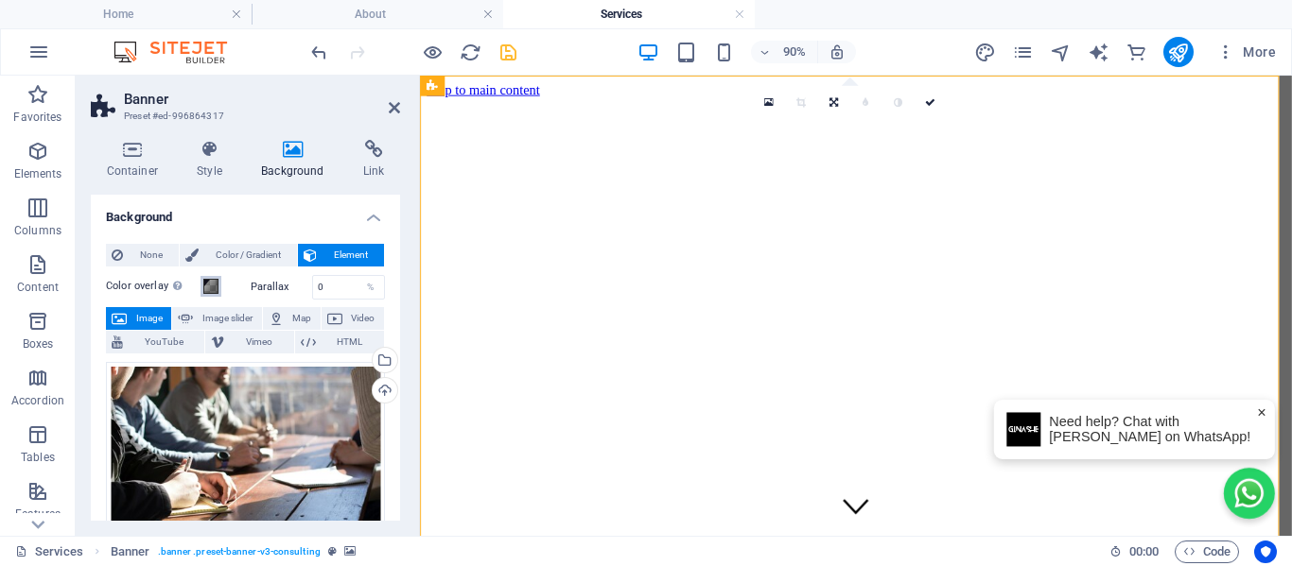
click at [215, 292] on span at bounding box center [210, 286] width 15 height 15
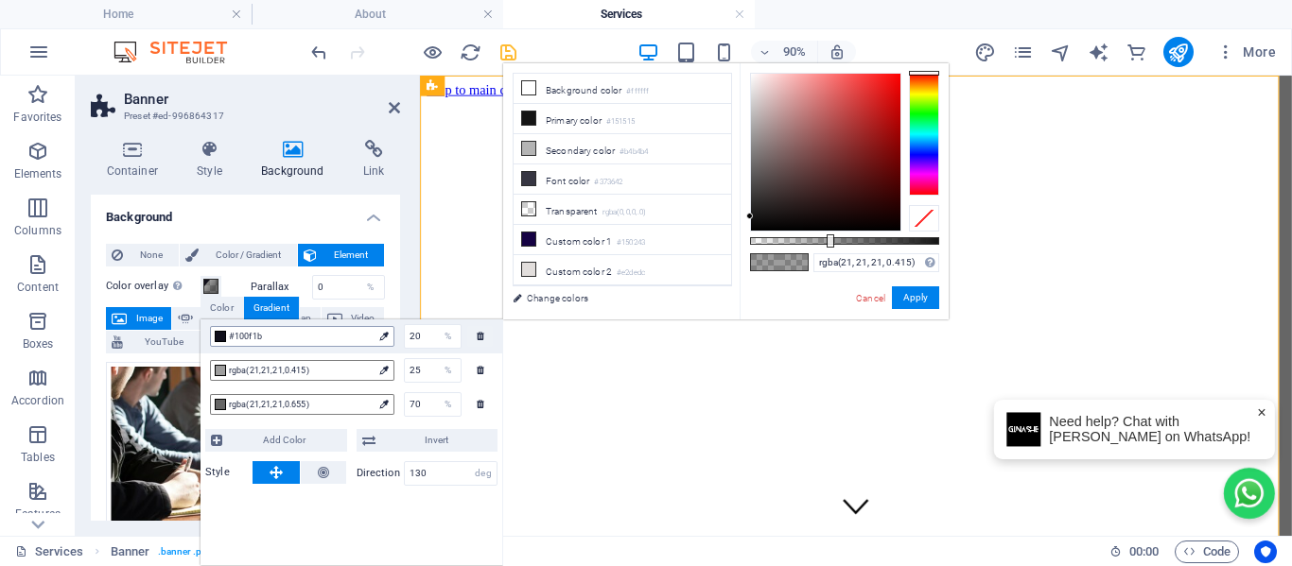
click at [245, 337] on span "#100f1b" at bounding box center [301, 336] width 144 height 17
drag, startPoint x: 831, startPoint y: 241, endPoint x: 803, endPoint y: 246, distance: 28.8
click at [803, 246] on div at bounding box center [805, 240] width 8 height 13
click at [903, 289] on button "Apply" at bounding box center [915, 297] width 47 height 23
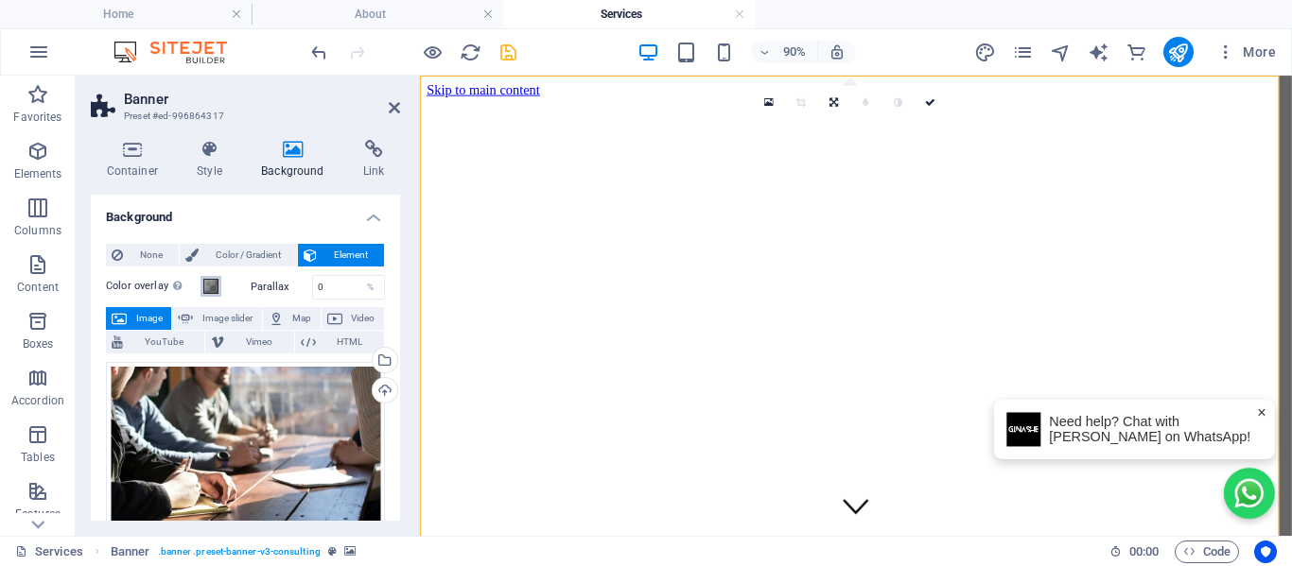
click at [208, 284] on span at bounding box center [210, 286] width 15 height 15
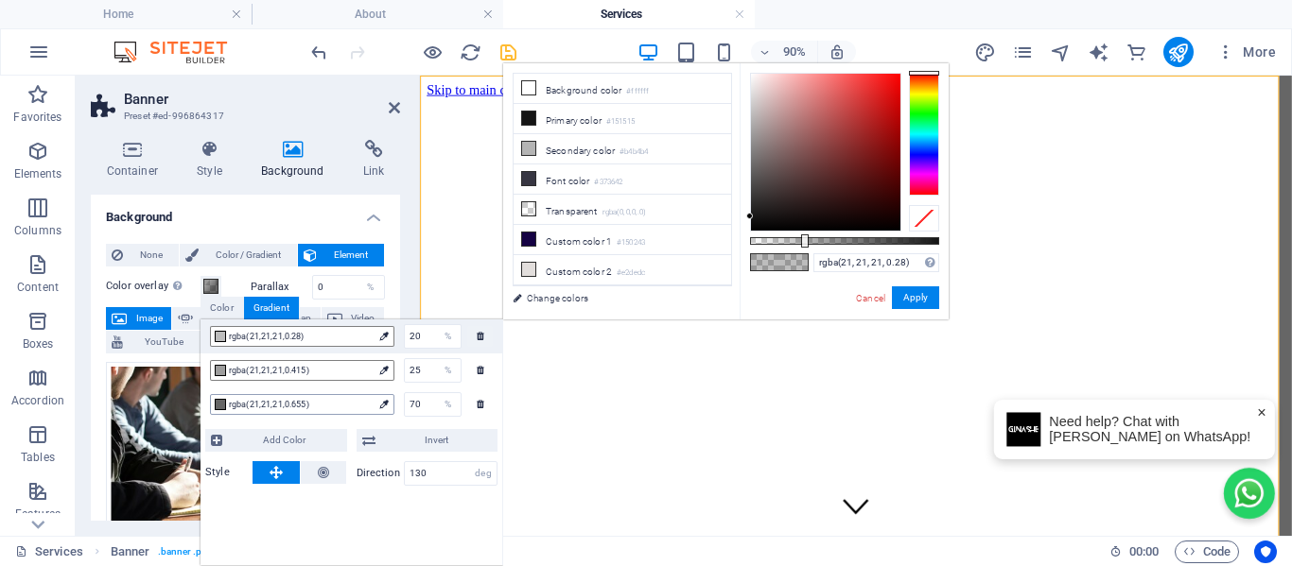
click at [244, 406] on span "rgba(21,21,21,0.655)" at bounding box center [301, 404] width 144 height 17
drag, startPoint x: 876, startPoint y: 243, endPoint x: 671, endPoint y: 268, distance: 205.7
click at [671, 268] on div "less Background color #ffffff Primary color #151515 Secondary color #b4b4b4 Fon…" at bounding box center [725, 191] width 445 height 256
click at [936, 300] on button "Apply" at bounding box center [915, 297] width 47 height 23
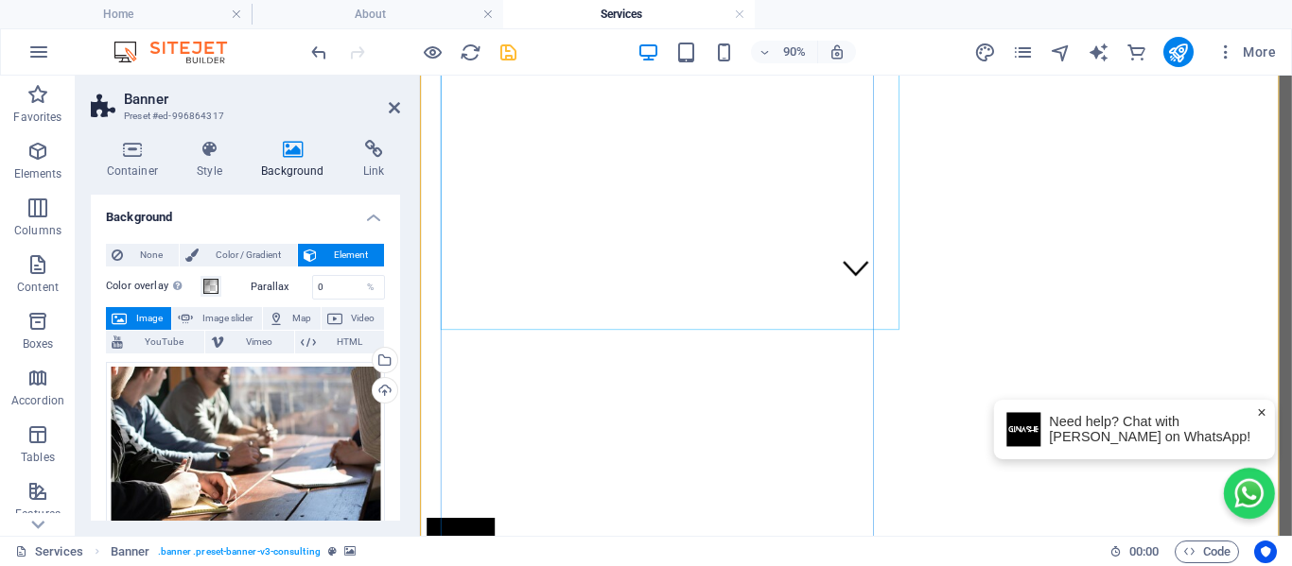
scroll to position [284, 0]
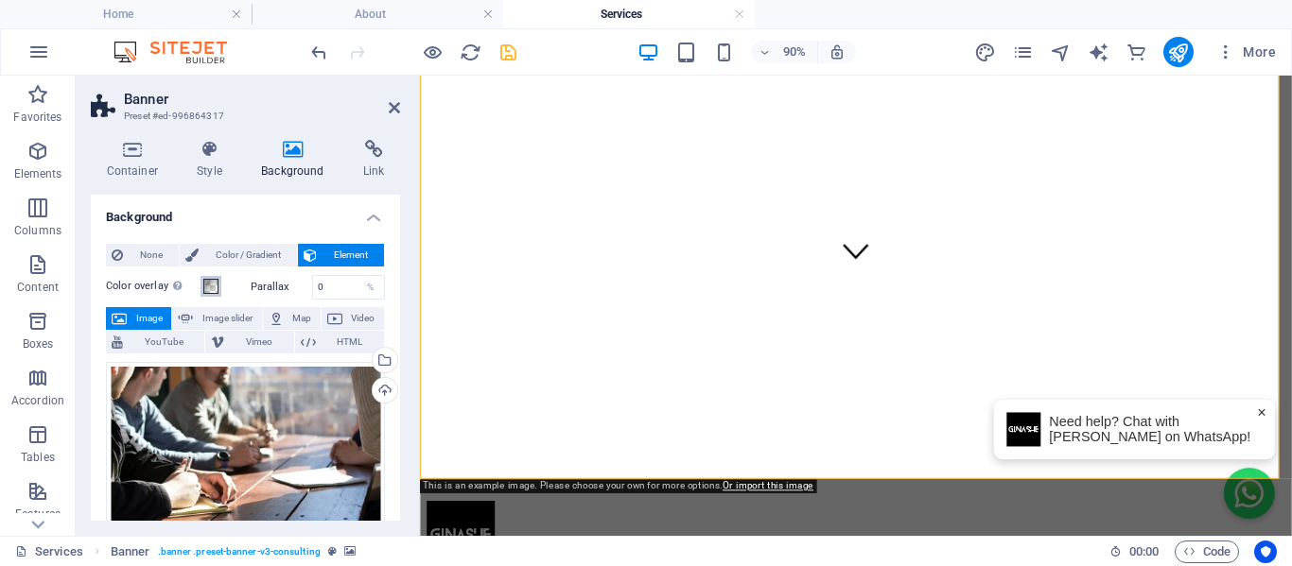
click at [208, 285] on span at bounding box center [210, 286] width 15 height 15
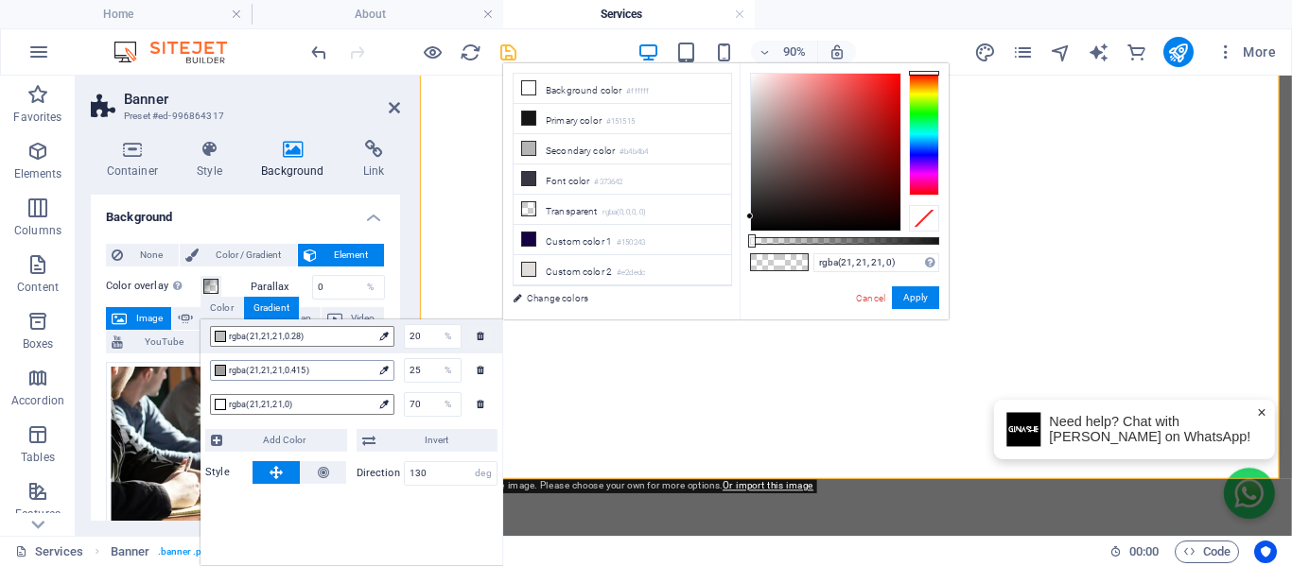
click at [248, 375] on span "rgba(21,21,21,0.415)" at bounding box center [301, 370] width 144 height 17
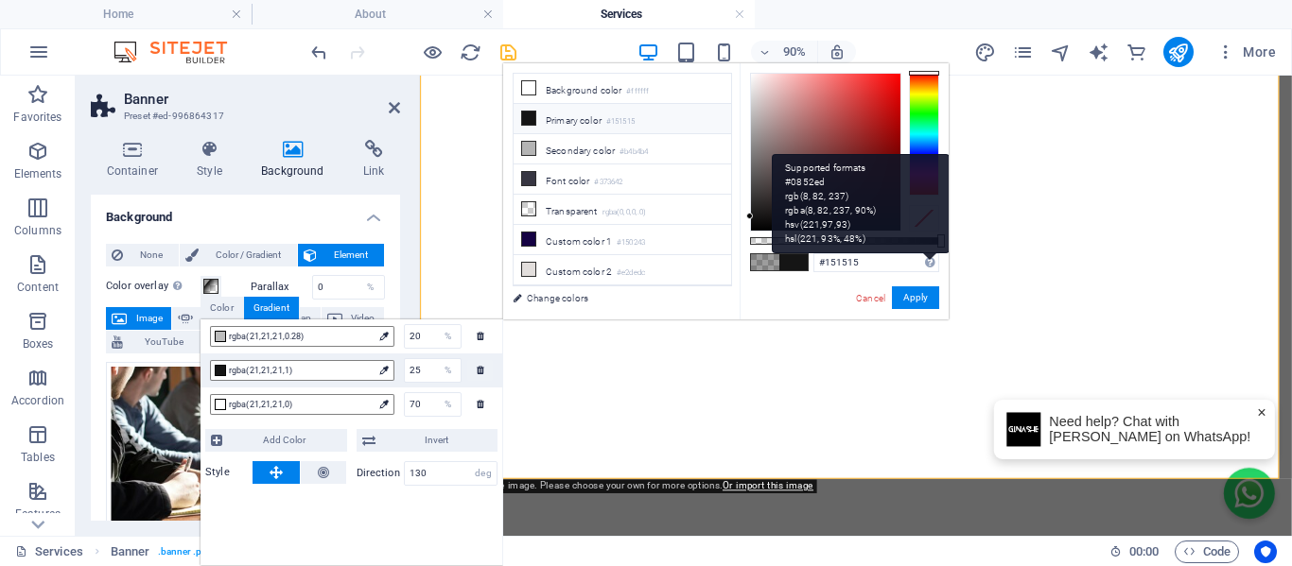
drag, startPoint x: 829, startPoint y: 239, endPoint x: 931, endPoint y: 266, distance: 105.5
click at [949, 241] on body "Ginashe Home About Services Favorites Elements Columns Content Boxes Accordion …" at bounding box center [646, 283] width 1292 height 566
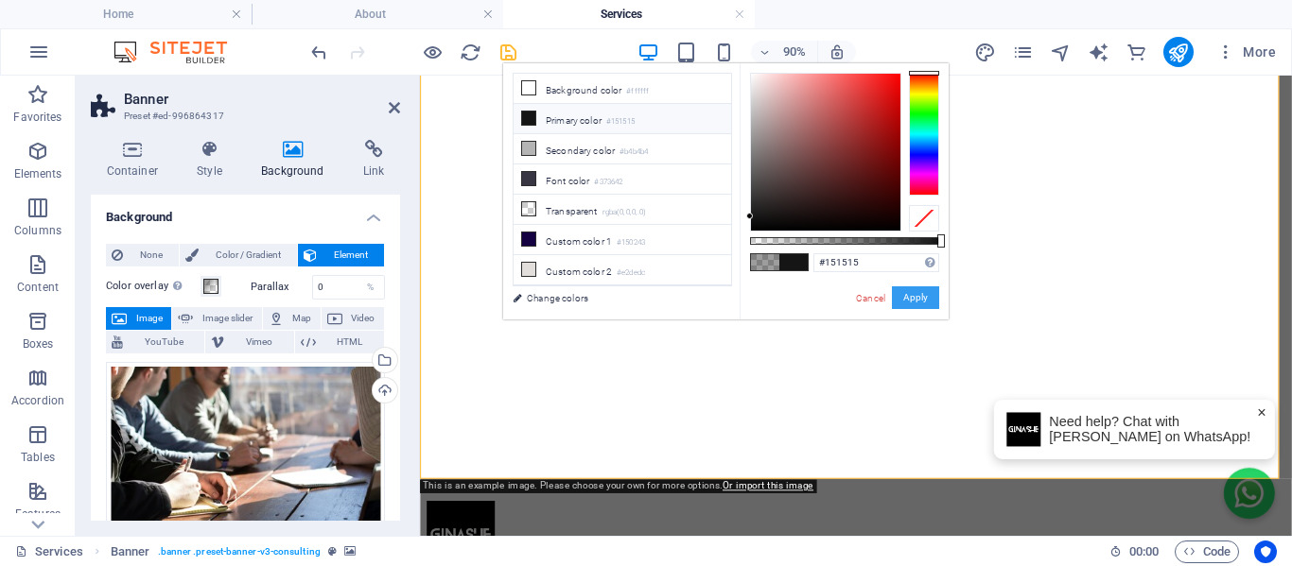
drag, startPoint x: 922, startPoint y: 292, endPoint x: 557, endPoint y: 241, distance: 368.5
click at [922, 292] on button "Apply" at bounding box center [915, 297] width 47 height 23
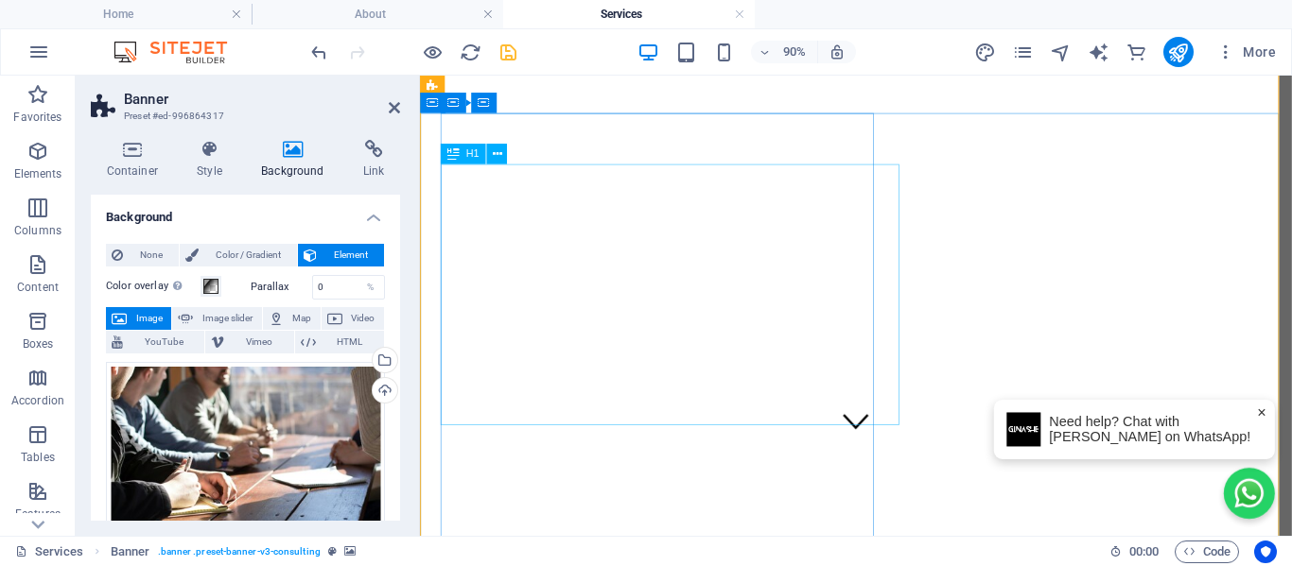
scroll to position [0, 0]
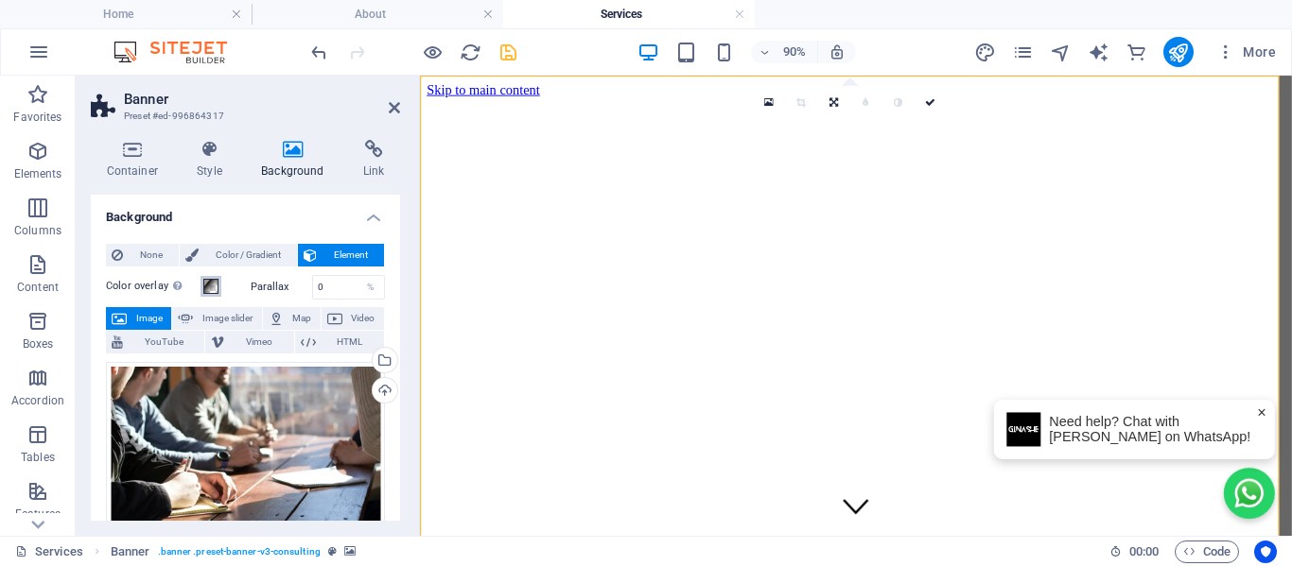
click at [209, 283] on span at bounding box center [210, 286] width 15 height 15
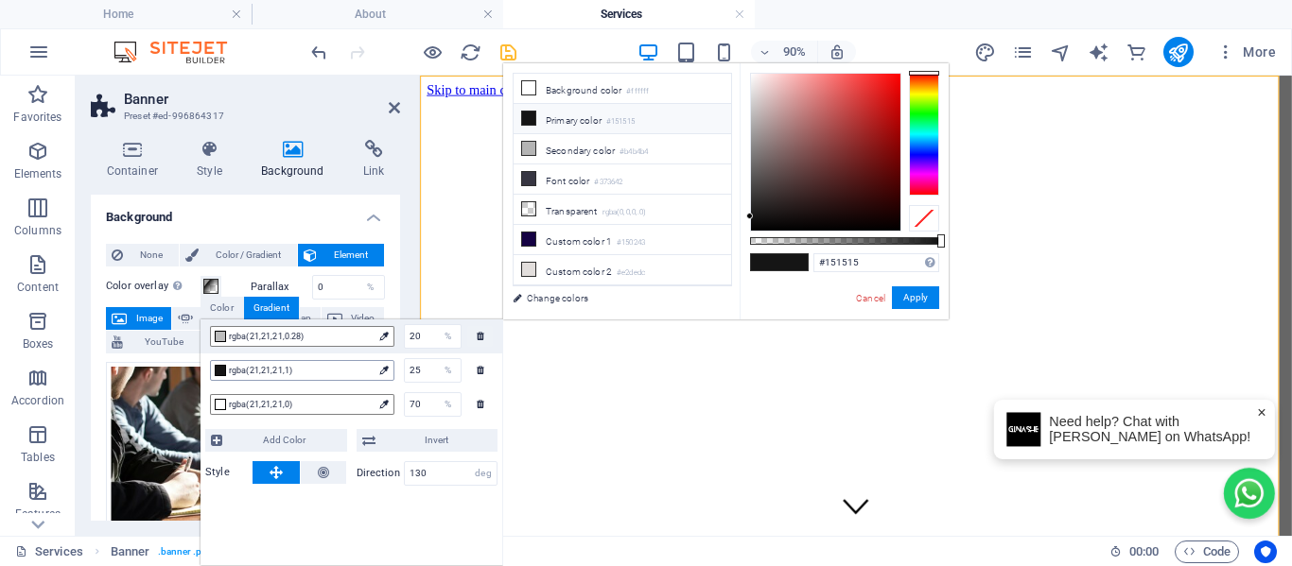
click at [277, 371] on span "rgba(21,21,21,1)" at bounding box center [301, 370] width 144 height 17
type input "rgba(21, 21, 21, 0.375)"
drag, startPoint x: 942, startPoint y: 241, endPoint x: 821, endPoint y: 260, distance: 122.5
click at [821, 260] on div "rgba(21, 21, 21, 0.375) Supported formats #0852ed rgb(8, 82, 237) rgba(8, 82, 2…" at bounding box center [843, 328] width 209 height 530
click at [922, 301] on button "Apply" at bounding box center [915, 297] width 47 height 23
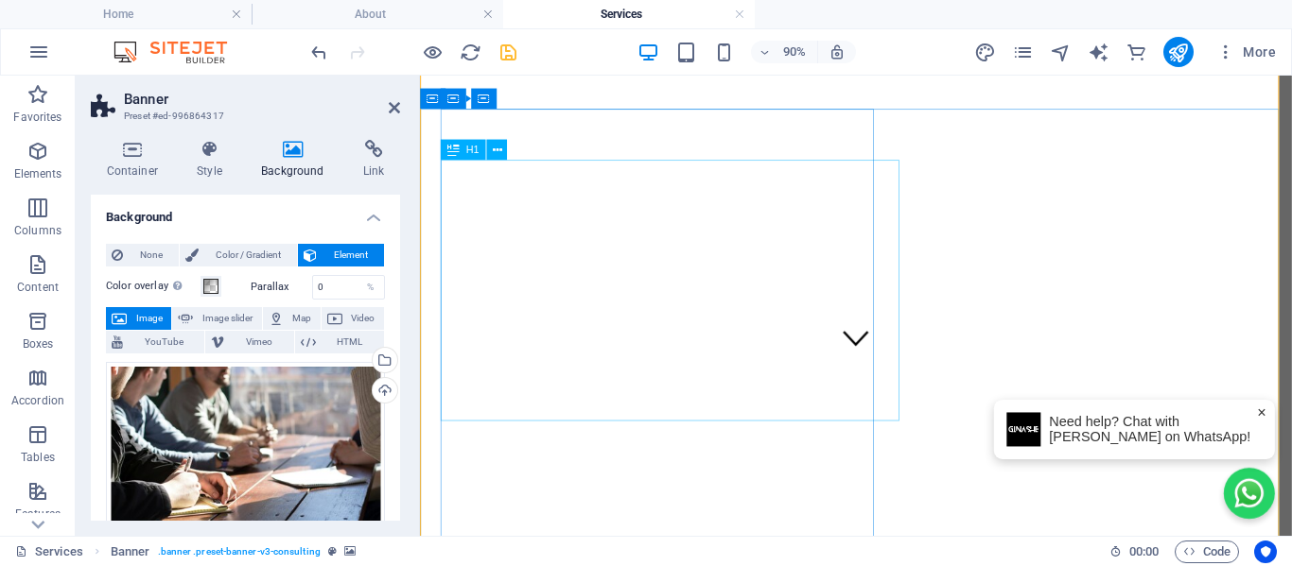
scroll to position [189, 0]
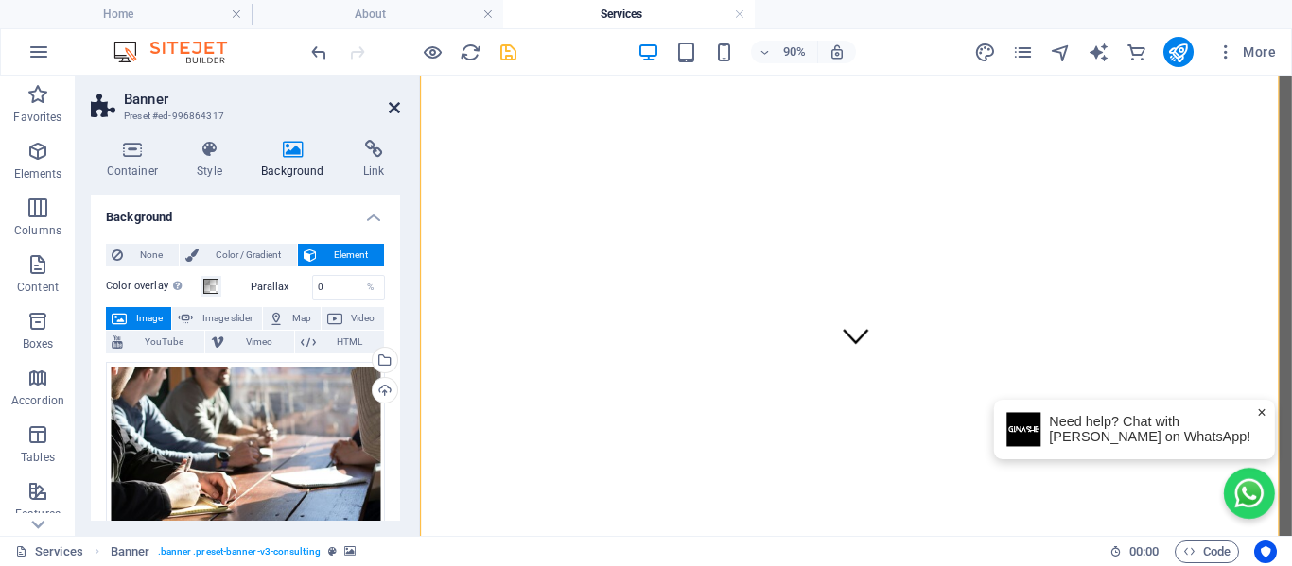
click at [392, 106] on icon at bounding box center [394, 107] width 11 height 15
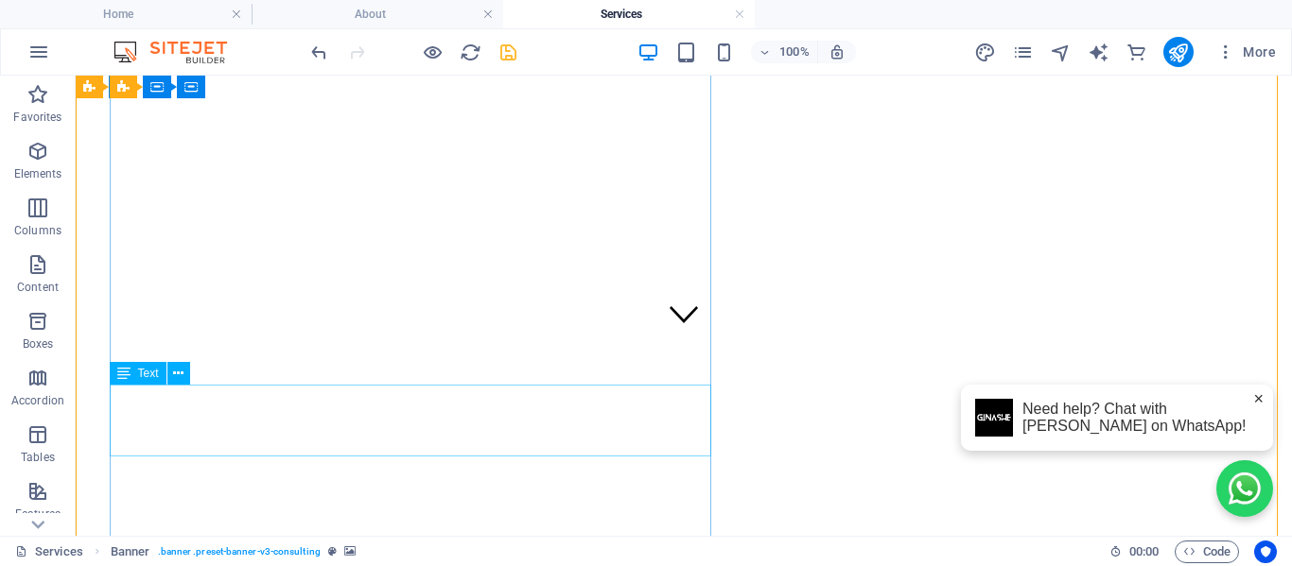
click at [149, 375] on span "Text" at bounding box center [148, 373] width 21 height 11
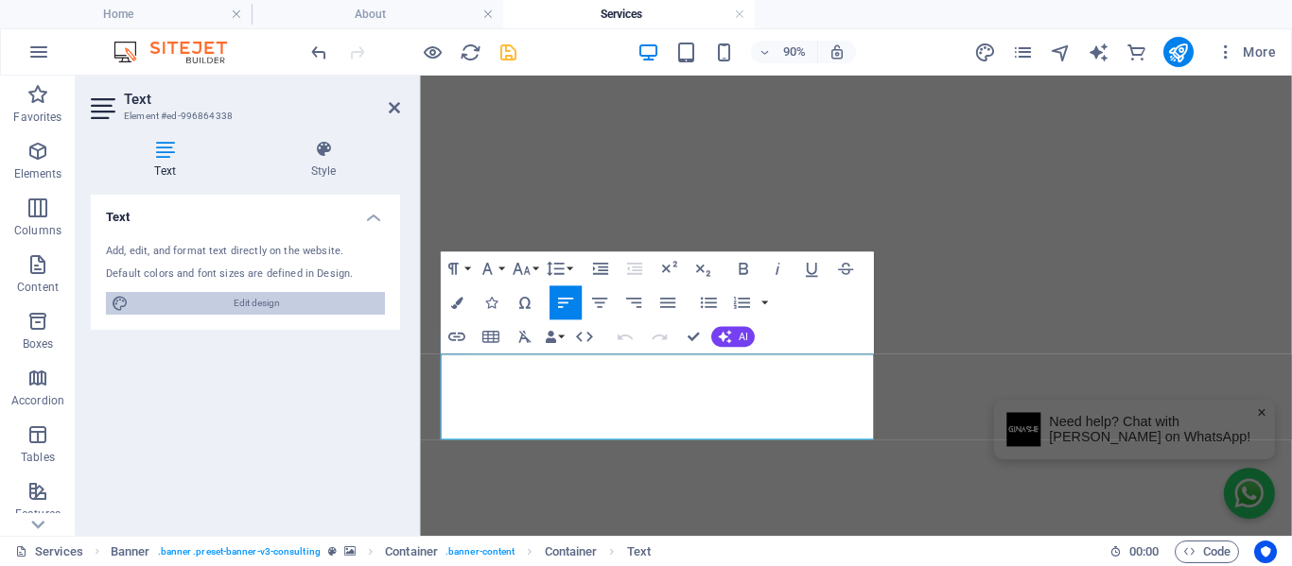
click at [249, 304] on span "Edit design" at bounding box center [256, 303] width 245 height 23
select select "700"
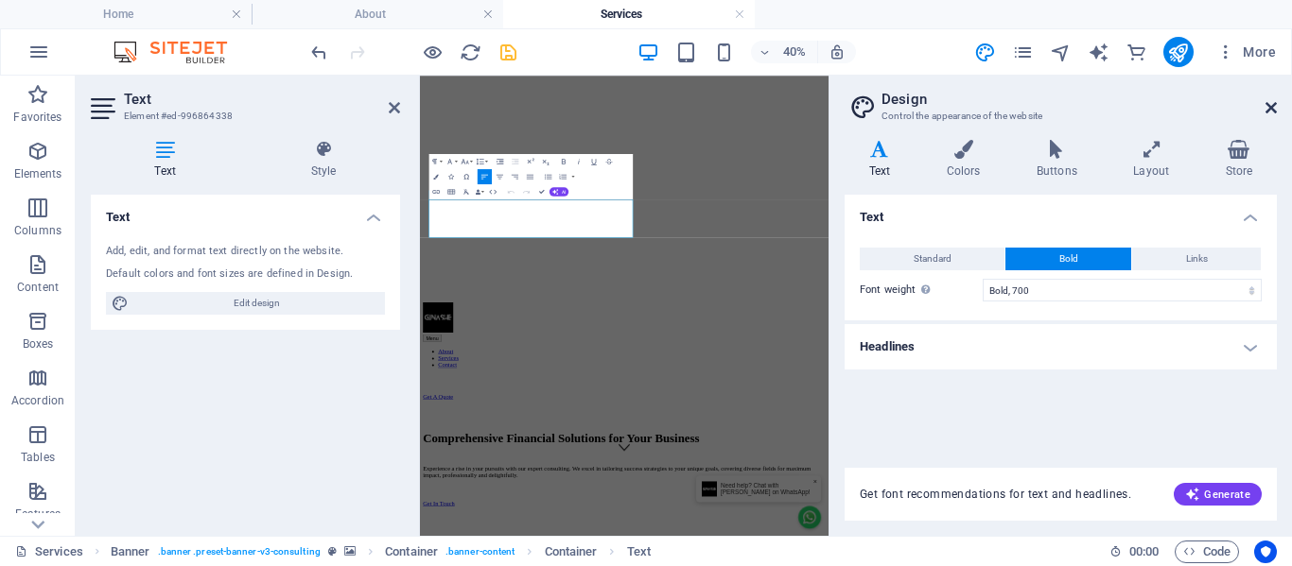
click at [1268, 108] on icon at bounding box center [1270, 107] width 11 height 15
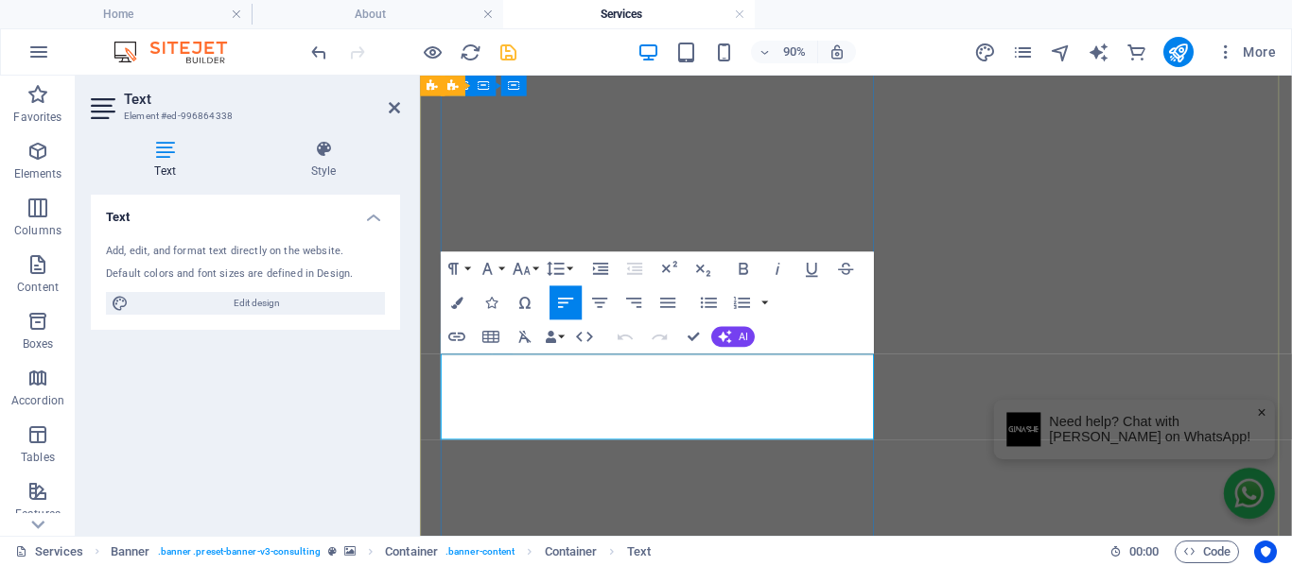
copy span "Experience a rise in your pursuits with our expert consulting. We excel in tail…"
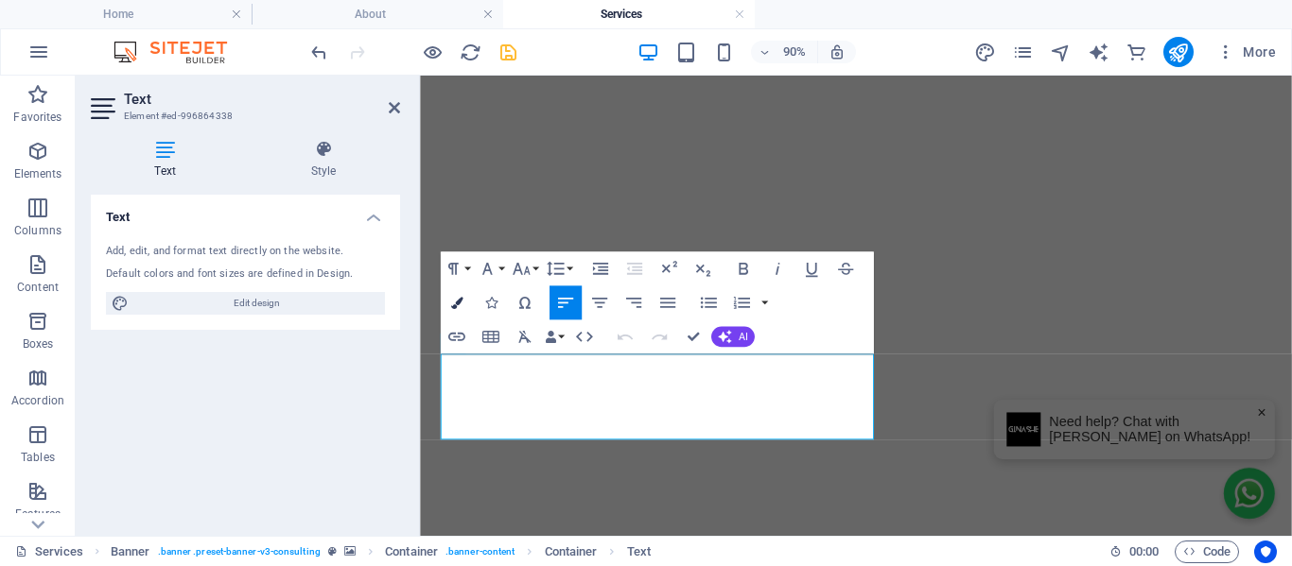
click at [459, 304] on icon "button" at bounding box center [456, 303] width 12 height 12
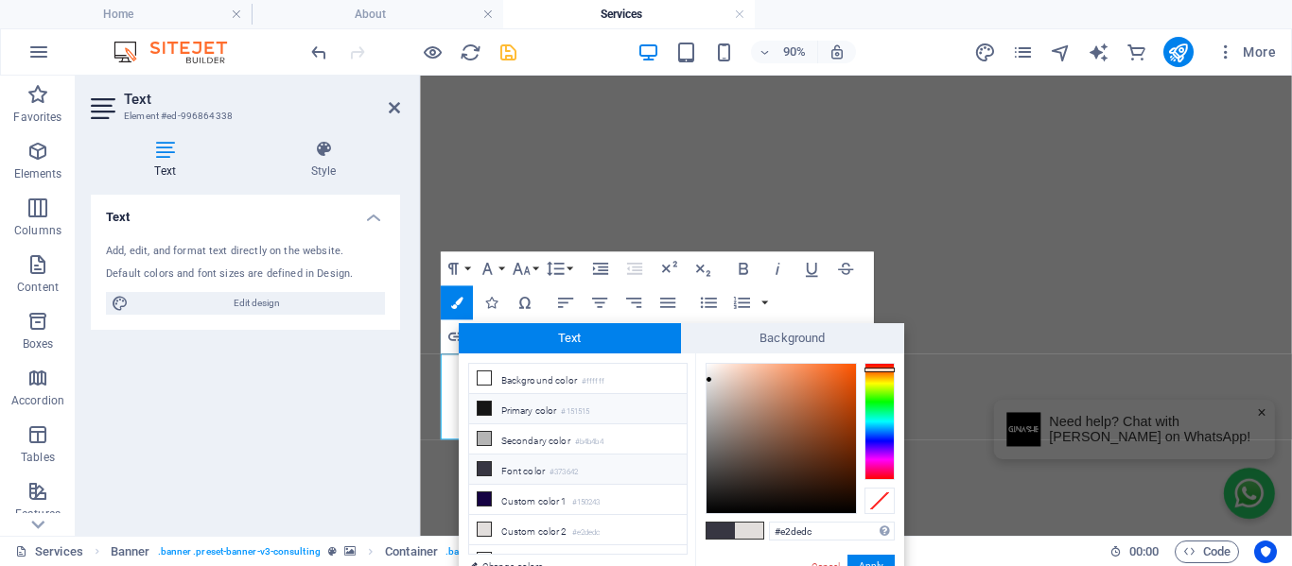
click at [482, 408] on icon at bounding box center [483, 408] width 13 height 13
type input "#151515"
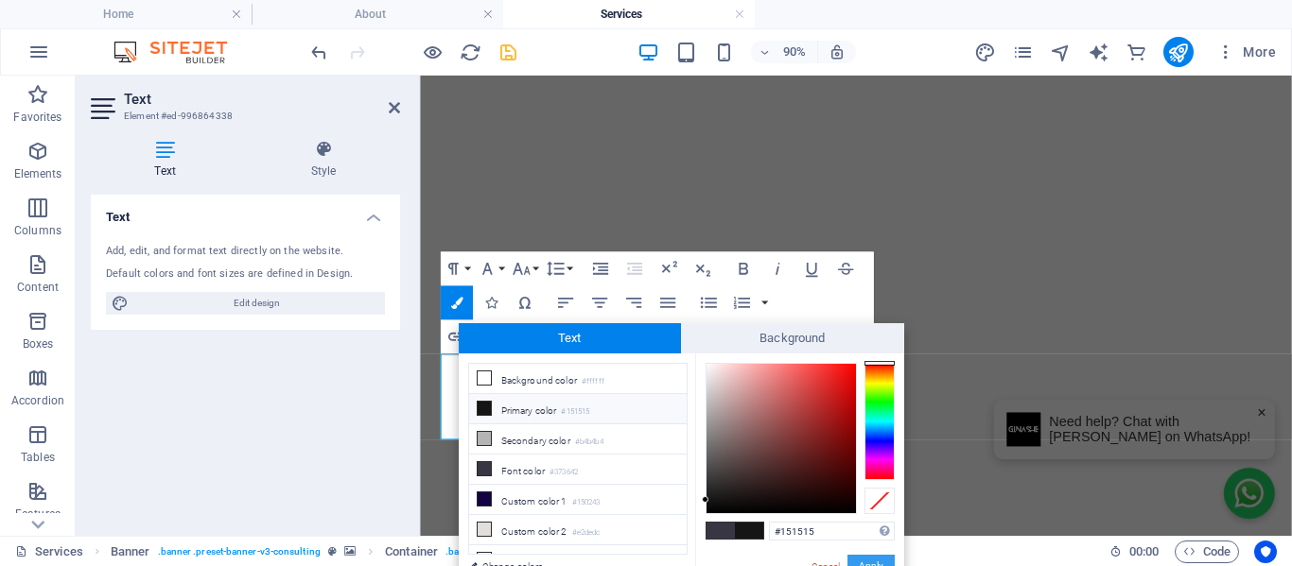
click at [884, 557] on button "Apply" at bounding box center [870, 566] width 47 height 23
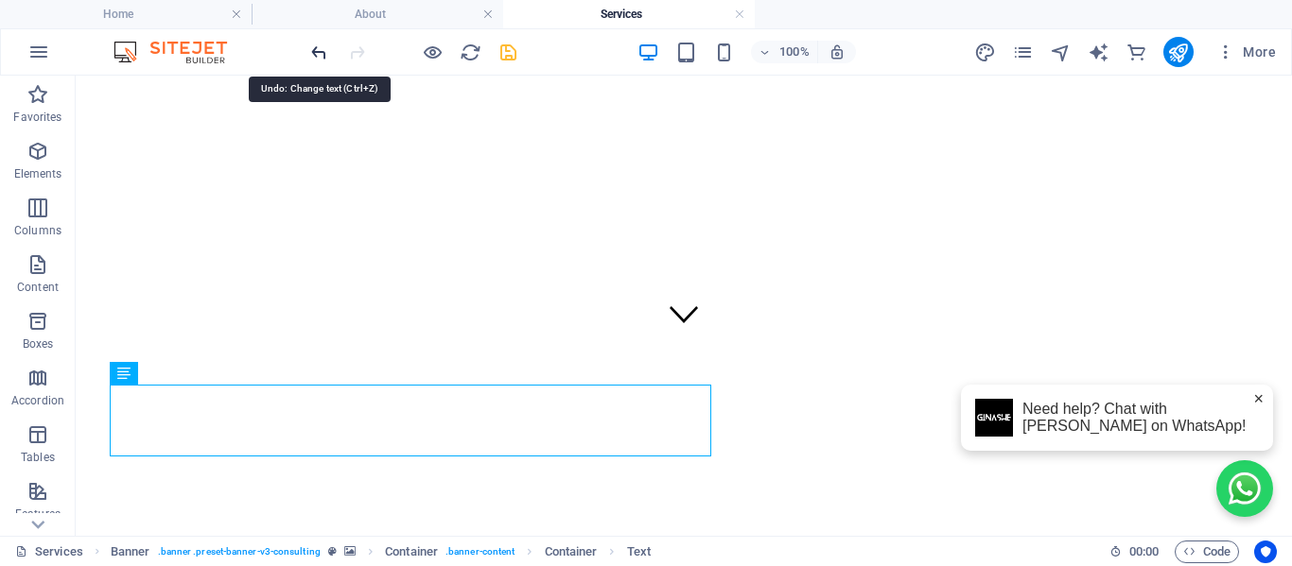
click at [321, 55] on icon "undo" at bounding box center [319, 53] width 22 height 22
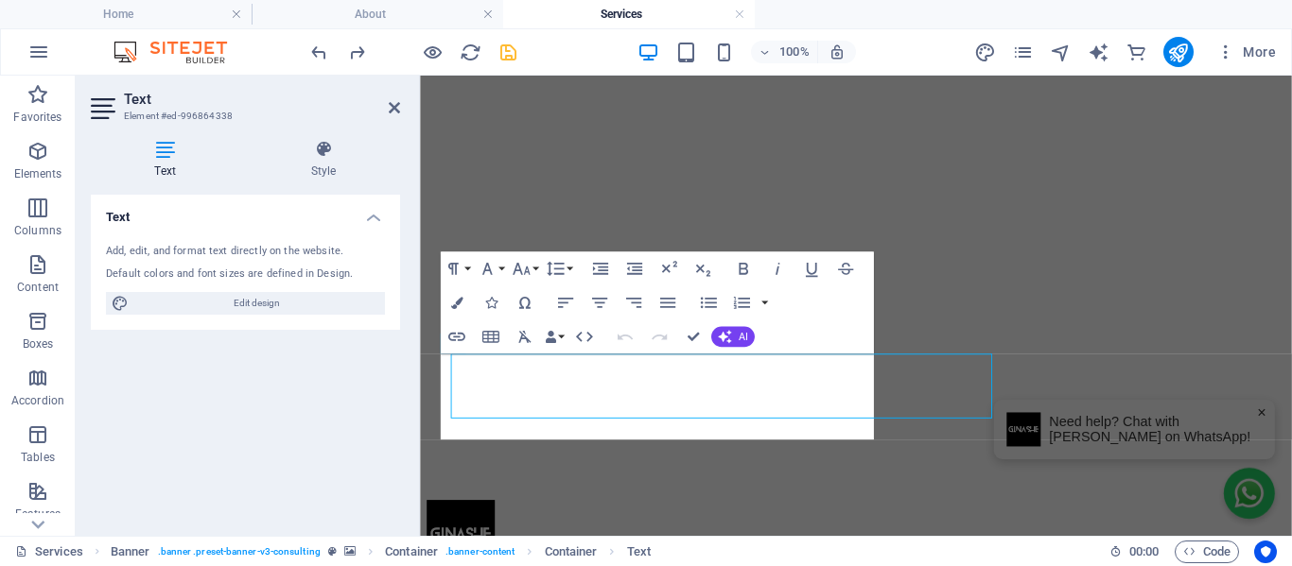
click at [304, 391] on div "Text Add, edit, and format text directly on the website. Default colors and fon…" at bounding box center [245, 358] width 309 height 326
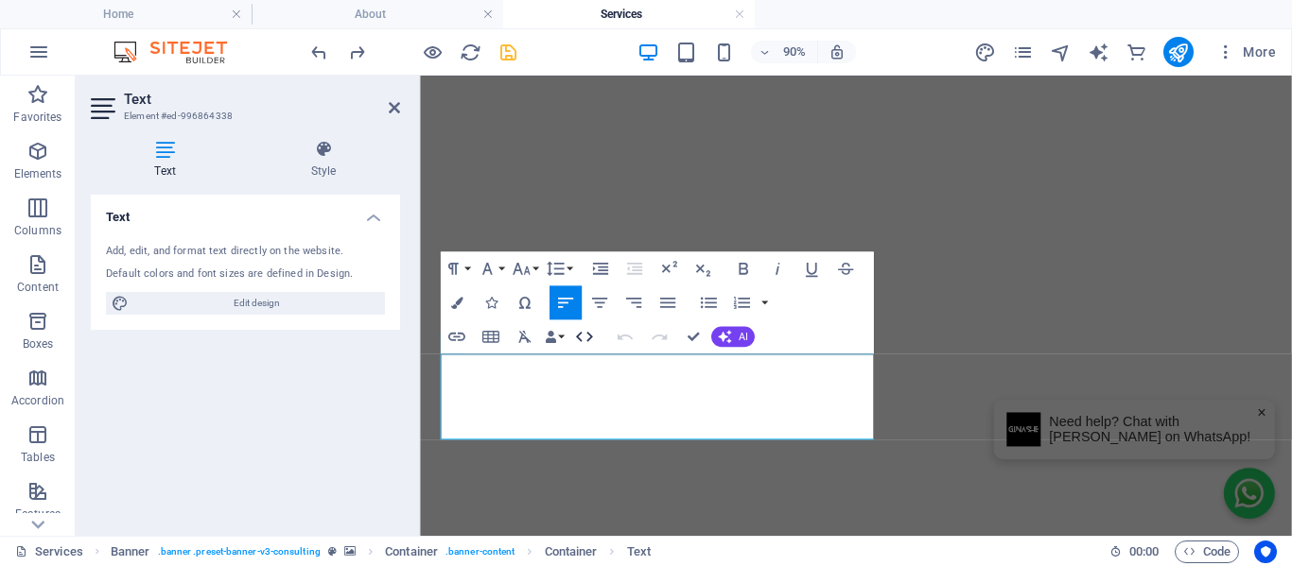
copy span "Experience a rise in your pursuits with our expert consulting. We excel in tail…"
click at [458, 306] on icon "button" at bounding box center [456, 303] width 12 height 12
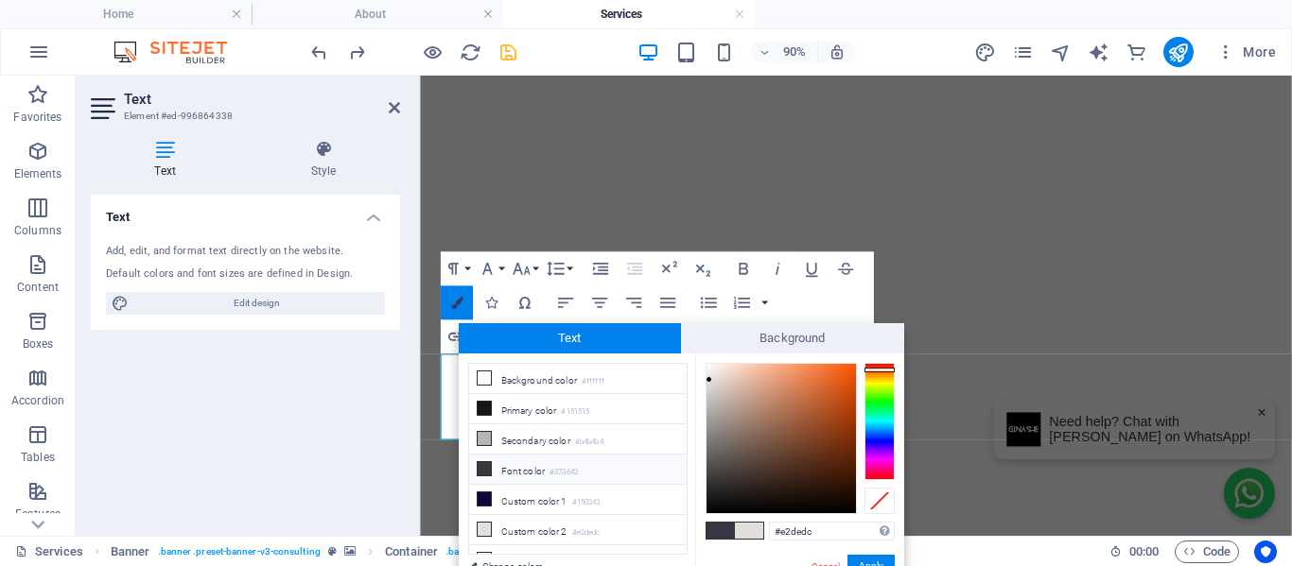
click at [458, 306] on icon "button" at bounding box center [456, 303] width 12 height 12
click at [458, 305] on icon "button" at bounding box center [456, 303] width 12 height 12
click at [819, 313] on div "Paragraph Format Normal Heading 1 Heading 2 Heading 3 Heading 4 Heading 5 Headi…" at bounding box center [657, 303] width 433 height 102
type input "#2e241f"
click at [755, 486] on div at bounding box center [780, 438] width 149 height 149
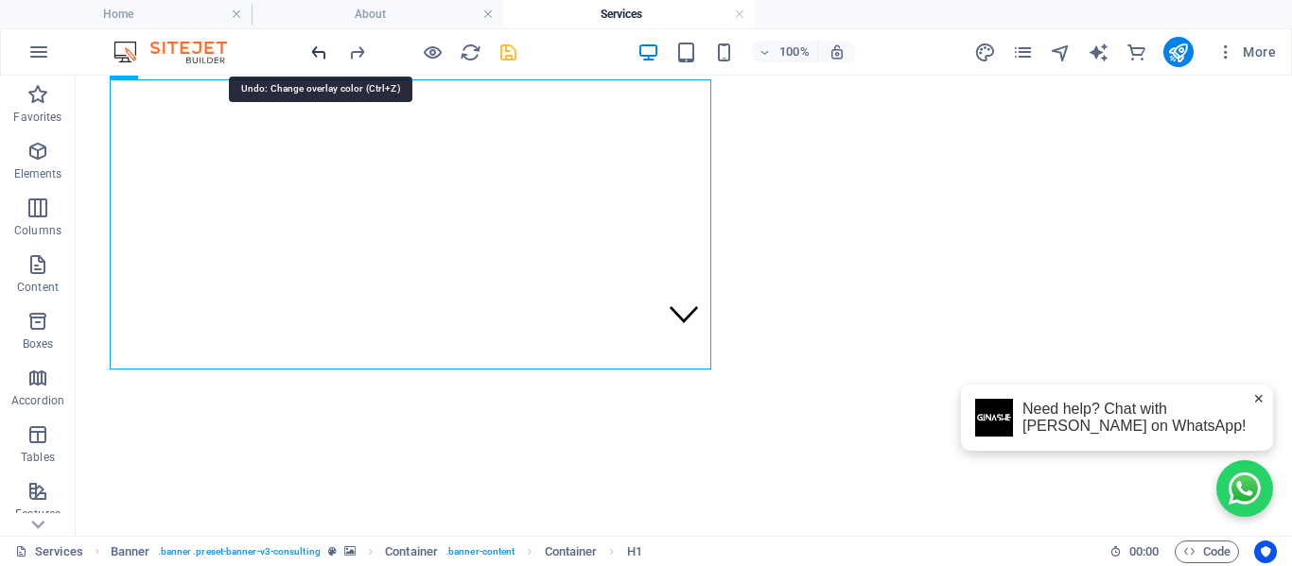
click at [325, 51] on icon "undo" at bounding box center [319, 53] width 22 height 22
click at [355, 55] on icon "redo" at bounding box center [357, 53] width 22 height 22
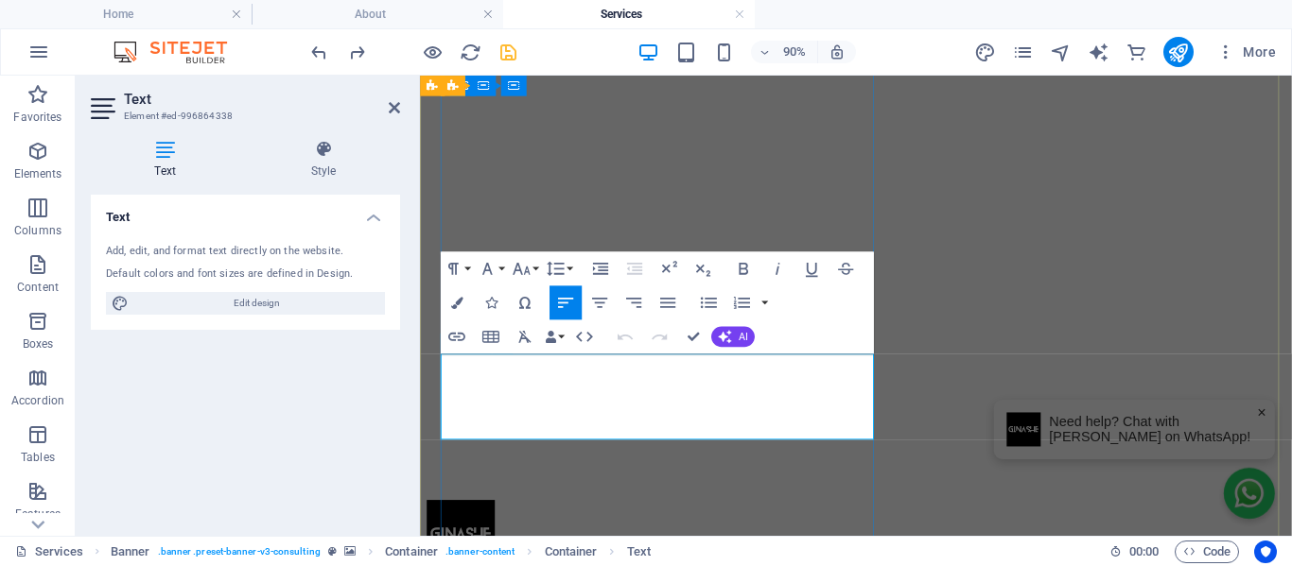
copy span
click at [324, 168] on h4 "Style" at bounding box center [323, 160] width 153 height 40
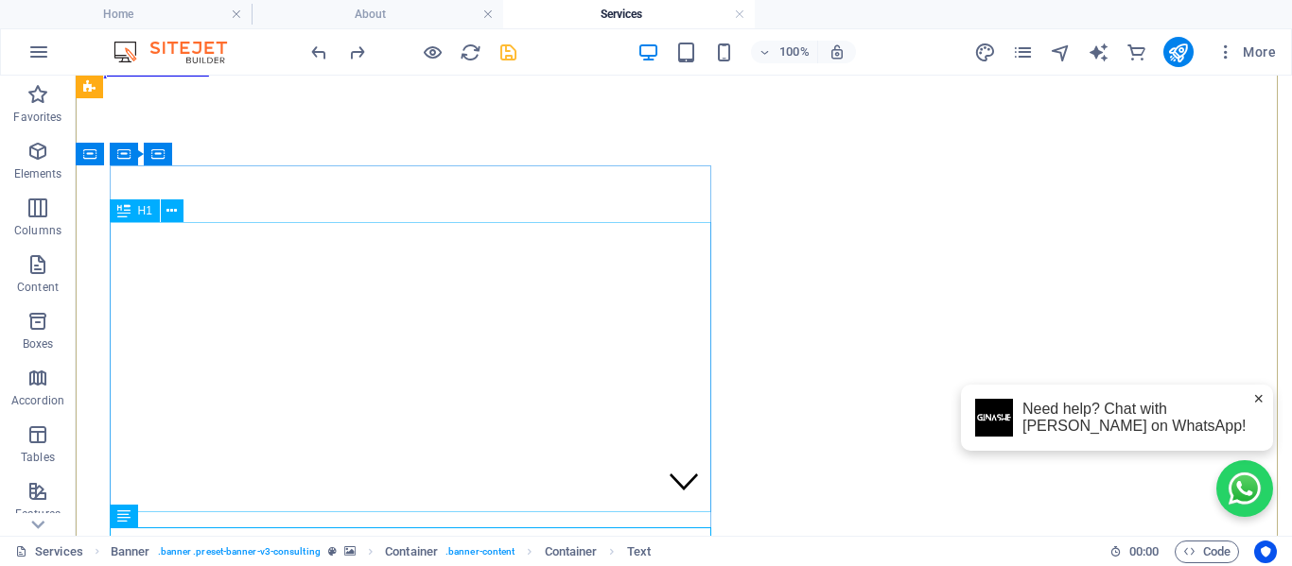
scroll to position [0, 0]
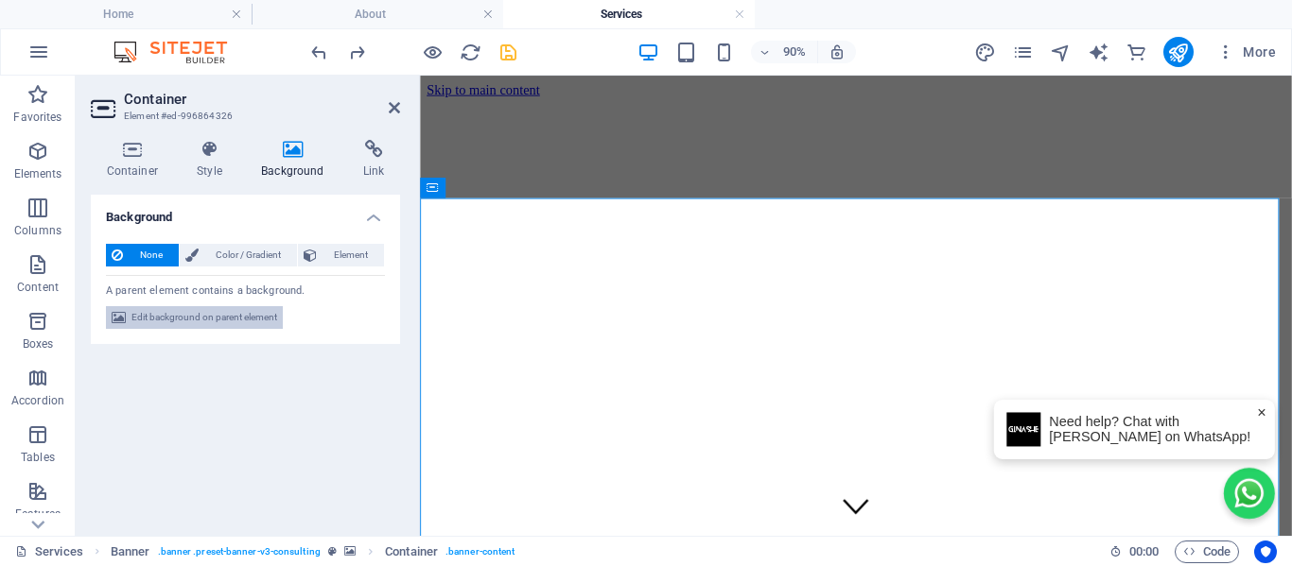
click at [269, 326] on span "Edit background on parent element" at bounding box center [204, 317] width 146 height 23
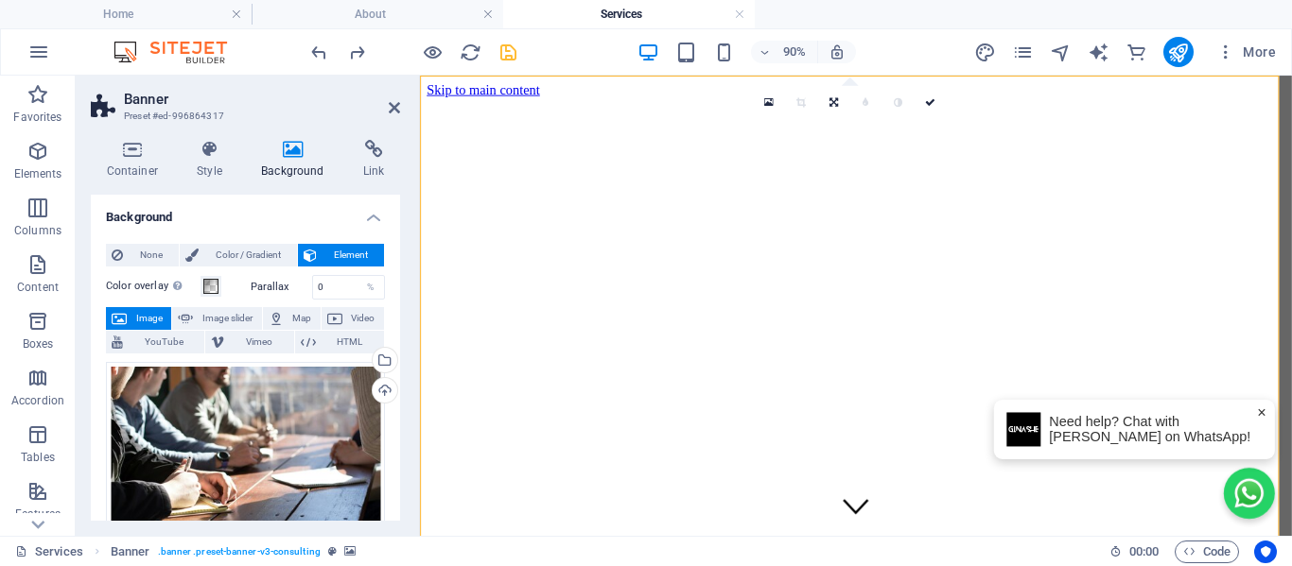
click at [223, 287] on div "Color overlay Places an overlay over the background to colorize it" at bounding box center [173, 286] width 135 height 23
click at [216, 285] on span at bounding box center [210, 286] width 15 height 15
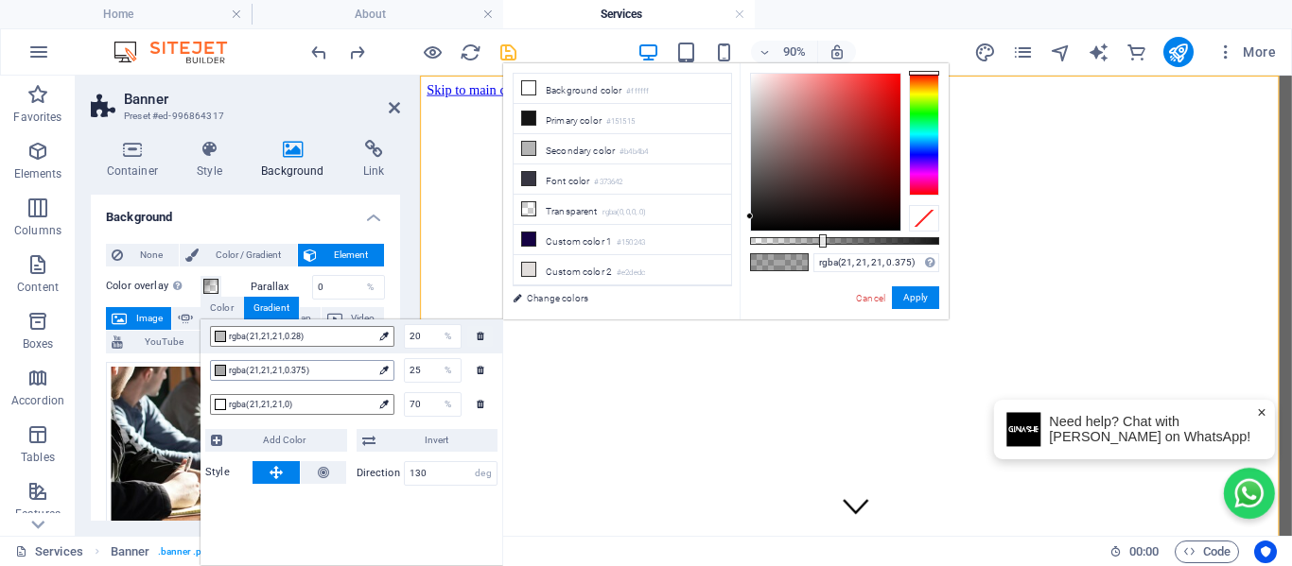
click at [275, 374] on span "rgba(21,21,21,0.375)" at bounding box center [301, 370] width 144 height 17
click at [851, 194] on div at bounding box center [825, 152] width 149 height 157
click at [857, 157] on div at bounding box center [825, 152] width 149 height 157
click at [806, 118] on div at bounding box center [825, 152] width 149 height 157
click at [769, 100] on div at bounding box center [825, 152] width 149 height 157
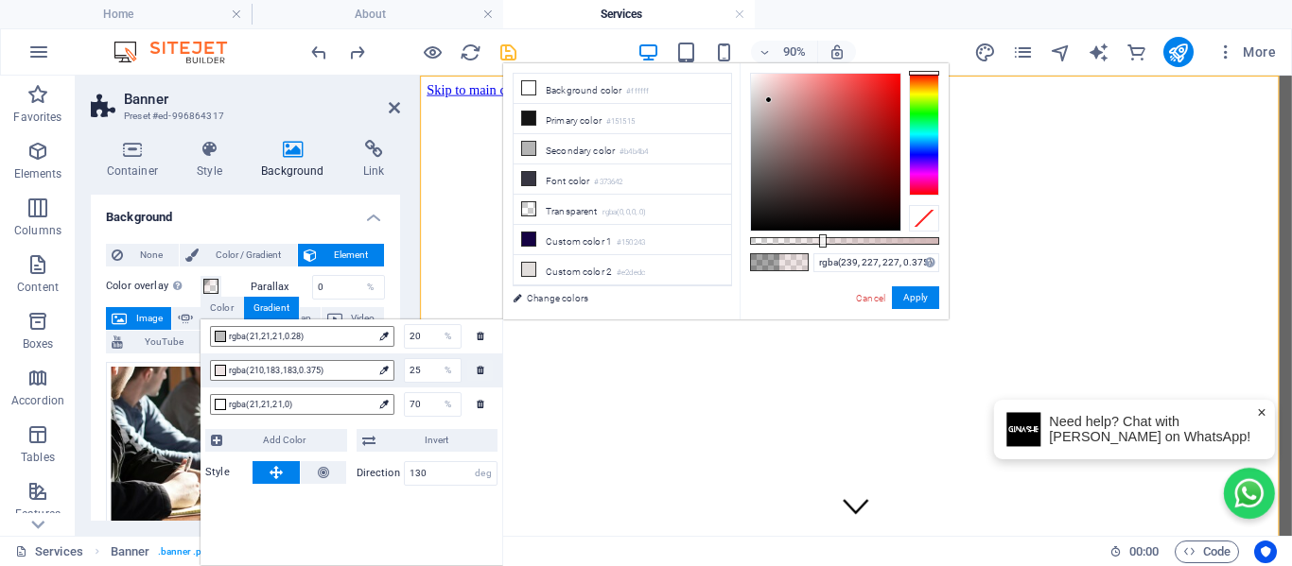
click at [757, 82] on div at bounding box center [825, 152] width 149 height 157
drag, startPoint x: 757, startPoint y: 82, endPoint x: 945, endPoint y: 86, distance: 187.3
click at [931, 88] on div at bounding box center [844, 152] width 189 height 159
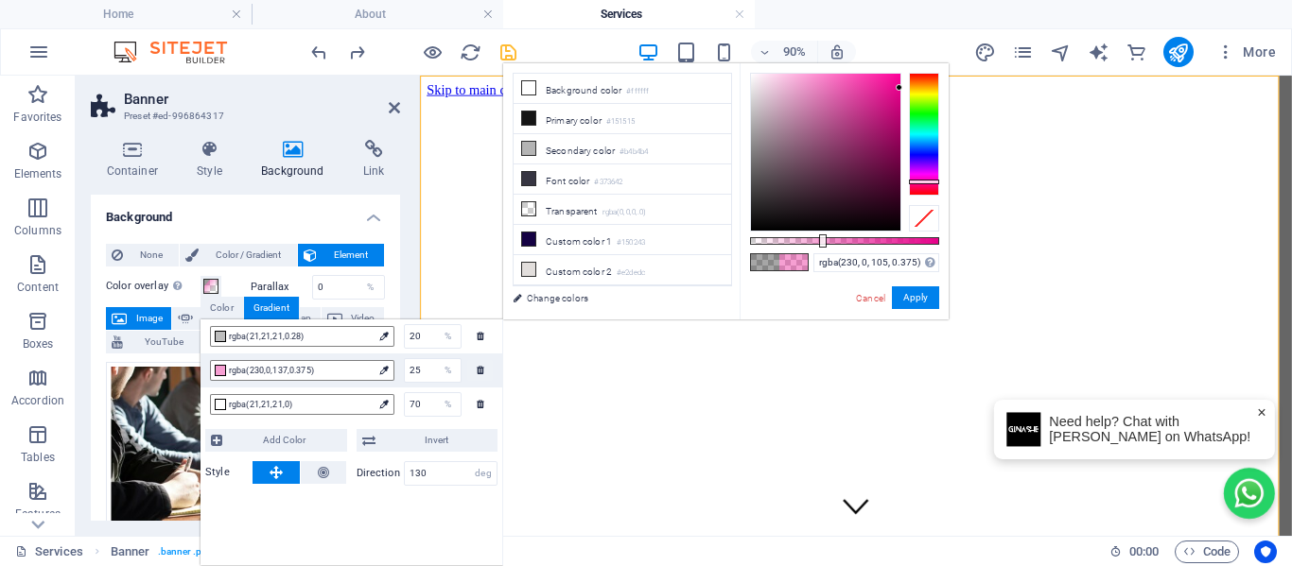
type input "rgba(230, 0, 0, 0.375)"
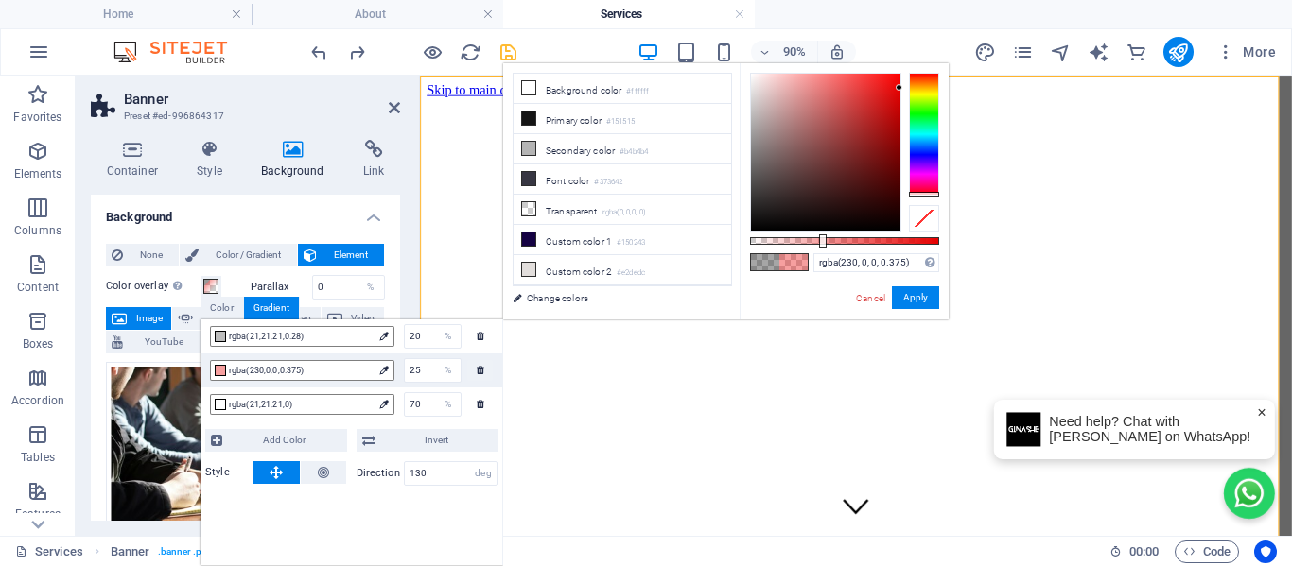
drag, startPoint x: 945, startPoint y: 86, endPoint x: 919, endPoint y: 234, distance: 150.6
click at [918, 231] on div at bounding box center [844, 152] width 189 height 159
click at [911, 297] on button "Apply" at bounding box center [915, 297] width 47 height 23
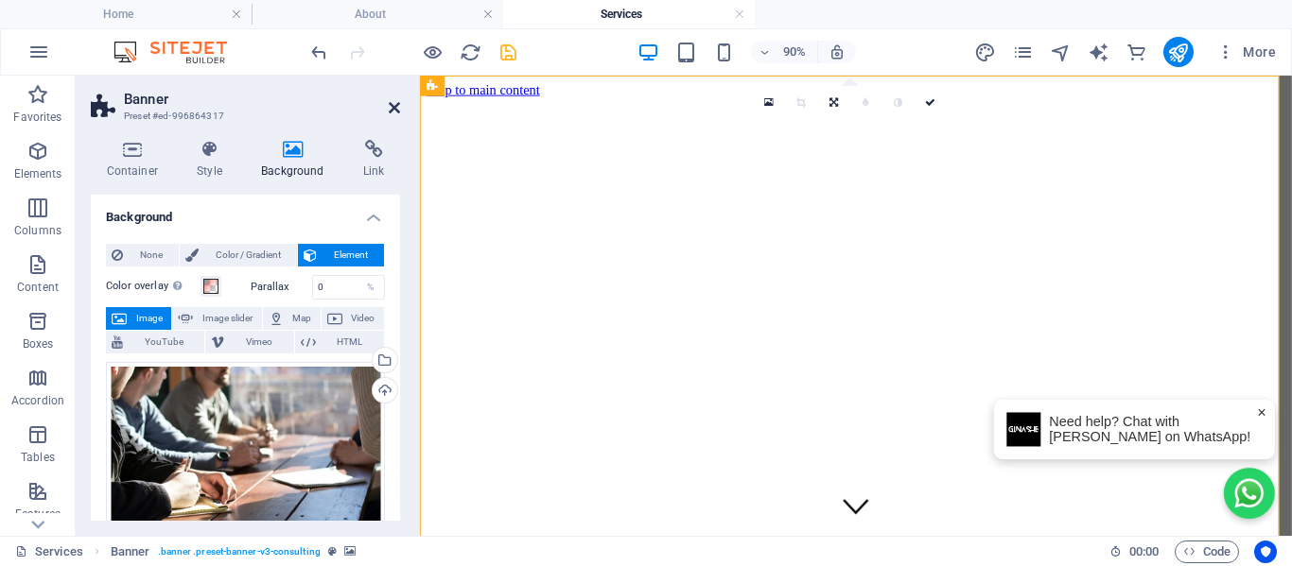
drag, startPoint x: 312, startPoint y: 29, endPoint x: 388, endPoint y: 106, distance: 107.6
click at [389, 106] on icon at bounding box center [394, 107] width 11 height 15
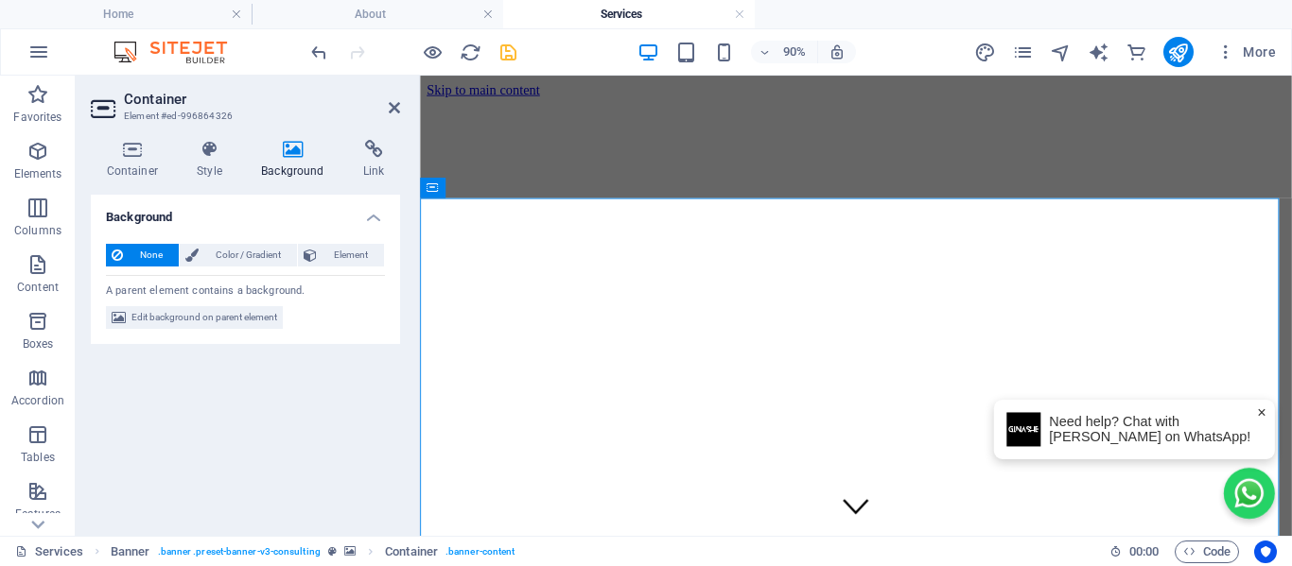
click at [307, 151] on icon at bounding box center [293, 149] width 95 height 19
click at [197, 318] on span "Edit background on parent element" at bounding box center [204, 317] width 146 height 23
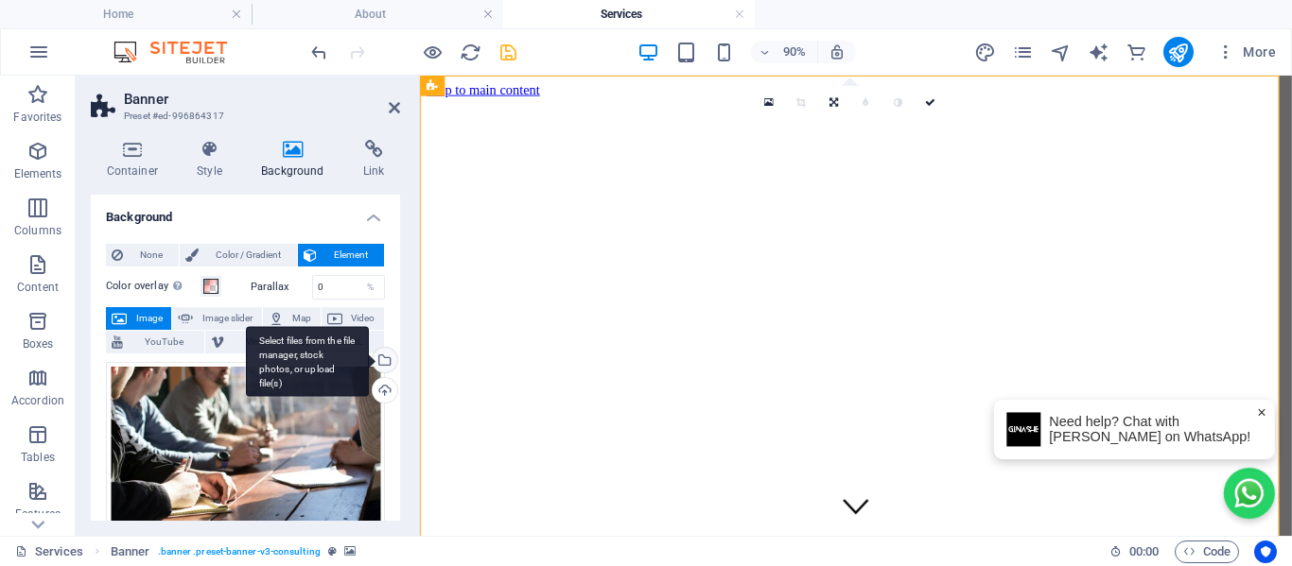
click at [380, 361] on div "Select files from the file manager, stock photos, or upload file(s)" at bounding box center [383, 362] width 28 height 28
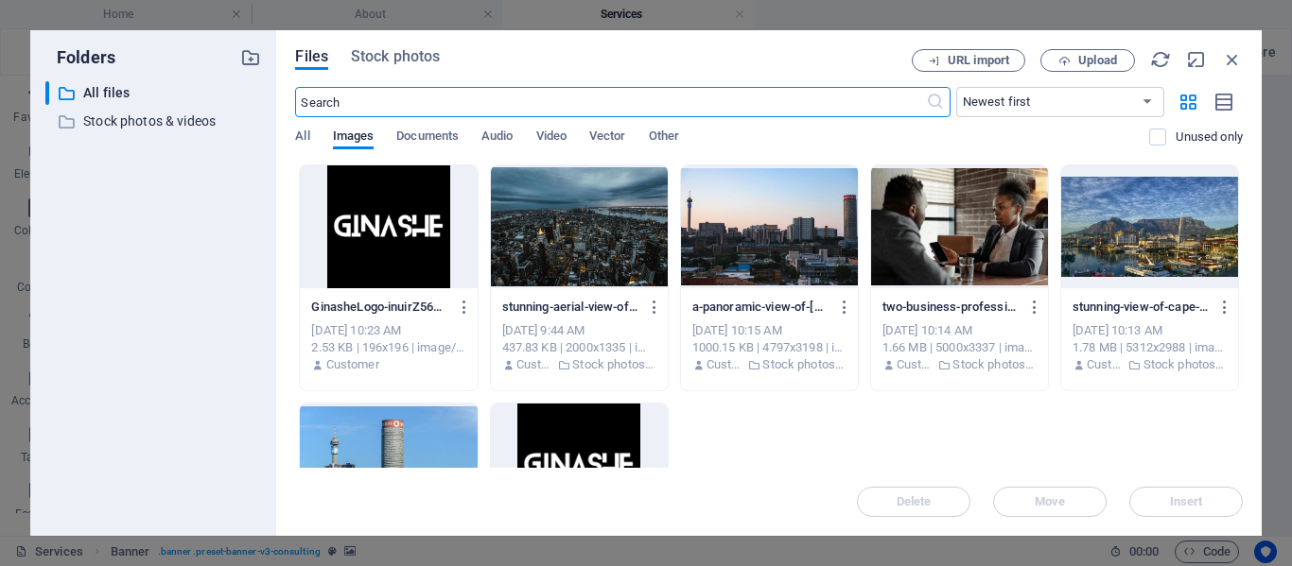
click at [401, 48] on div "Files Stock photos URL import Upload ​ Newest first Oldest first Name (A-Z) Nam…" at bounding box center [768, 283] width 985 height 506
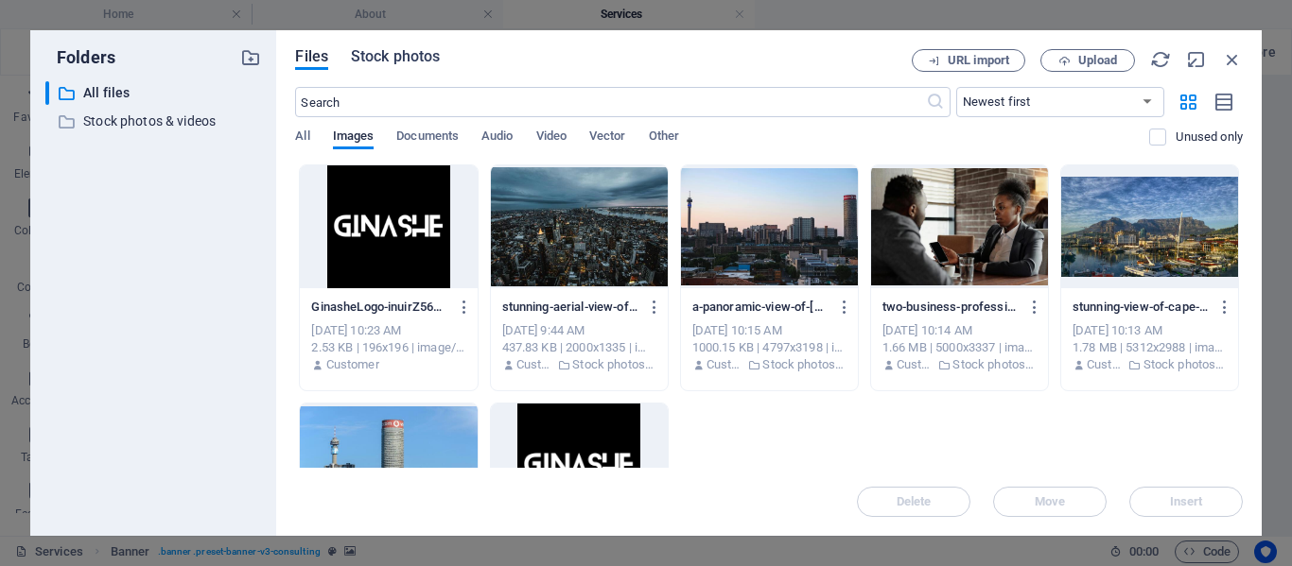
click at [385, 59] on span "Stock photos" at bounding box center [395, 56] width 89 height 23
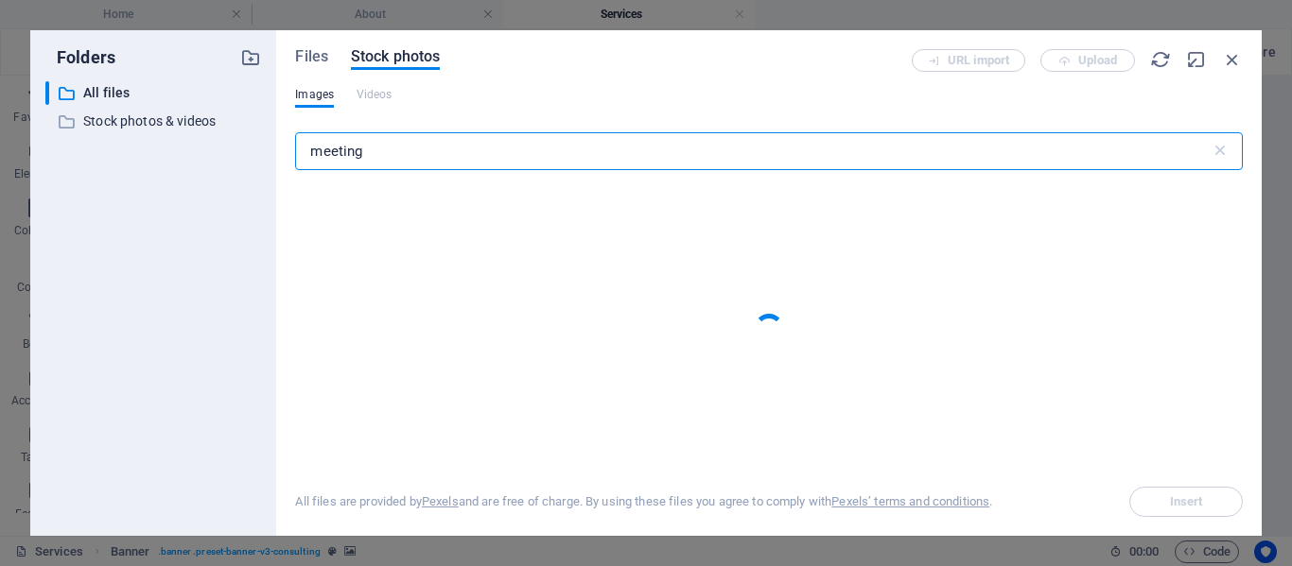
type input "meeting"
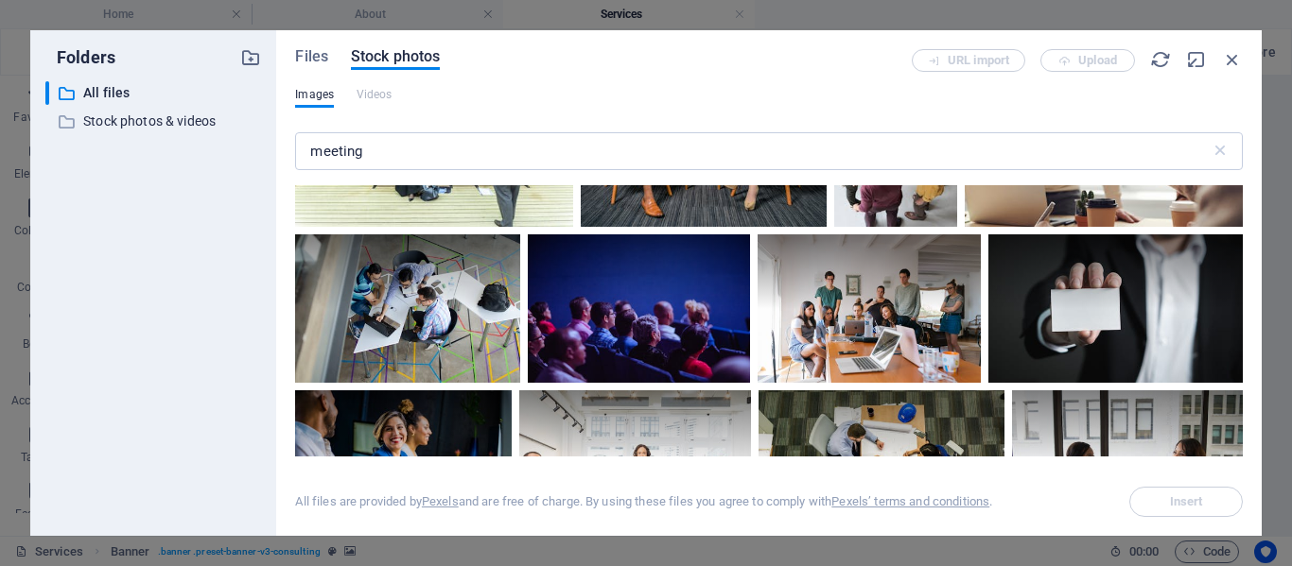
scroll to position [662, 0]
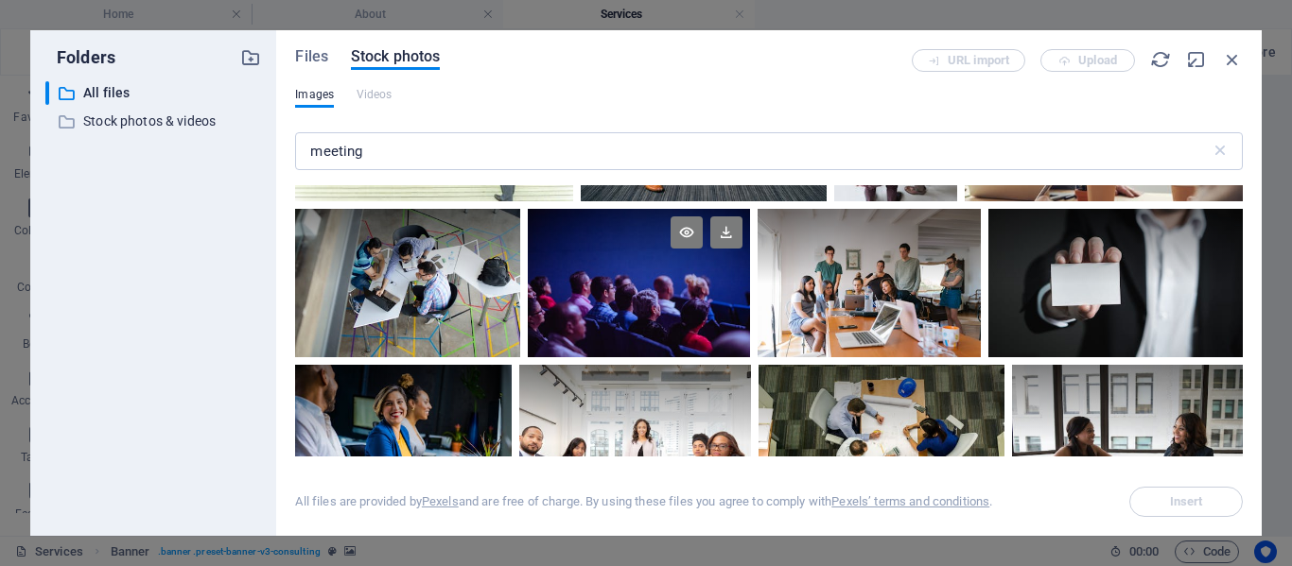
click at [633, 282] on div at bounding box center [639, 283] width 223 height 148
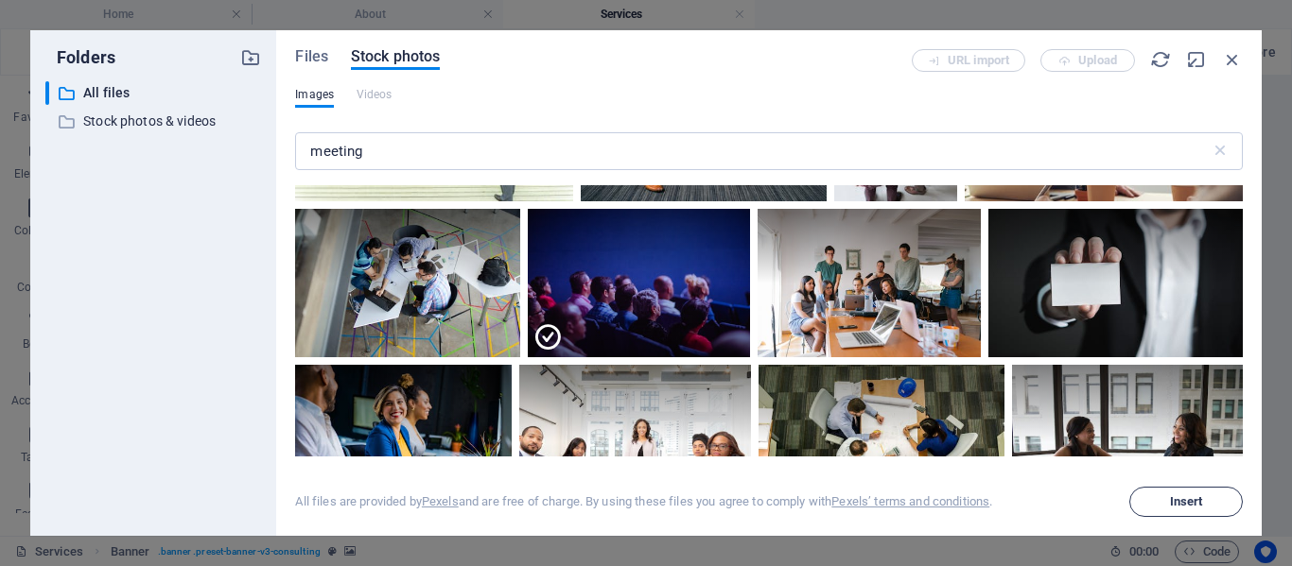
click at [1208, 499] on span "Insert" at bounding box center [1185, 501] width 96 height 11
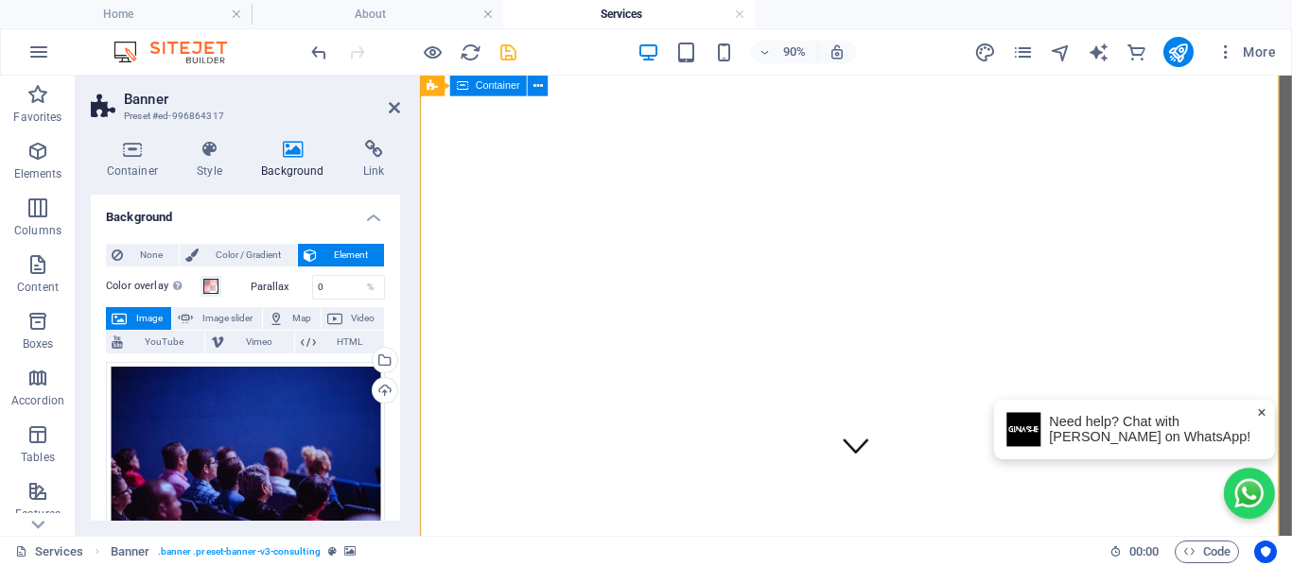
scroll to position [0, 0]
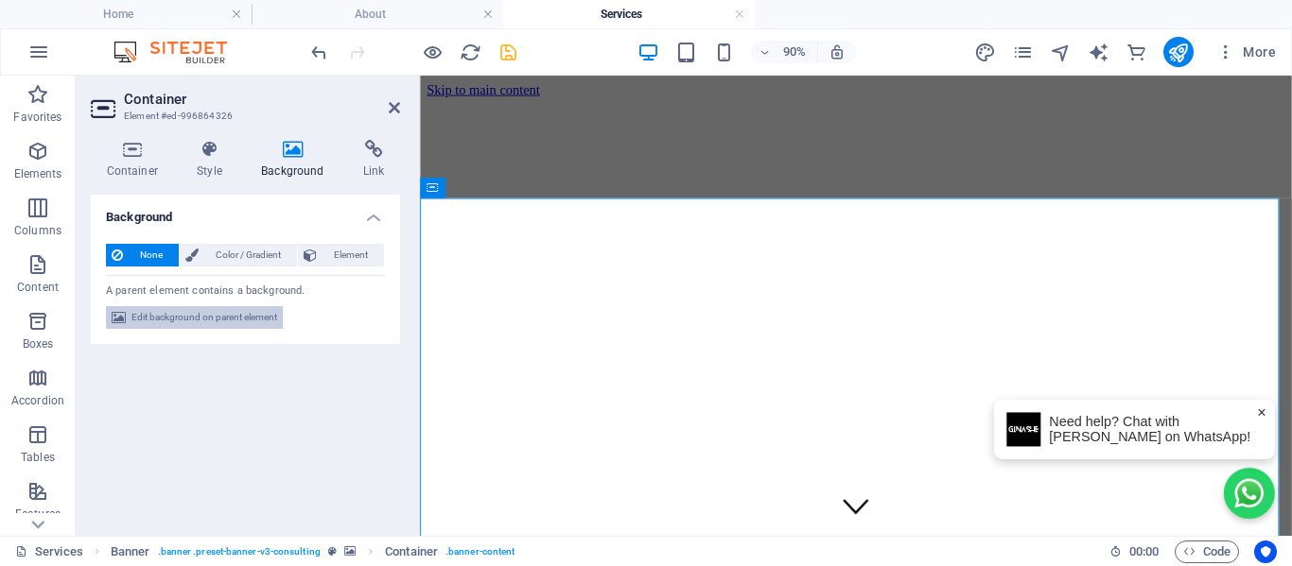
click at [180, 317] on span "Edit background on parent element" at bounding box center [204, 317] width 146 height 23
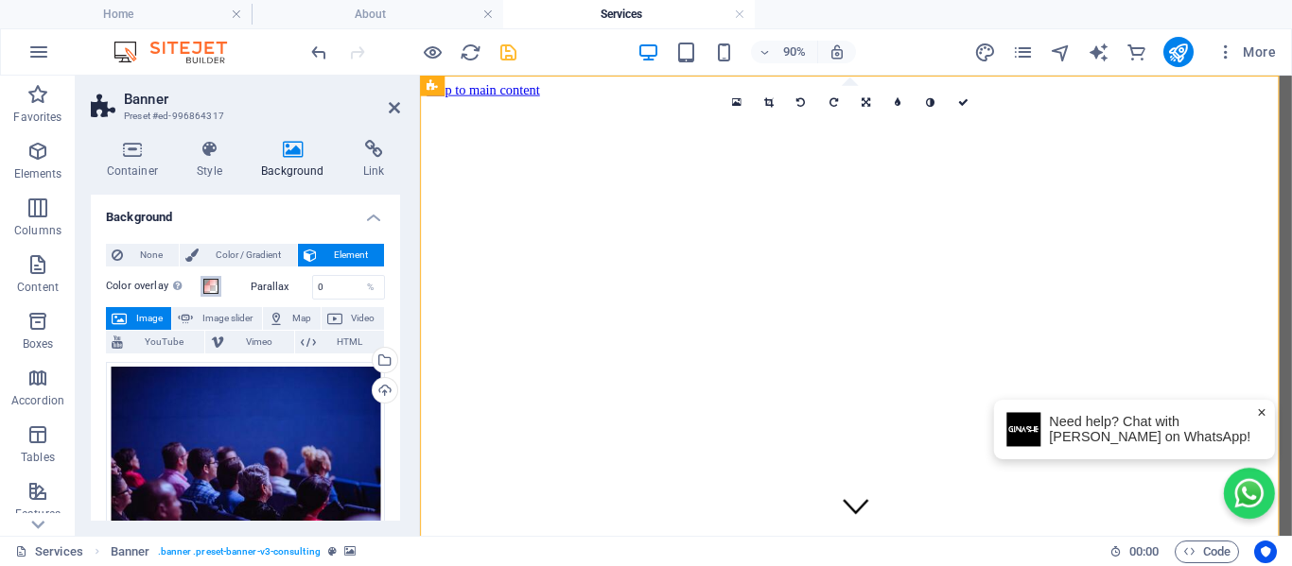
click at [214, 284] on span at bounding box center [210, 286] width 15 height 15
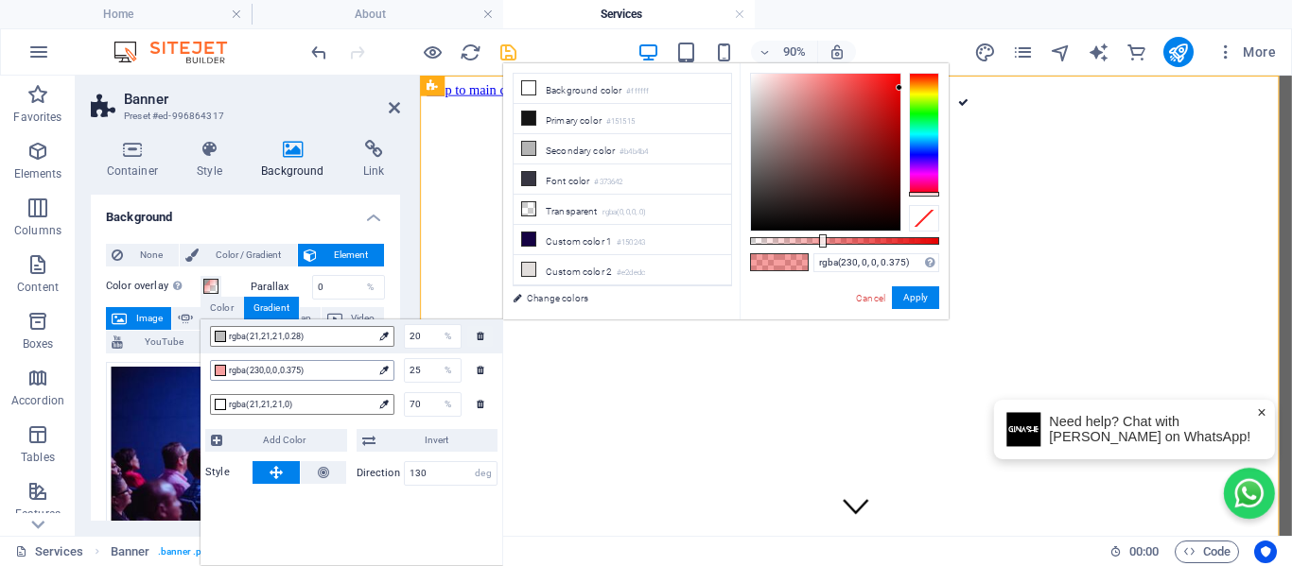
click at [254, 368] on span "rgba(230,0,0,0.375)" at bounding box center [301, 370] width 144 height 17
type input "rgba(230, 0, 0, 0)"
drag, startPoint x: 821, startPoint y: 244, endPoint x: 726, endPoint y: 257, distance: 95.5
click at [726, 257] on div "less Background color #ffffff Primary color #151515 Secondary color #b4b4b4 Fon…" at bounding box center [725, 191] width 445 height 256
click at [159, 422] on div "Drag files here, click to choose files or select files from Files or our free s…" at bounding box center [245, 456] width 279 height 189
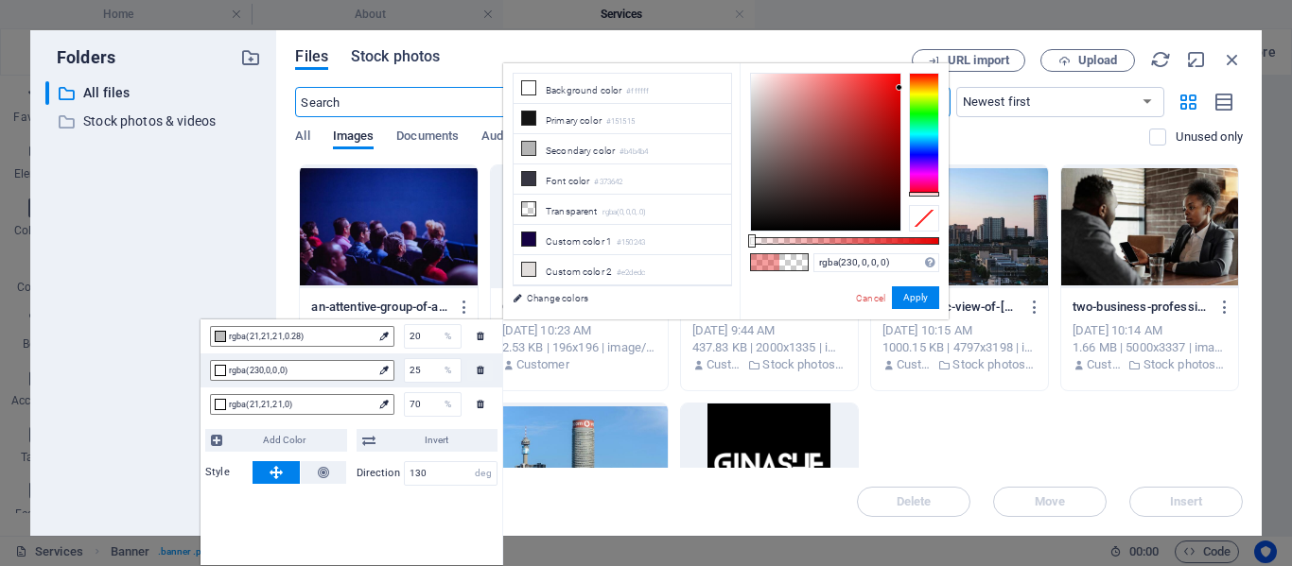
click at [388, 61] on span "Stock photos" at bounding box center [395, 56] width 89 height 23
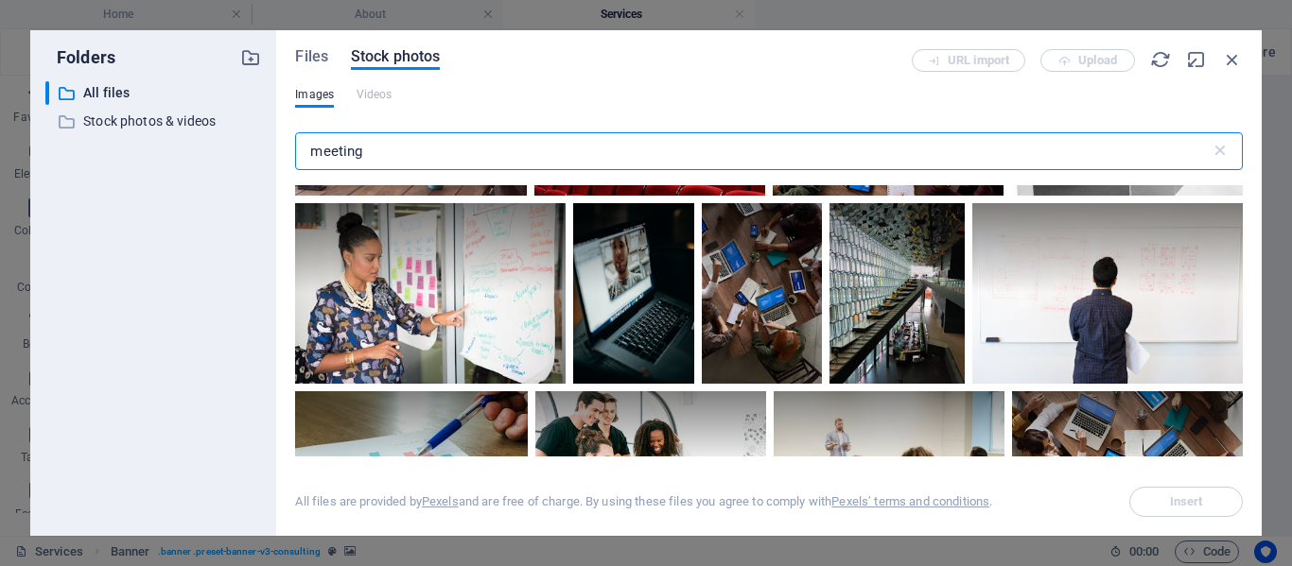
scroll to position [4349, 0]
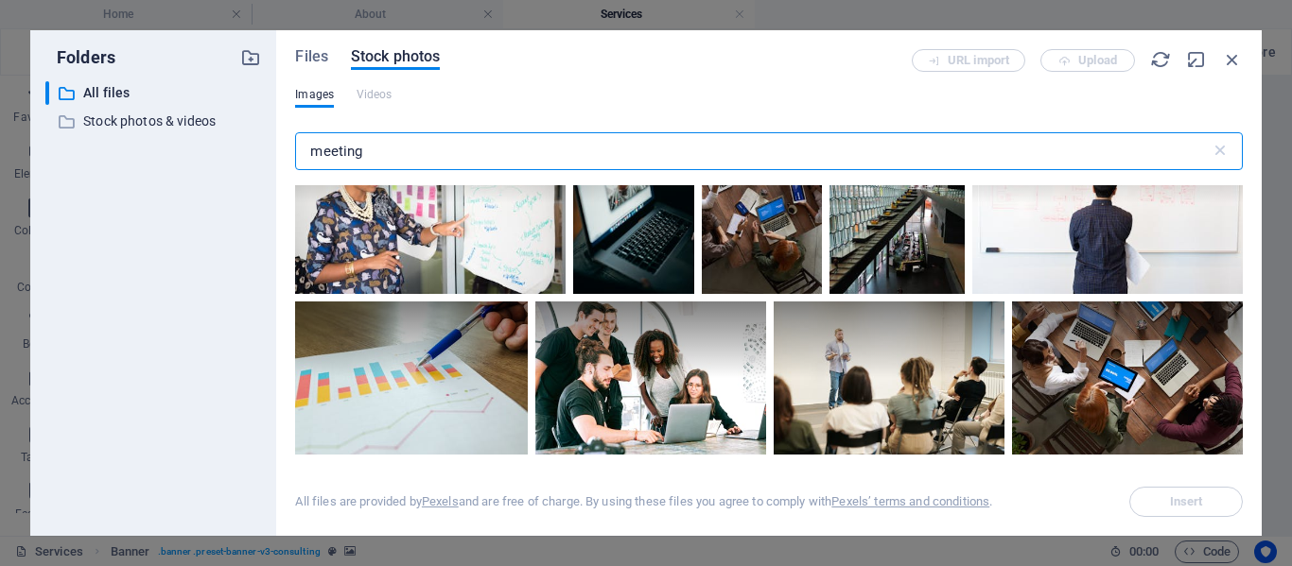
click at [345, 159] on input "meeting" at bounding box center [752, 151] width 914 height 38
click at [378, 153] on input "meeting" at bounding box center [752, 151] width 914 height 38
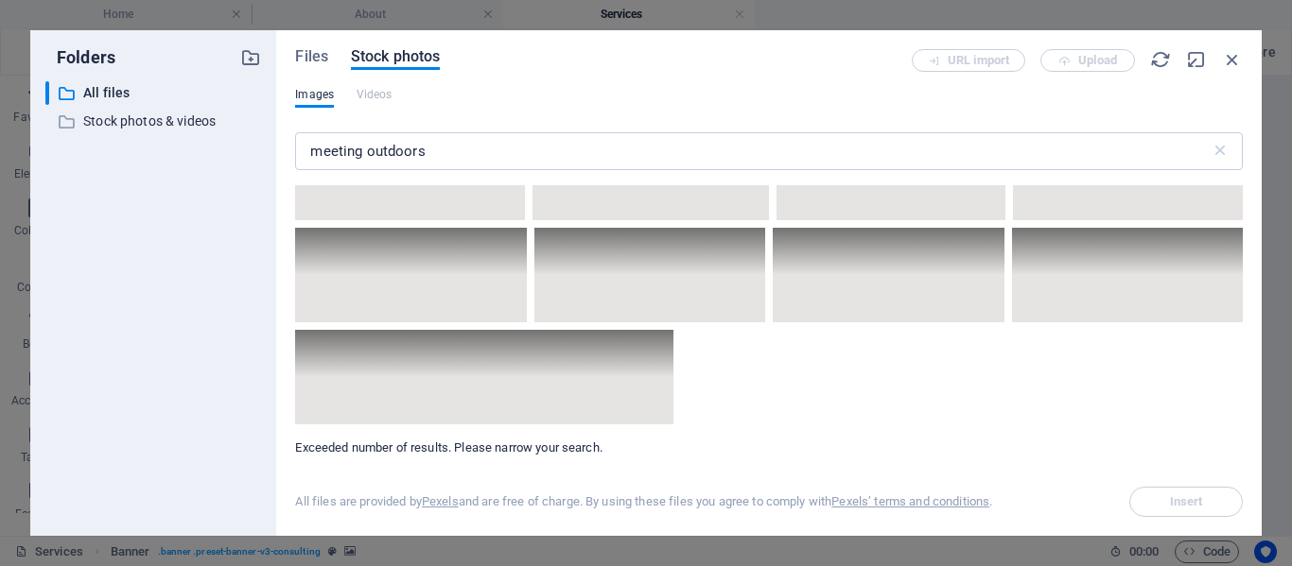
scroll to position [16925, 0]
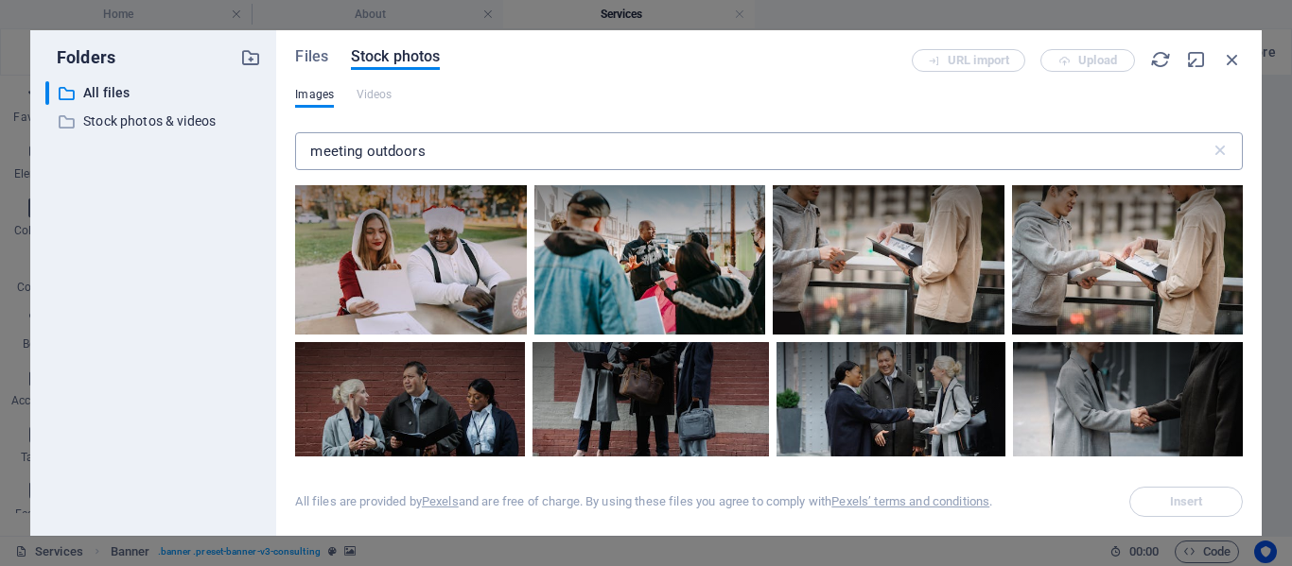
click at [469, 155] on input "meeting outdoors" at bounding box center [752, 151] width 914 height 38
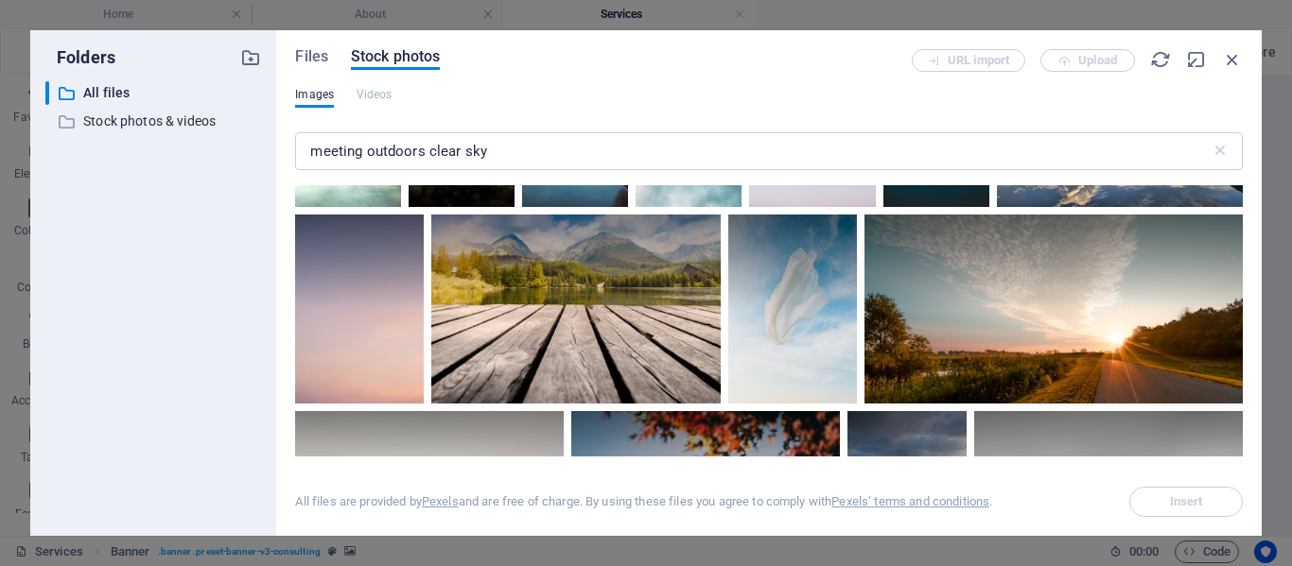
scroll to position [1702, 0]
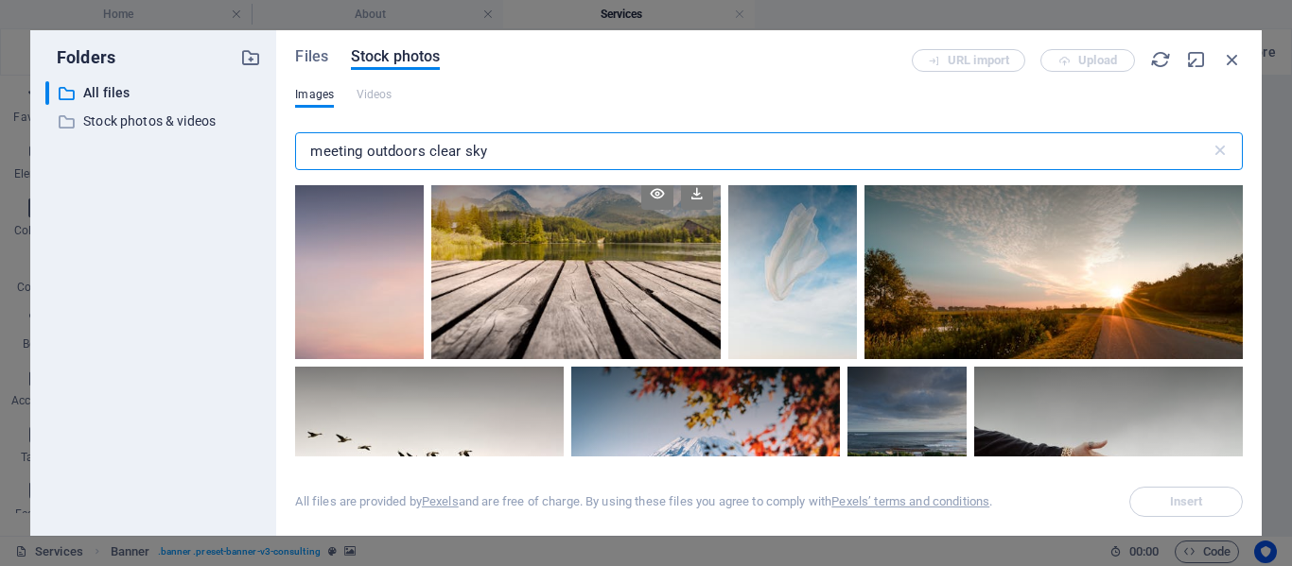
drag, startPoint x: 428, startPoint y: 153, endPoint x: 615, endPoint y: 195, distance: 190.9
click at [651, 149] on input "meeting outdoors clear sky" at bounding box center [752, 151] width 914 height 38
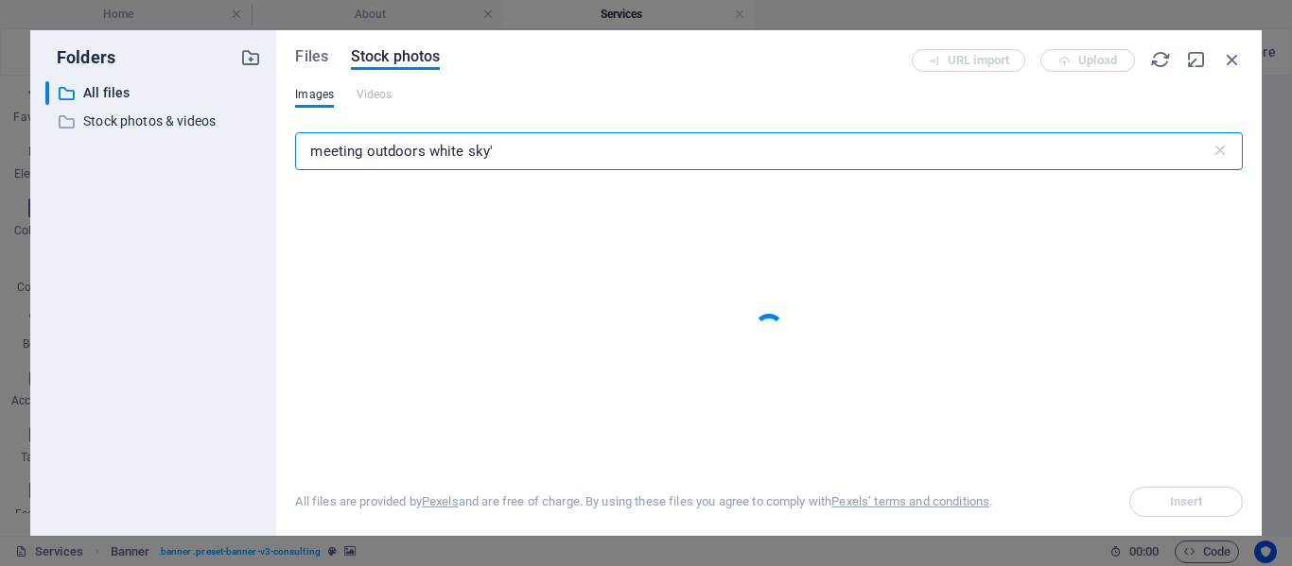
click at [595, 163] on input "meeting outdoors white sky'" at bounding box center [752, 151] width 914 height 38
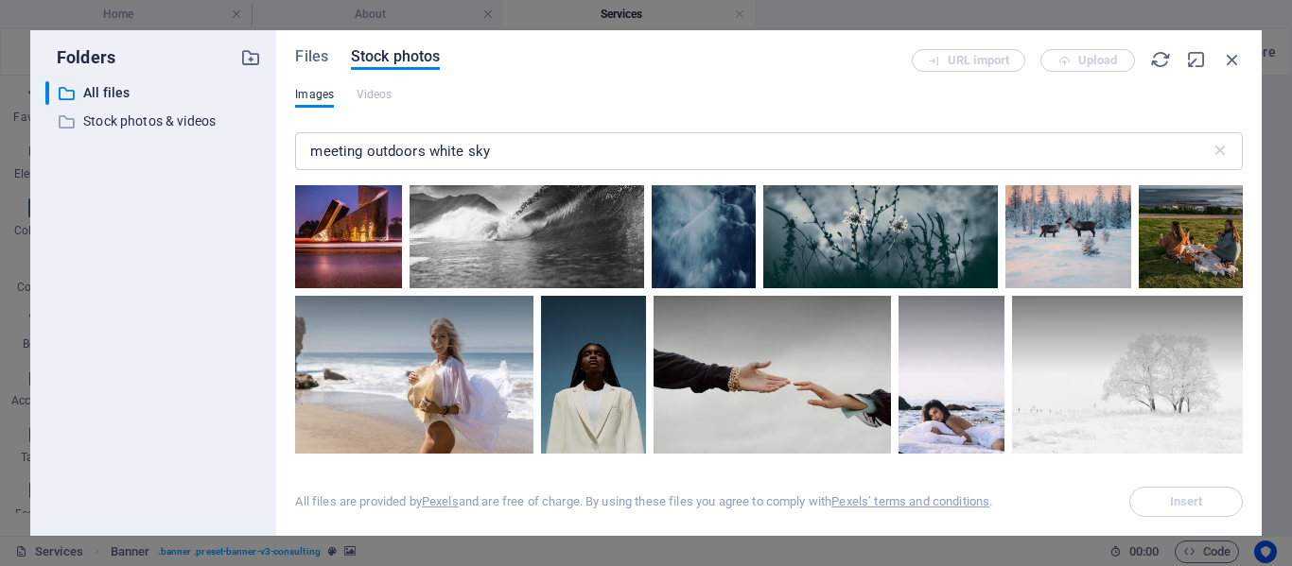
scroll to position [2742, 0]
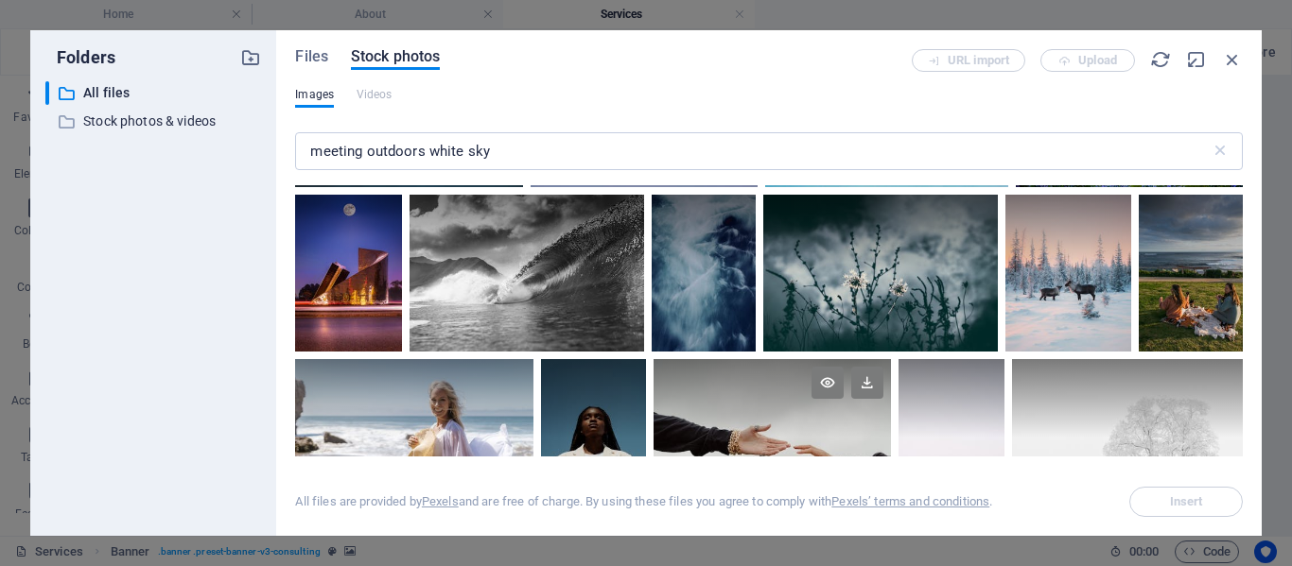
click at [794, 415] on div at bounding box center [771, 398] width 237 height 79
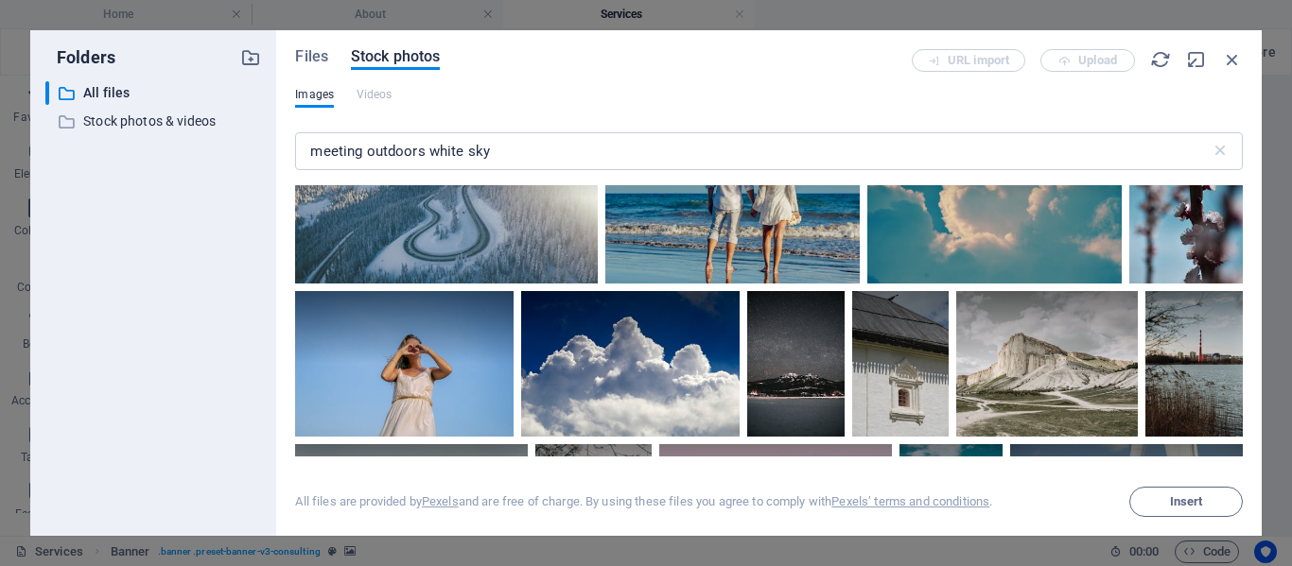
scroll to position [6902, 0]
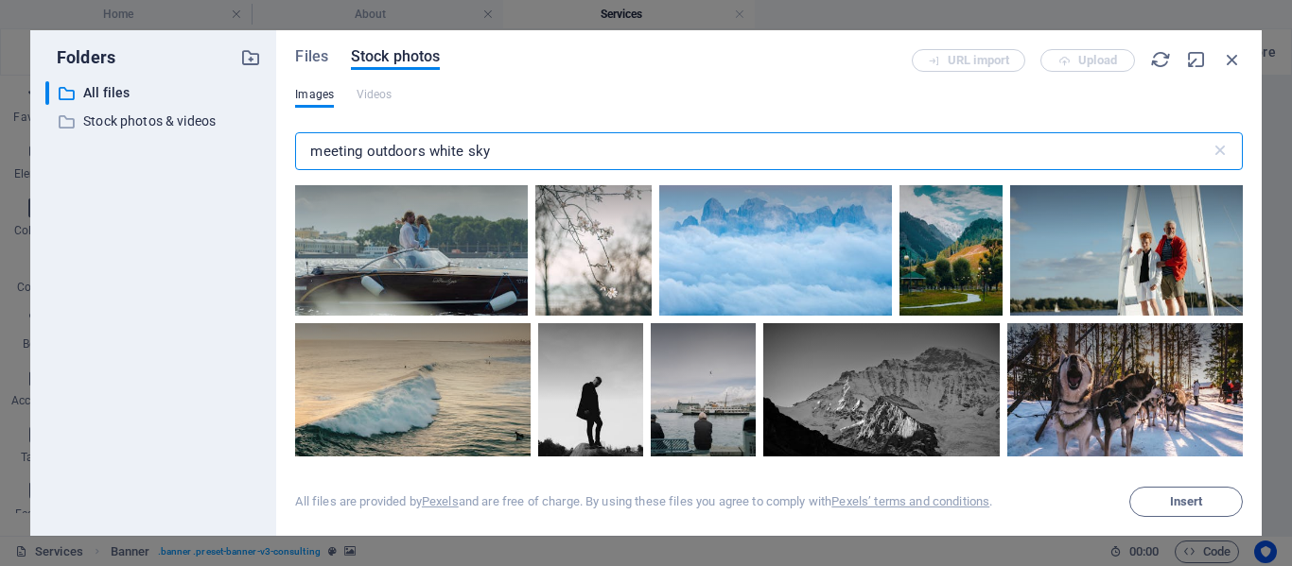
drag, startPoint x: 414, startPoint y: 149, endPoint x: 427, endPoint y: 182, distance: 34.8
click at [414, 155] on input "meeting outdoors white sky" at bounding box center [752, 151] width 914 height 38
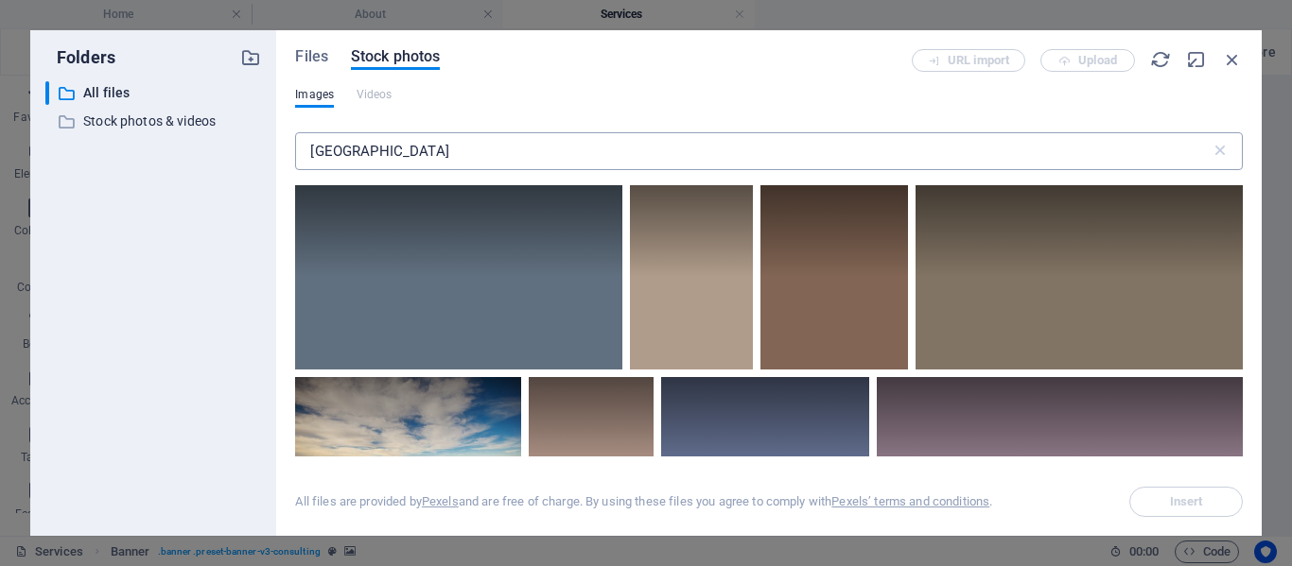
click at [344, 157] on input "[GEOGRAPHIC_DATA]" at bounding box center [752, 151] width 914 height 38
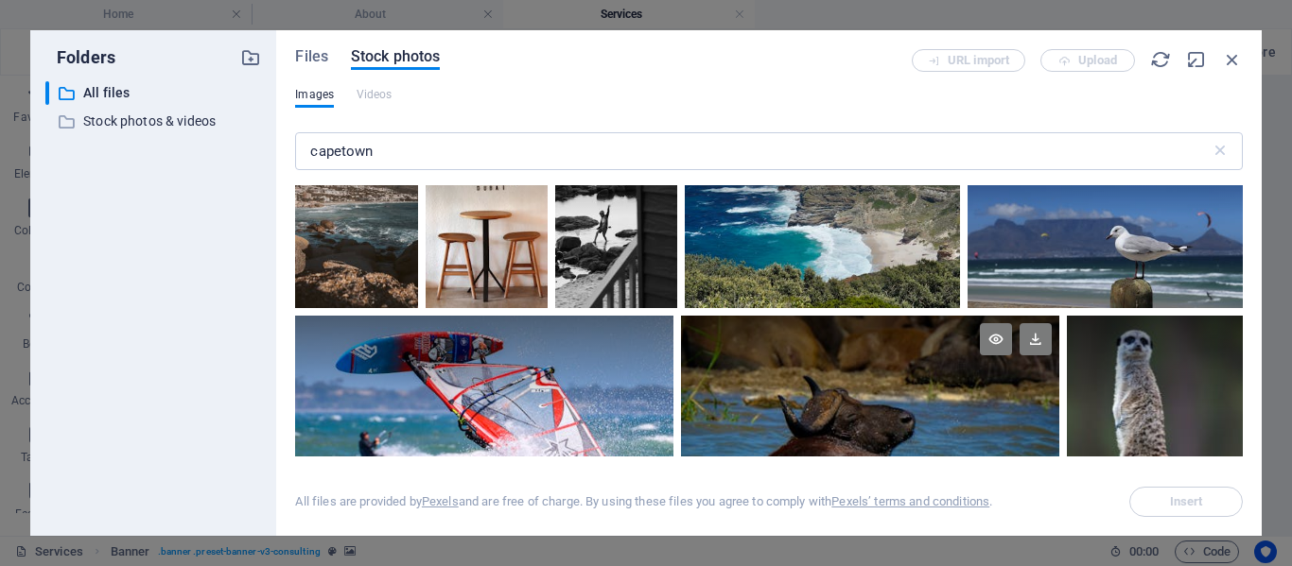
scroll to position [0, 0]
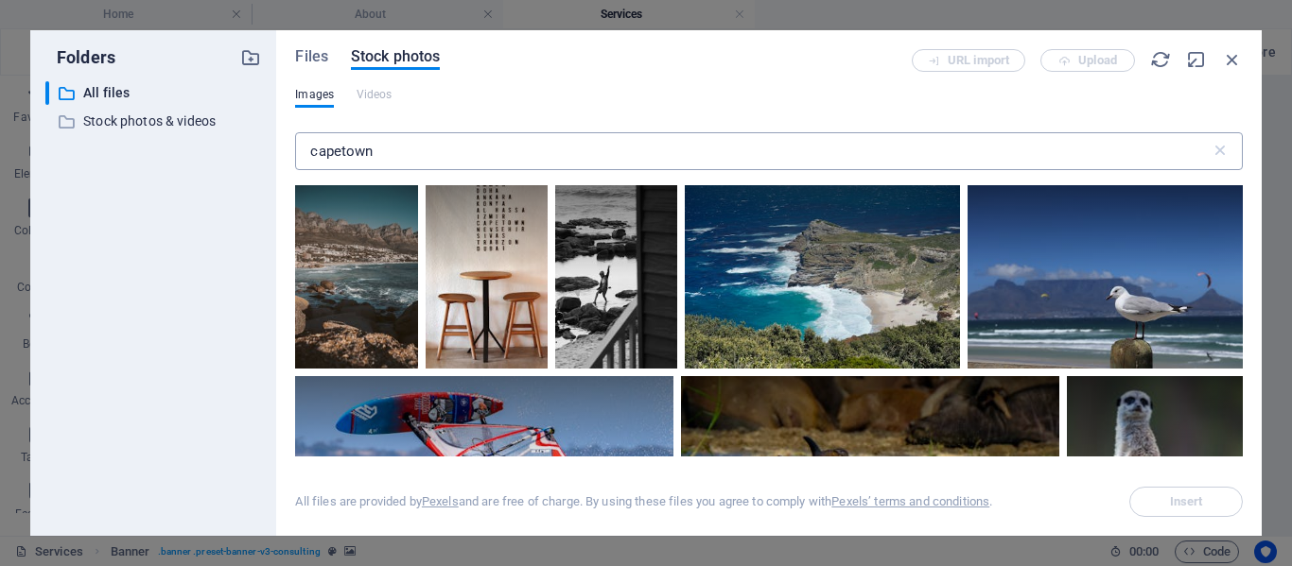
click at [350, 155] on input "capetown" at bounding box center [752, 151] width 914 height 38
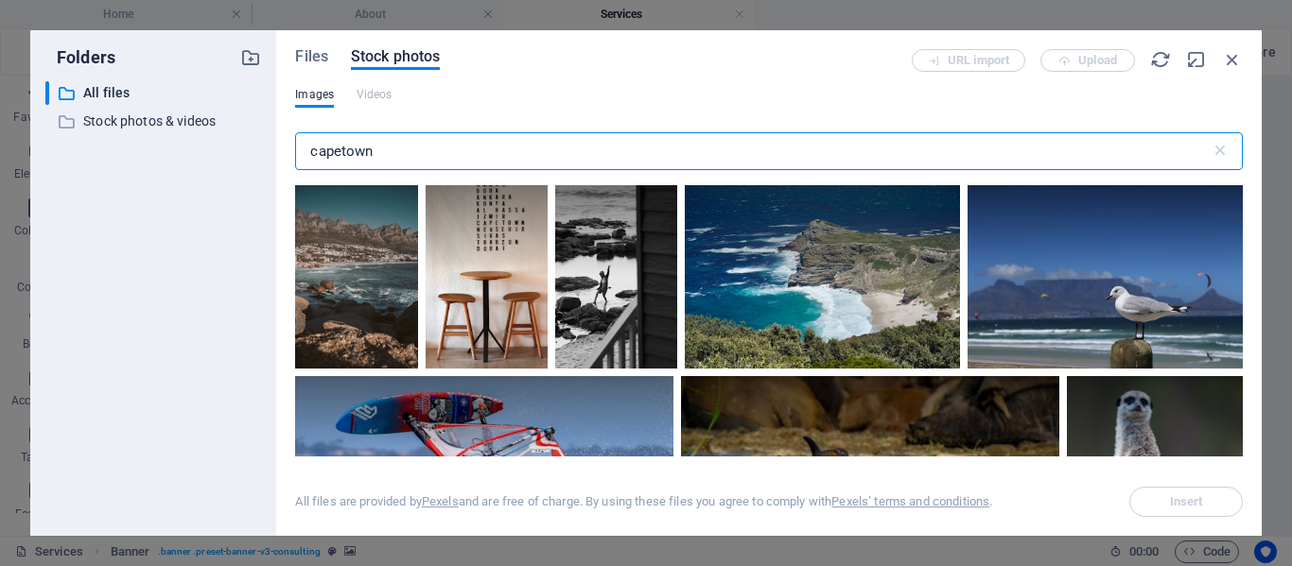
click at [350, 155] on input "capetown" at bounding box center [752, 151] width 914 height 38
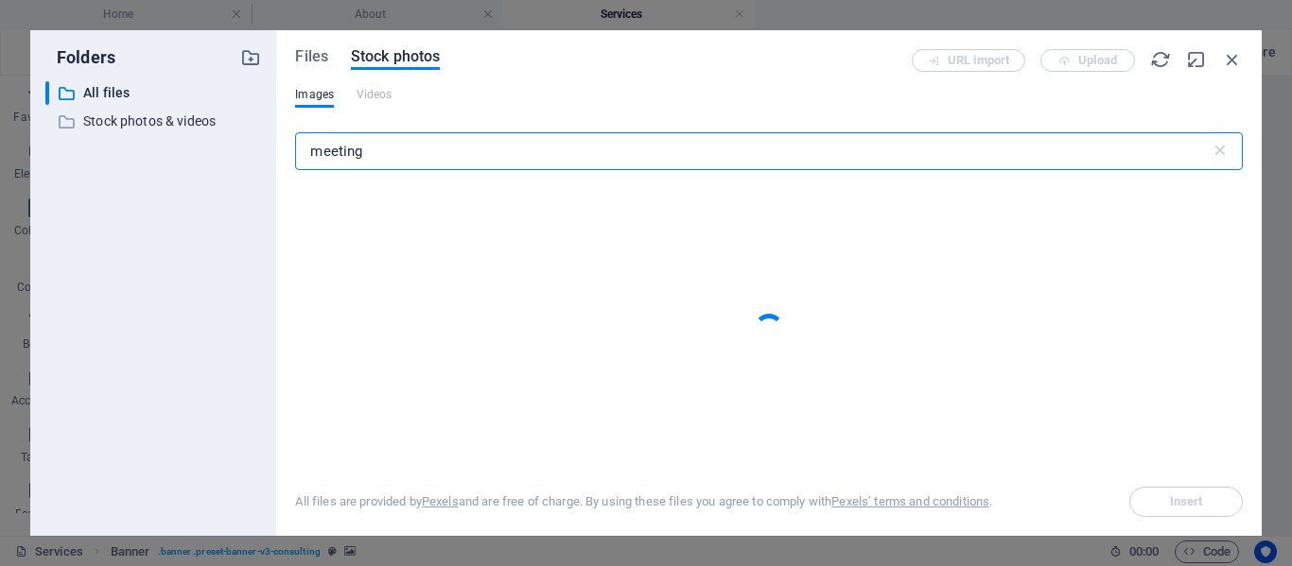
type input "meeting"
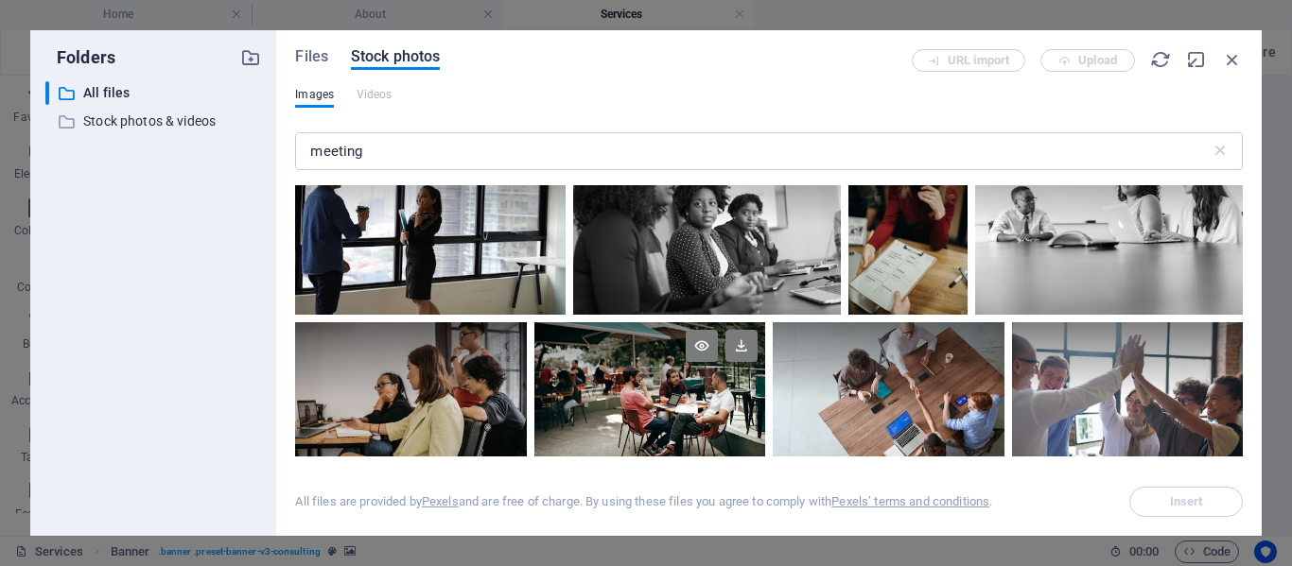
scroll to position [10023, 0]
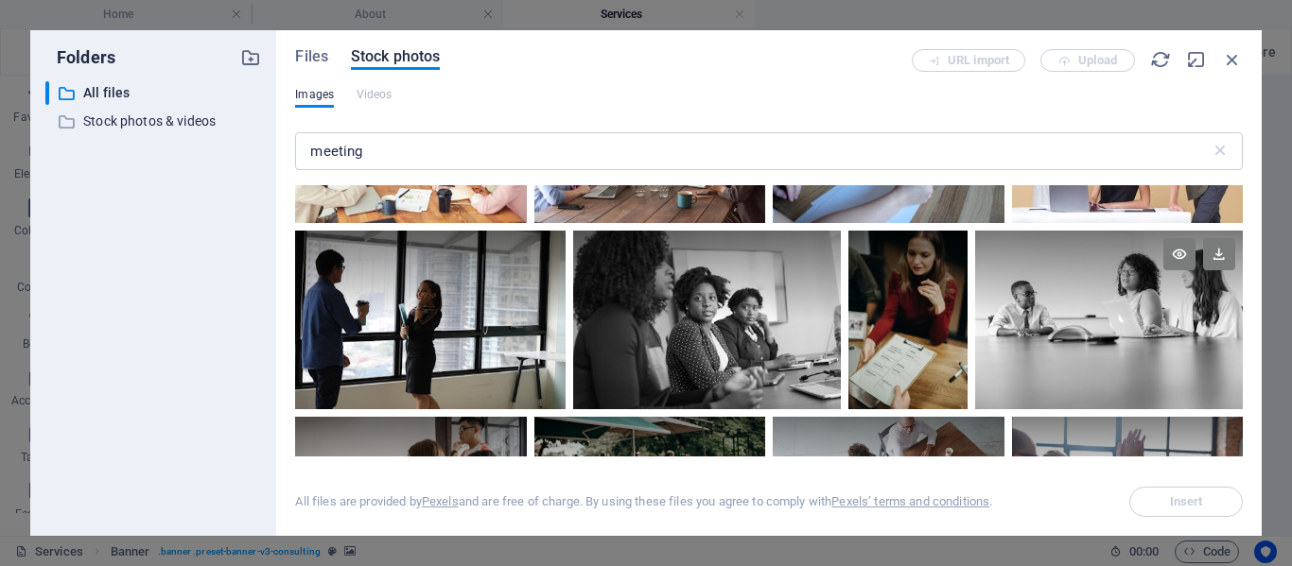
click at [1115, 261] on div at bounding box center [1109, 276] width 268 height 90
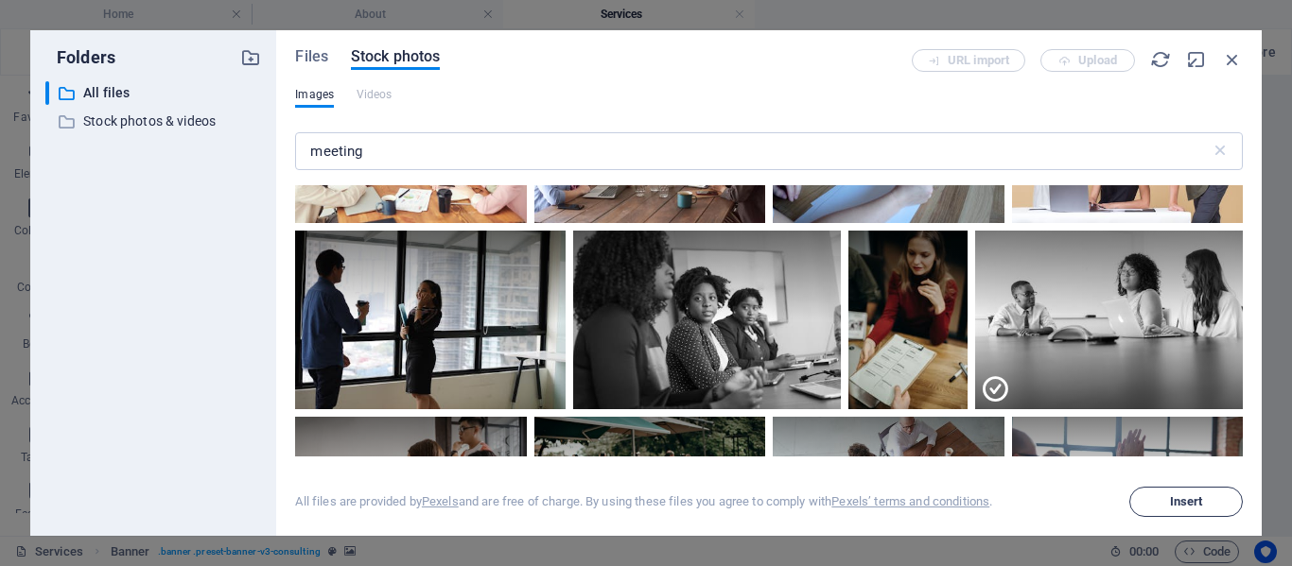
click at [1157, 501] on span "Insert" at bounding box center [1185, 501] width 96 height 11
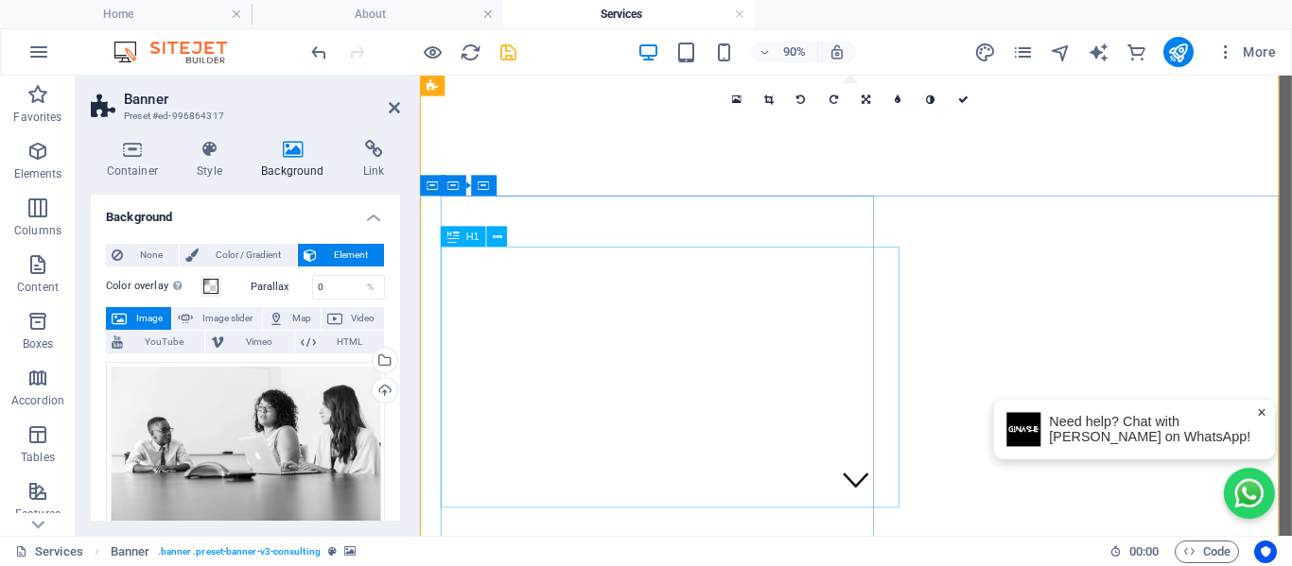
scroll to position [0, 0]
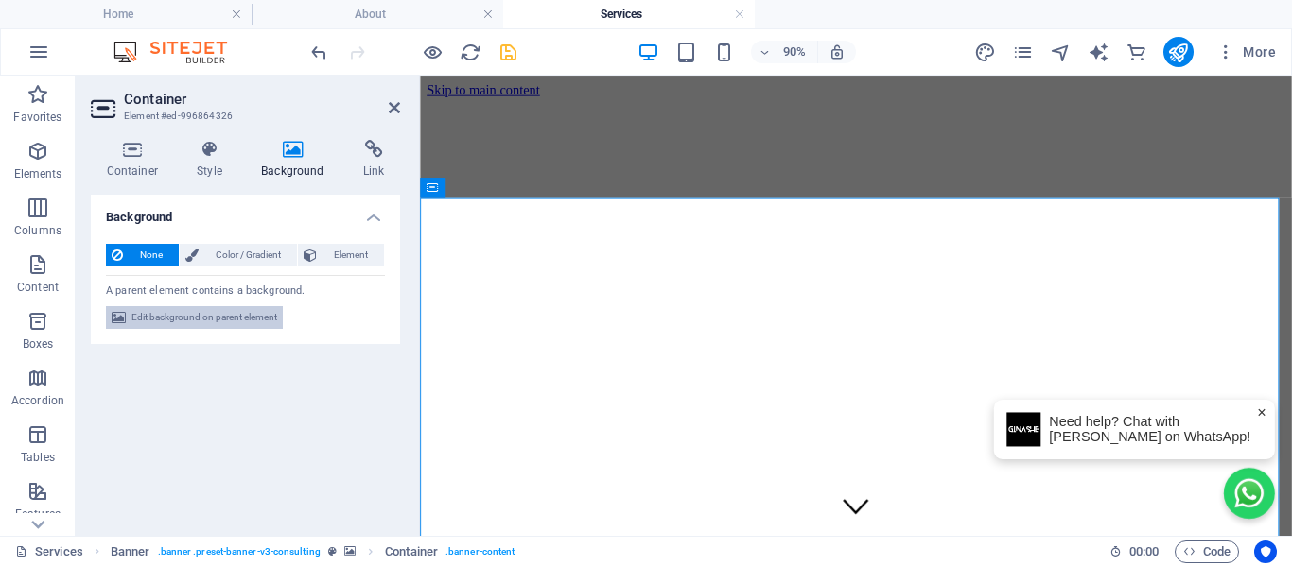
click at [176, 307] on span "Edit background on parent element" at bounding box center [204, 317] width 146 height 23
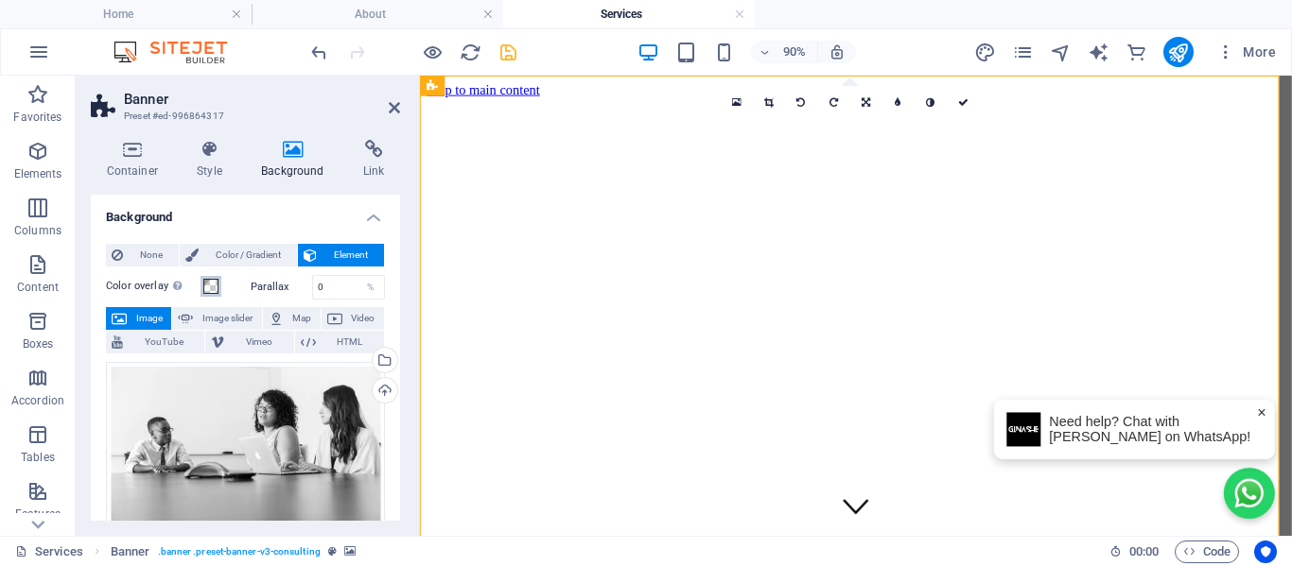
click at [211, 289] on span at bounding box center [210, 286] width 15 height 15
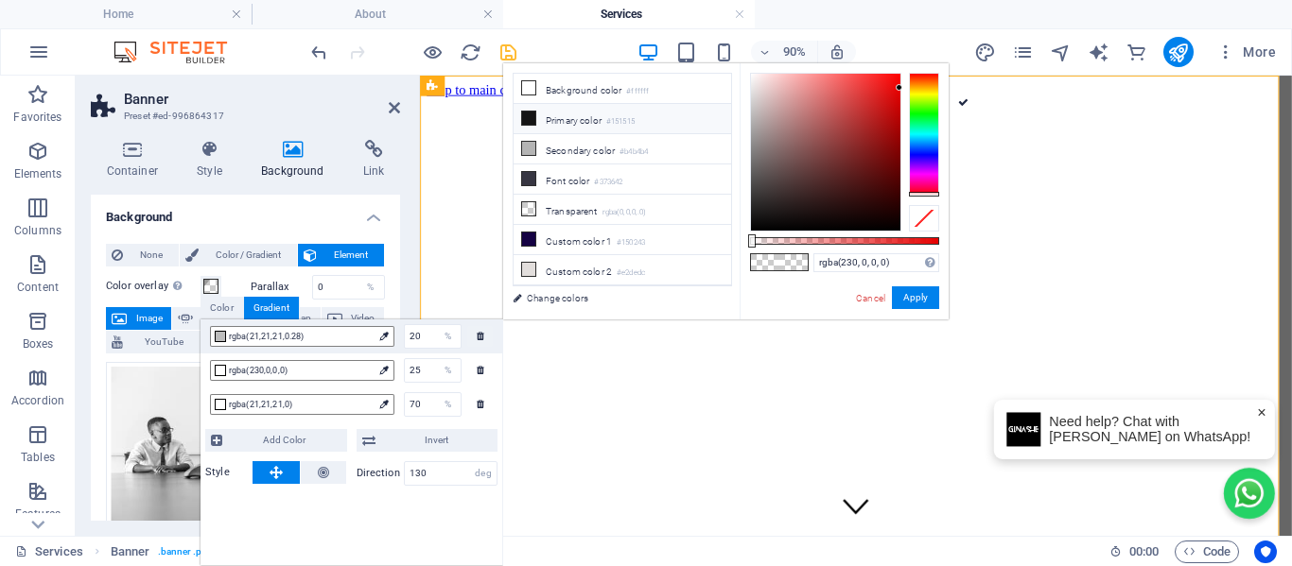
click at [531, 119] on icon at bounding box center [528, 118] width 13 height 13
click at [531, 93] on icon at bounding box center [528, 87] width 13 height 13
click at [531, 112] on icon at bounding box center [528, 118] width 13 height 13
click at [532, 108] on li "Primary color #151515" at bounding box center [621, 119] width 217 height 30
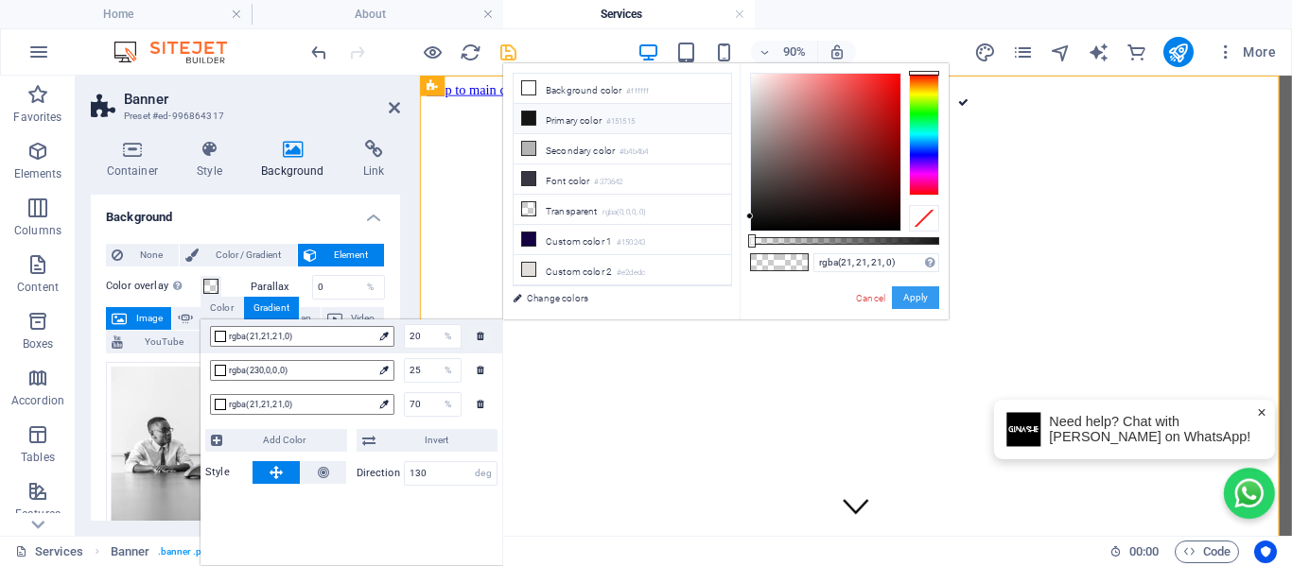
click at [920, 291] on button "Apply" at bounding box center [915, 297] width 47 height 23
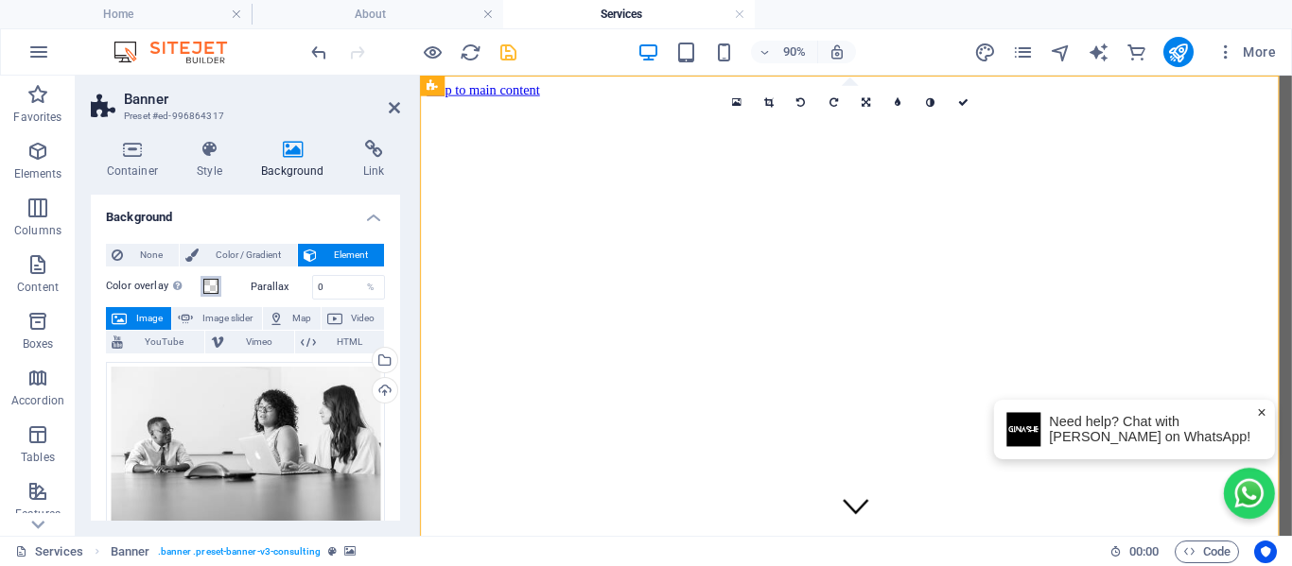
click at [207, 290] on span at bounding box center [210, 286] width 15 height 15
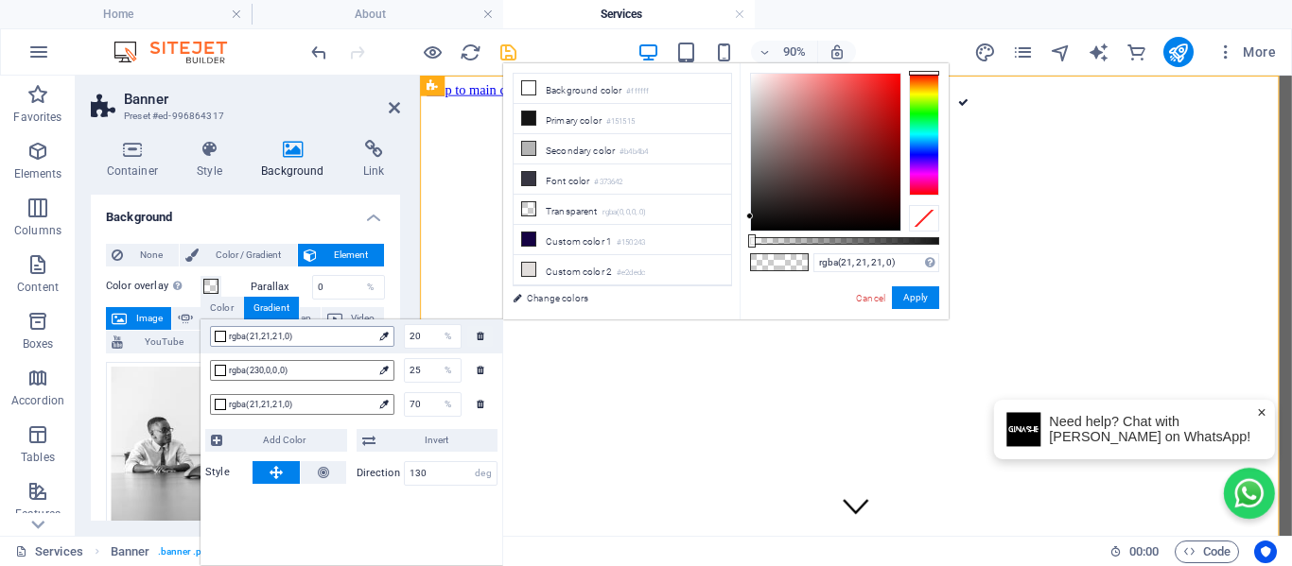
click at [266, 338] on span "rgba(21,21,21,0)" at bounding box center [301, 336] width 144 height 17
click at [581, 129] on li "Primary color #151515" at bounding box center [621, 119] width 217 height 30
drag, startPoint x: 749, startPoint y: 238, endPoint x: 876, endPoint y: 243, distance: 126.8
click at [876, 243] on div at bounding box center [878, 240] width 8 height 13
click at [907, 286] on button "Apply" at bounding box center [915, 297] width 47 height 23
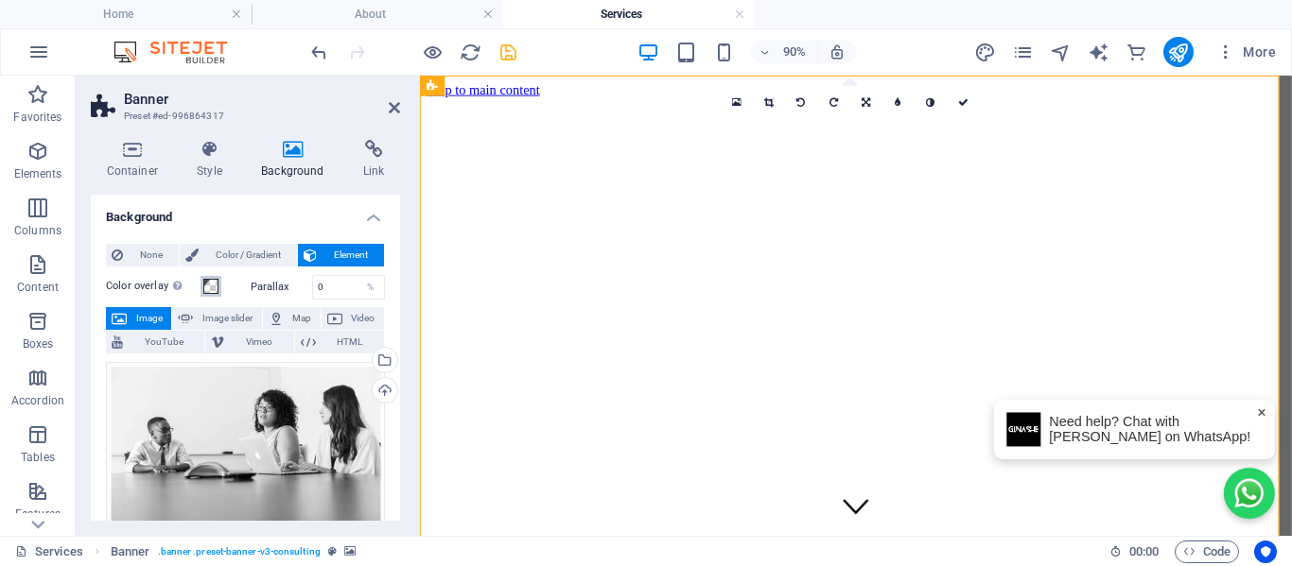
click at [217, 293] on span at bounding box center [210, 286] width 15 height 15
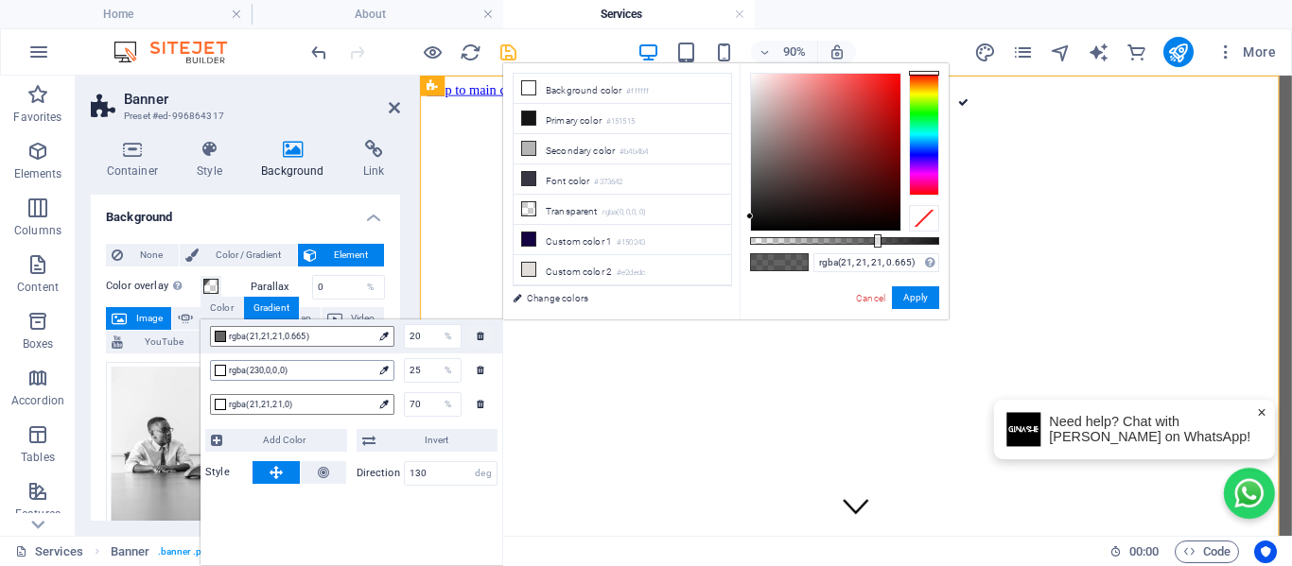
click at [268, 366] on span "rgba(230,0,0,0)" at bounding box center [301, 370] width 144 height 17
click at [529, 122] on icon at bounding box center [528, 118] width 13 height 13
click at [907, 291] on button "Apply" at bounding box center [915, 297] width 47 height 23
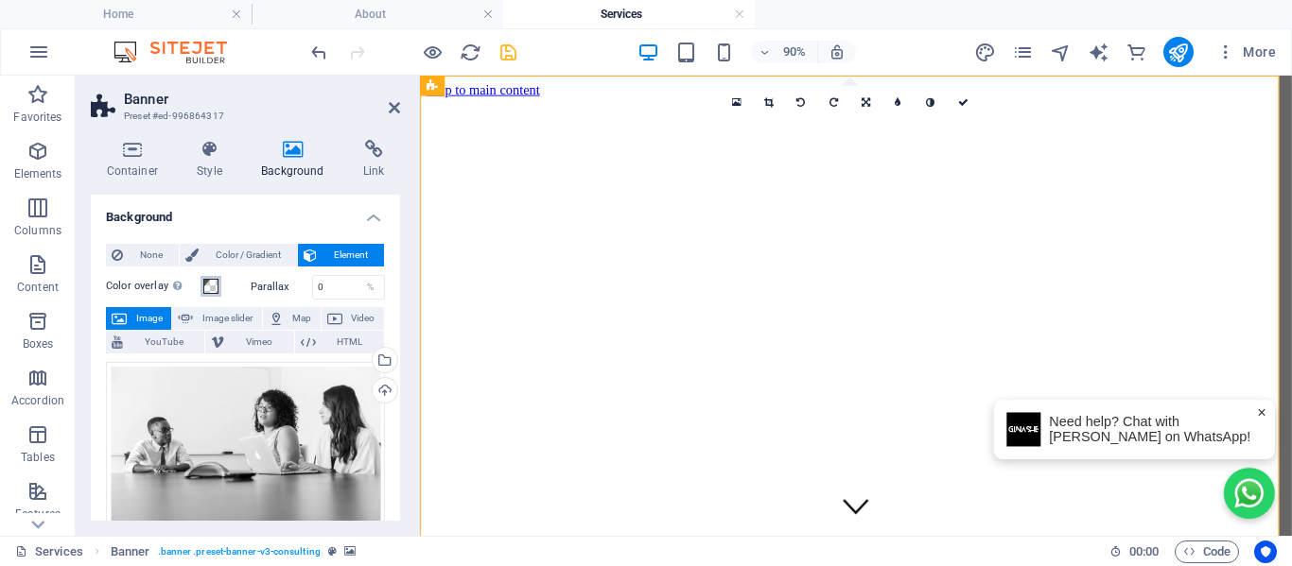
click at [219, 292] on button "Color overlay Places an overlay over the background to colorize it" at bounding box center [210, 286] width 21 height 21
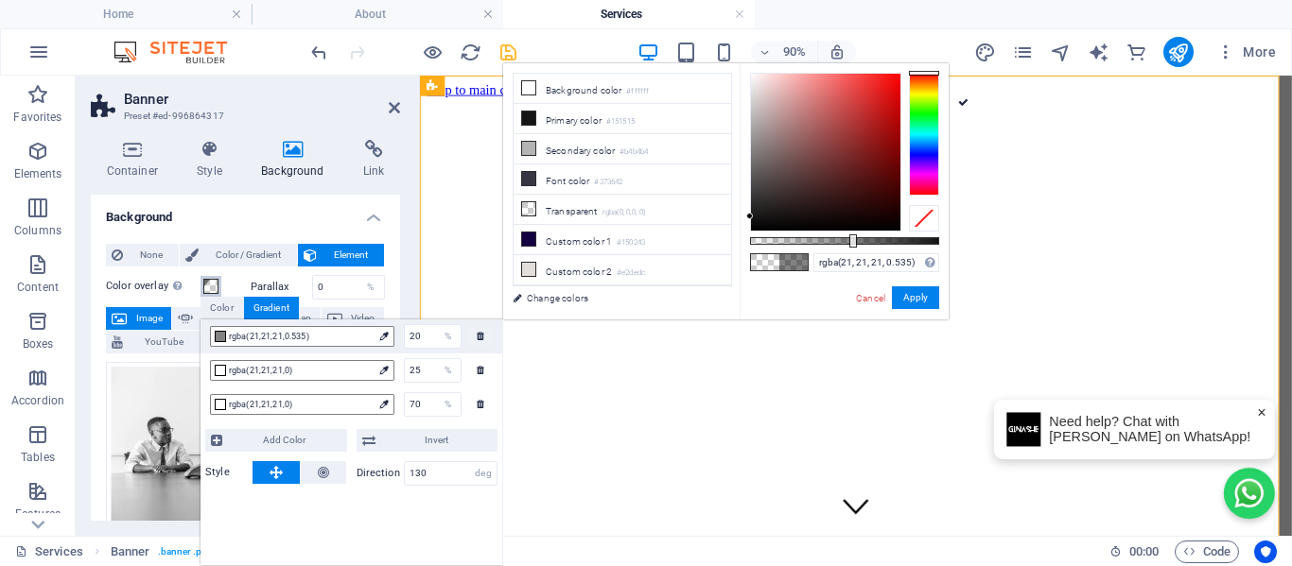
type input "rgba(21, 21, 21, 0.54)"
drag, startPoint x: 752, startPoint y: 242, endPoint x: 852, endPoint y: 247, distance: 100.3
click at [852, 247] on div at bounding box center [854, 240] width 8 height 13
click at [919, 299] on button "Apply" at bounding box center [915, 297] width 47 height 23
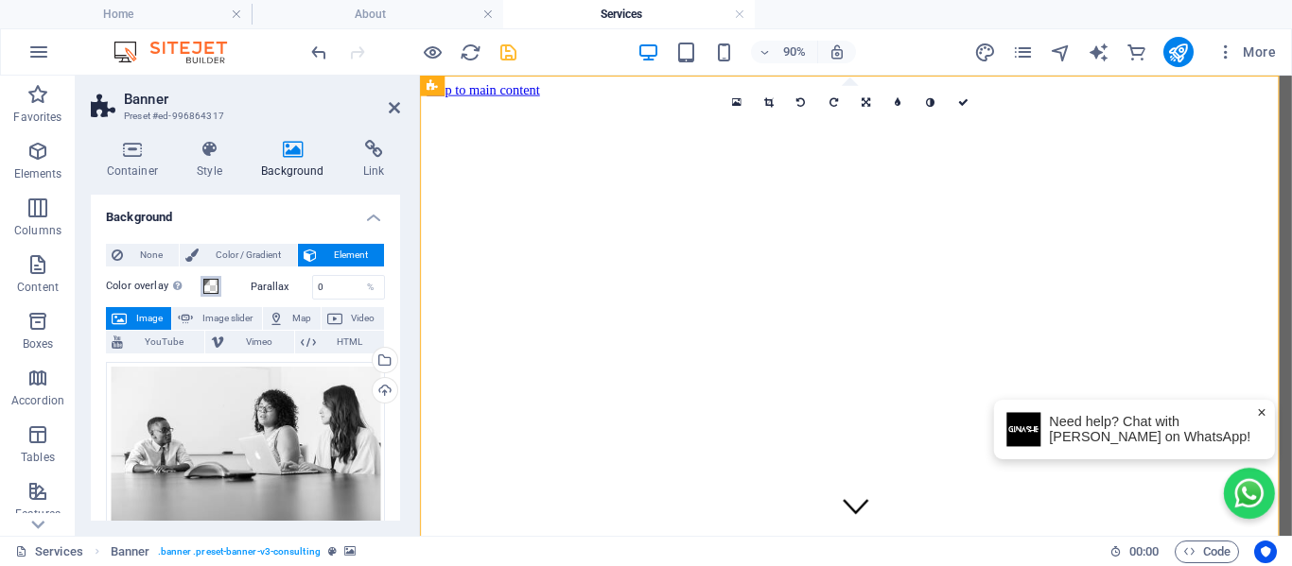
click at [211, 289] on span at bounding box center [210, 286] width 15 height 15
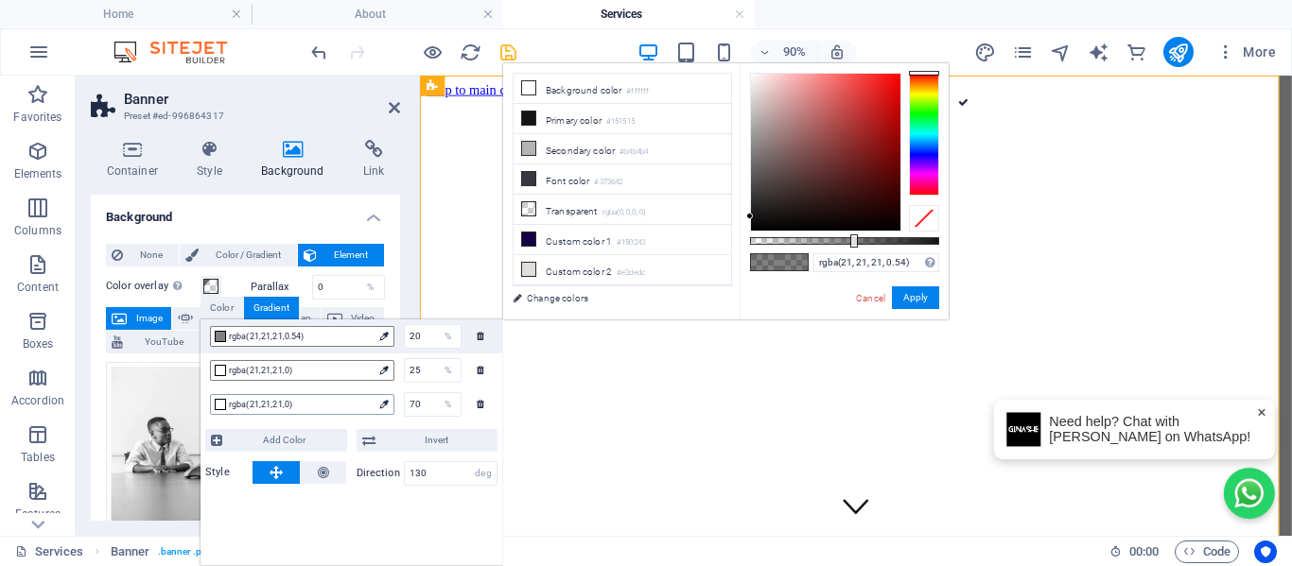
click at [290, 402] on span "rgba(21,21,21,0)" at bounding box center [301, 404] width 144 height 17
drag, startPoint x: 751, startPoint y: 244, endPoint x: 947, endPoint y: 240, distance: 196.7
click at [945, 240] on div "rgba(21, 21, 21, 0.99) Supported formats #0852ed rgb(8, 82, 237) rgba(8, 82, 23…" at bounding box center [843, 328] width 209 height 530
click at [901, 300] on button "Apply" at bounding box center [915, 297] width 47 height 23
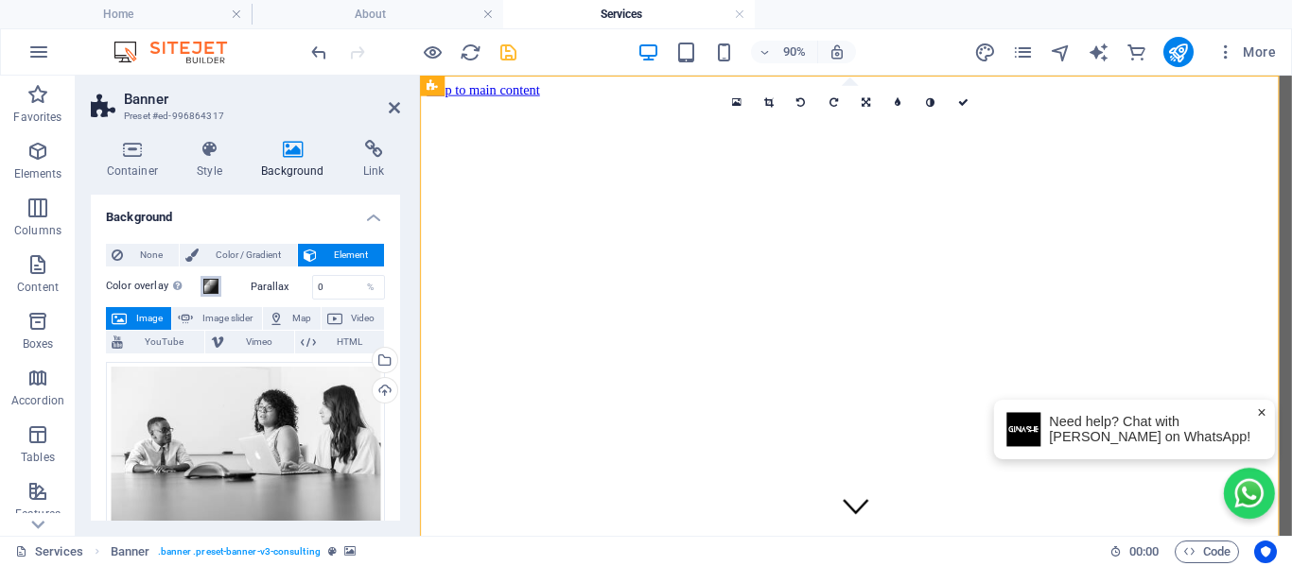
click at [213, 293] on span at bounding box center [210, 286] width 15 height 15
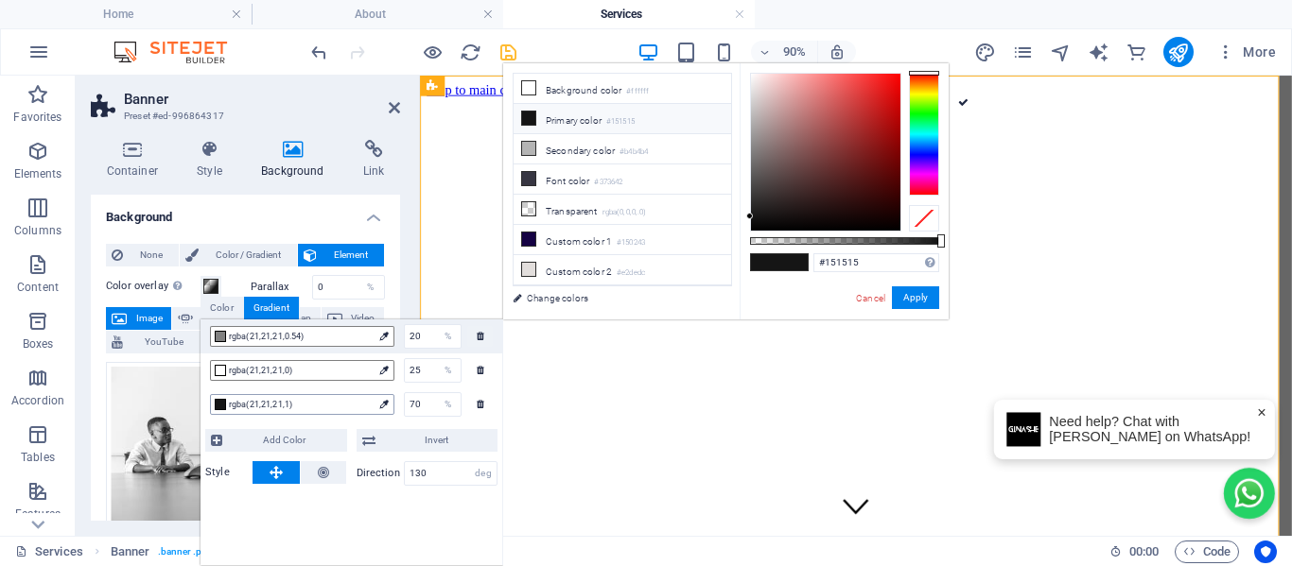
click at [269, 399] on span "rgba(21,21,21,1)" at bounding box center [301, 404] width 144 height 17
click at [269, 365] on span "rgba(21,21,21,0)" at bounding box center [301, 370] width 144 height 17
type input "rgba(21, 21, 21, 0.235)"
drag, startPoint x: 755, startPoint y: 240, endPoint x: 799, endPoint y: 265, distance: 50.8
click at [794, 266] on div "rgba(21, 21, 21, 0.235) Supported formats #0852ed rgb(8, 82, 237) rgba(8, 82, 2…" at bounding box center [843, 328] width 209 height 530
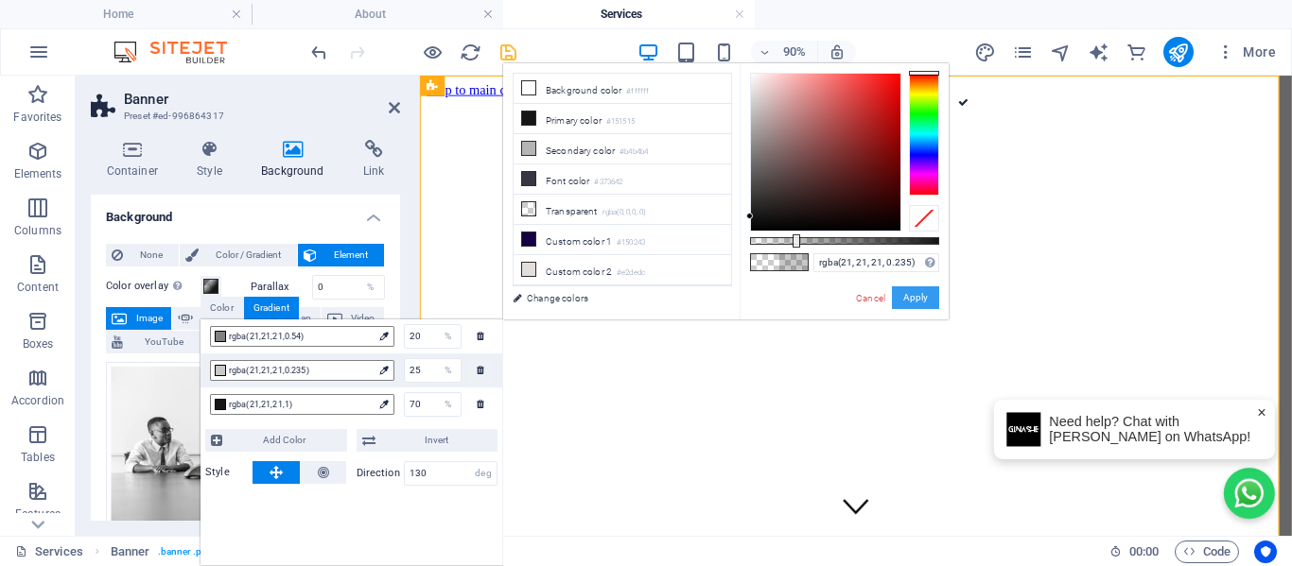
click at [912, 293] on button "Apply" at bounding box center [915, 297] width 47 height 23
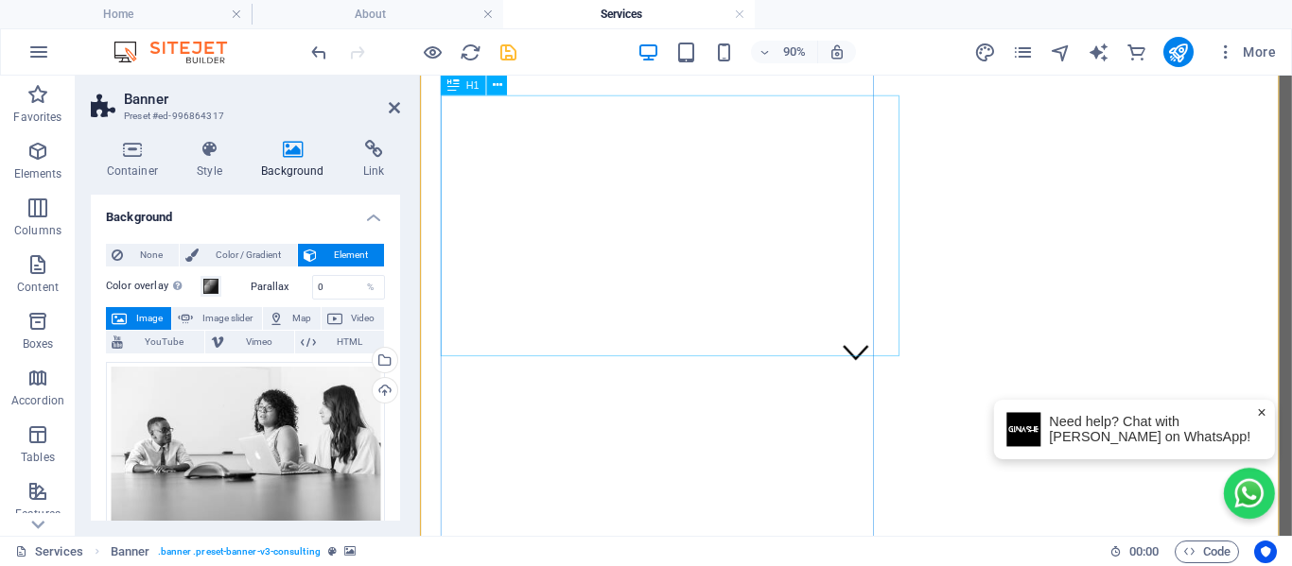
scroll to position [189, 0]
drag, startPoint x: 506, startPoint y: 51, endPoint x: 477, endPoint y: 59, distance: 29.4
click at [506, 52] on icon "save" at bounding box center [508, 53] width 22 height 22
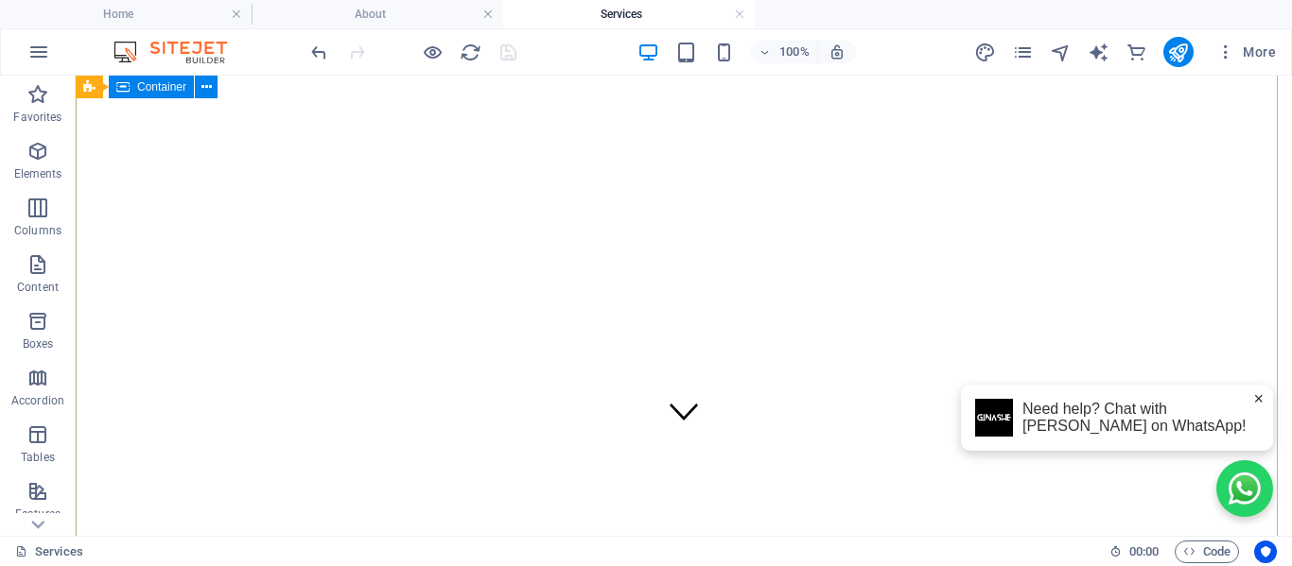
scroll to position [0, 0]
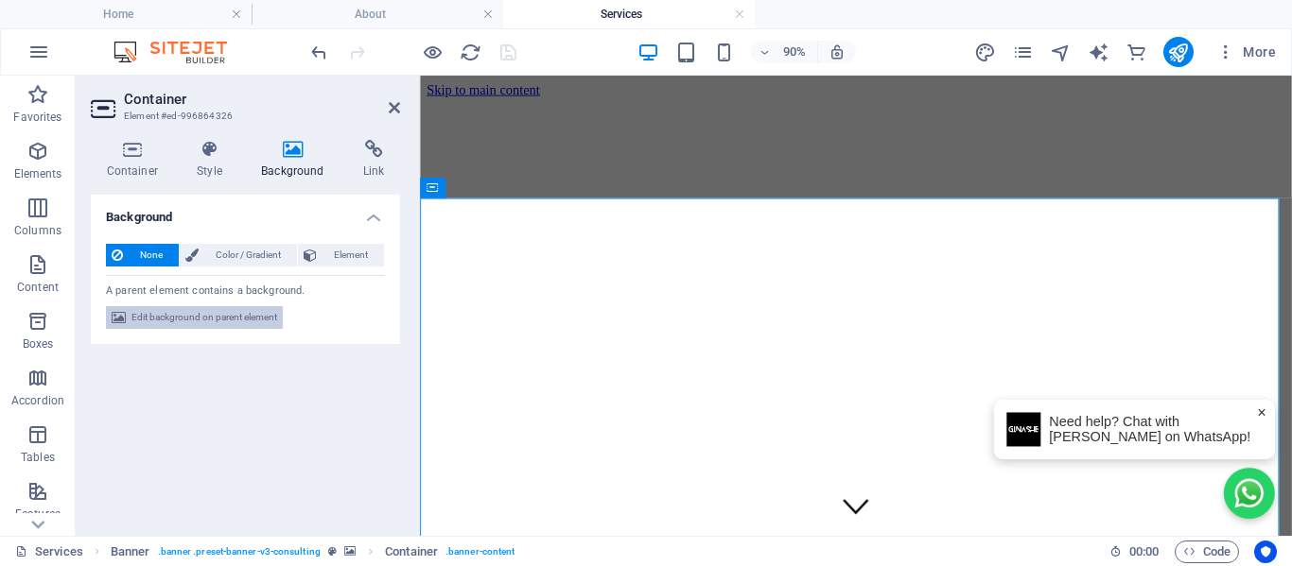
click at [247, 315] on span "Edit background on parent element" at bounding box center [204, 317] width 146 height 23
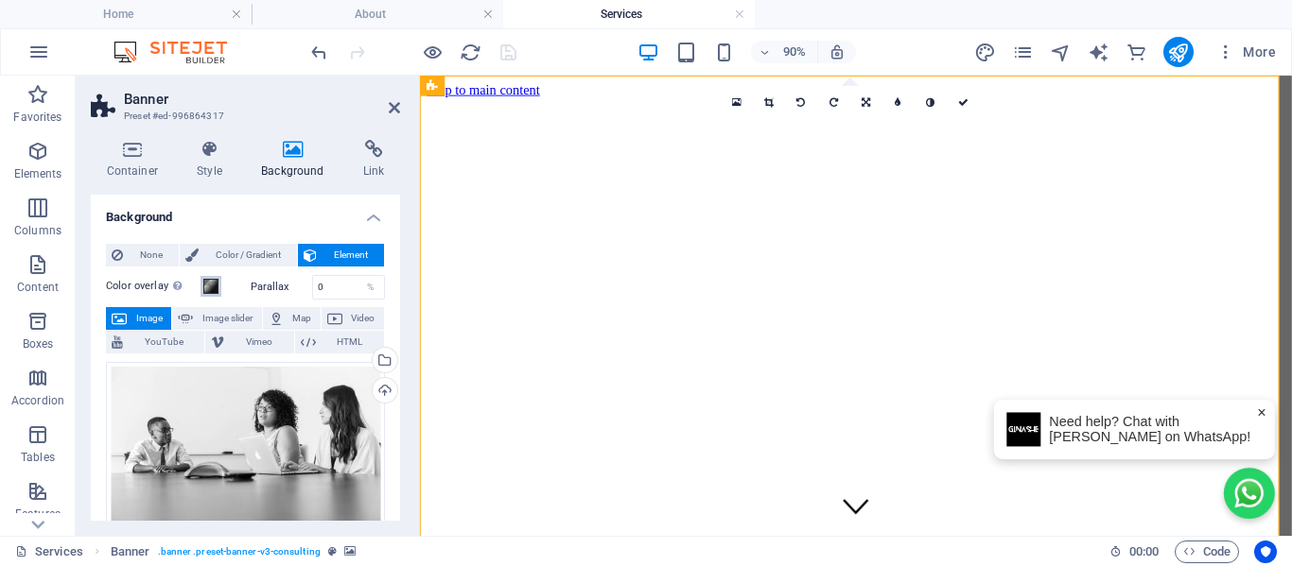
click at [217, 282] on span at bounding box center [210, 286] width 15 height 15
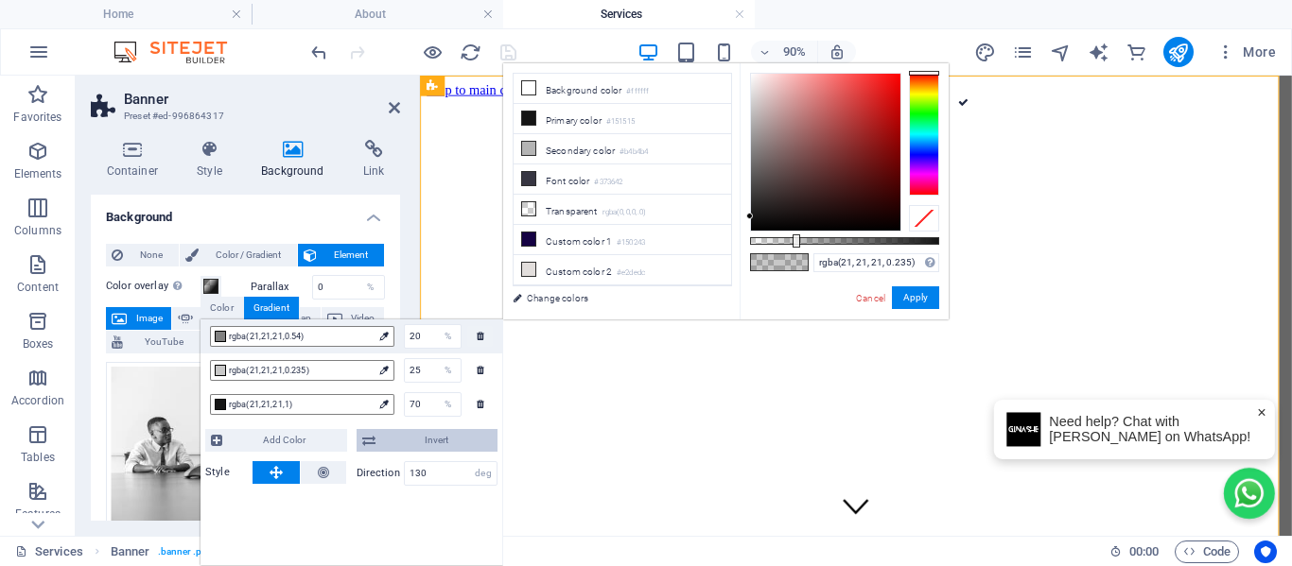
click at [385, 441] on span "Invert" at bounding box center [437, 440] width 112 height 23
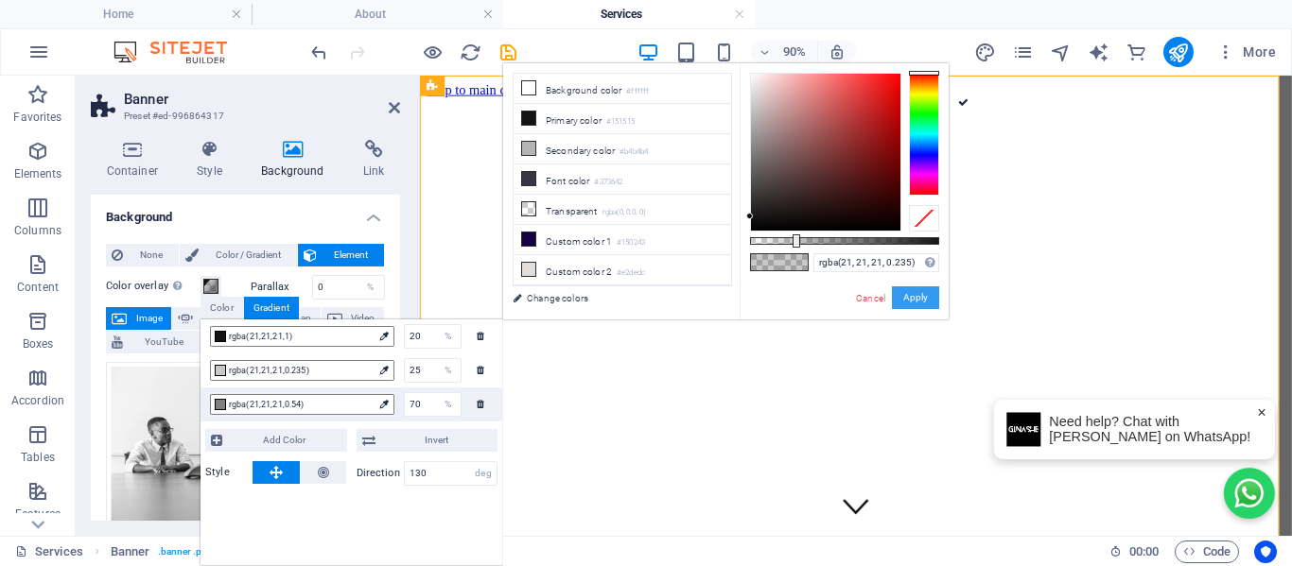
click at [923, 298] on button "Apply" at bounding box center [915, 297] width 47 height 23
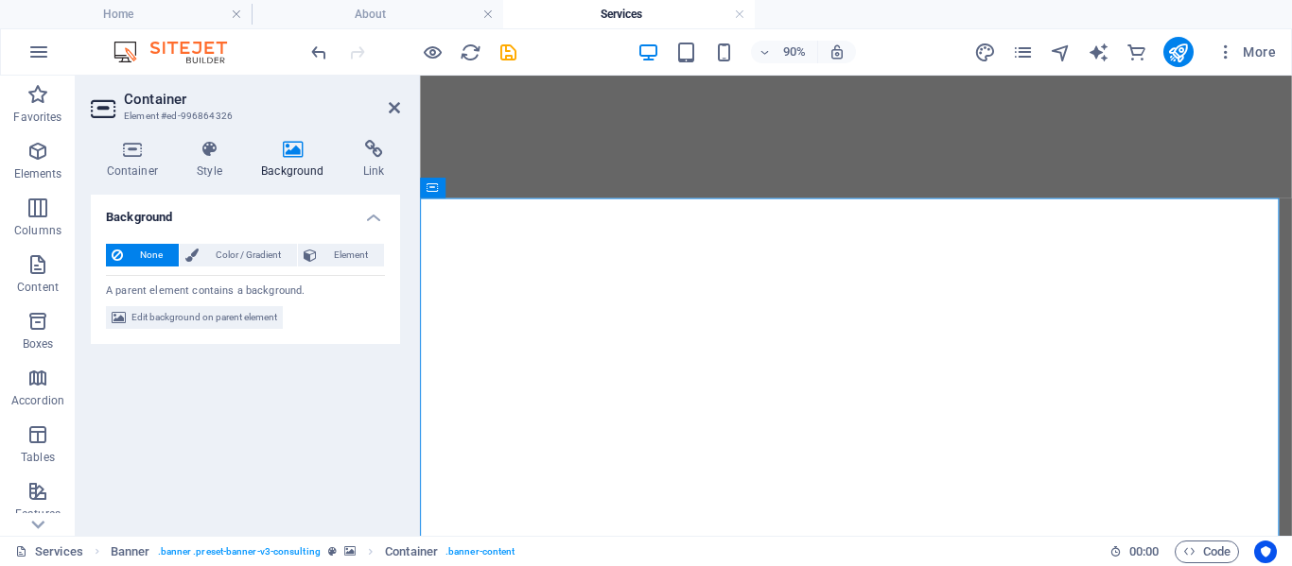
click at [221, 316] on span "Edit background on parent element" at bounding box center [204, 317] width 146 height 23
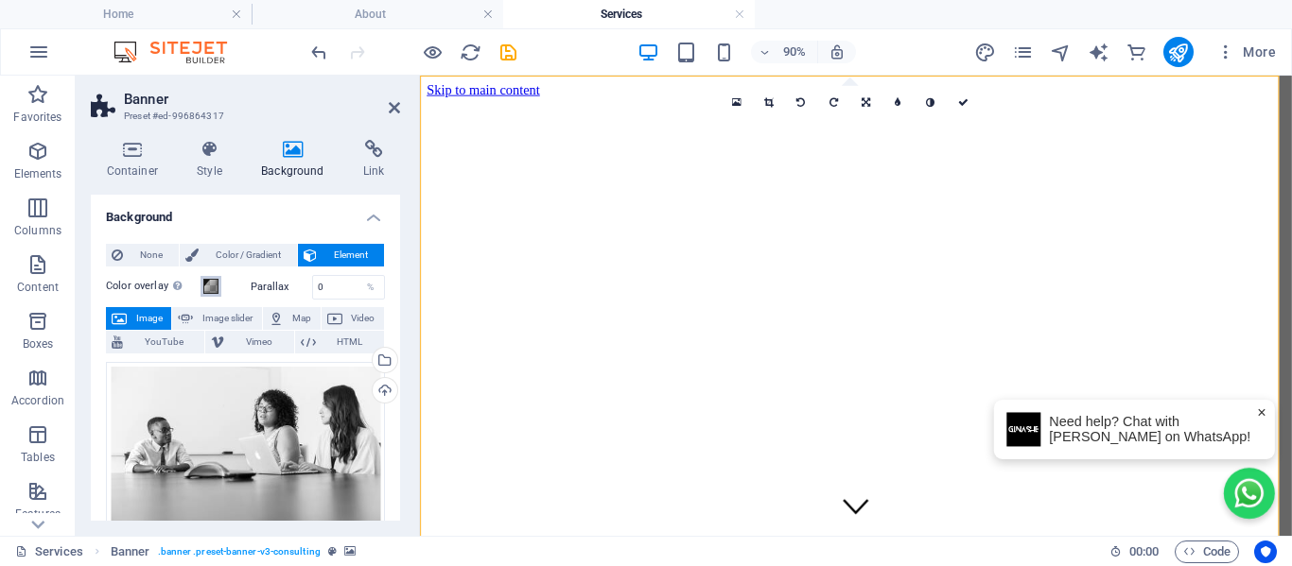
click at [211, 291] on span at bounding box center [210, 286] width 15 height 15
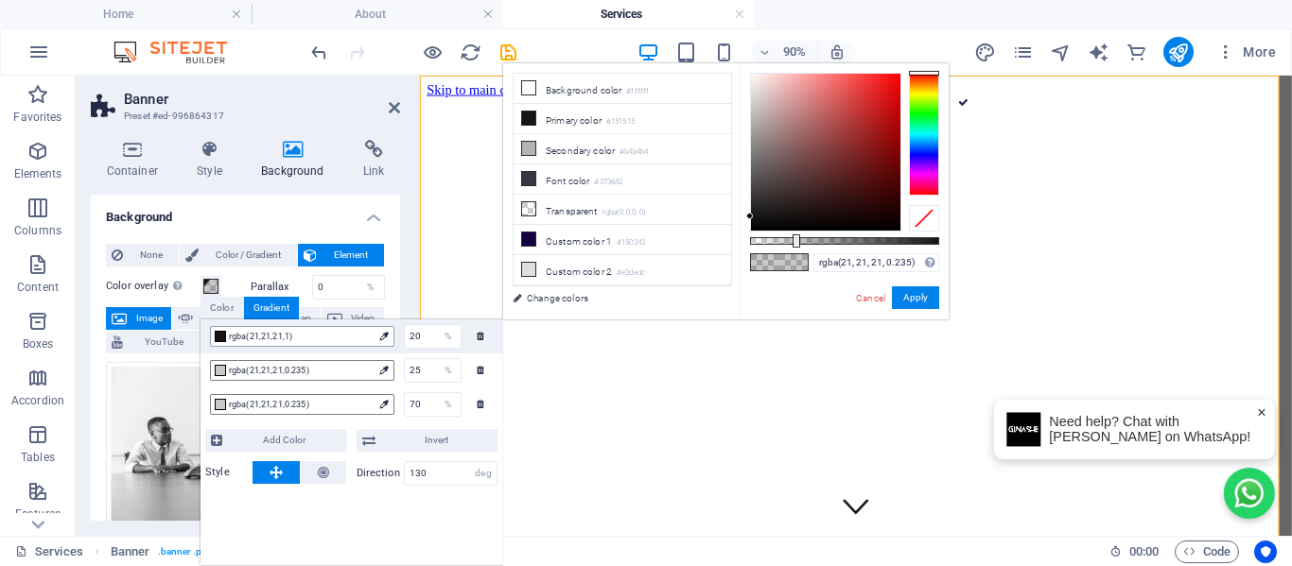
click at [232, 329] on span "rgba(21,21,21,1)" at bounding box center [301, 336] width 144 height 17
click at [335, 343] on span "rgba(21,21,21,1)" at bounding box center [301, 336] width 144 height 17
click at [281, 377] on span "rgba(21,21,21,0.235)" at bounding box center [301, 370] width 144 height 17
click at [276, 419] on div "rgba(21,21,21,0.235) 70 %" at bounding box center [351, 405] width 302 height 34
click at [282, 410] on span "rgba(21,21,21,0.235)" at bounding box center [301, 404] width 144 height 17
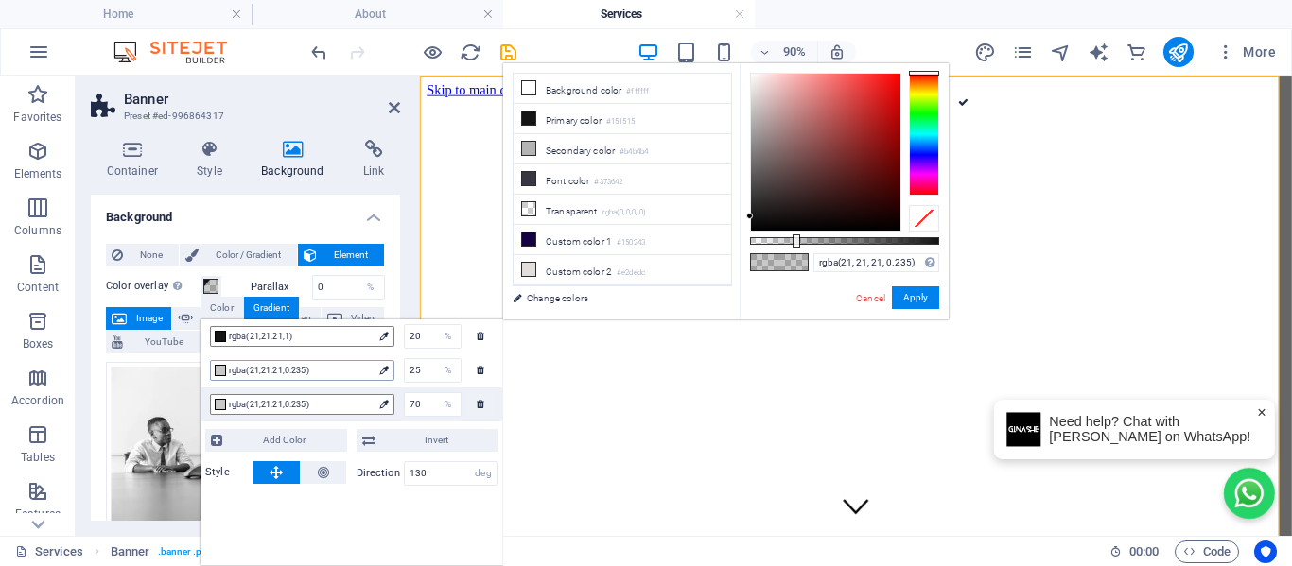
click at [312, 373] on span "rgba(21,21,21,0.235)" at bounding box center [301, 370] width 144 height 17
click at [313, 336] on span "rgba(21,21,21,1)" at bounding box center [301, 336] width 144 height 17
type input "rgba(21, 21, 21, 0.63)"
drag, startPoint x: 939, startPoint y: 238, endPoint x: 869, endPoint y: 249, distance: 70.7
click at [869, 249] on div "rgba(21, 21, 21, 0.63) Supported formats #0852ed rgb(8, 82, 237) rgba(8, 82, 23…" at bounding box center [843, 328] width 209 height 530
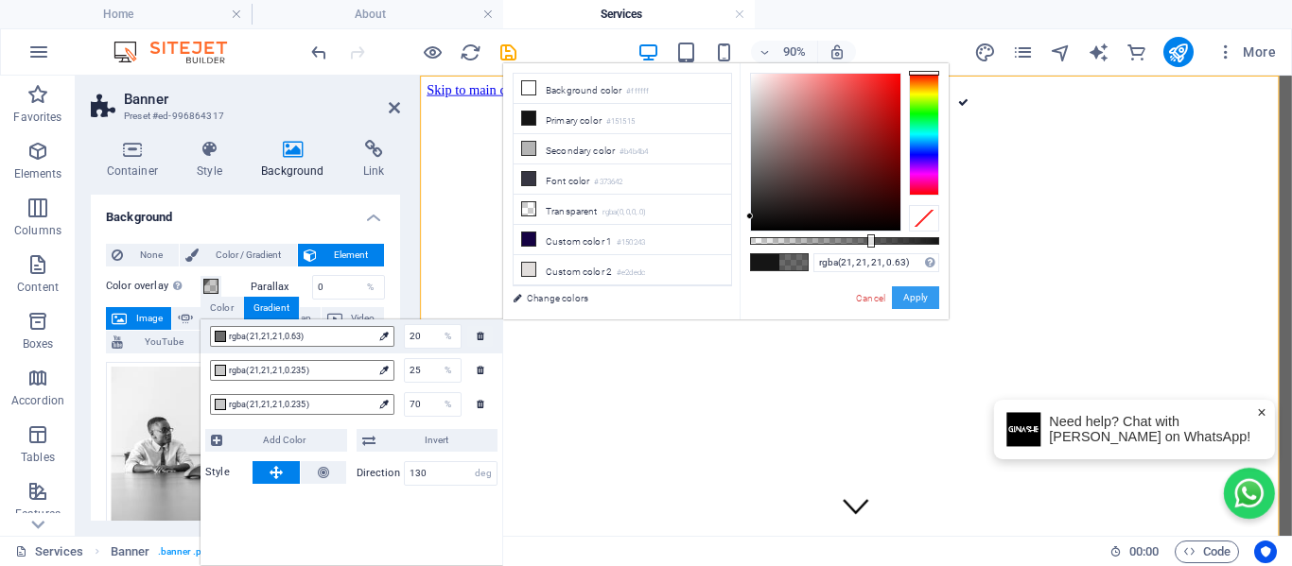
click at [922, 298] on button "Apply" at bounding box center [915, 297] width 47 height 23
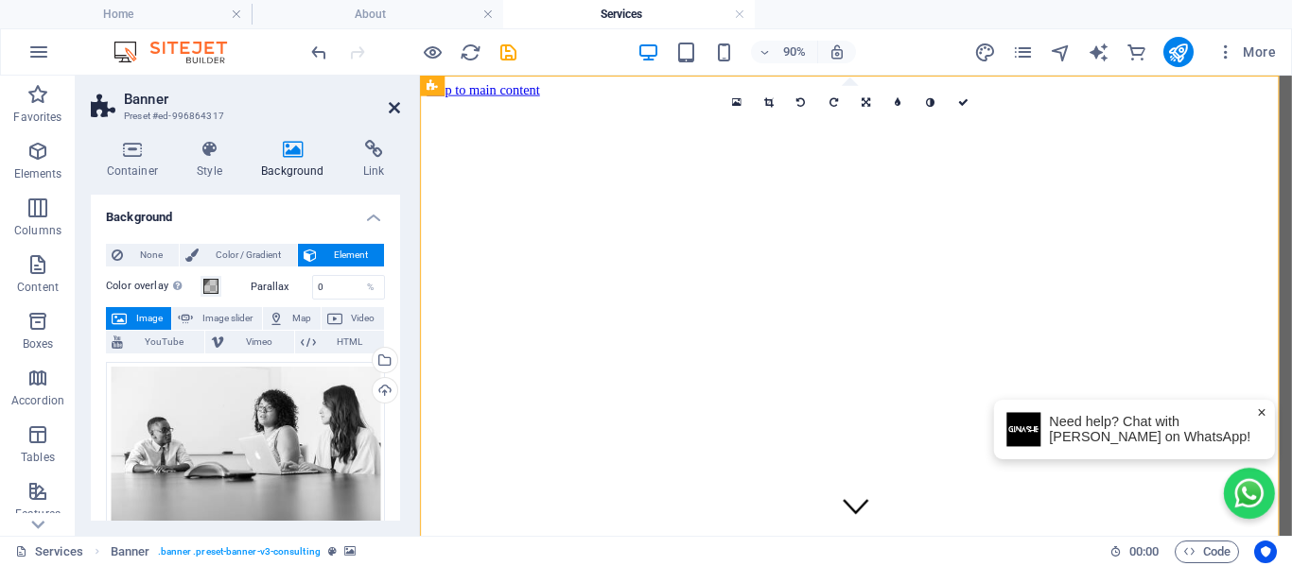
click at [392, 108] on icon at bounding box center [394, 107] width 11 height 15
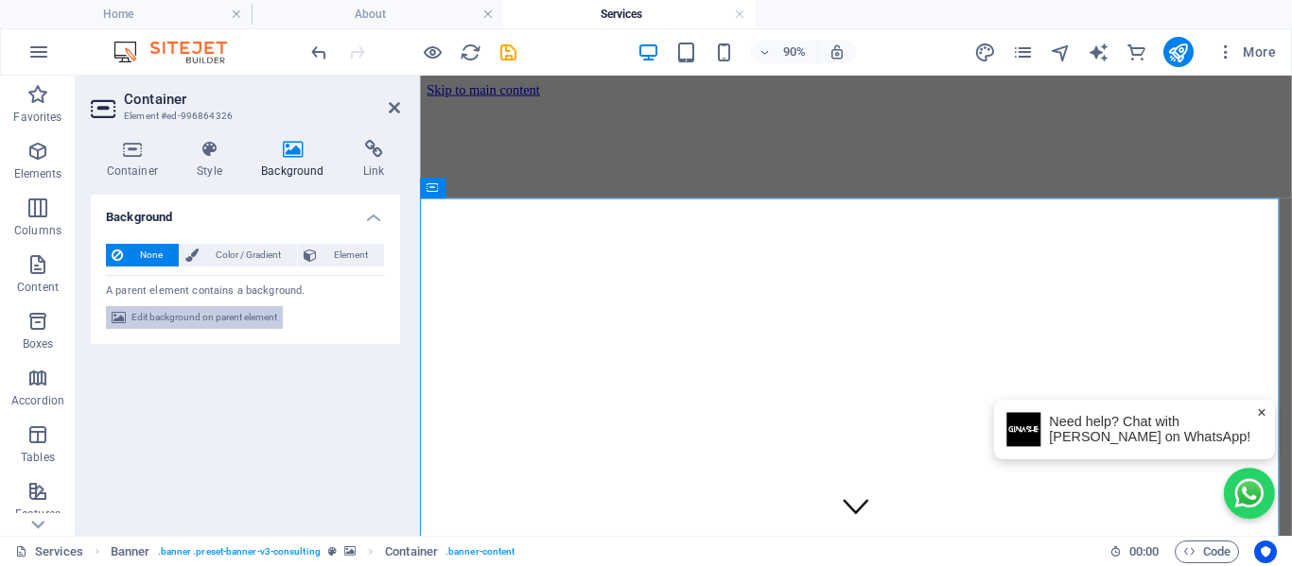
click at [182, 321] on span "Edit background on parent element" at bounding box center [204, 317] width 146 height 23
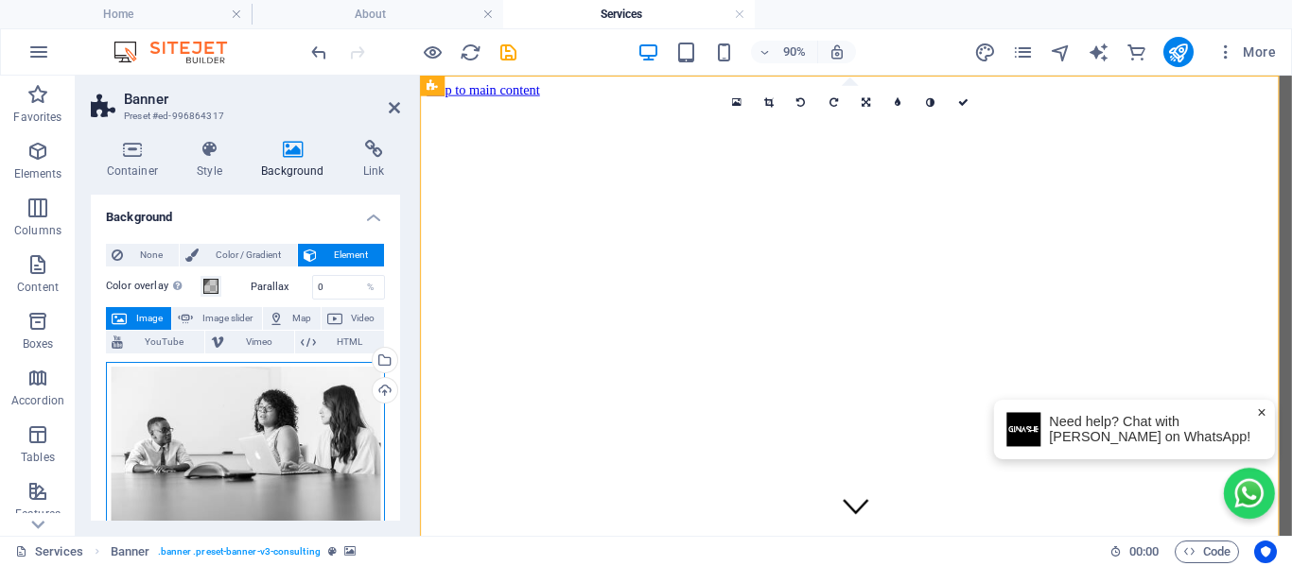
click at [228, 419] on div "Drag files here, click to choose files or select files from Files or our free s…" at bounding box center [245, 456] width 279 height 189
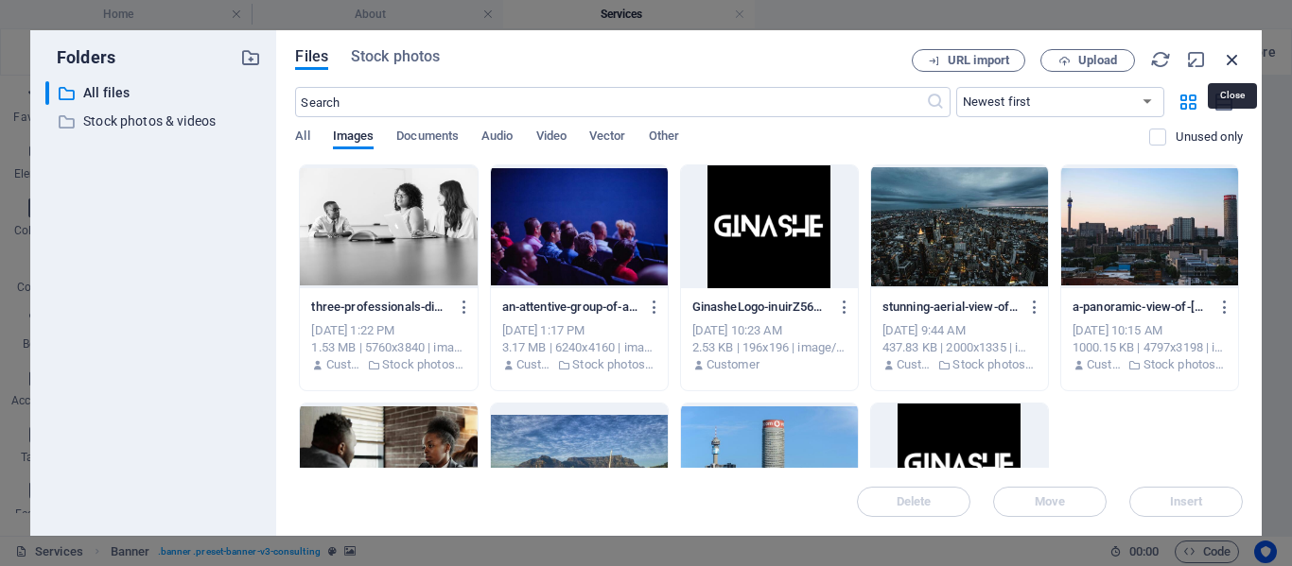
click at [1234, 56] on icon "button" at bounding box center [1232, 59] width 21 height 21
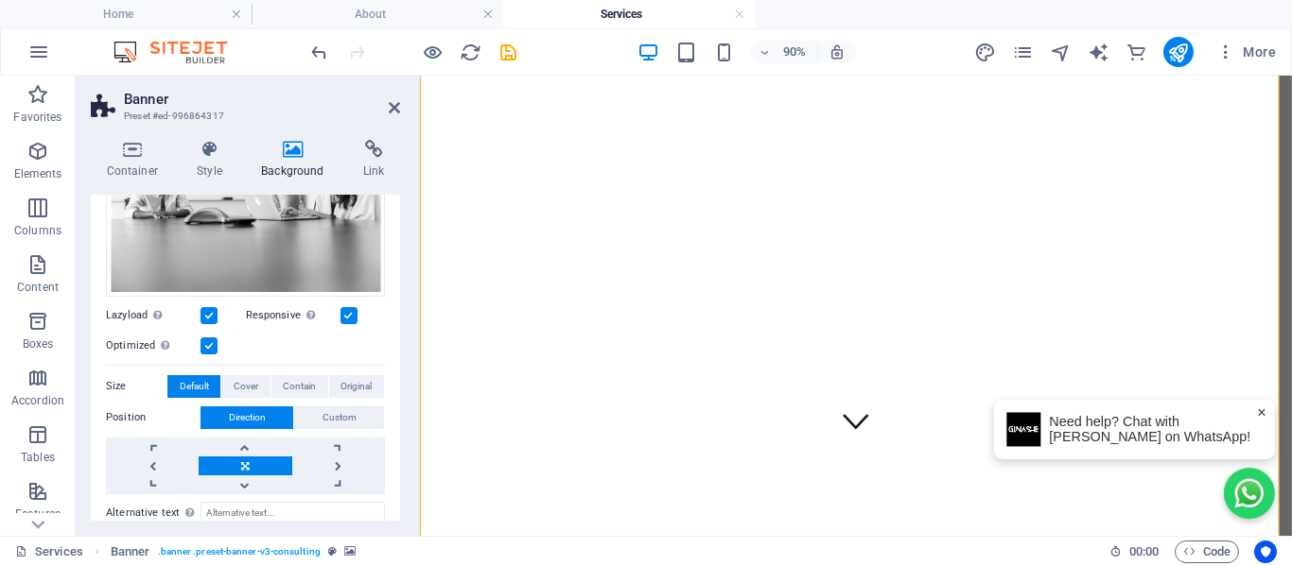
scroll to position [284, 0]
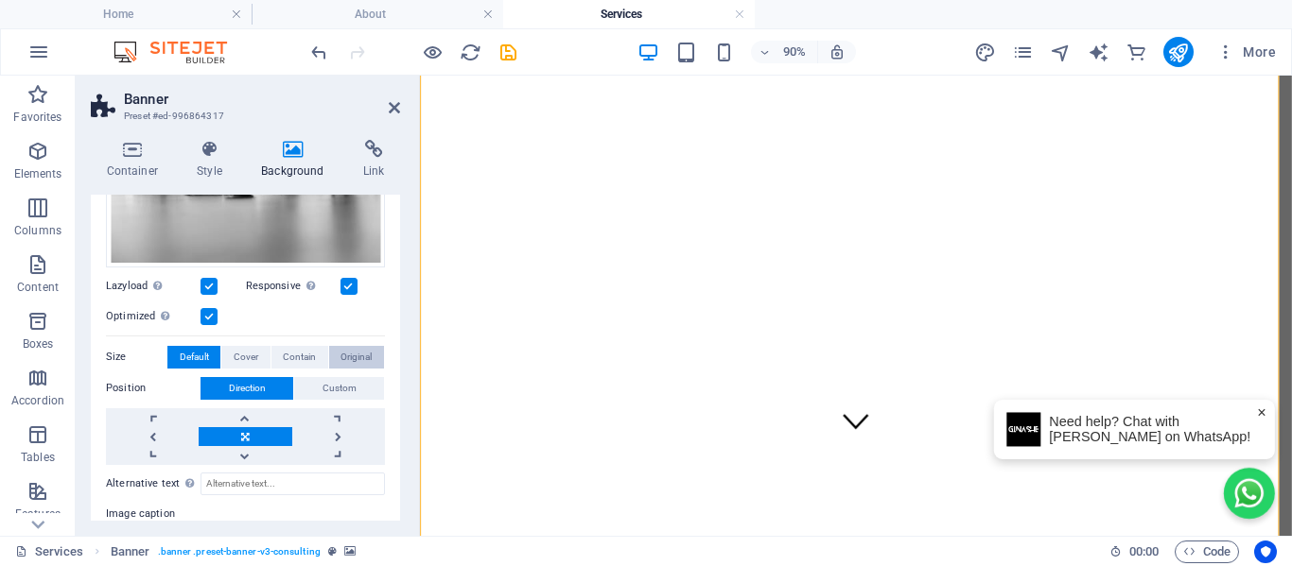
click at [344, 353] on span "Original" at bounding box center [355, 357] width 31 height 23
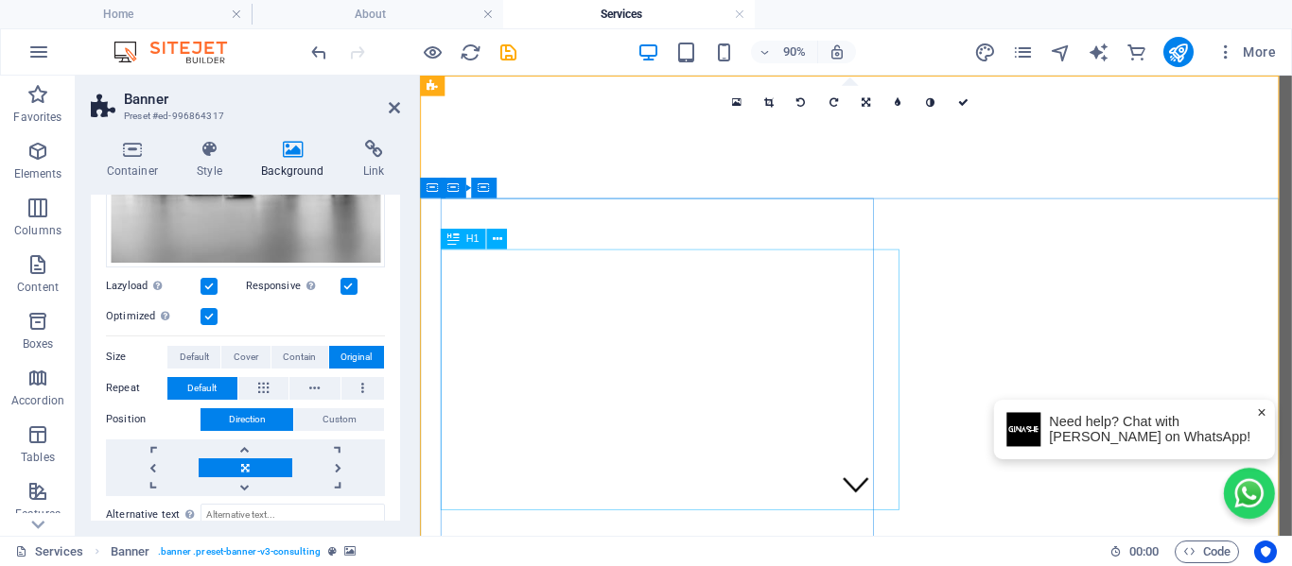
scroll to position [0, 0]
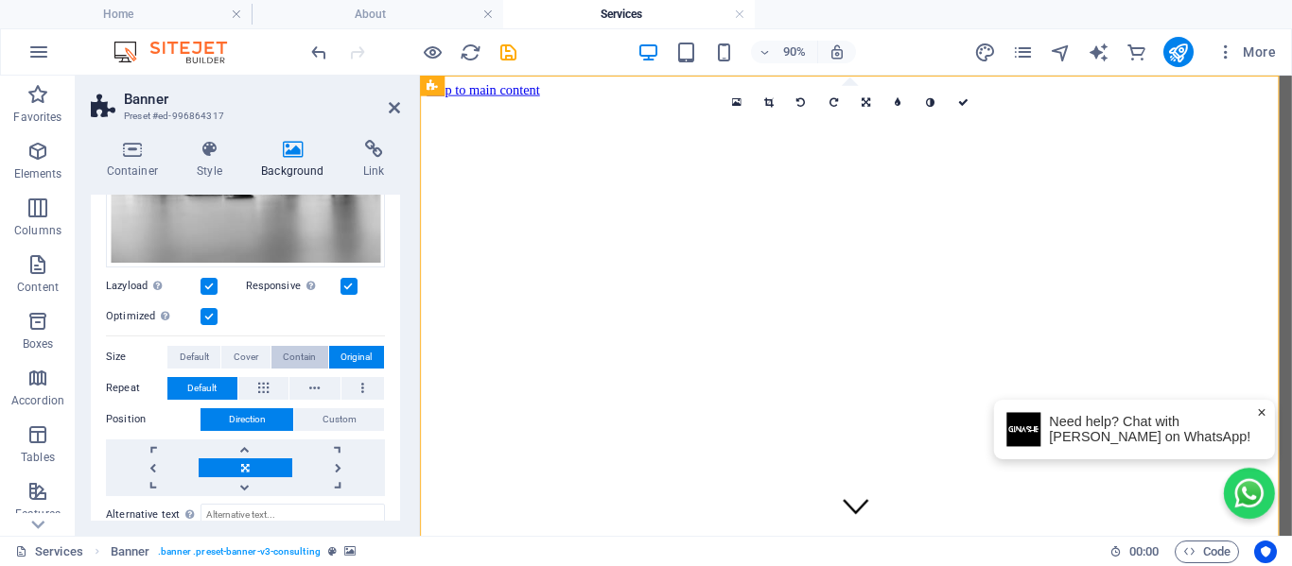
click at [286, 352] on span "Contain" at bounding box center [299, 357] width 33 height 23
click at [505, 54] on icon "save" at bounding box center [508, 53] width 22 height 22
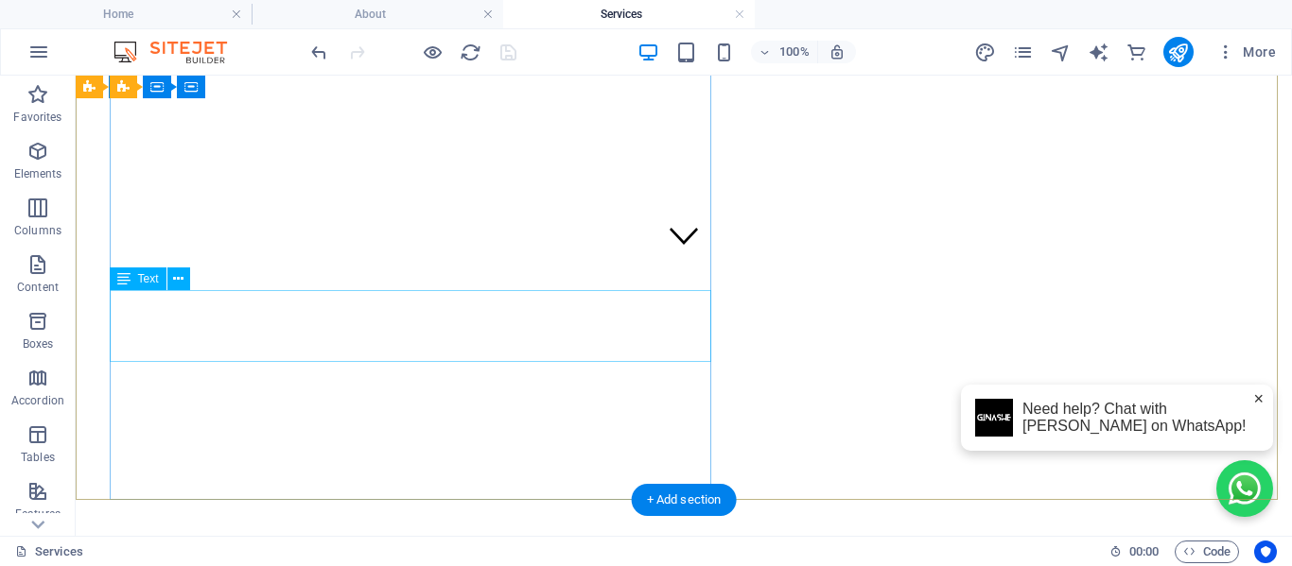
scroll to position [284, 0]
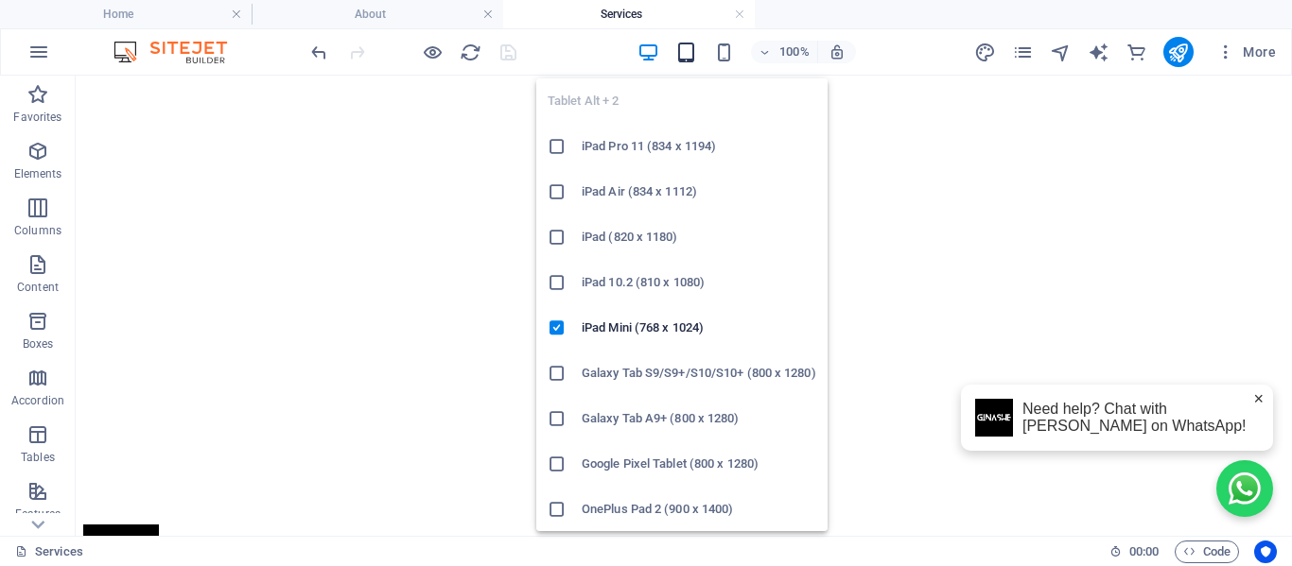
click at [686, 49] on icon "button" at bounding box center [686, 53] width 22 height 22
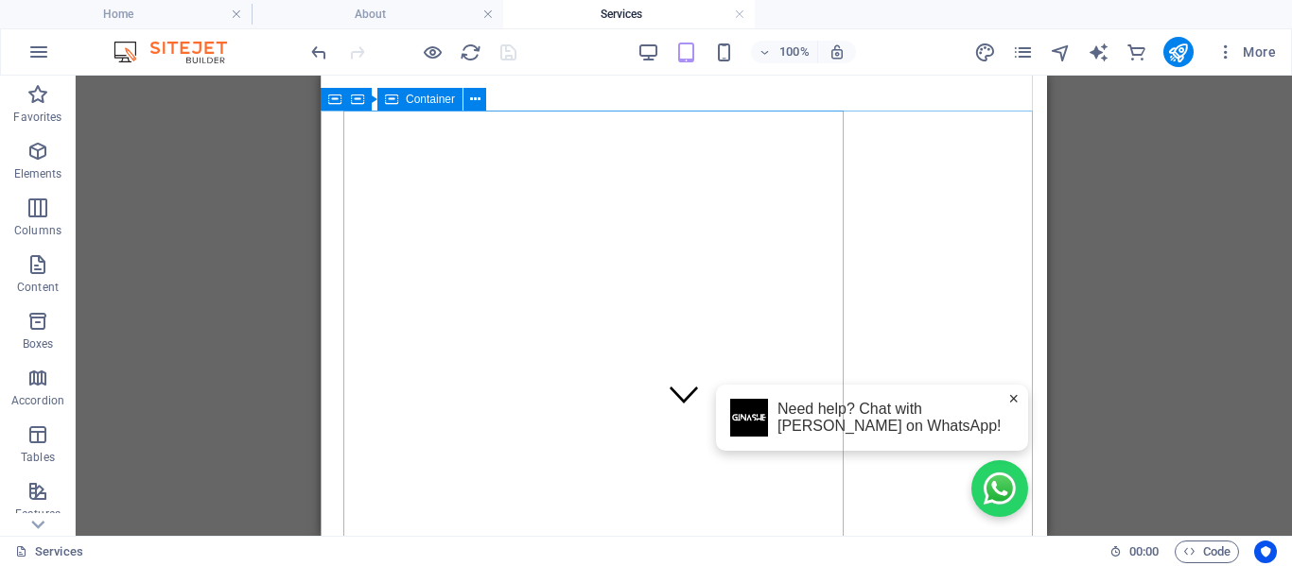
scroll to position [189, 0]
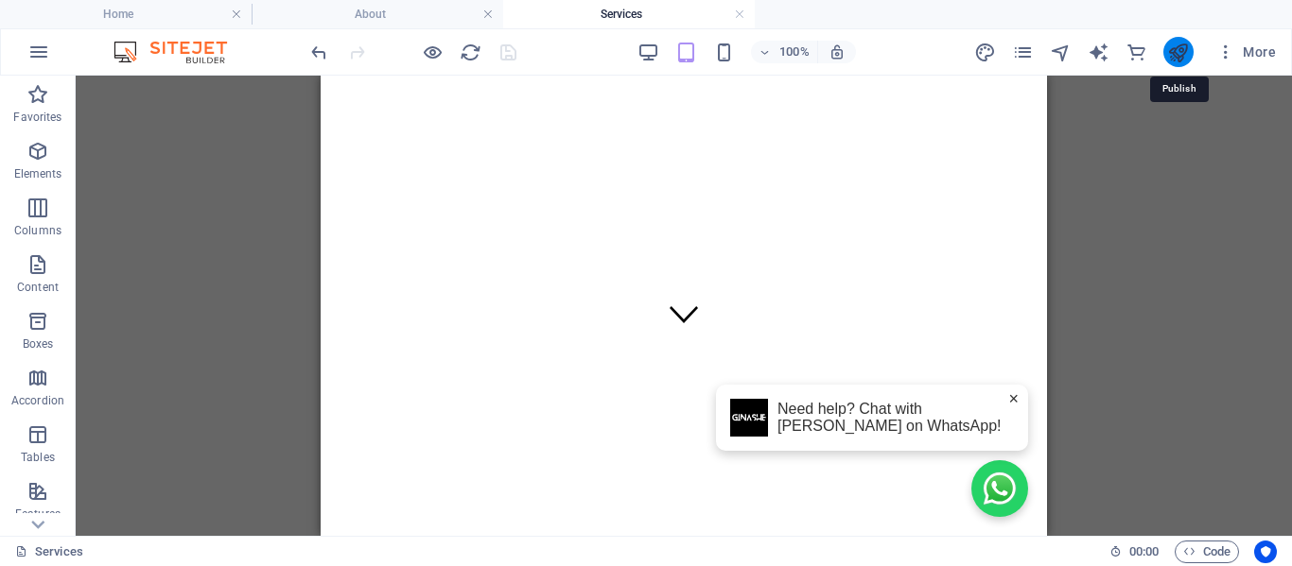
click at [1175, 43] on icon "publish" at bounding box center [1178, 53] width 22 height 22
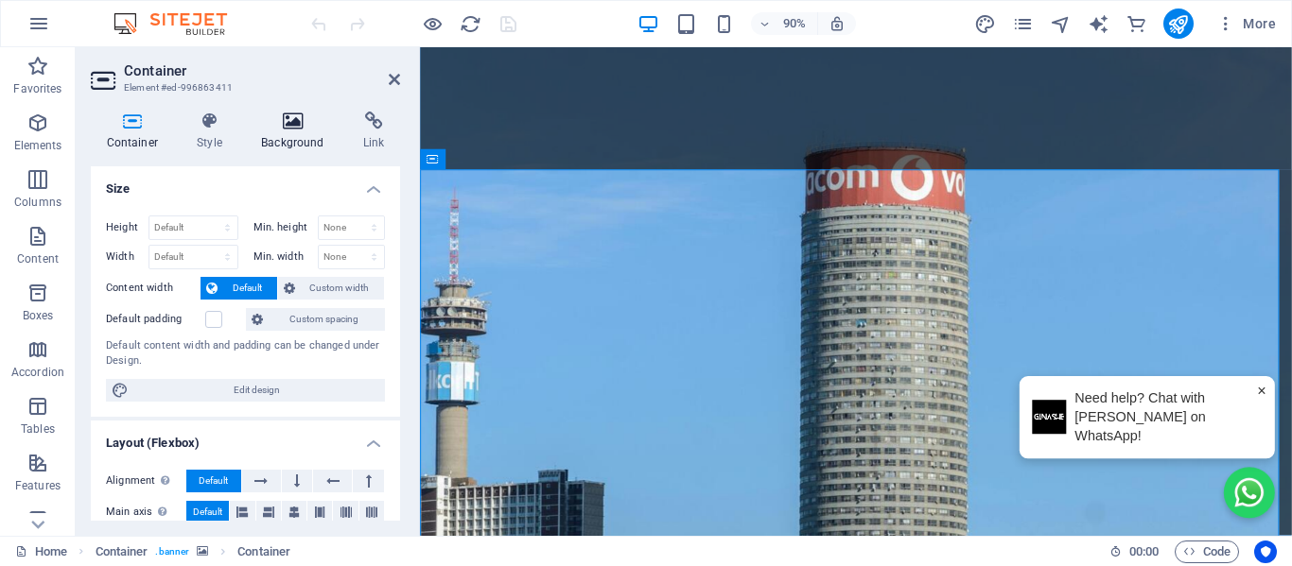
click at [265, 135] on h4 "Background" at bounding box center [297, 132] width 102 height 40
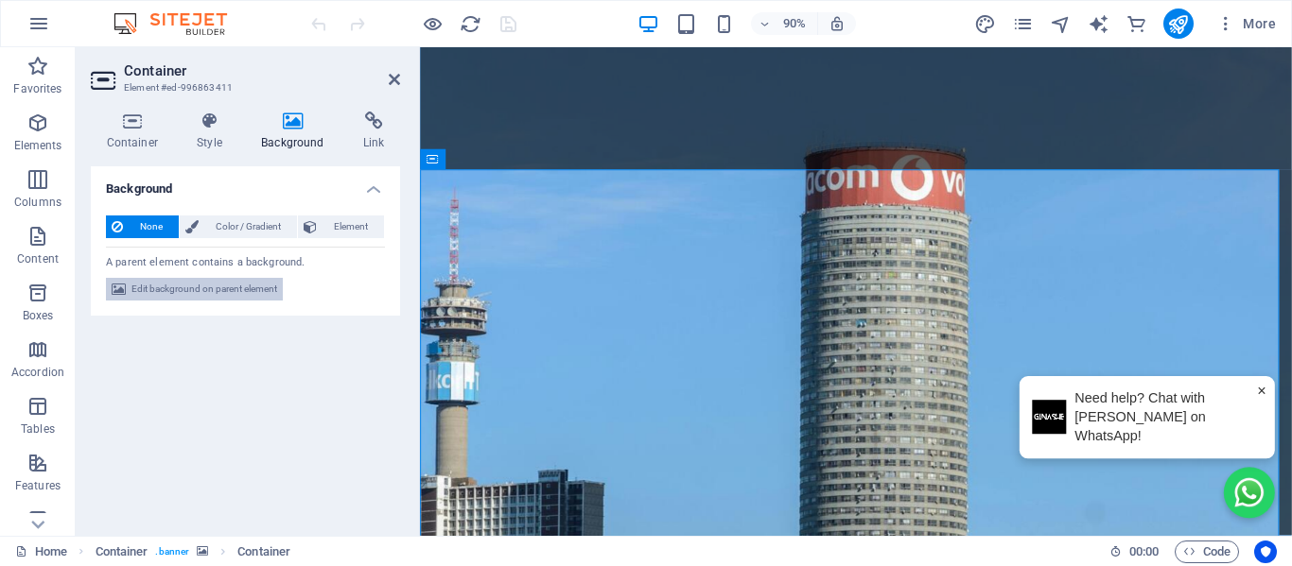
click at [192, 292] on span "Edit background on parent element" at bounding box center [204, 289] width 146 height 23
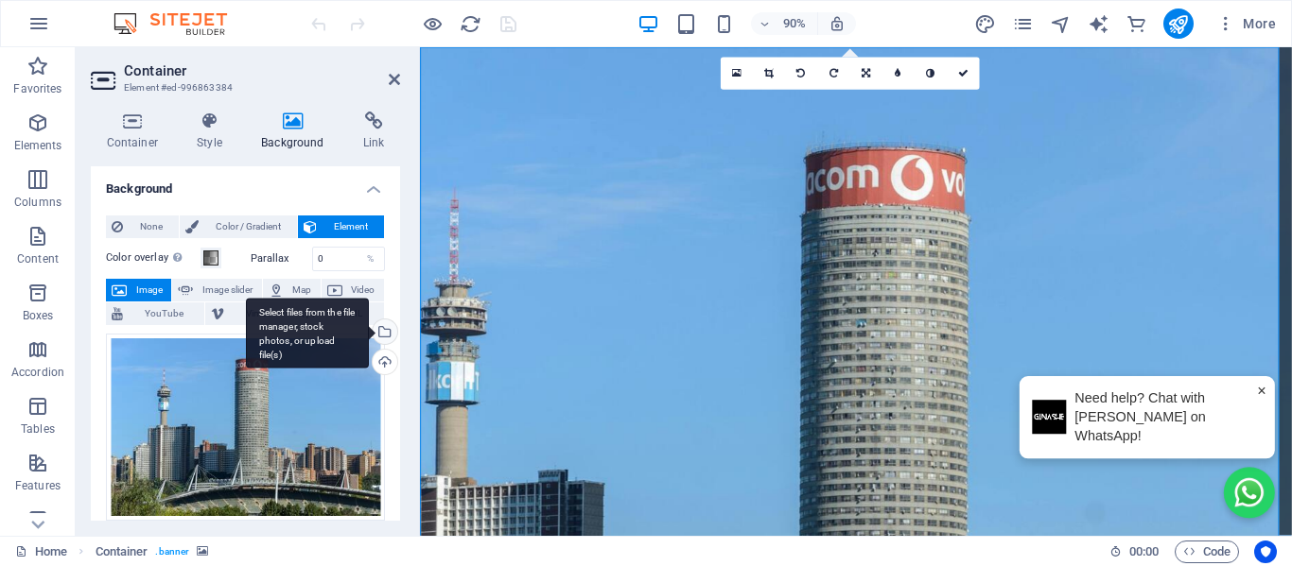
click at [379, 329] on div "Select files from the file manager, stock photos, or upload file(s)" at bounding box center [383, 334] width 28 height 28
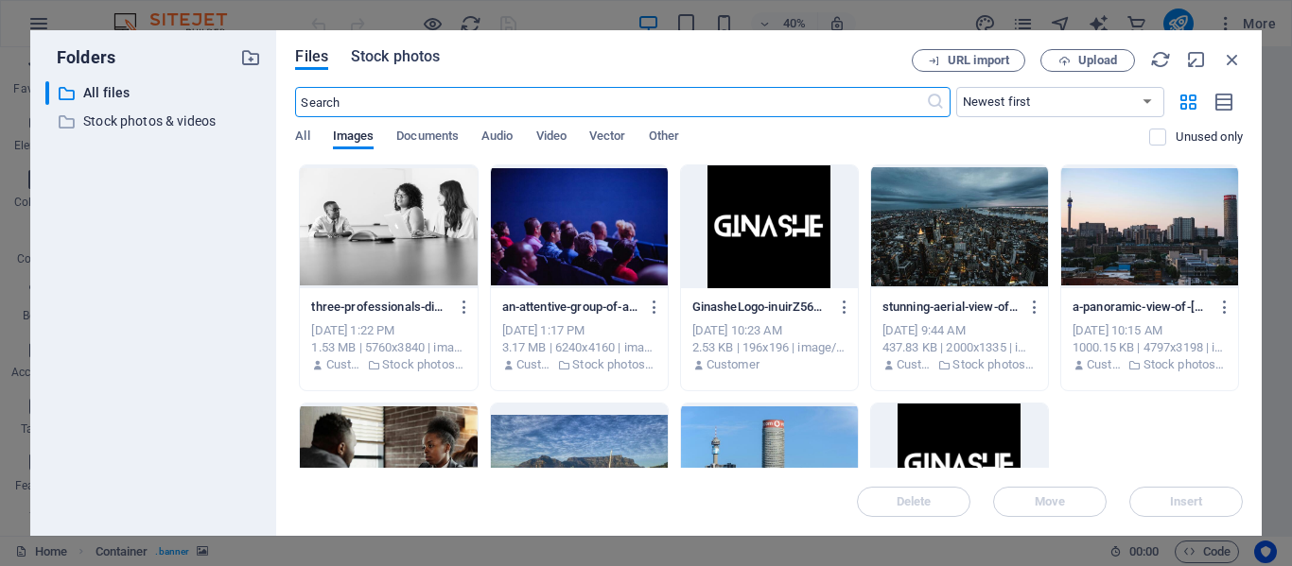
click at [397, 61] on span "Stock photos" at bounding box center [395, 56] width 89 height 23
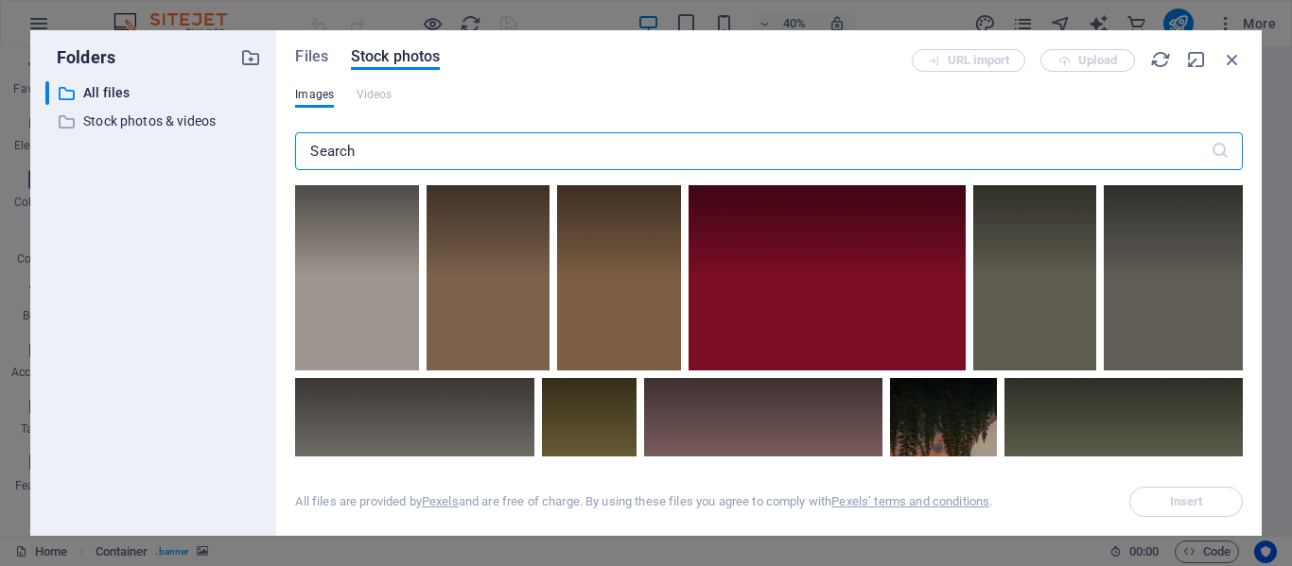
click at [393, 157] on input "text" at bounding box center [752, 151] width 914 height 38
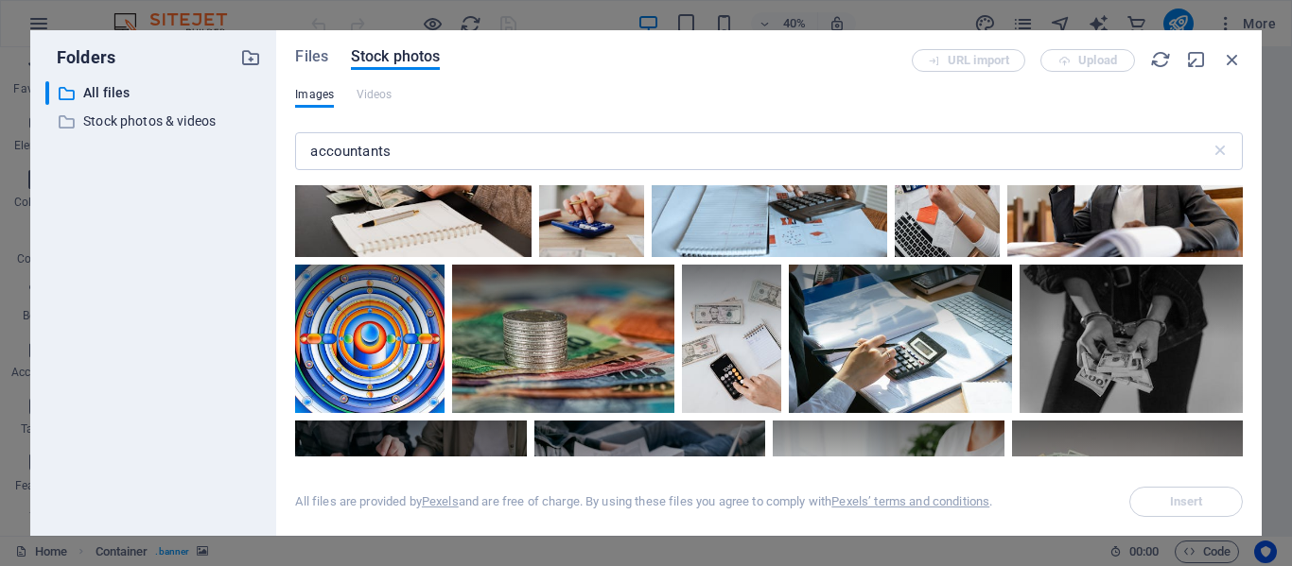
scroll to position [1513, 0]
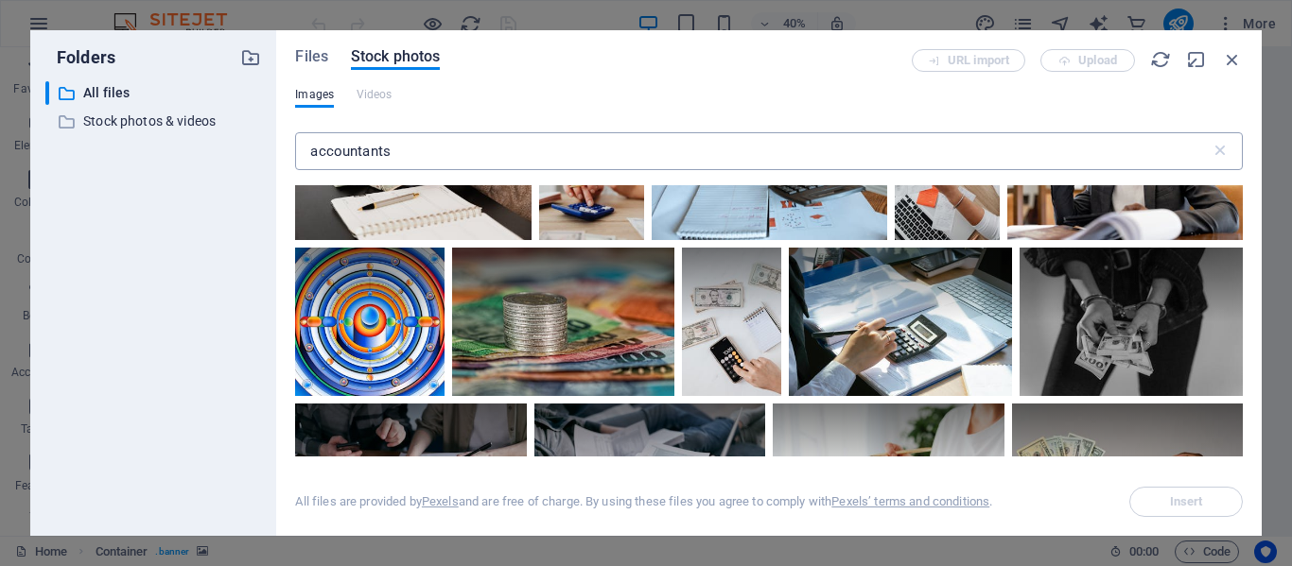
click at [361, 145] on input "accountants" at bounding box center [752, 151] width 914 height 38
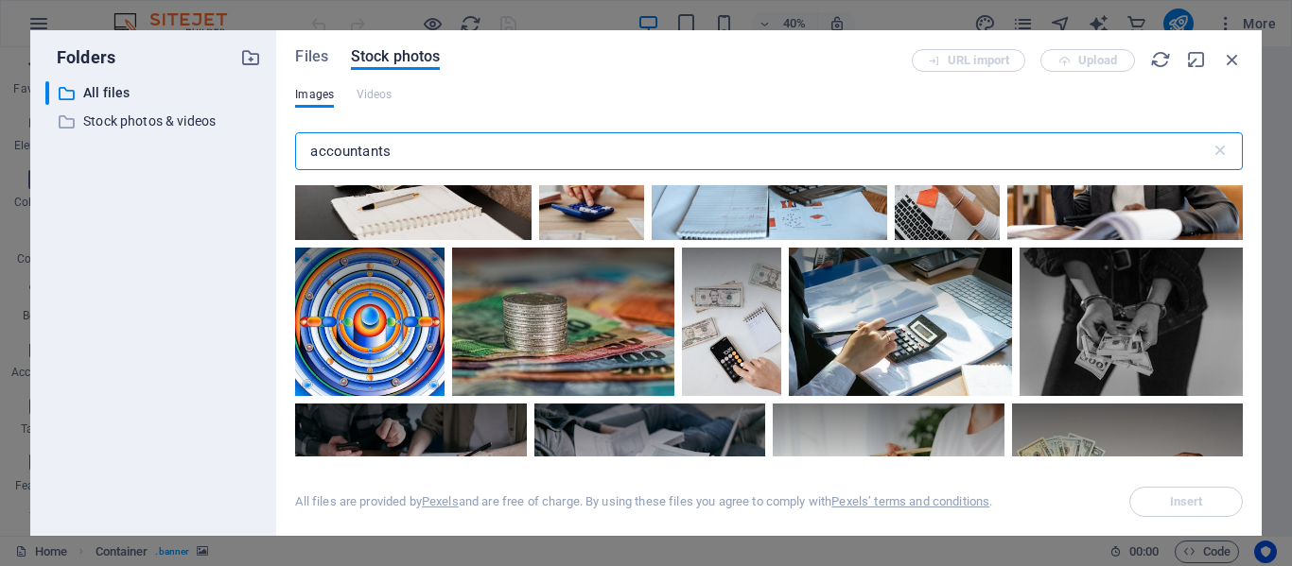
click at [361, 145] on input "accountants" at bounding box center [752, 151] width 914 height 38
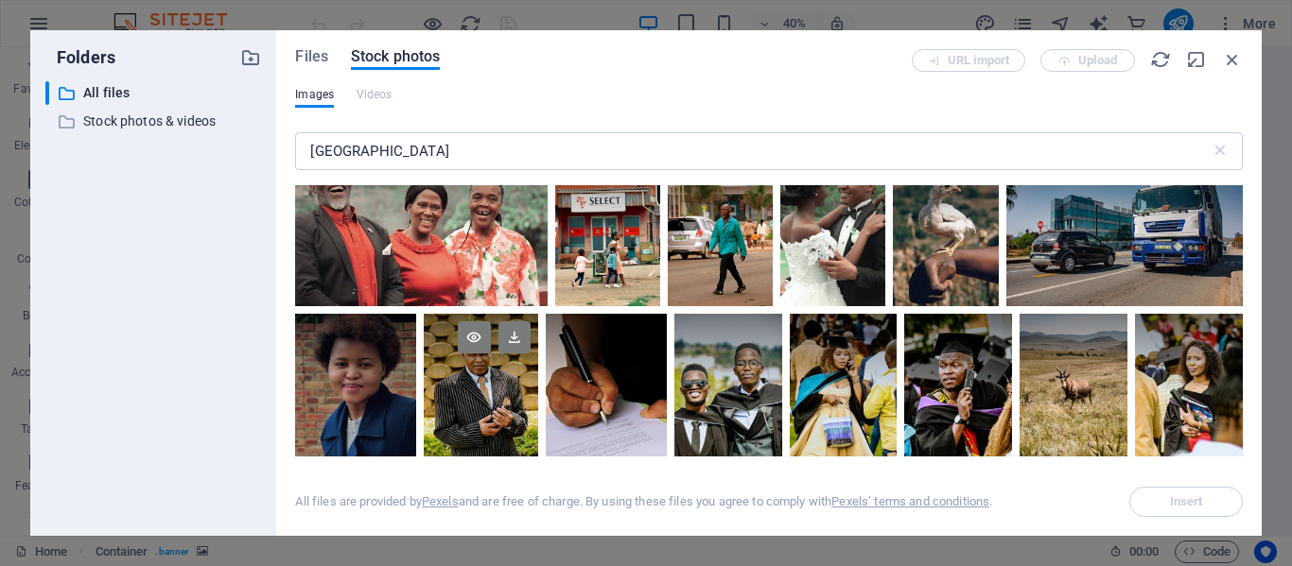
scroll to position [189, 0]
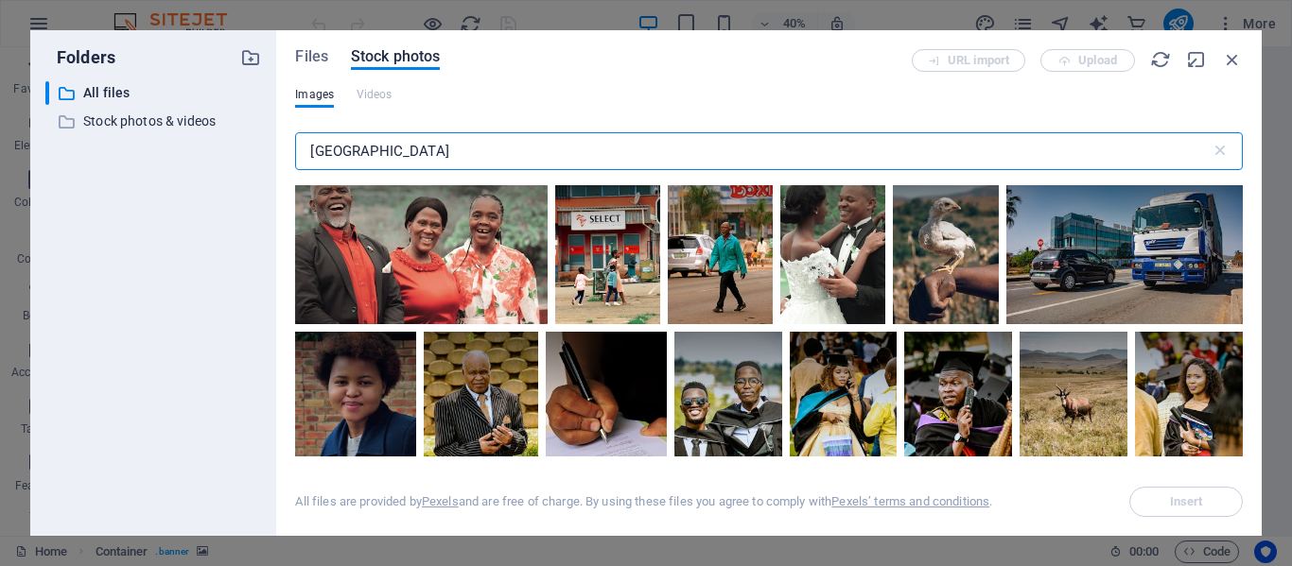
click at [346, 158] on input "pretoria" at bounding box center [752, 151] width 914 height 38
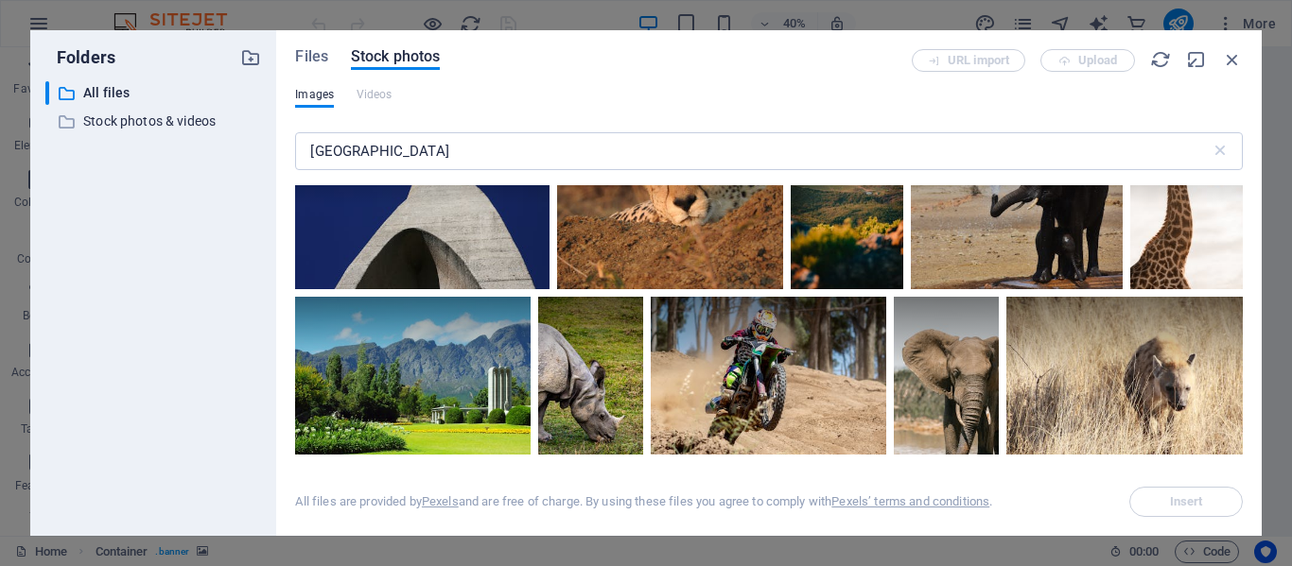
scroll to position [6997, 0]
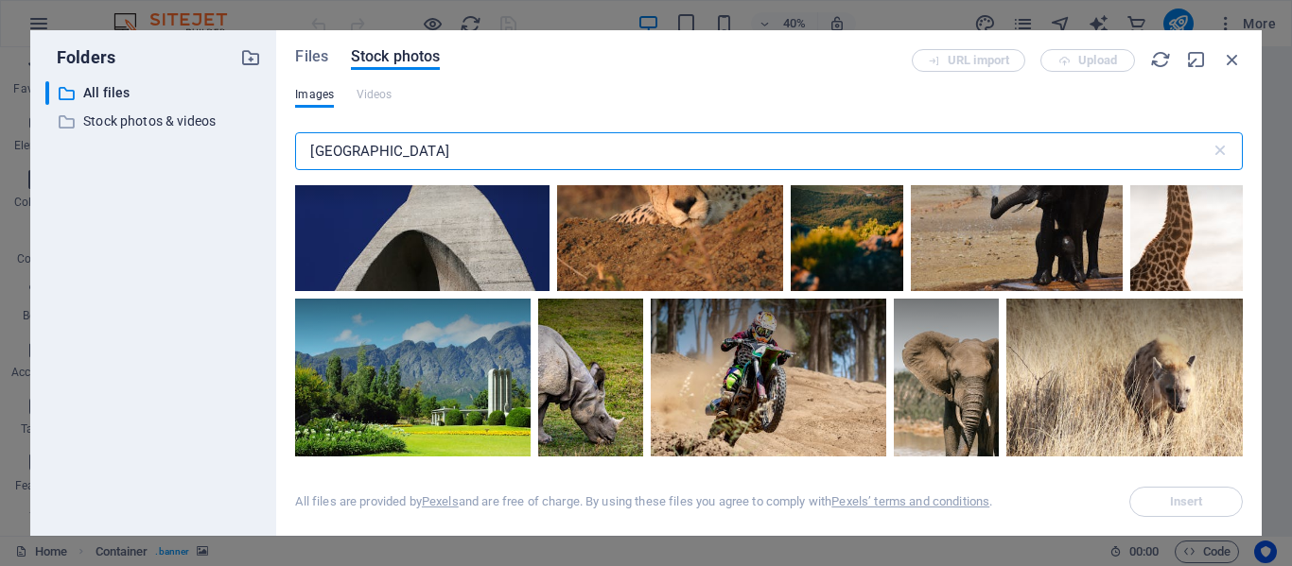
click at [470, 147] on input "south africa" at bounding box center [752, 151] width 914 height 38
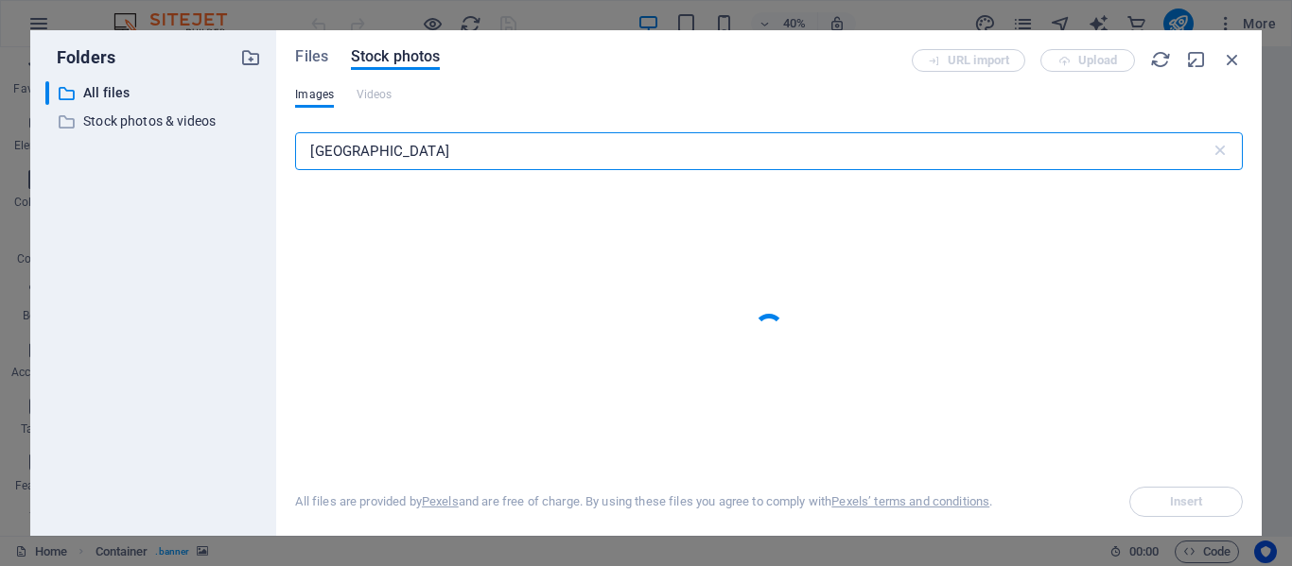
type input "south africa city"
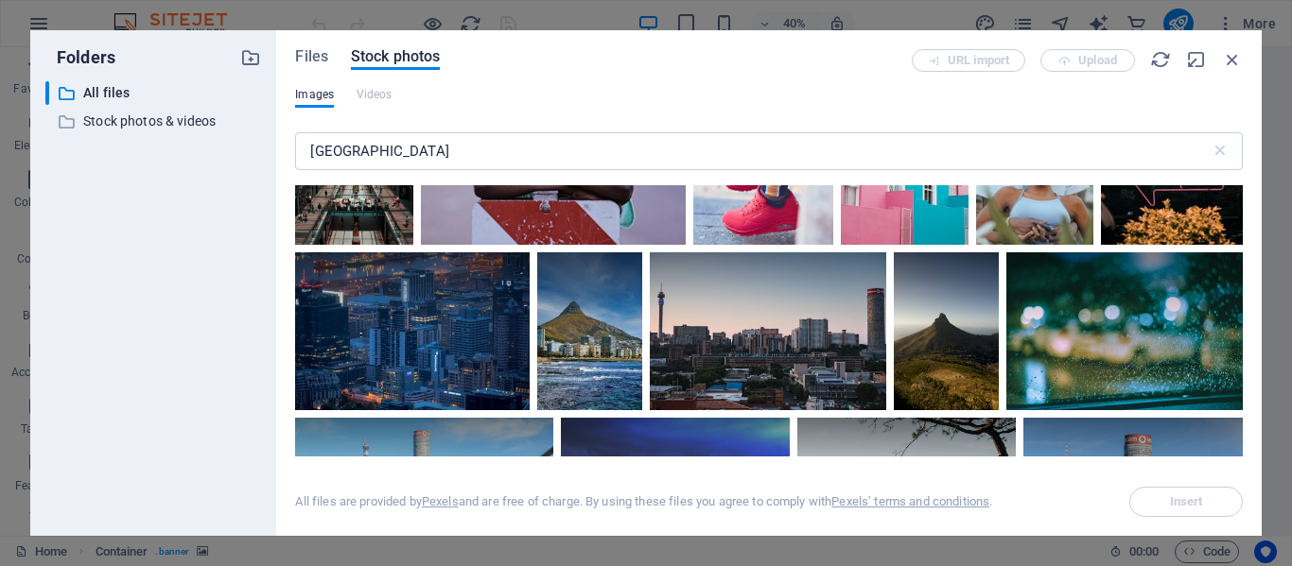
scroll to position [2175, 0]
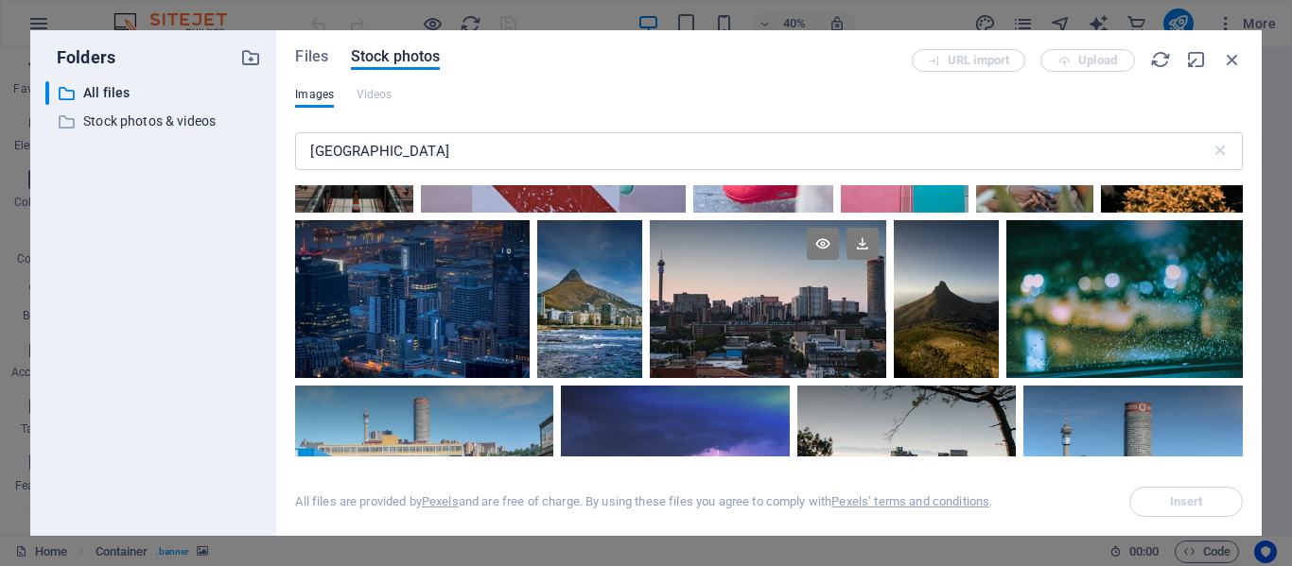
click at [748, 280] on div at bounding box center [768, 259] width 236 height 78
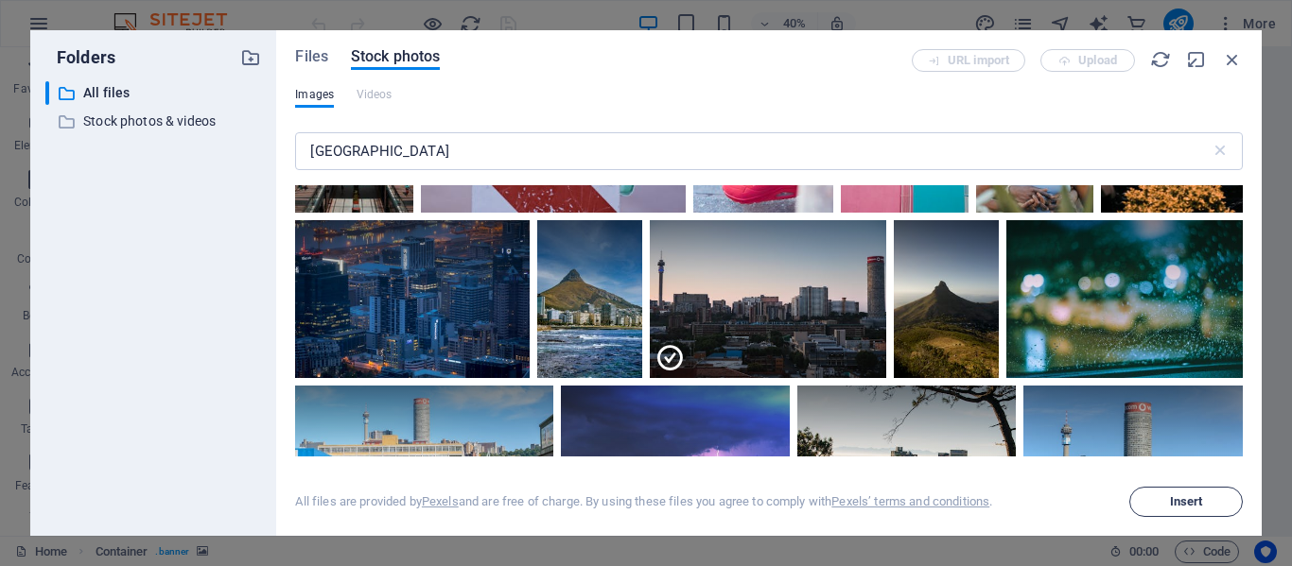
click at [1187, 500] on span "Insert" at bounding box center [1186, 501] width 33 height 11
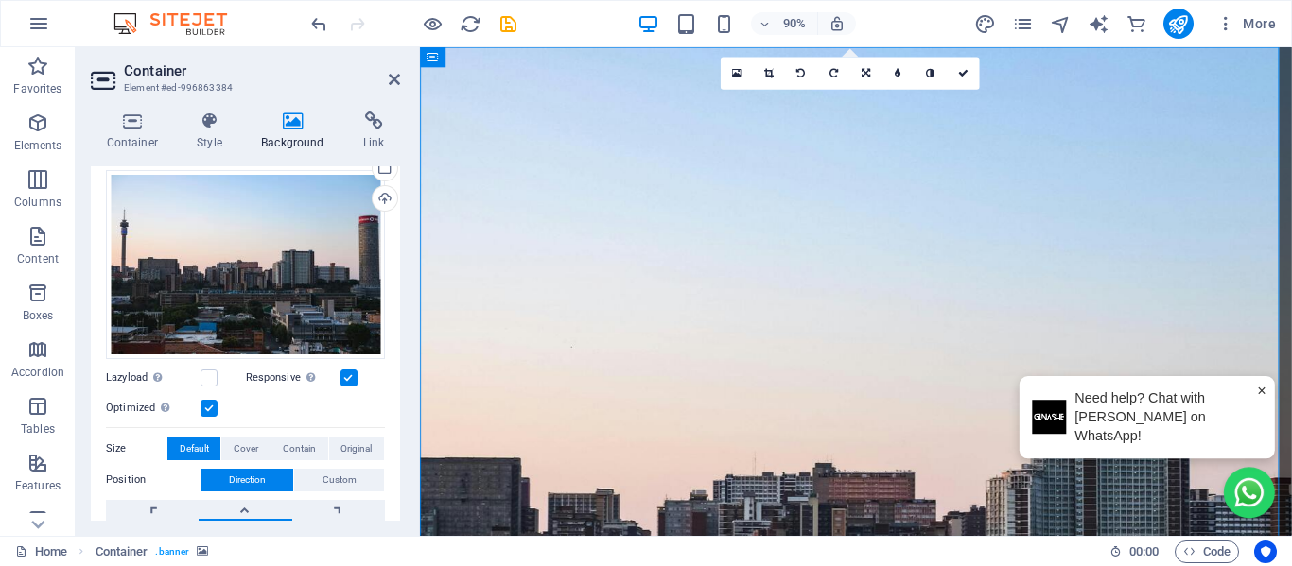
scroll to position [189, 0]
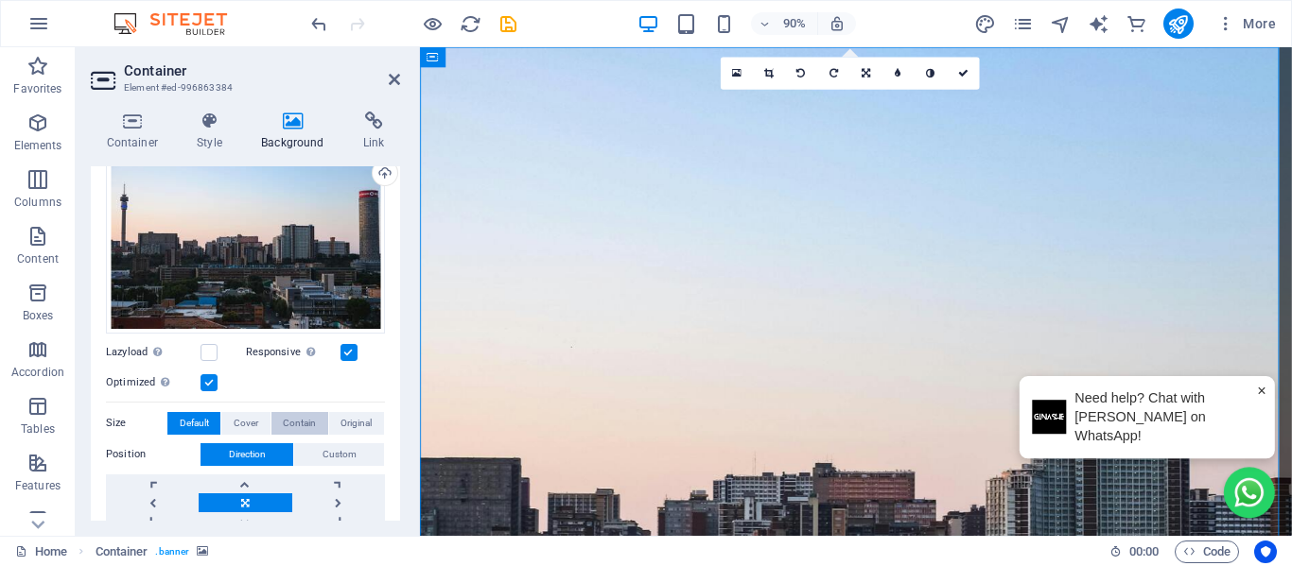
click at [288, 417] on span "Contain" at bounding box center [299, 423] width 33 height 23
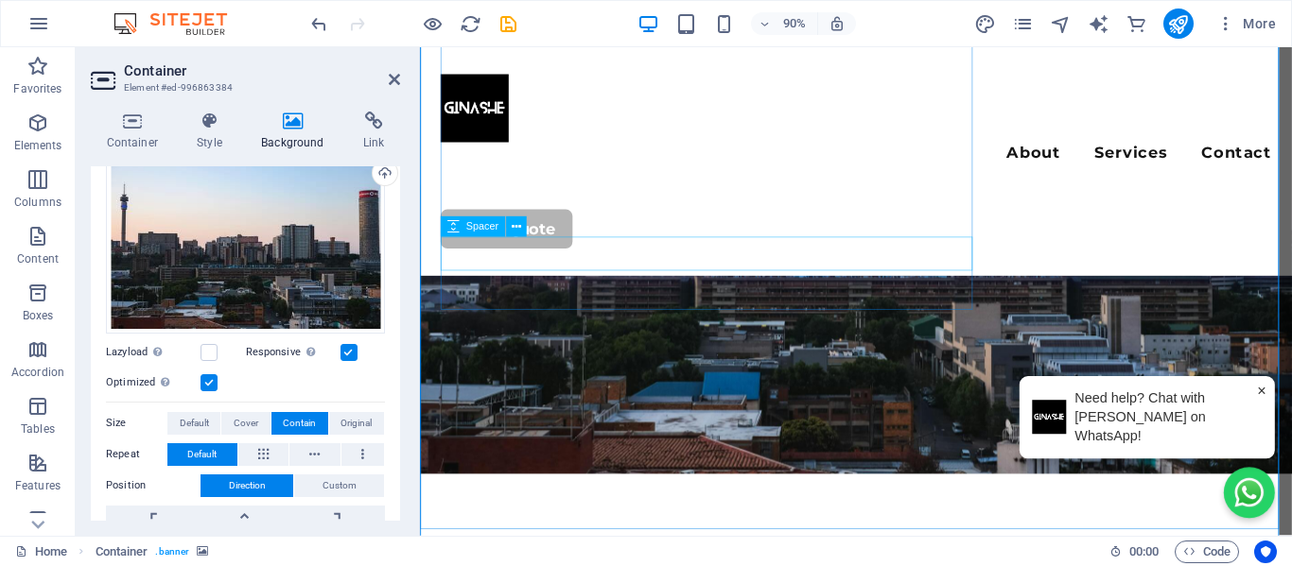
scroll to position [378, 0]
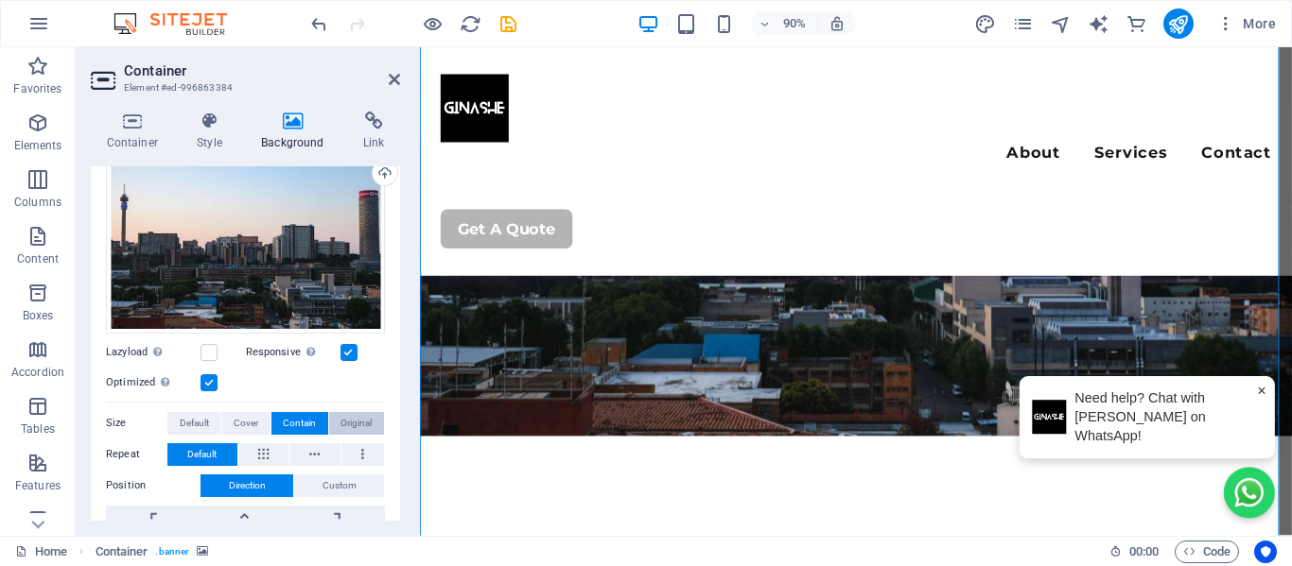
click at [345, 418] on span "Original" at bounding box center [355, 423] width 31 height 23
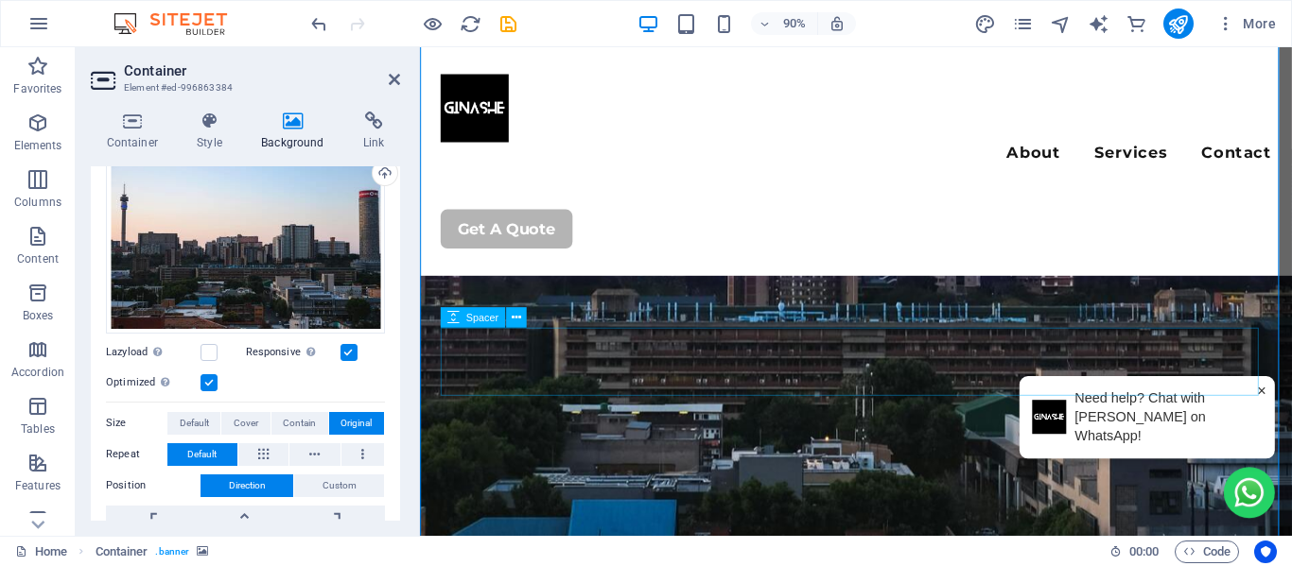
scroll to position [95, 0]
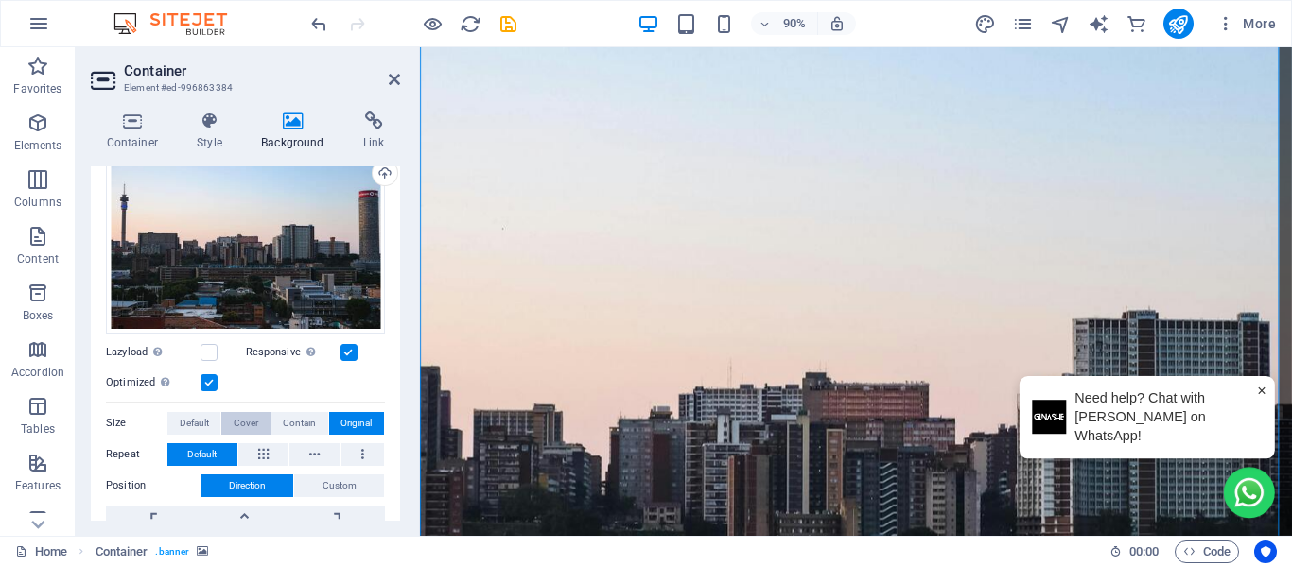
click at [252, 428] on span "Cover" at bounding box center [246, 423] width 25 height 23
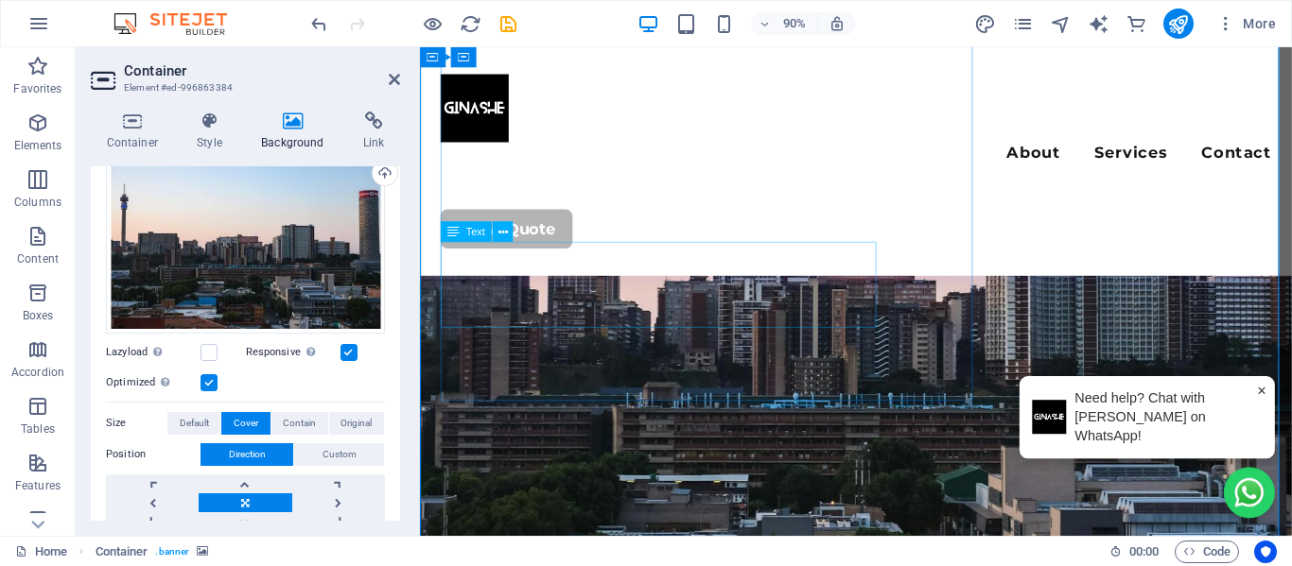
scroll to position [284, 0]
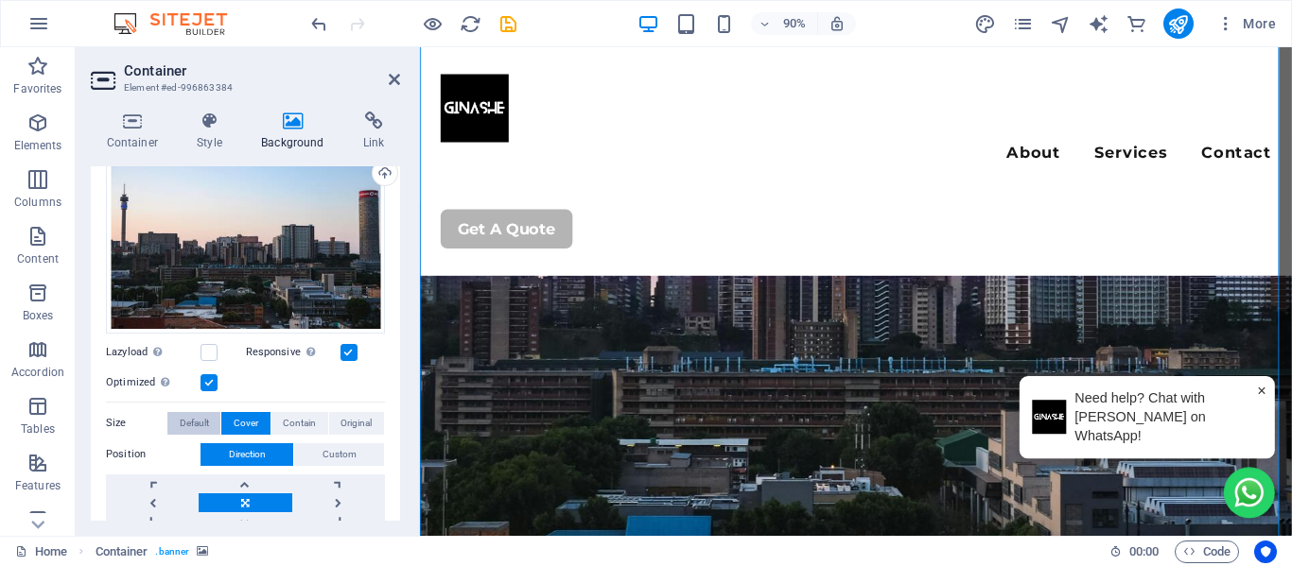
click at [183, 419] on span "Default" at bounding box center [194, 423] width 29 height 23
click at [240, 417] on span "Cover" at bounding box center [246, 423] width 25 height 23
click at [283, 420] on span "Contain" at bounding box center [299, 423] width 33 height 23
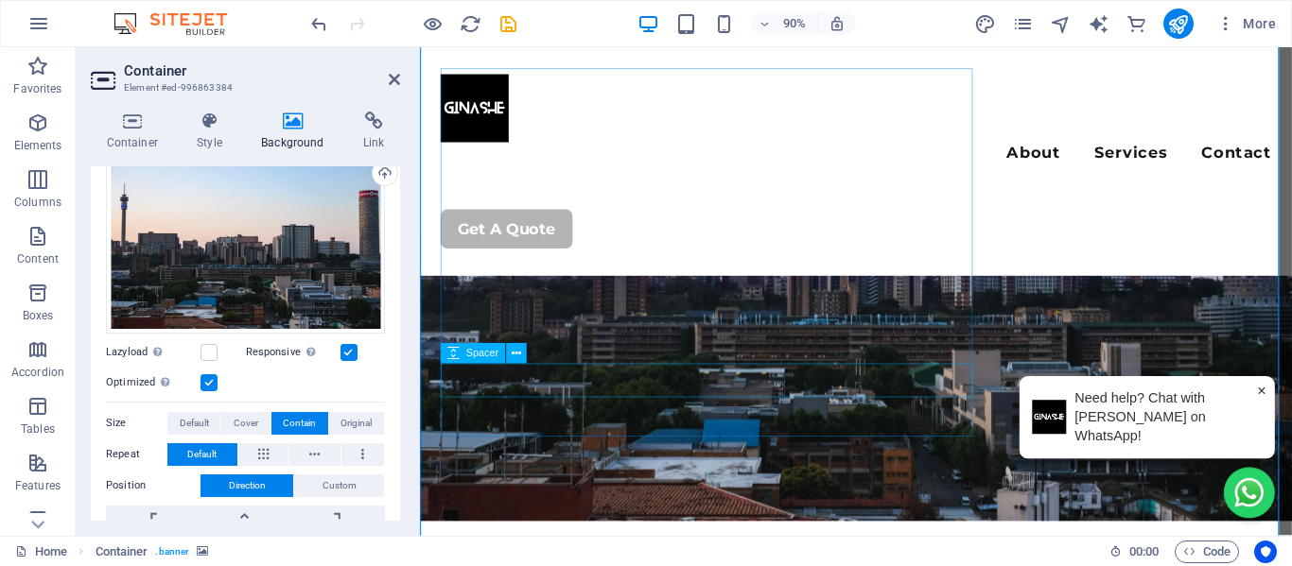
scroll to position [0, 0]
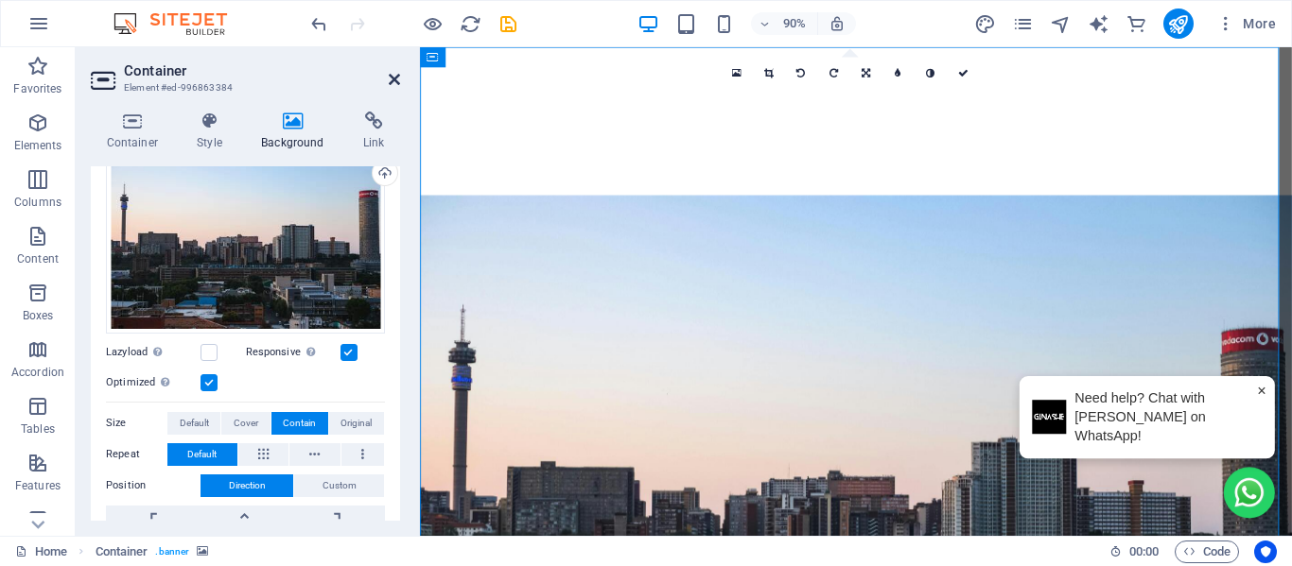
click at [398, 78] on icon at bounding box center [394, 79] width 11 height 15
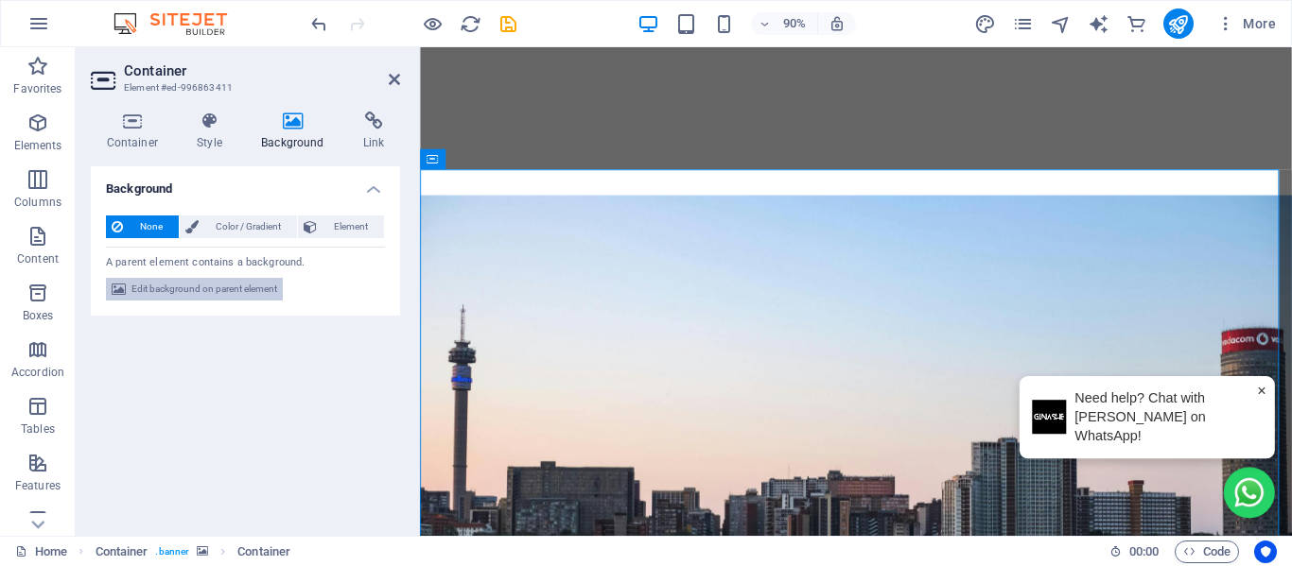
click at [237, 287] on span "Edit background on parent element" at bounding box center [204, 289] width 146 height 23
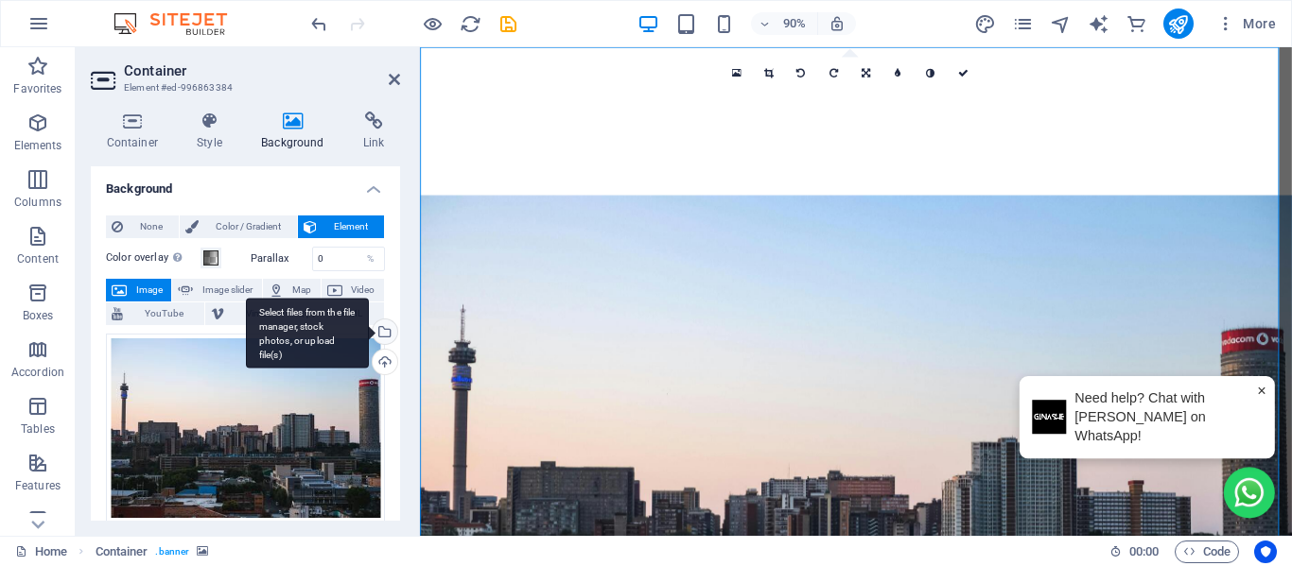
click at [380, 329] on div "Select files from the file manager, stock photos, or upload file(s)" at bounding box center [383, 334] width 28 height 28
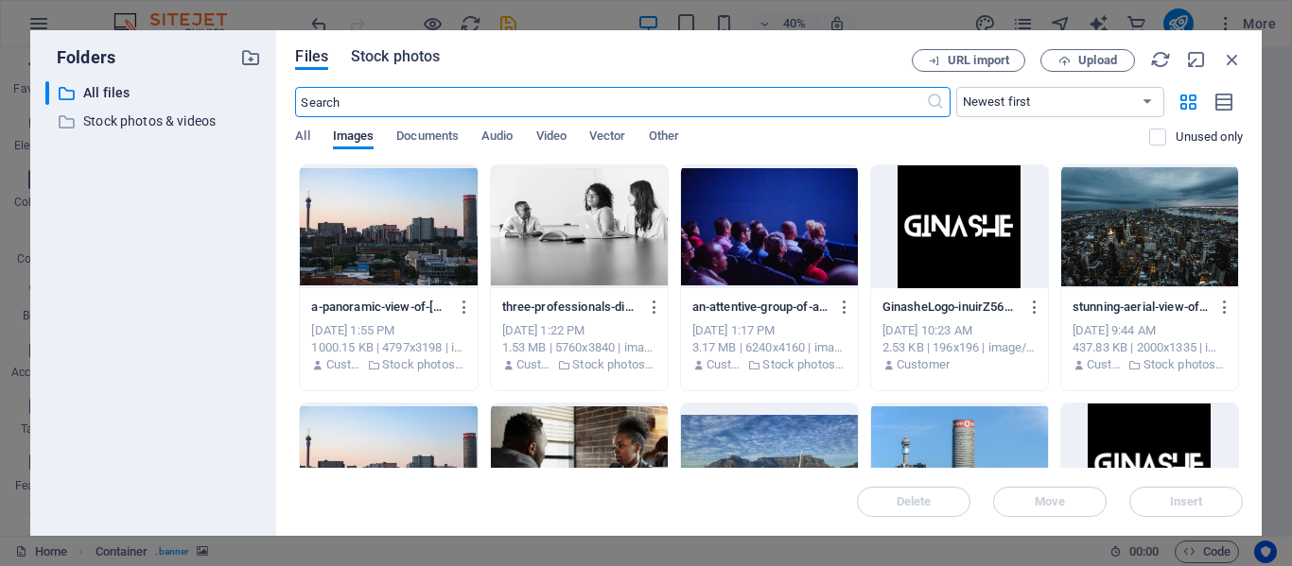
click at [421, 58] on span "Stock photos" at bounding box center [395, 56] width 89 height 23
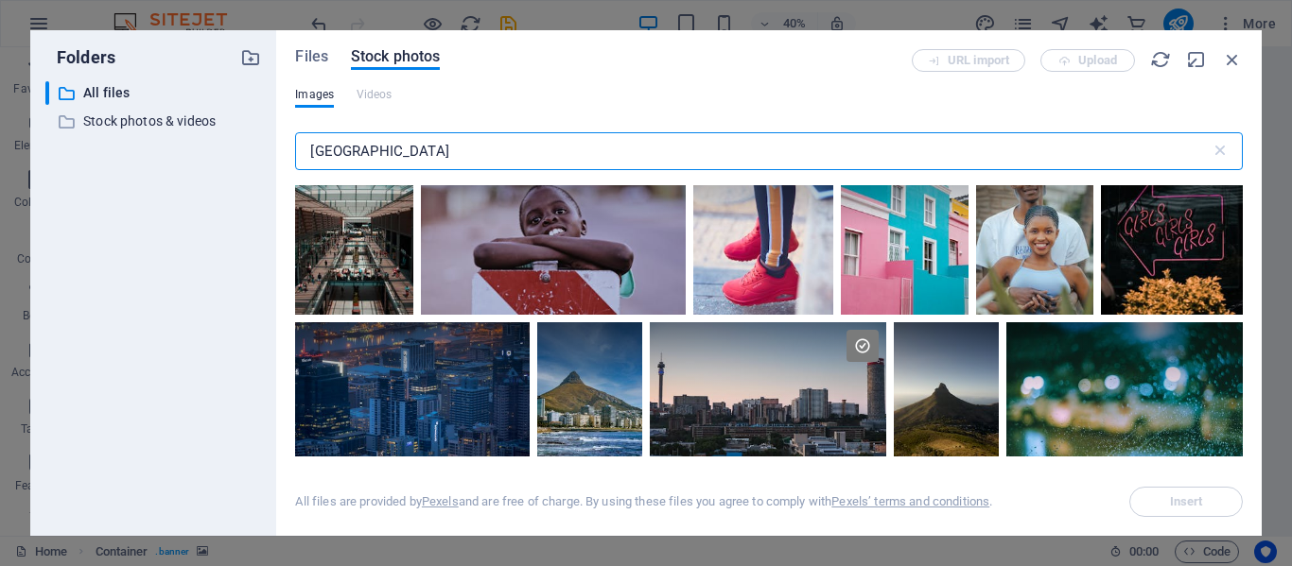
scroll to position [2175, 0]
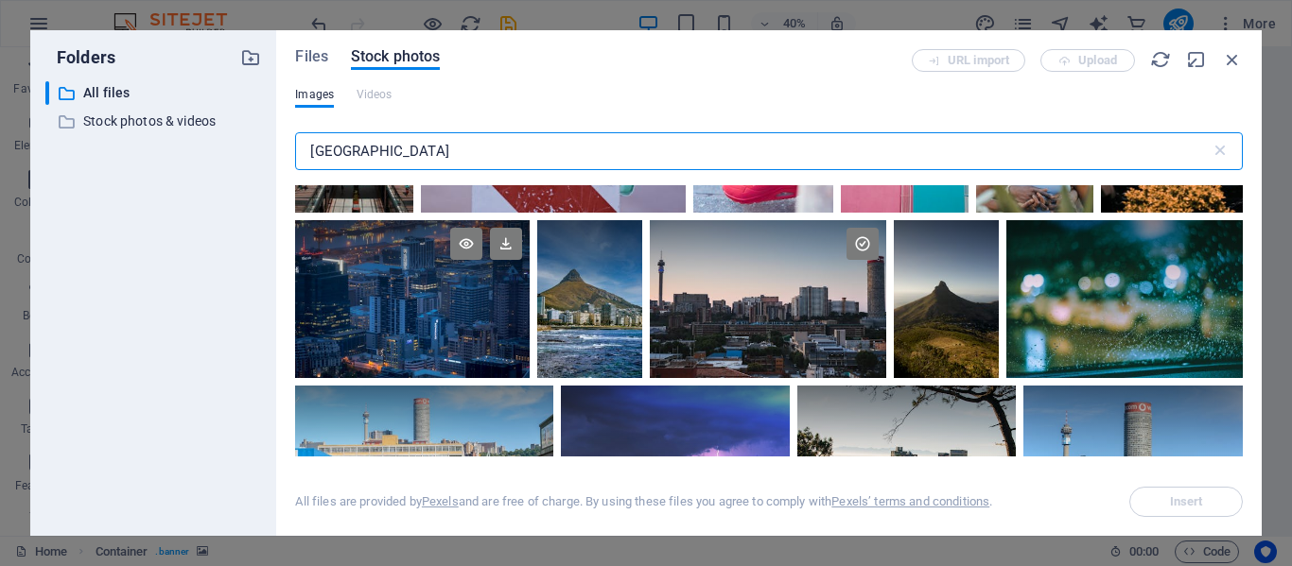
click at [360, 304] on div at bounding box center [412, 299] width 234 height 158
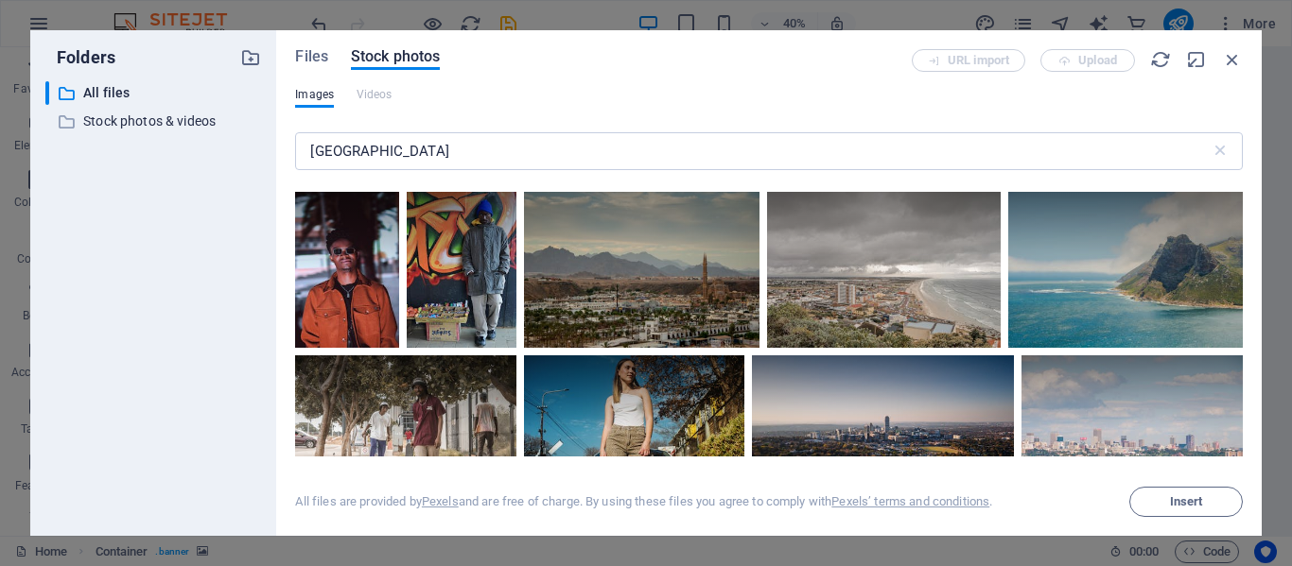
scroll to position [5011, 0]
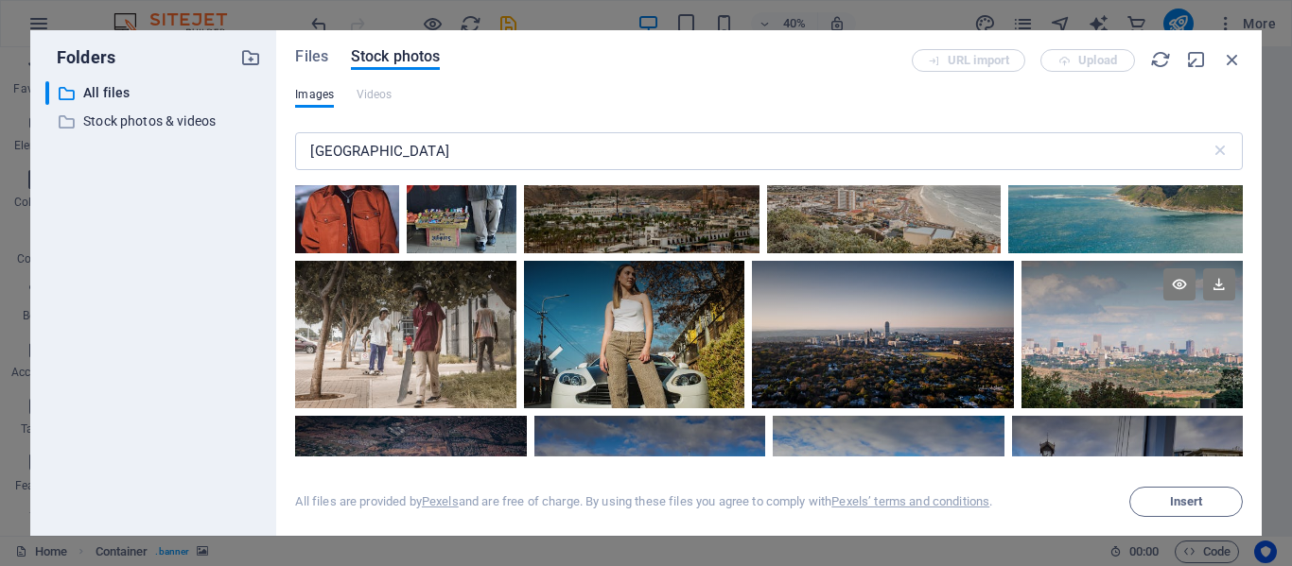
click at [1119, 319] on div at bounding box center [1131, 335] width 221 height 148
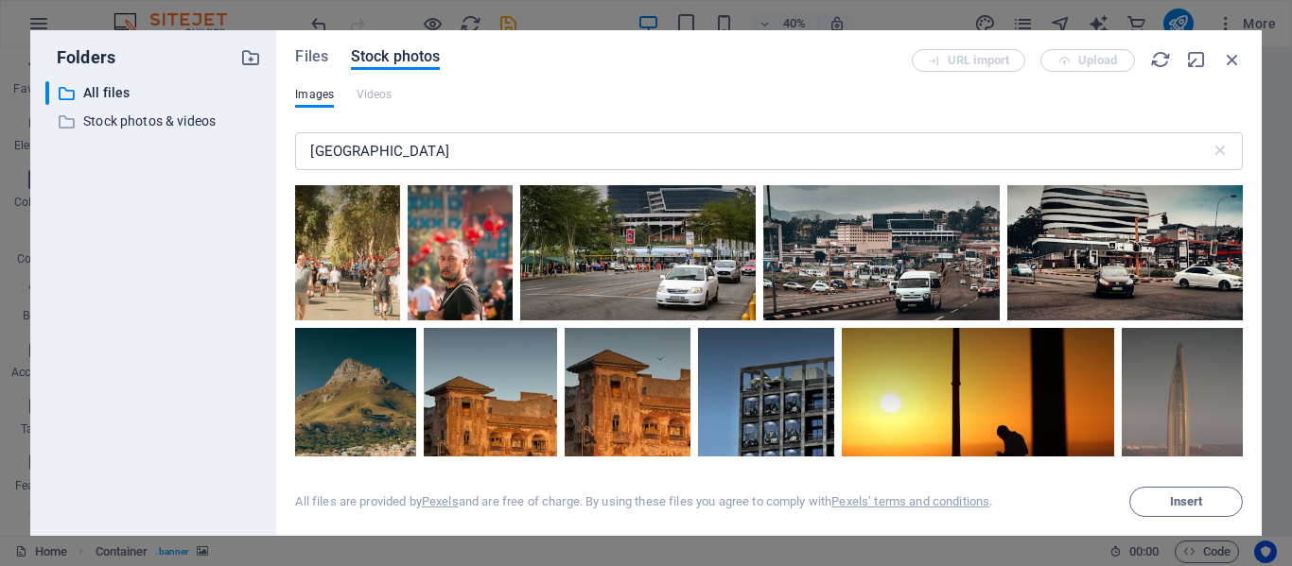
scroll to position [8510, 0]
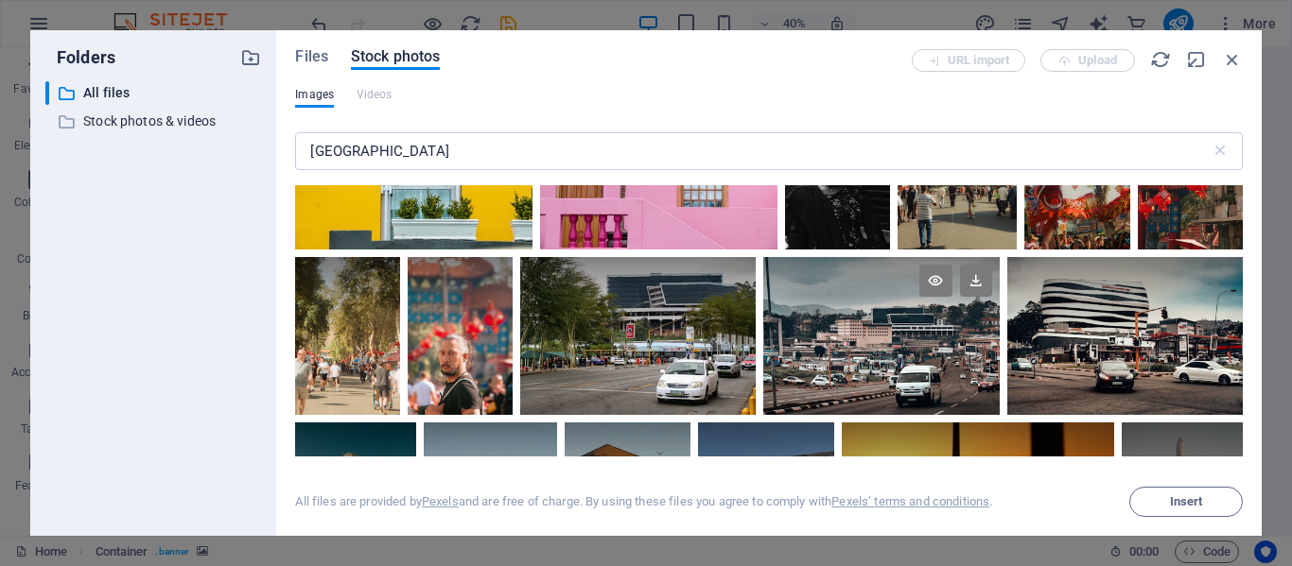
click at [850, 317] on div at bounding box center [880, 335] width 235 height 157
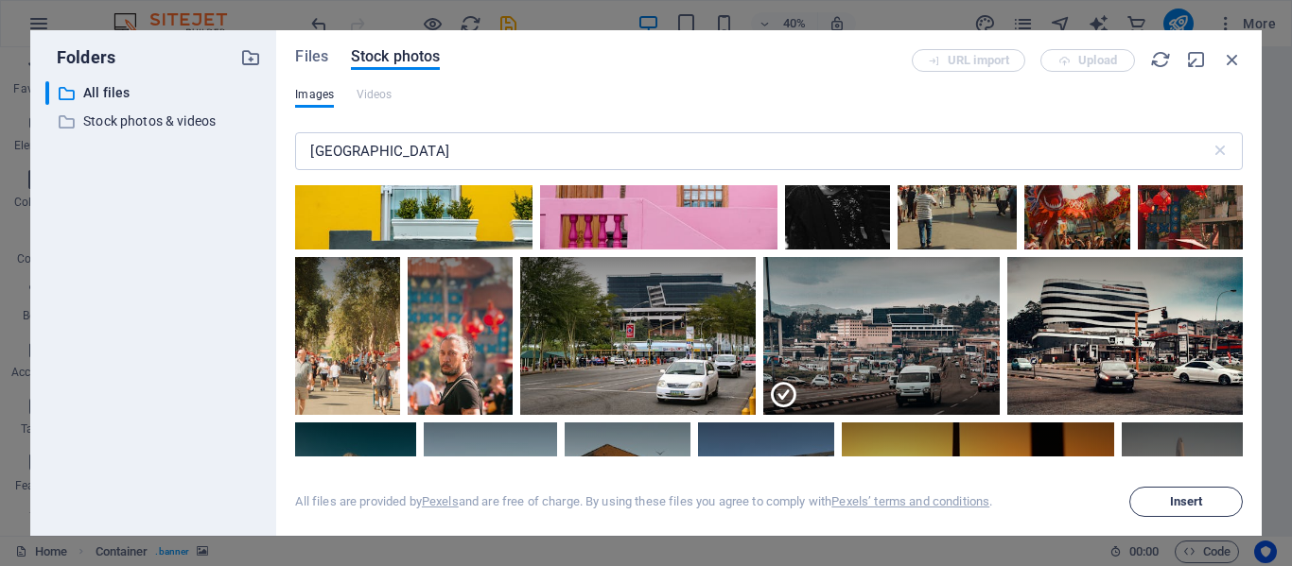
click at [1162, 504] on span "Insert" at bounding box center [1185, 501] width 96 height 11
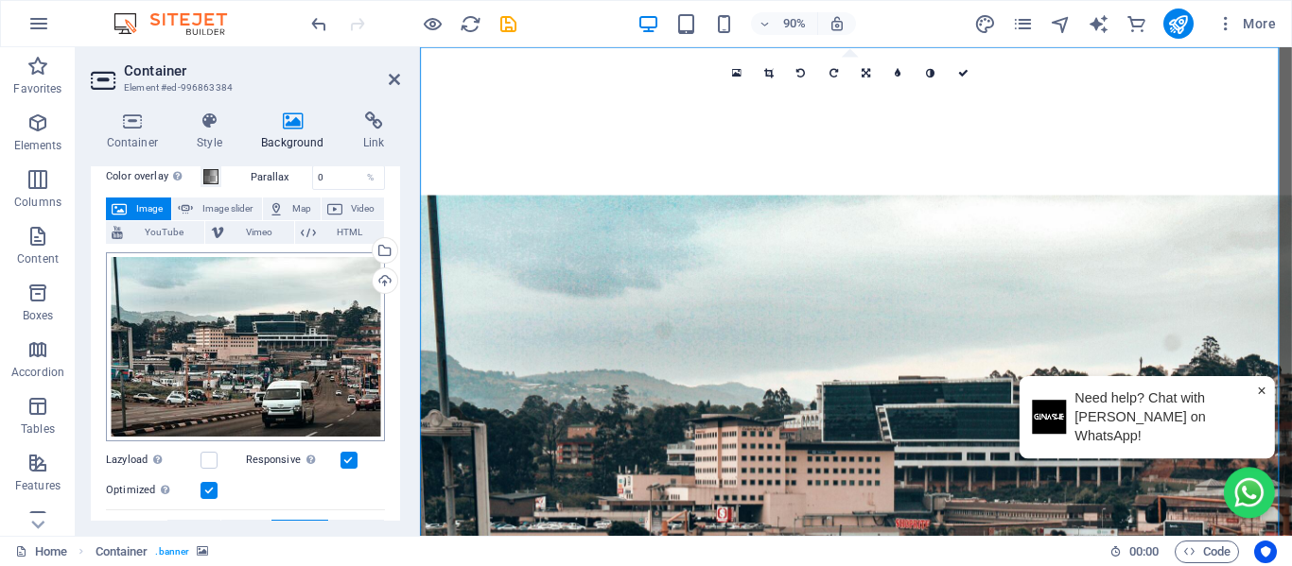
scroll to position [189, 0]
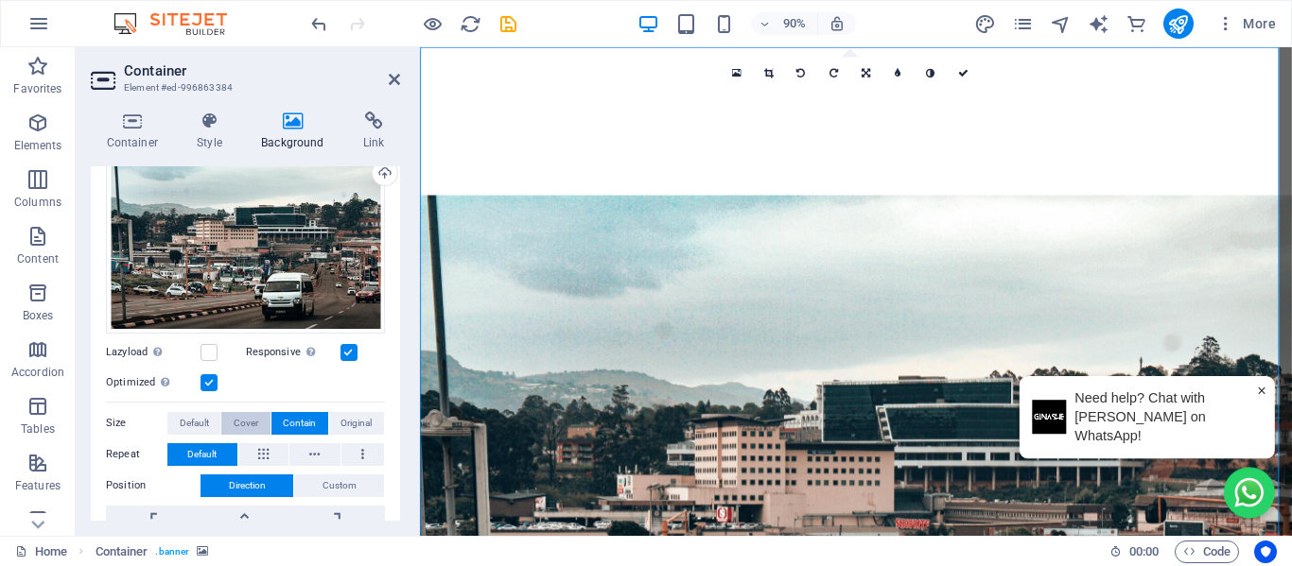
click at [249, 423] on span "Cover" at bounding box center [246, 423] width 25 height 23
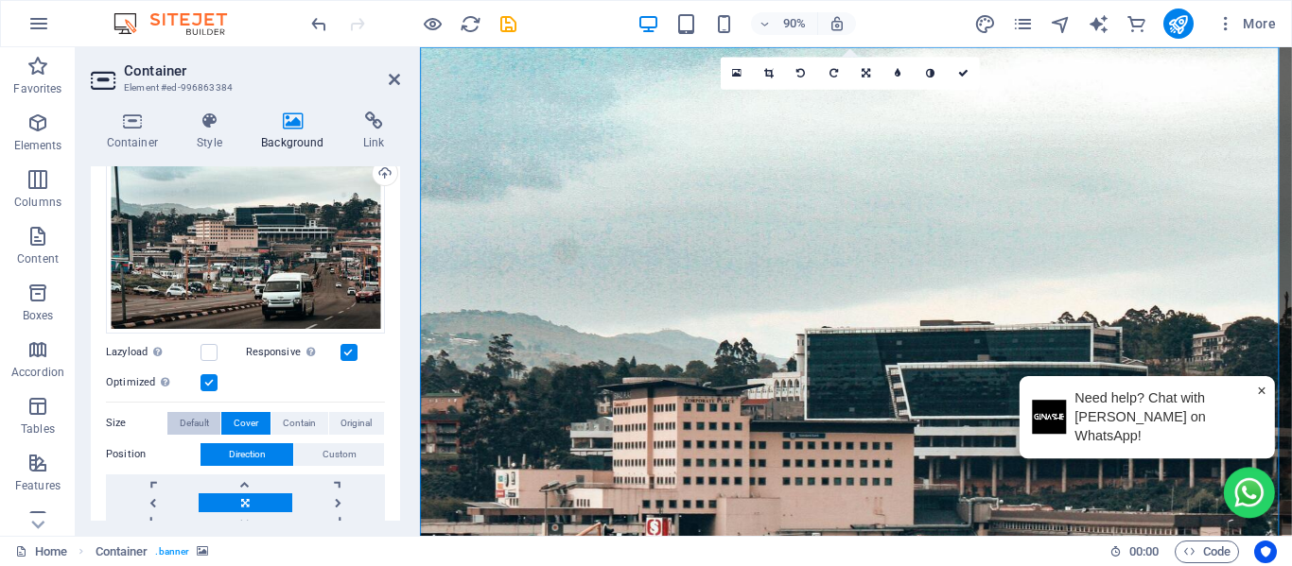
click at [203, 423] on span "Default" at bounding box center [194, 423] width 29 height 23
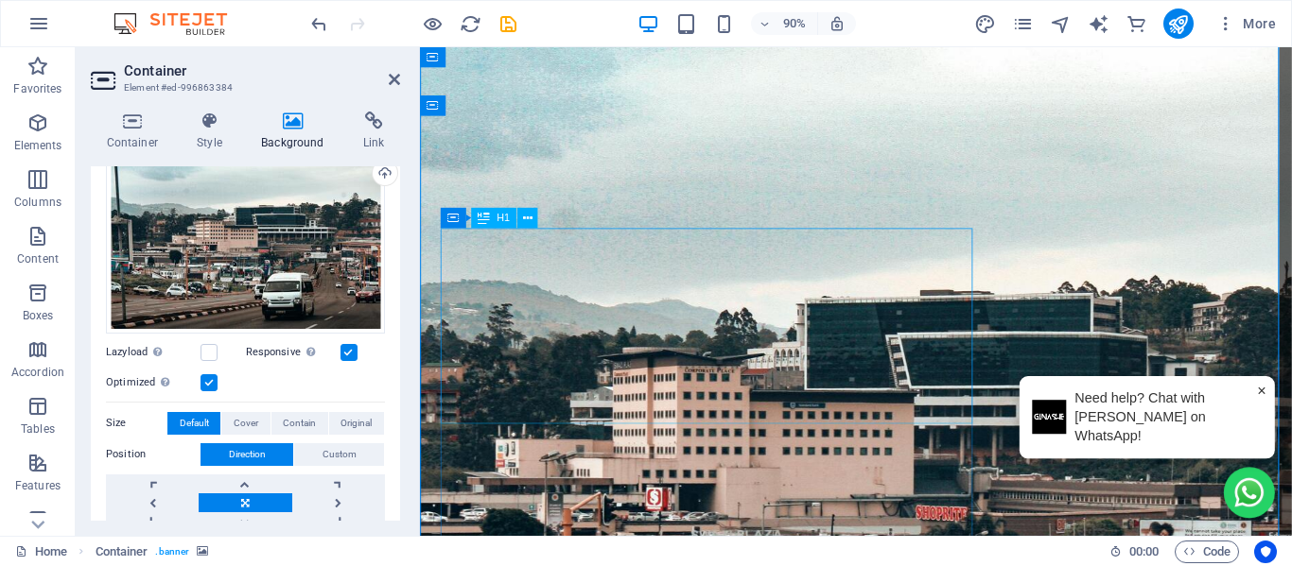
scroll to position [0, 0]
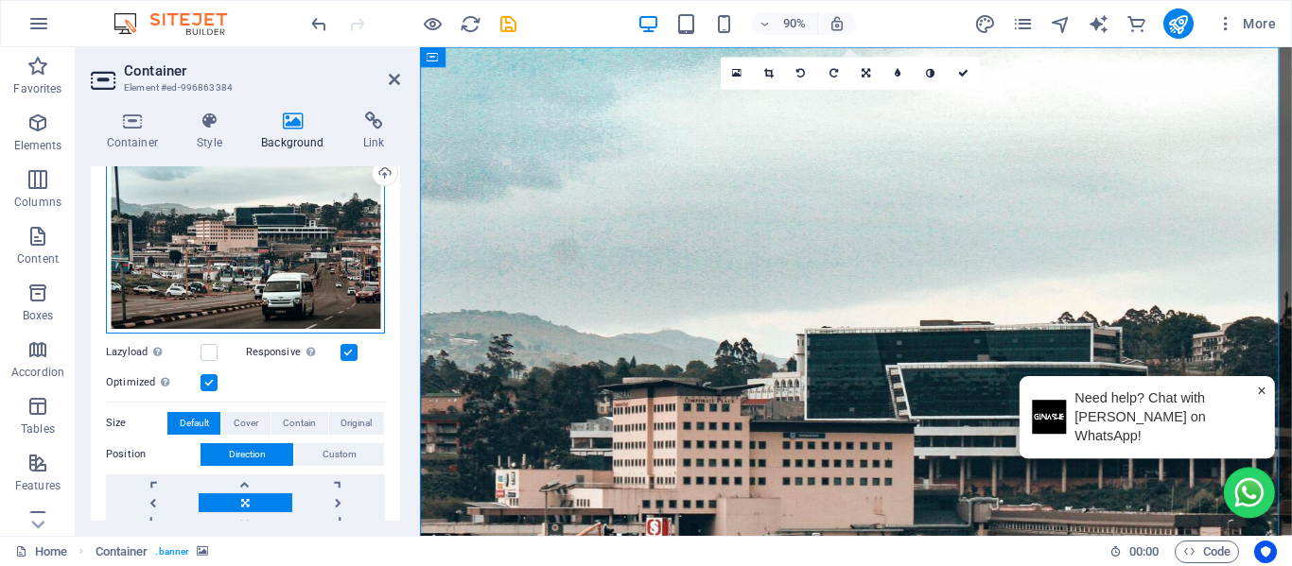
click at [278, 234] on div "Drag files here, click to choose files or select files from Files or our free s…" at bounding box center [245, 239] width 279 height 189
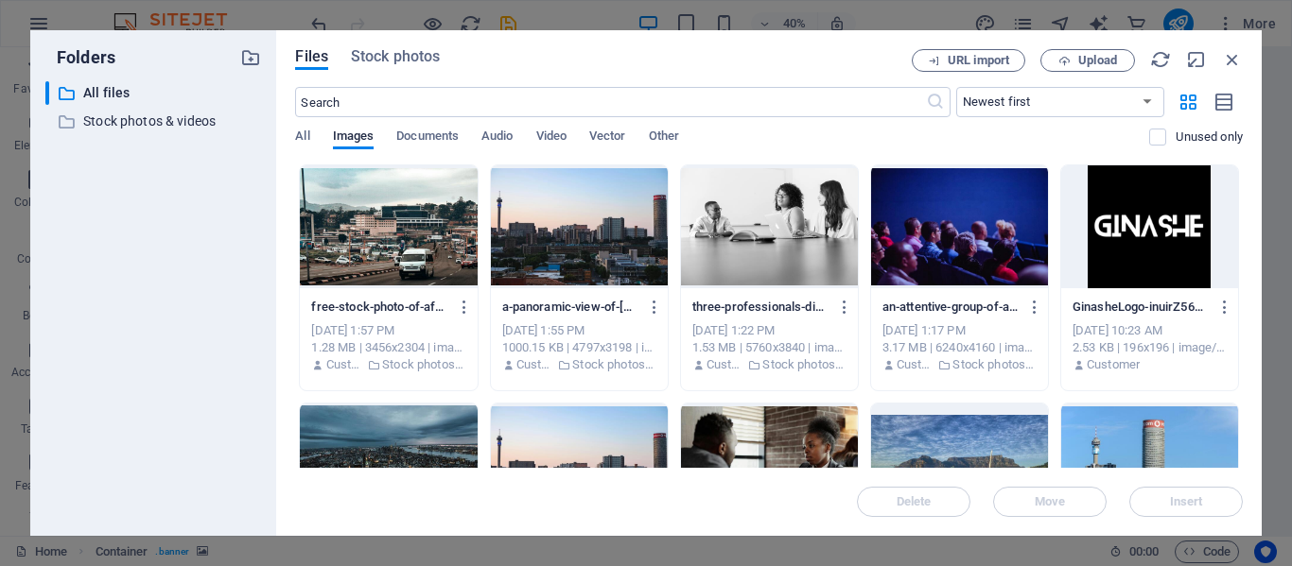
click at [373, 41] on div "Files Stock photos URL import Upload ​ Newest first Oldest first Name (A-Z) Nam…" at bounding box center [768, 283] width 985 height 506
click at [369, 56] on span "Stock photos" at bounding box center [395, 56] width 89 height 23
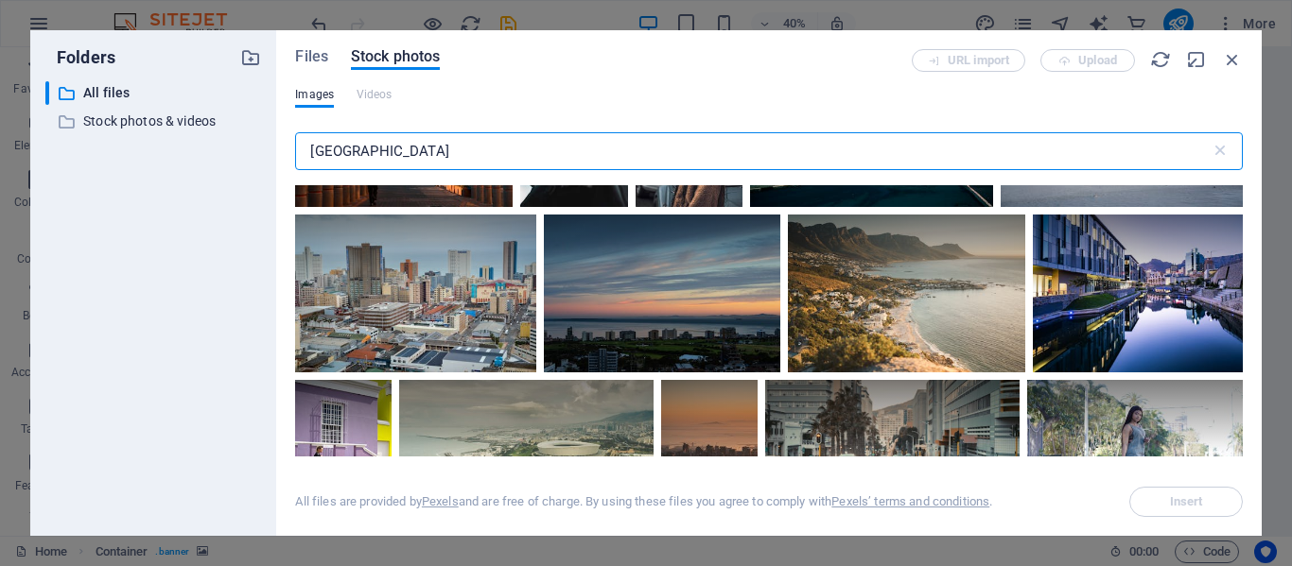
scroll to position [851, 0]
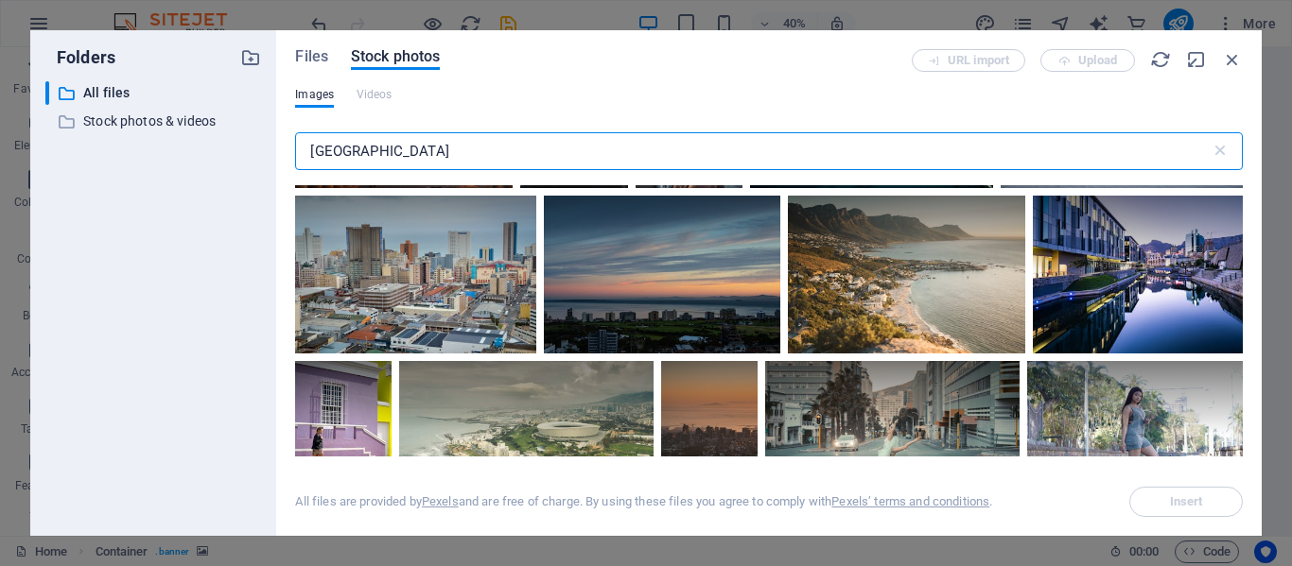
click at [350, 145] on input "south africa city" at bounding box center [752, 151] width 914 height 38
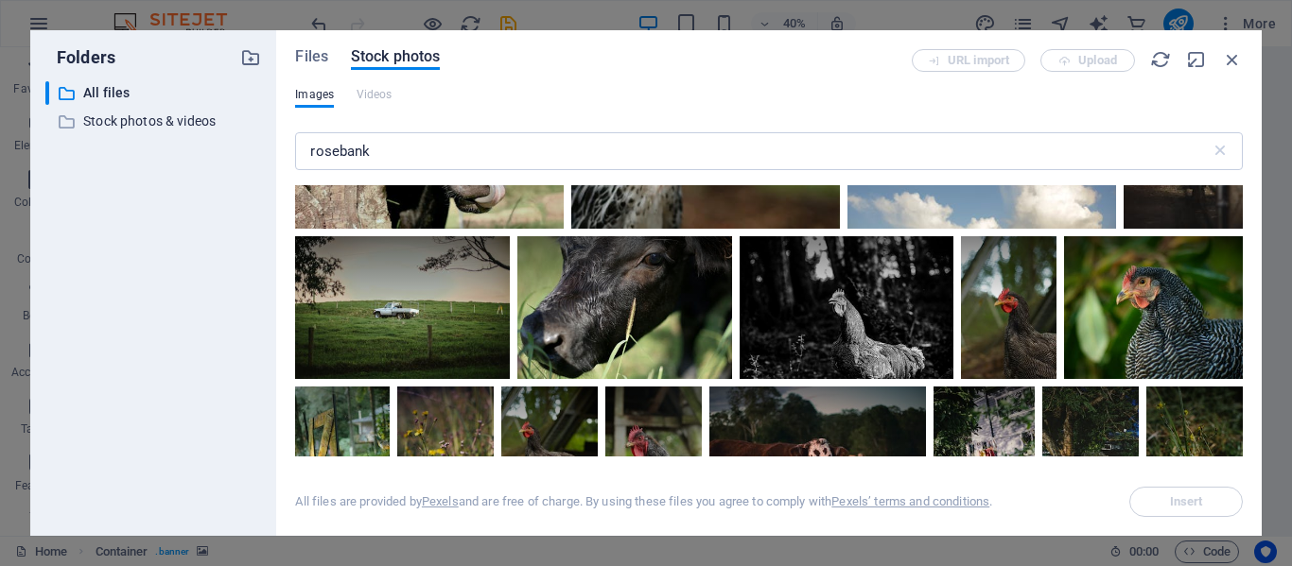
scroll to position [756, 0]
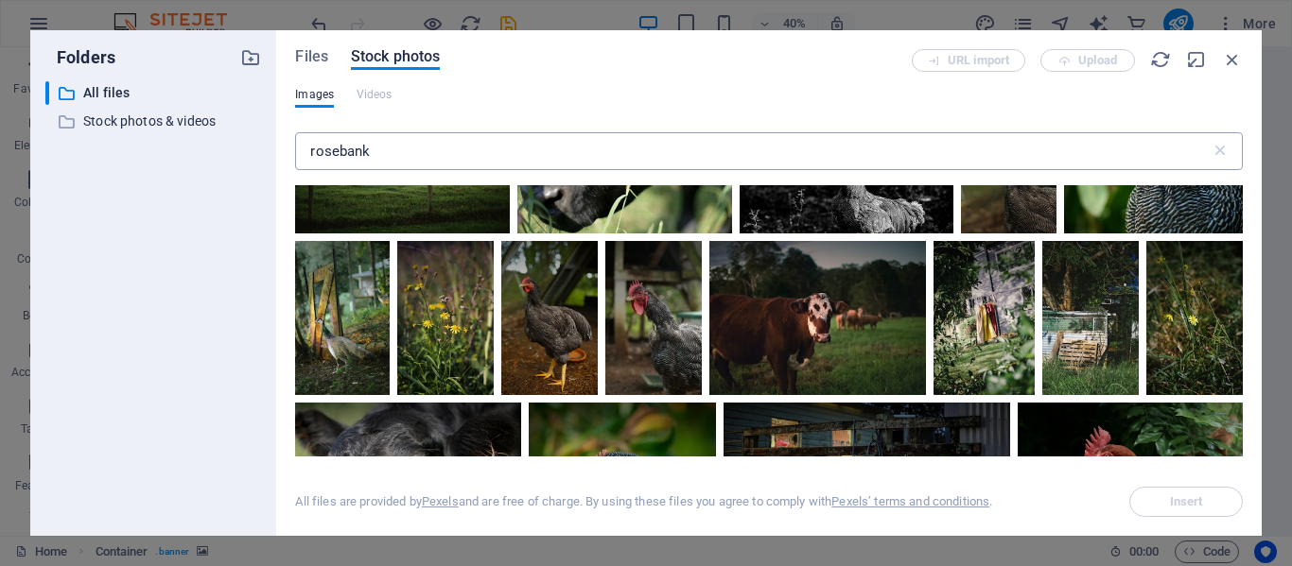
click at [330, 148] on input "rosebank" at bounding box center [752, 151] width 914 height 38
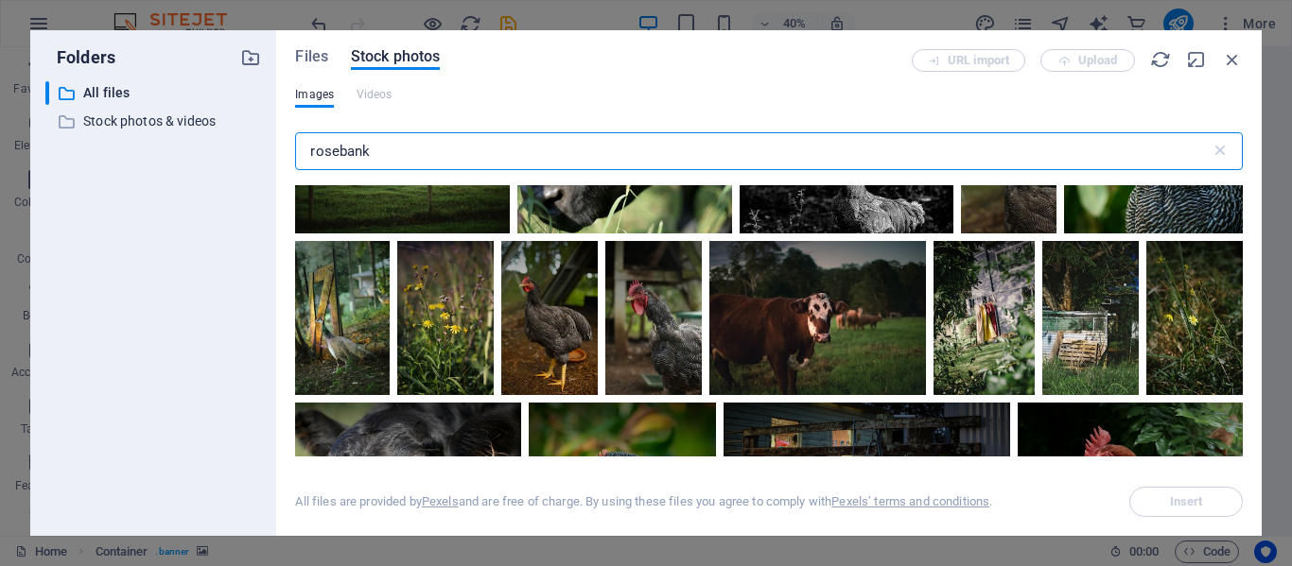
click at [330, 148] on input "rosebank" at bounding box center [752, 151] width 914 height 38
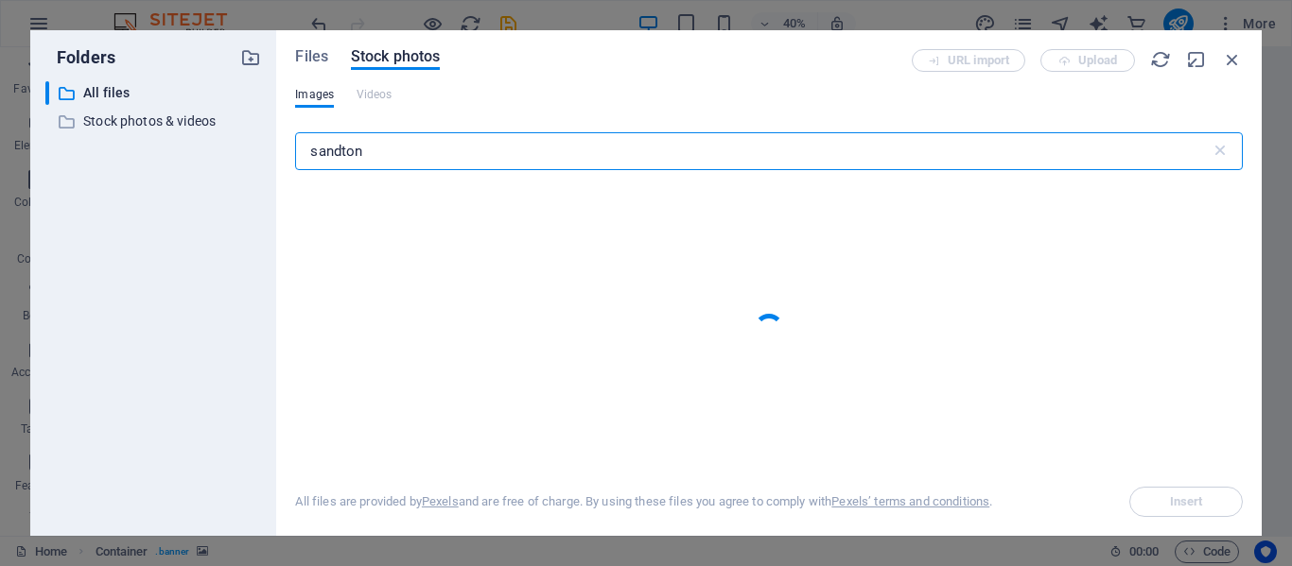
type input "sandton"
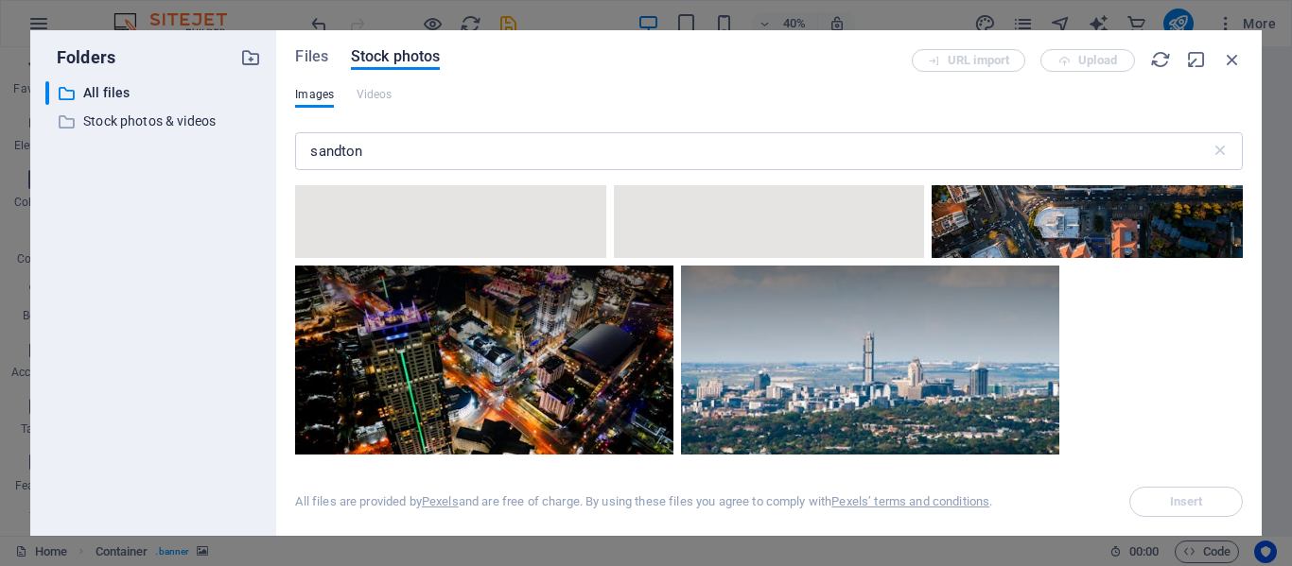
scroll to position [957, 0]
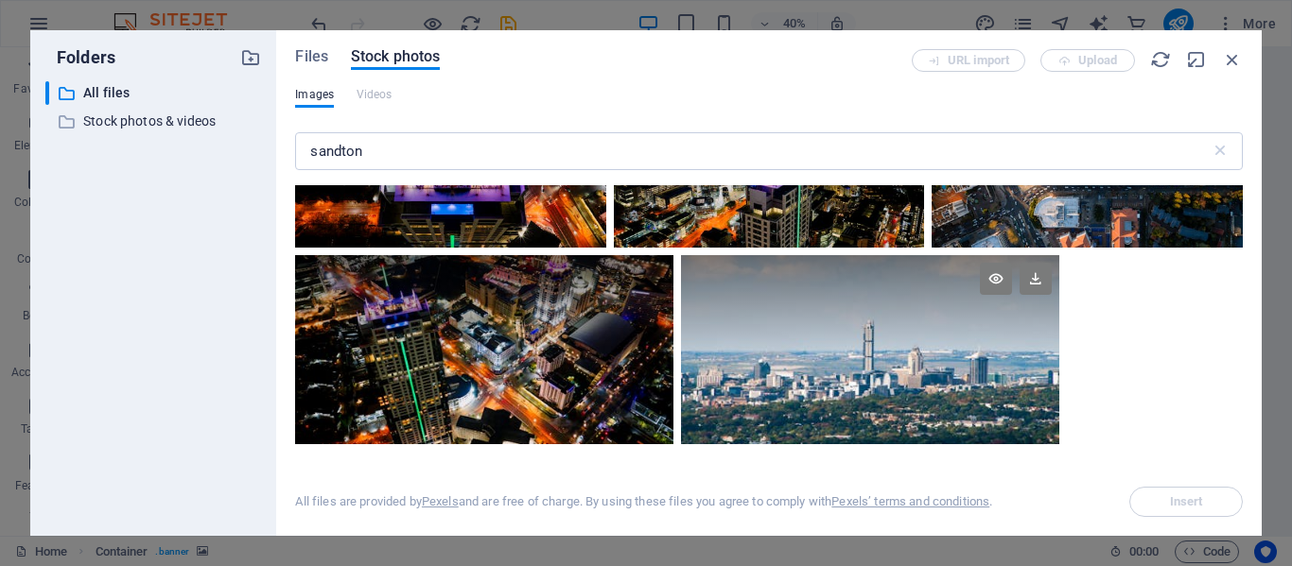
click at [776, 346] on div at bounding box center [870, 302] width 378 height 95
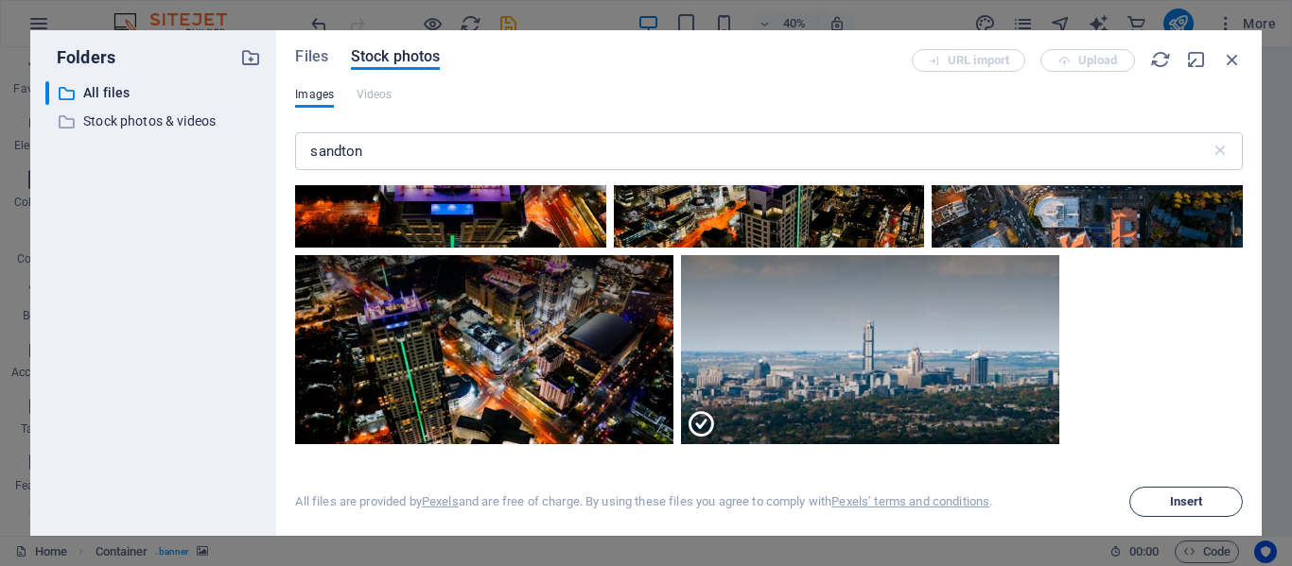
click at [1173, 508] on span "Insert" at bounding box center [1186, 501] width 33 height 11
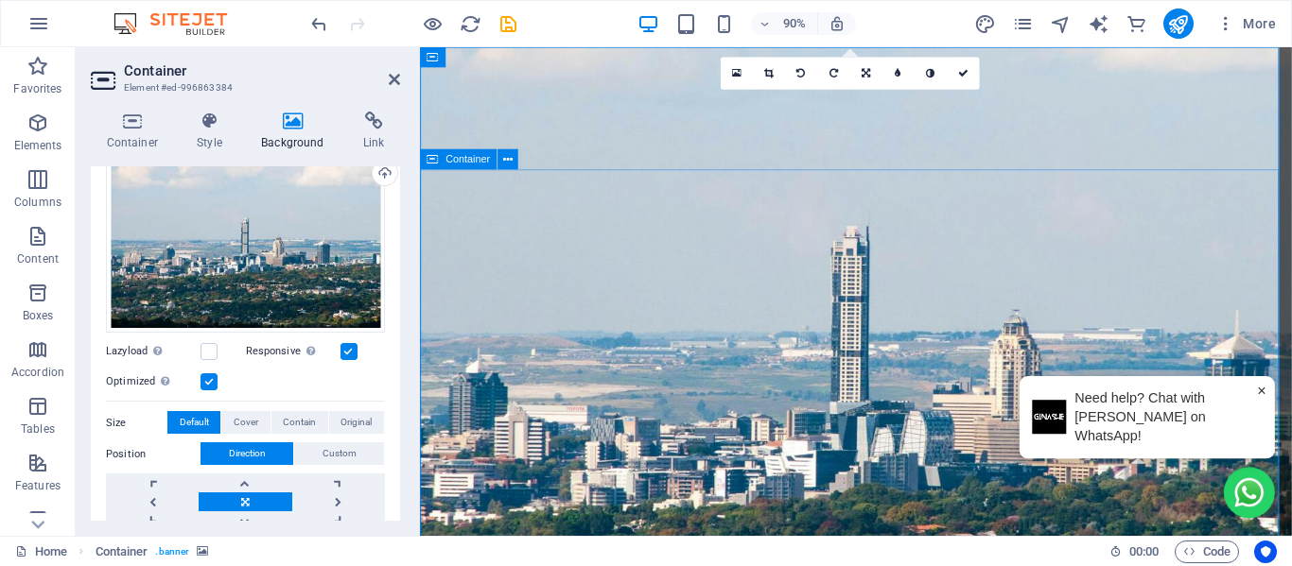
scroll to position [0, 0]
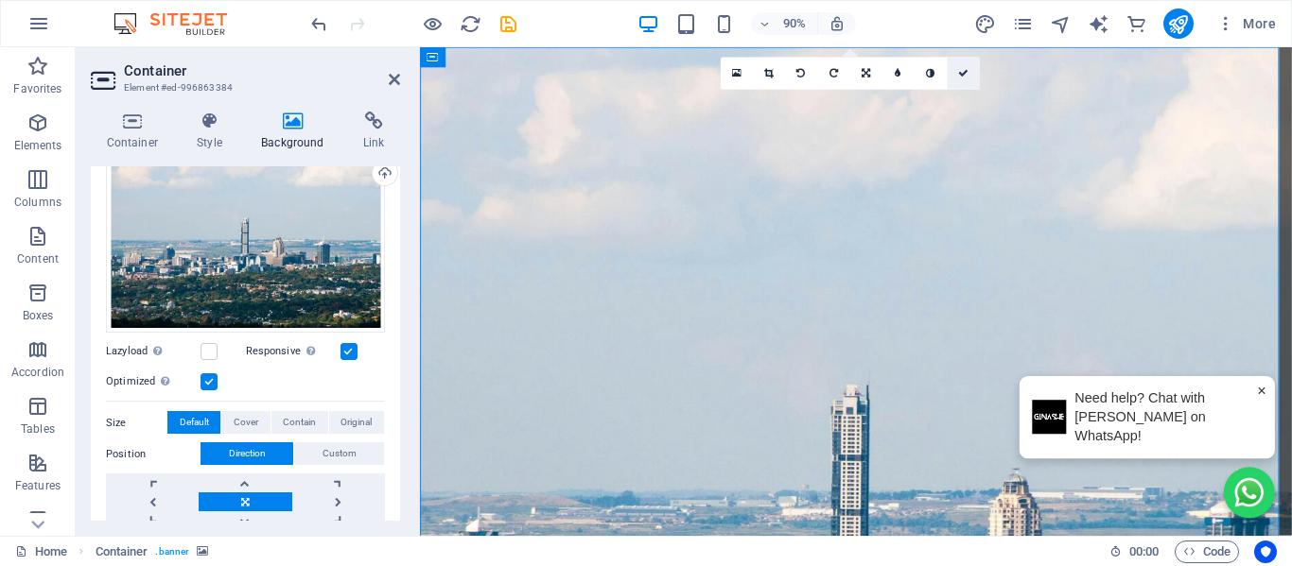
click at [960, 76] on icon at bounding box center [962, 74] width 10 height 10
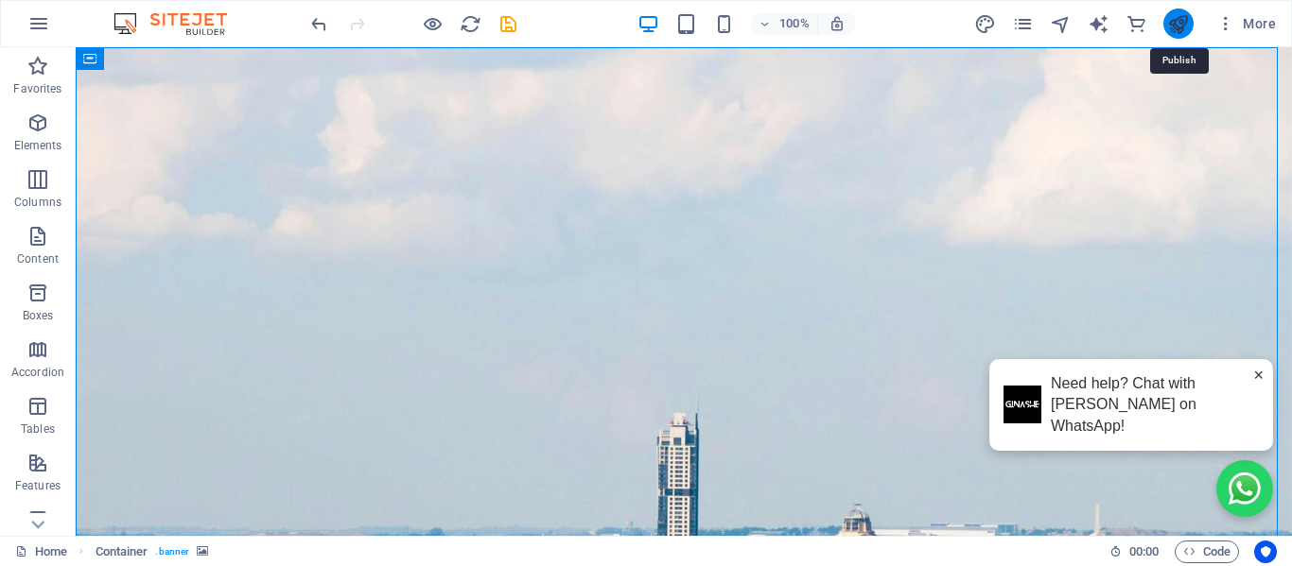
click at [1177, 17] on icon "publish" at bounding box center [1178, 24] width 22 height 22
